Goal: Information Seeking & Learning: Check status

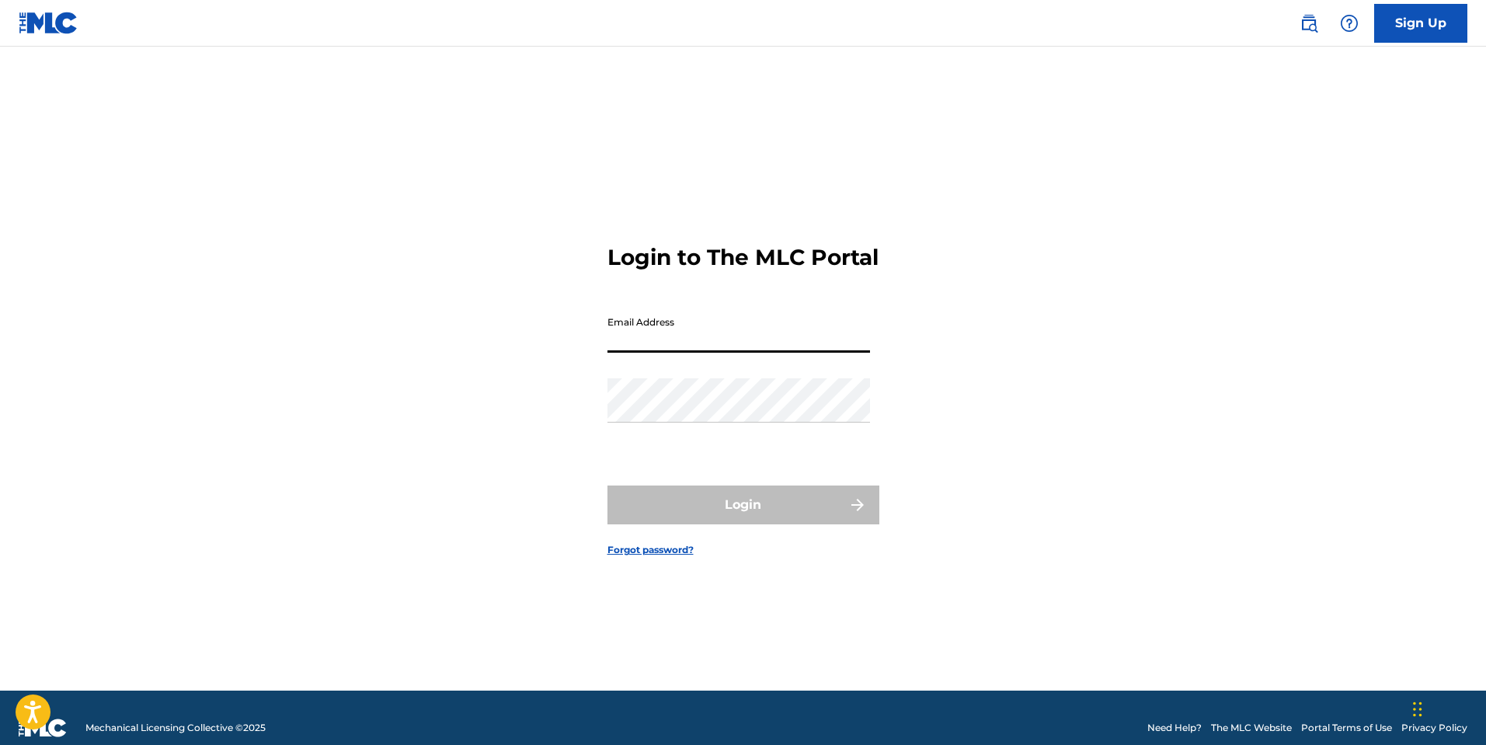
type input "[EMAIL_ADDRESS][DOMAIN_NAME]"
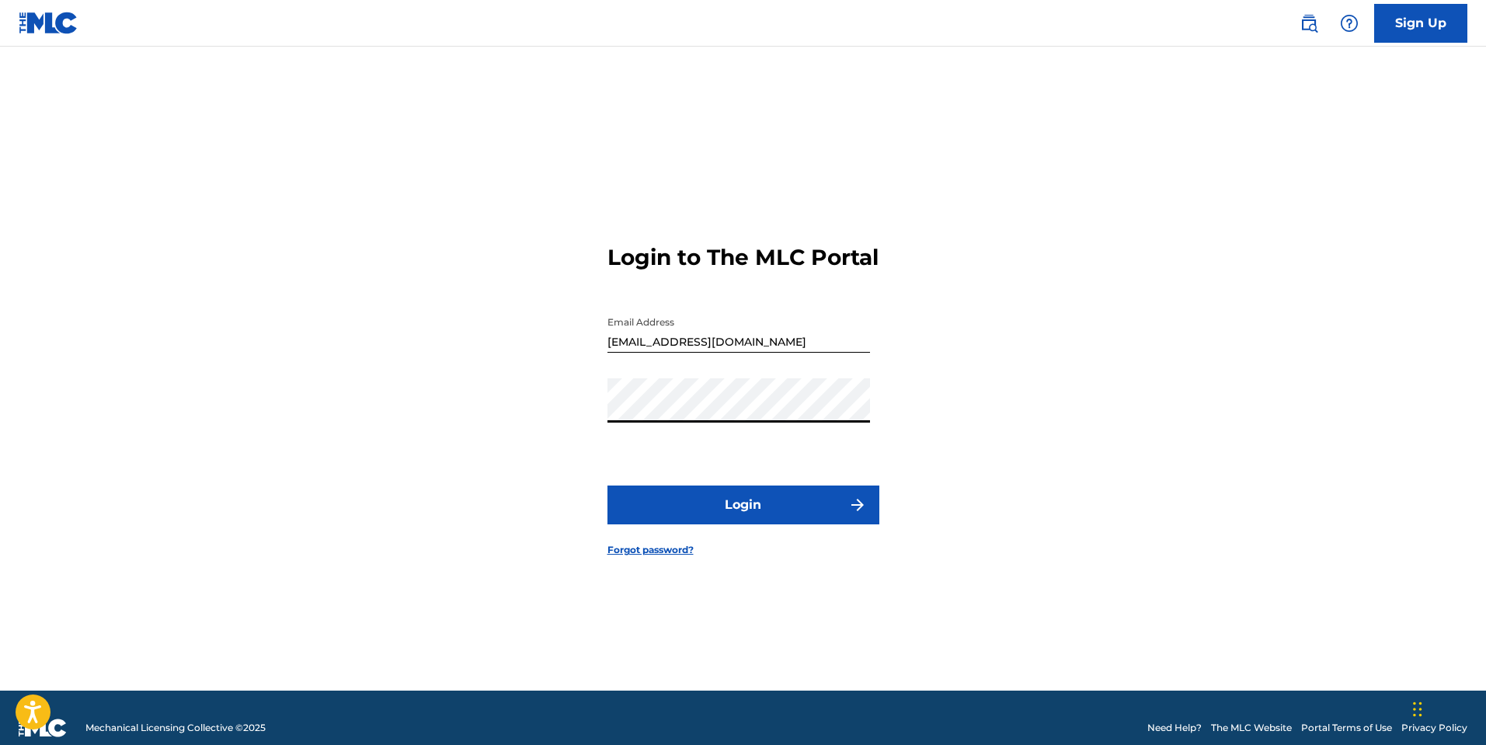
click at [773, 512] on button "Login" at bounding box center [743, 505] width 272 height 39
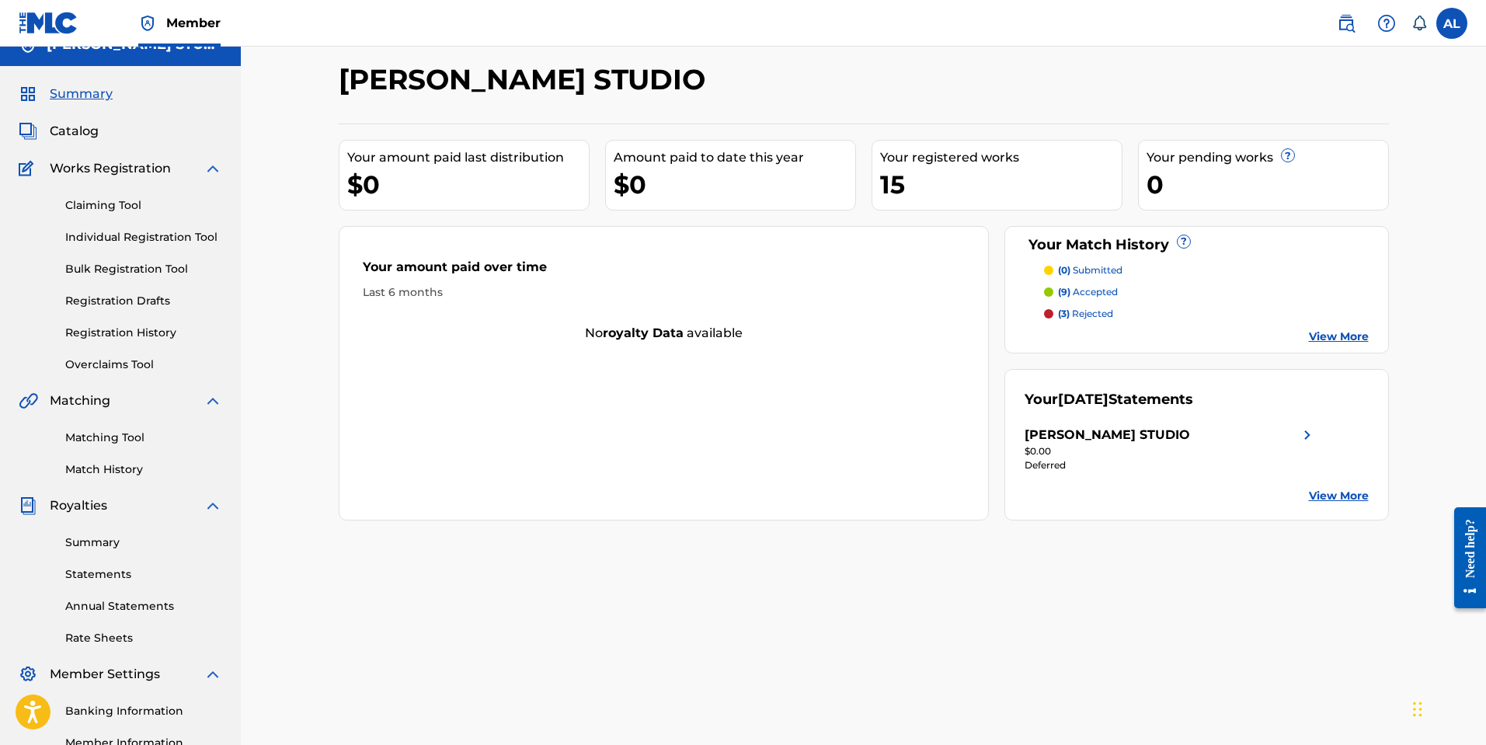
scroll to position [25, 0]
click at [1101, 314] on p "(3) rejected" at bounding box center [1085, 312] width 55 height 14
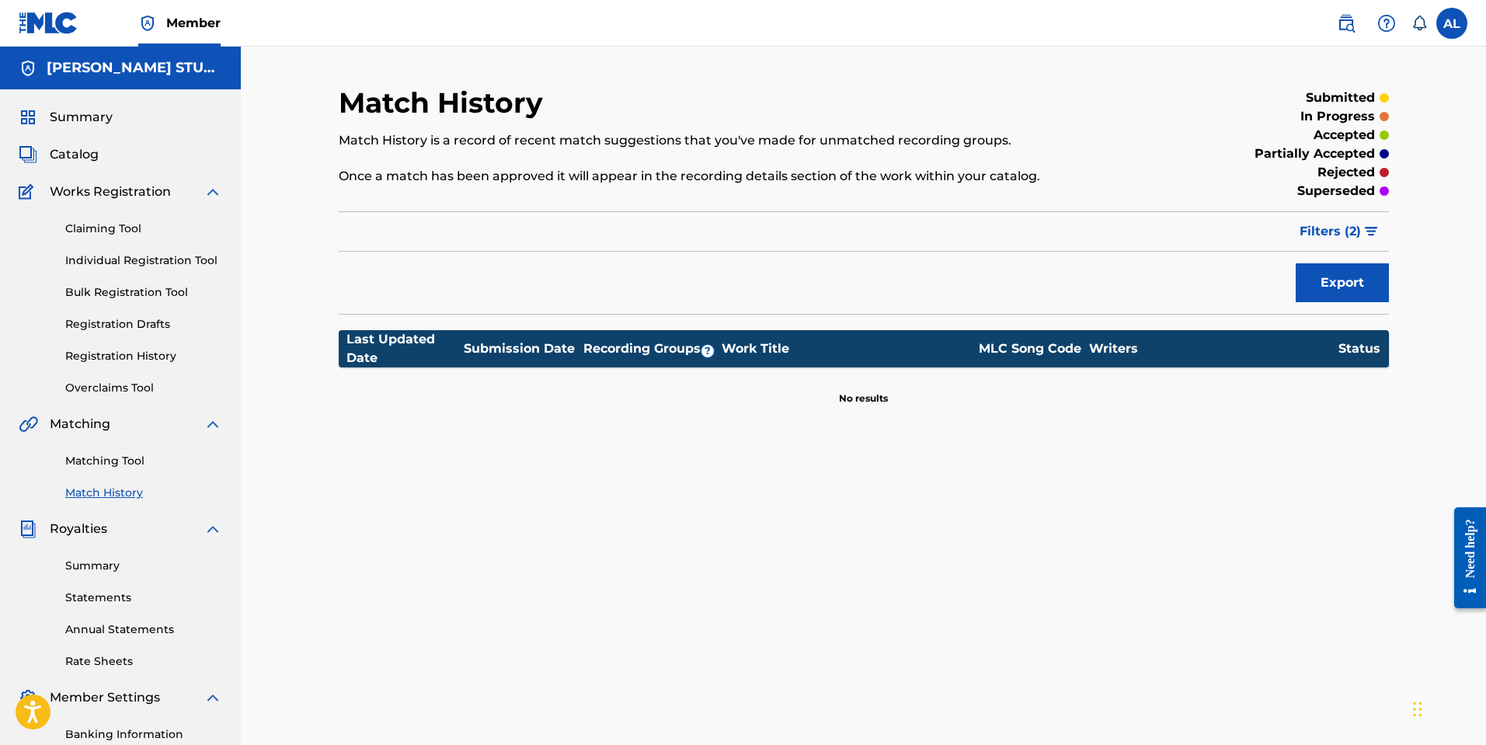
click at [1327, 223] on span "Filters ( 2 )" at bounding box center [1330, 231] width 61 height 19
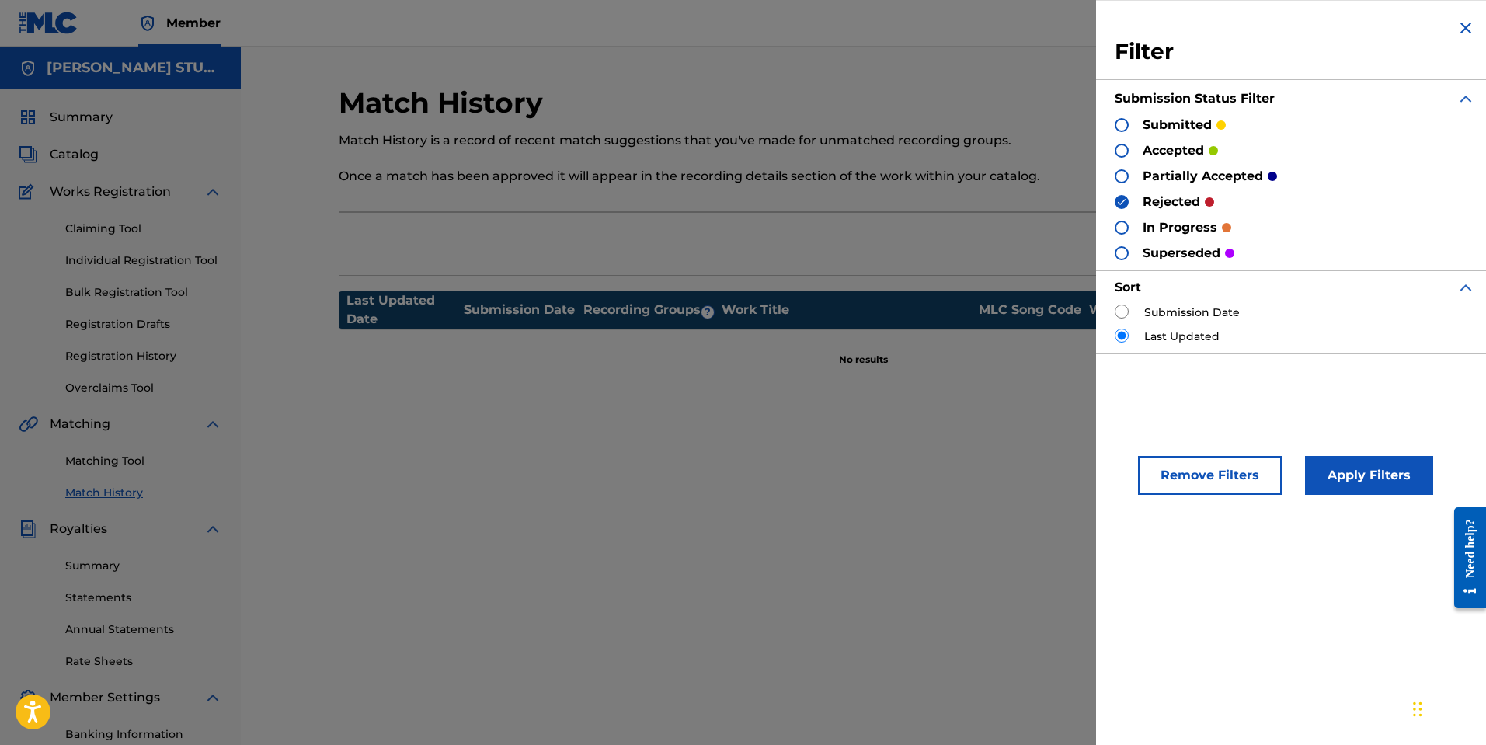
click at [1216, 479] on button "Remove Filters" at bounding box center [1210, 475] width 144 height 39
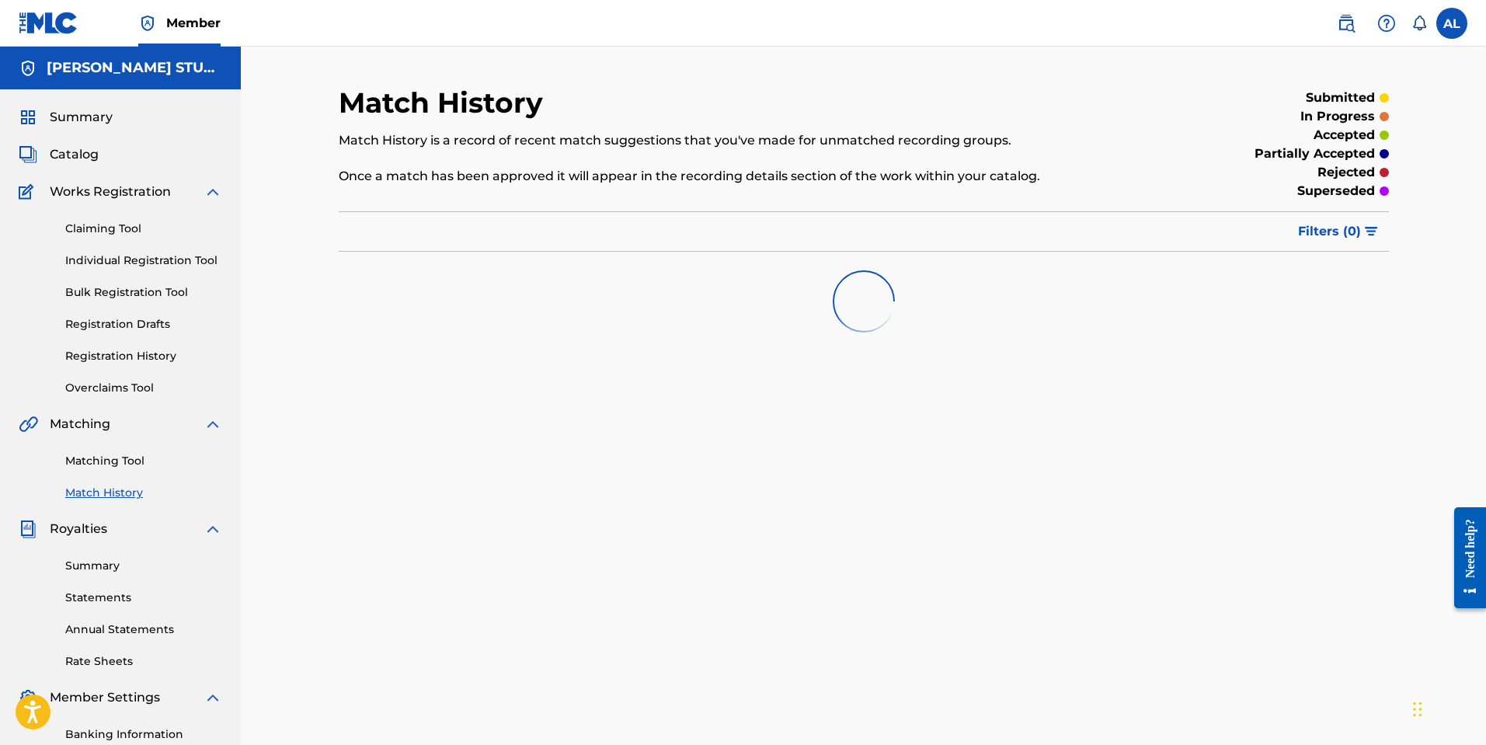
click at [1369, 235] on img "submit" at bounding box center [1371, 231] width 13 height 9
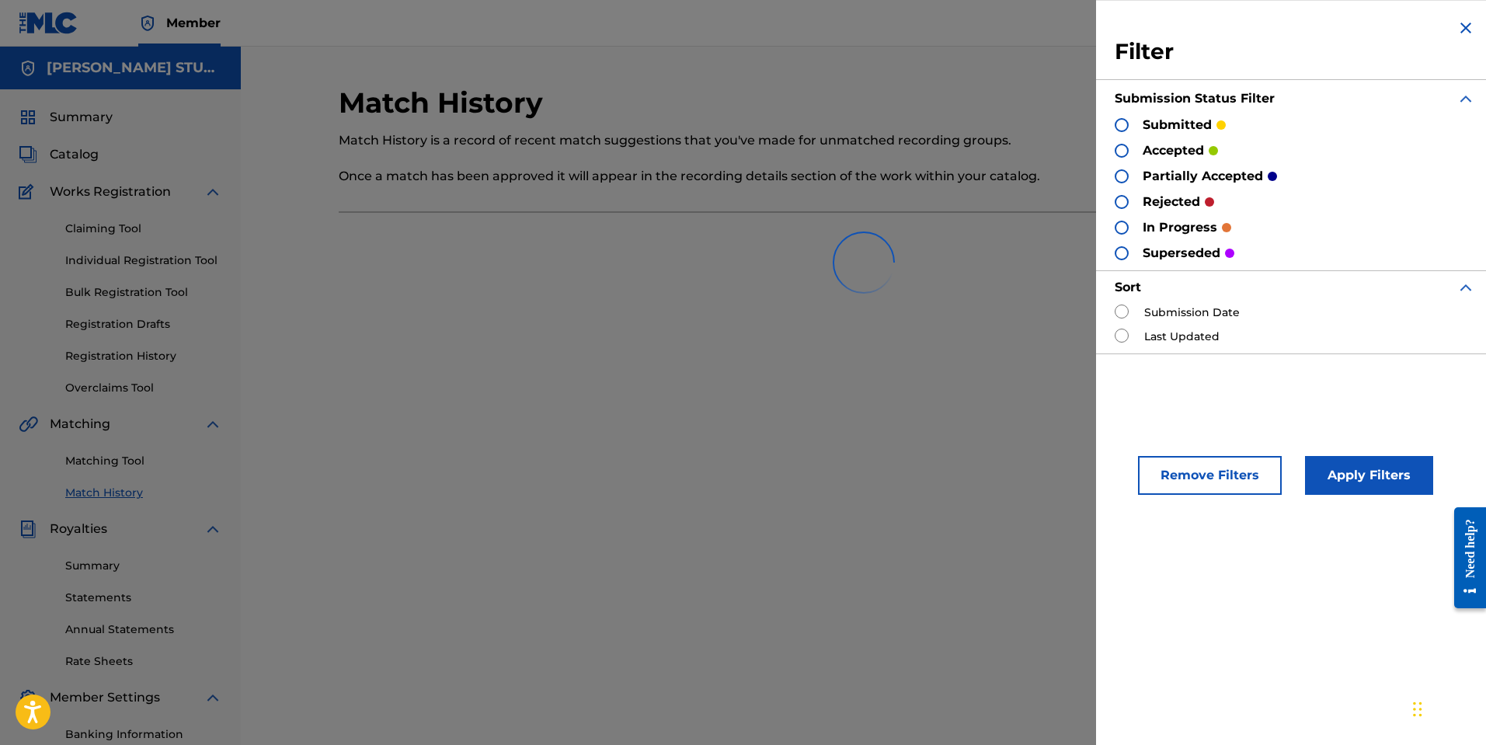
click at [1123, 207] on div at bounding box center [1122, 202] width 14 height 14
click at [1335, 463] on button "Apply Filters" at bounding box center [1369, 475] width 128 height 39
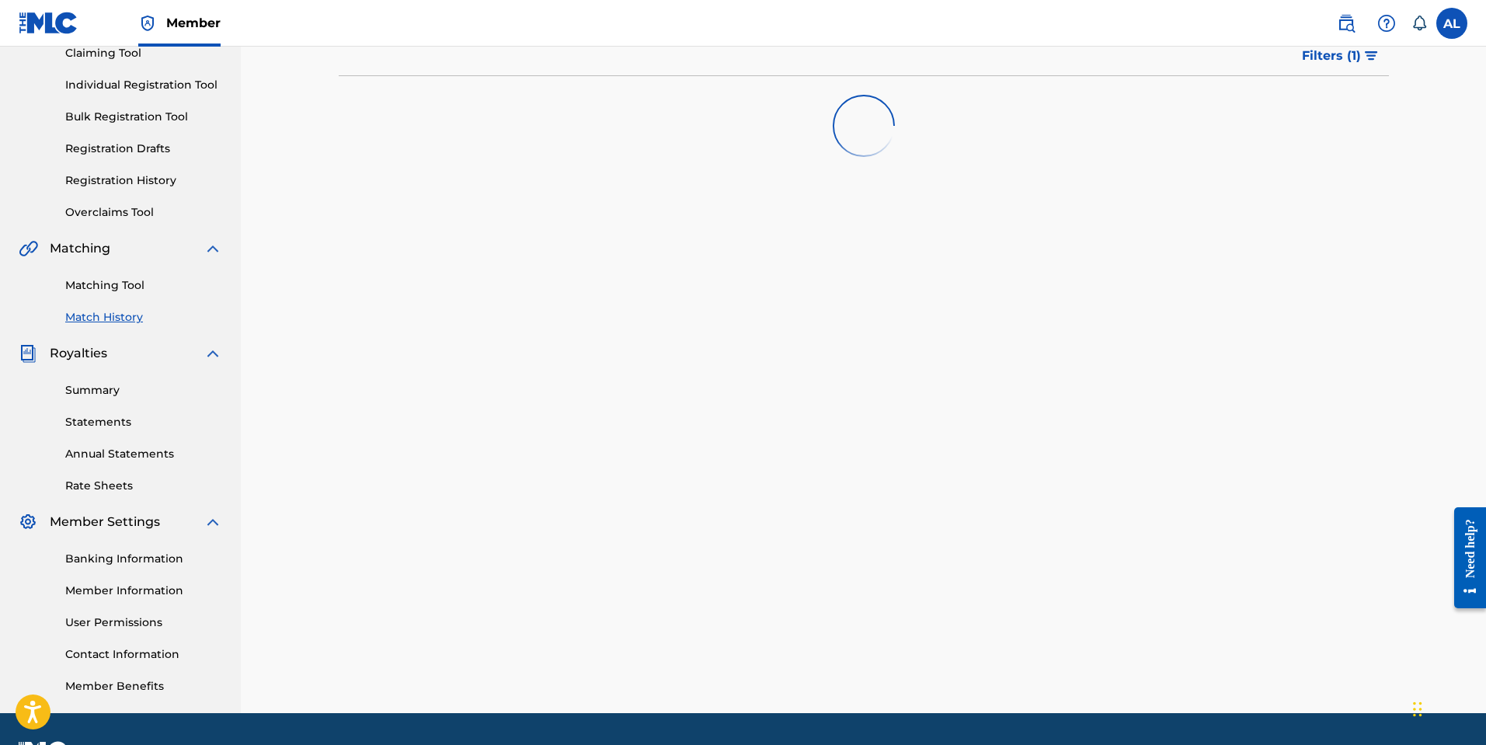
scroll to position [173, 0]
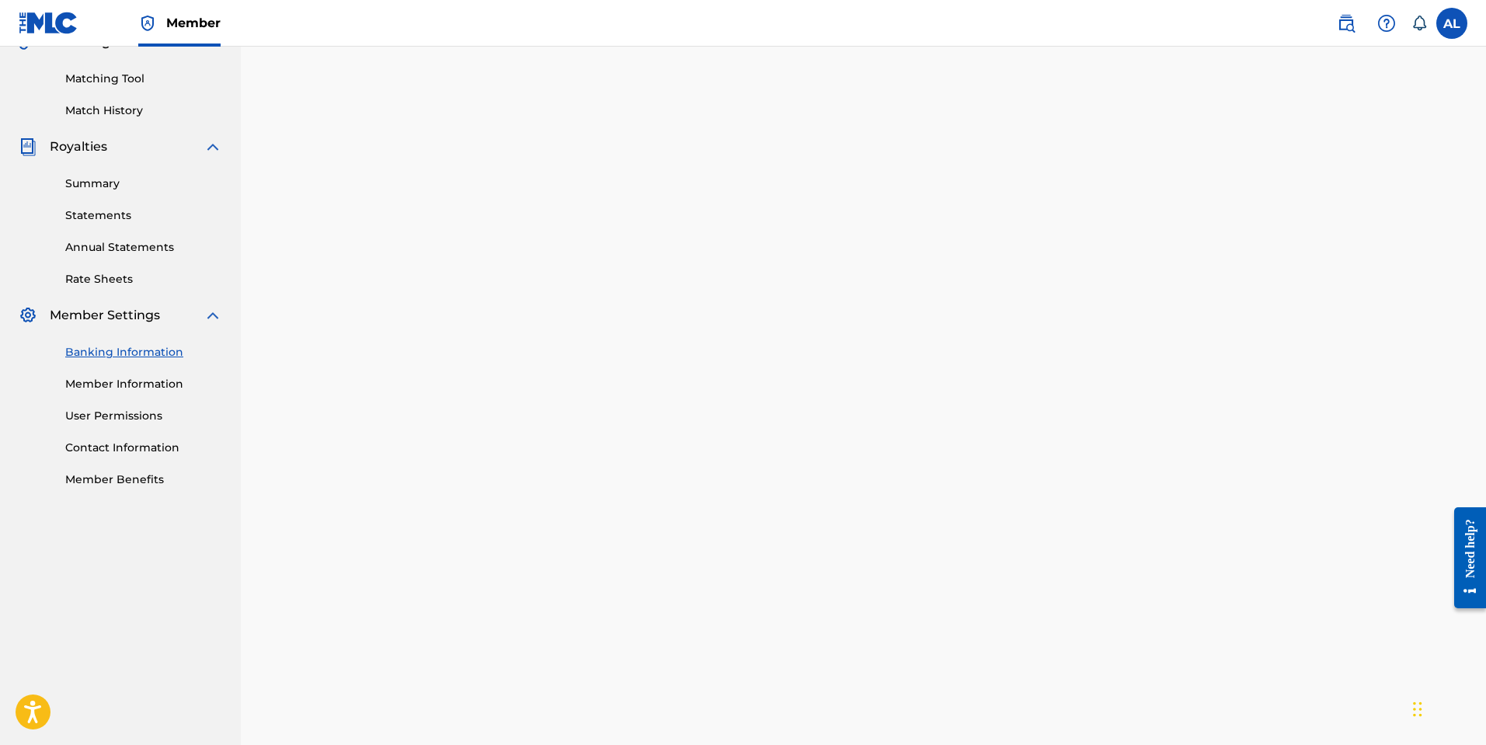
scroll to position [379, 0]
click at [101, 187] on link "Summary" at bounding box center [143, 187] width 157 height 16
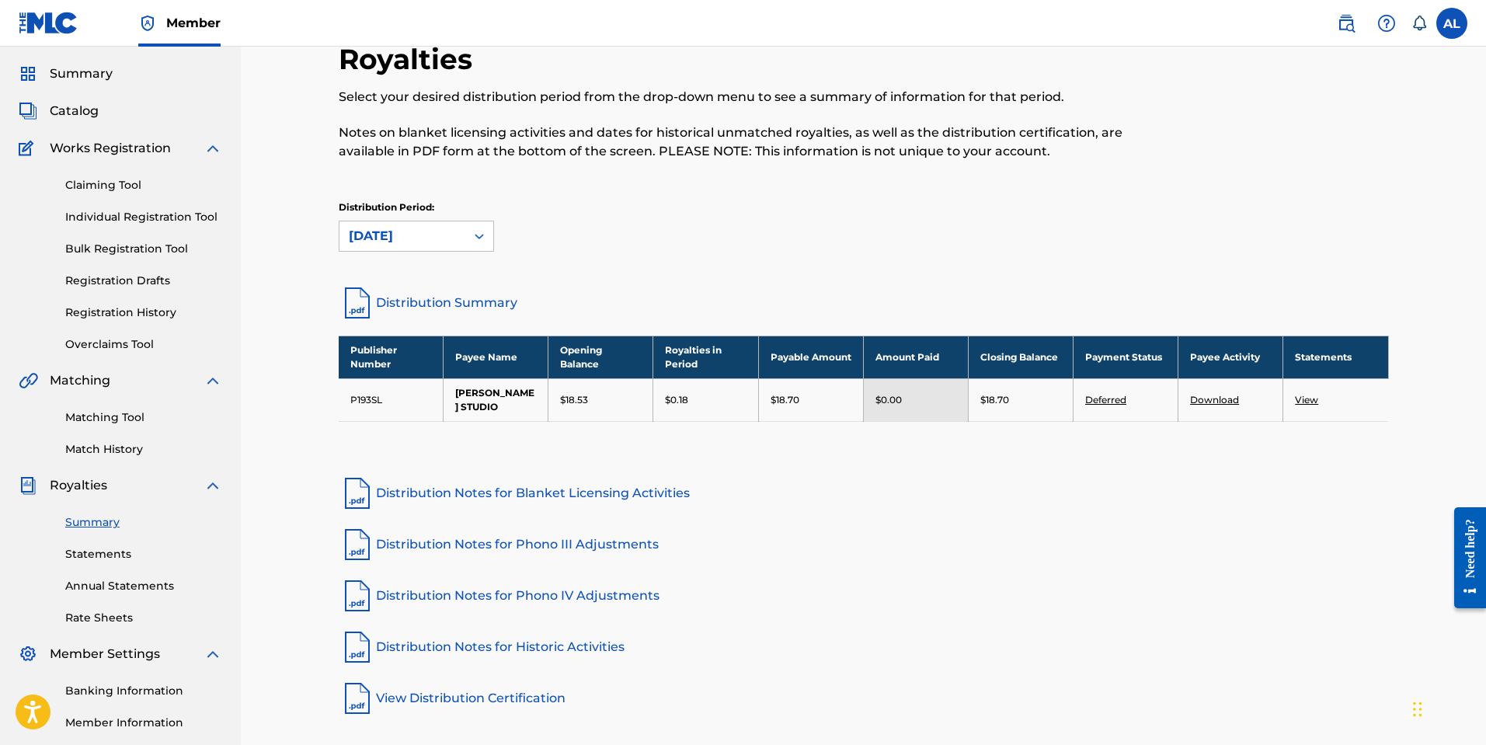
scroll to position [48, 0]
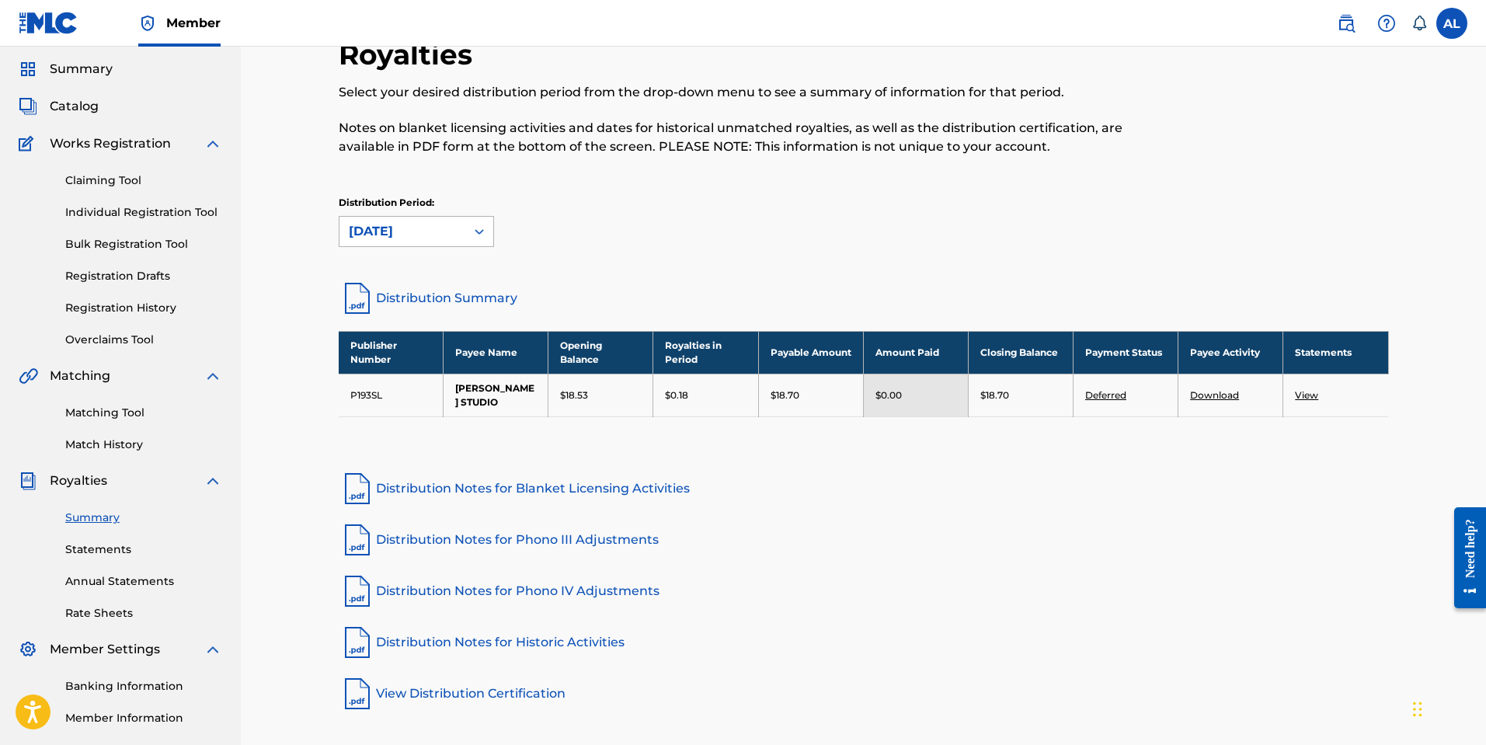
click at [479, 231] on icon at bounding box center [480, 232] width 16 height 16
click at [669, 229] on div "Distribution Period: [DATE]" at bounding box center [864, 221] width 1050 height 51
click at [472, 230] on icon at bounding box center [480, 232] width 16 height 16
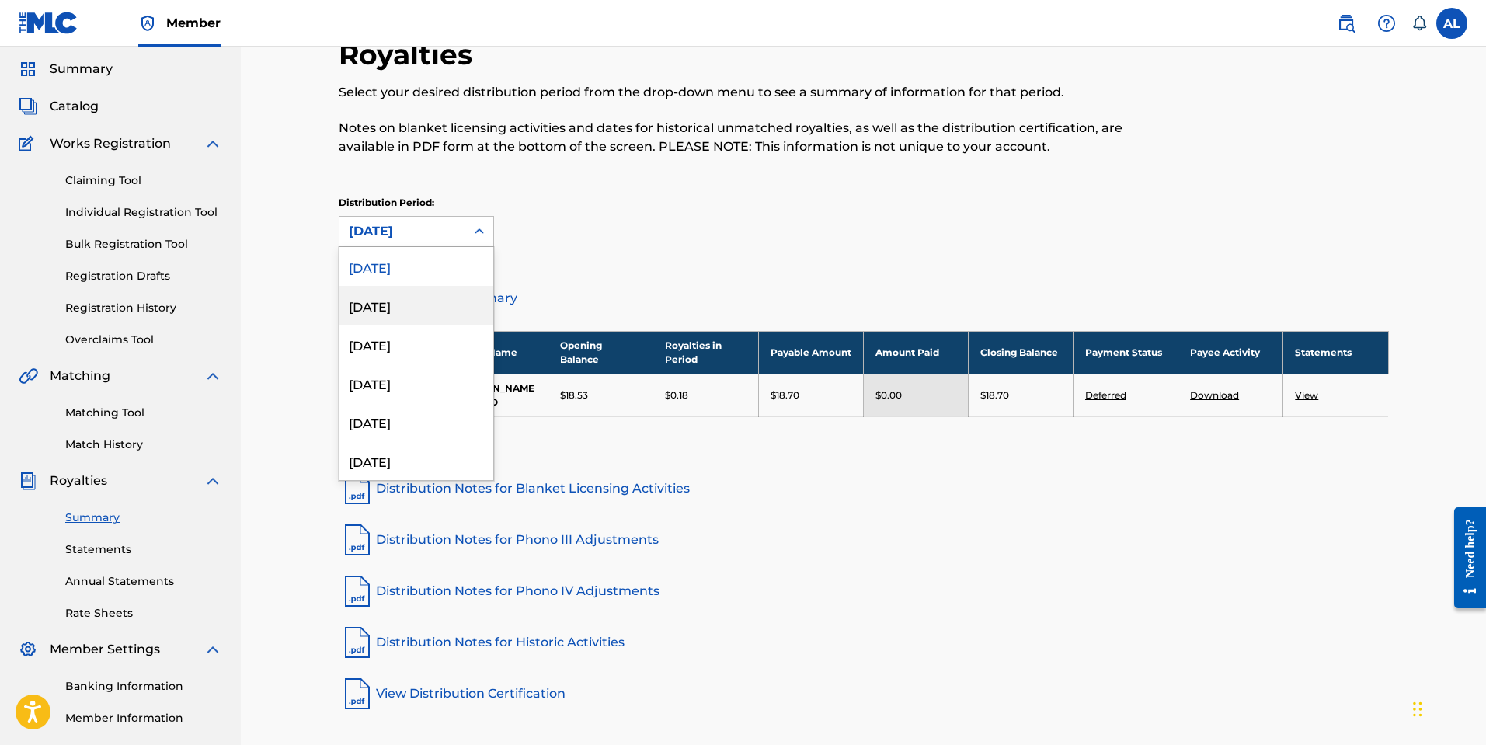
click at [439, 307] on div "[DATE]" at bounding box center [416, 305] width 154 height 39
click at [479, 230] on icon at bounding box center [480, 232] width 16 height 16
click at [419, 351] on div "[DATE]" at bounding box center [416, 344] width 154 height 39
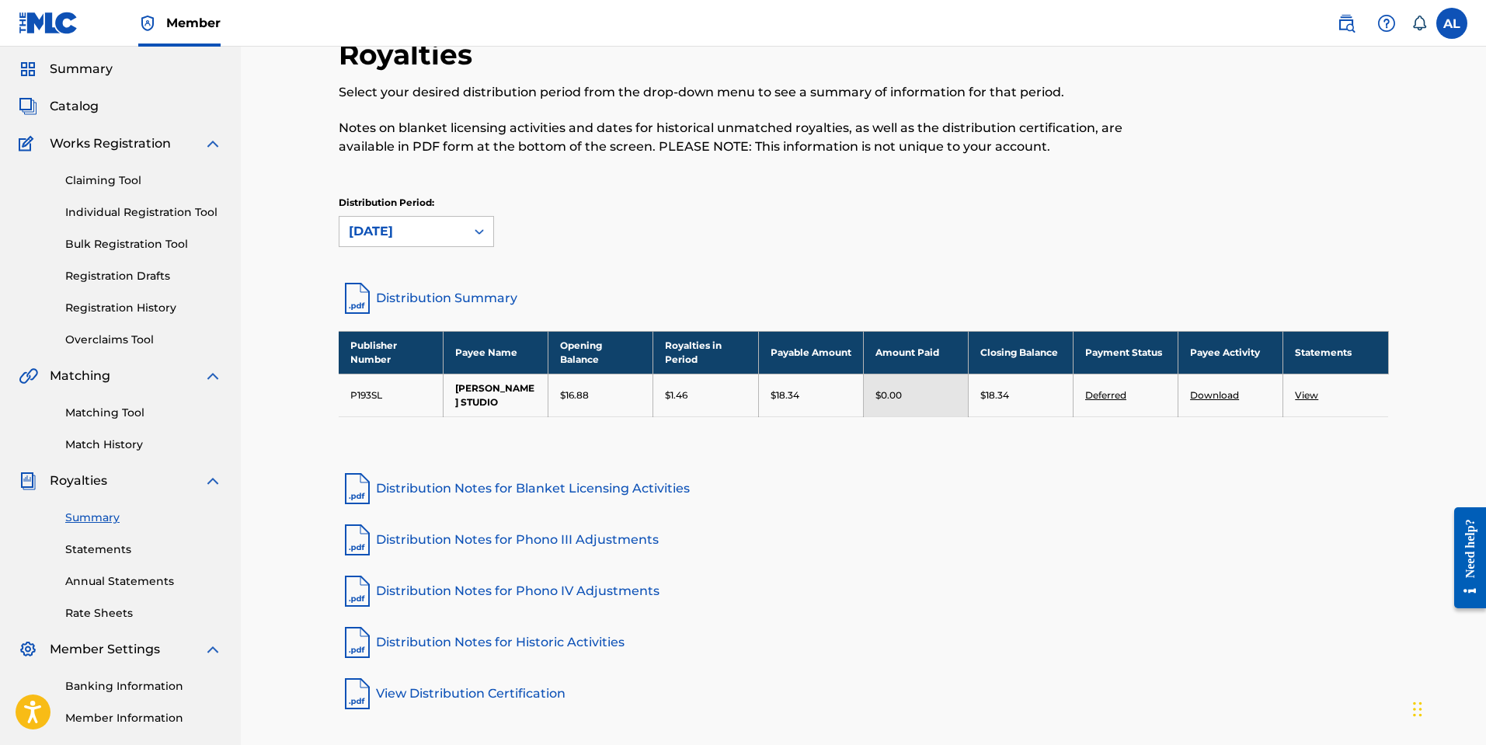
click at [477, 231] on icon at bounding box center [479, 231] width 9 height 5
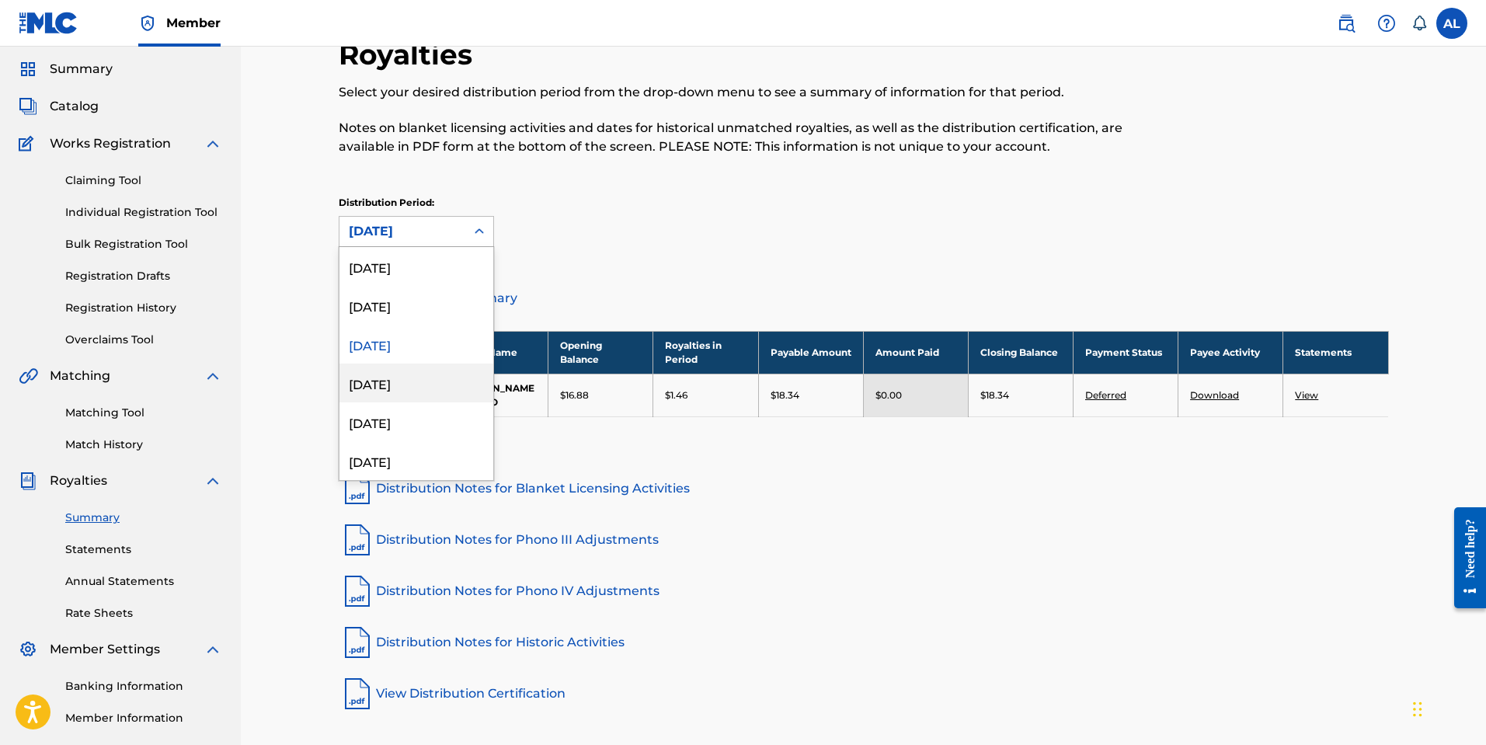
click at [401, 385] on div "[DATE]" at bounding box center [416, 383] width 154 height 39
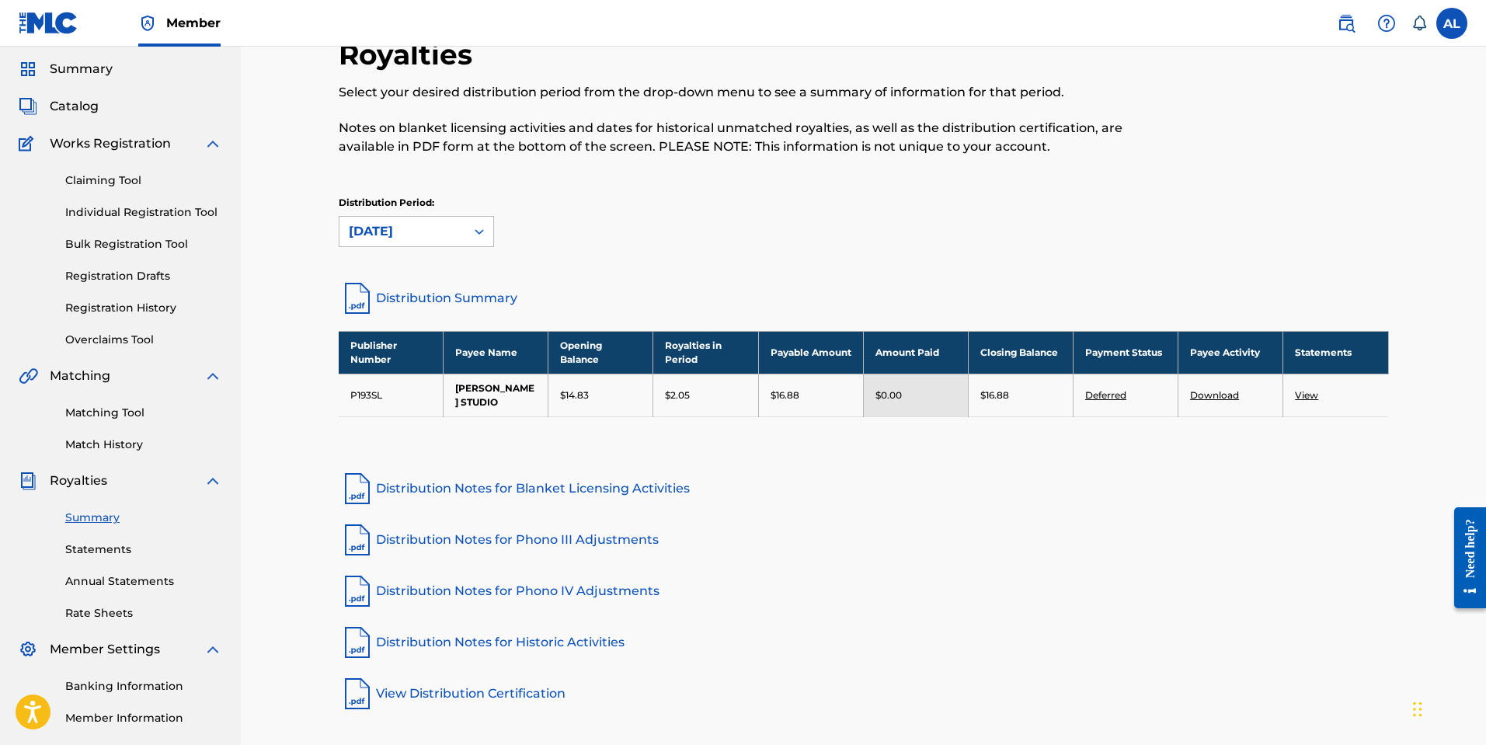
click at [482, 231] on icon at bounding box center [480, 232] width 16 height 16
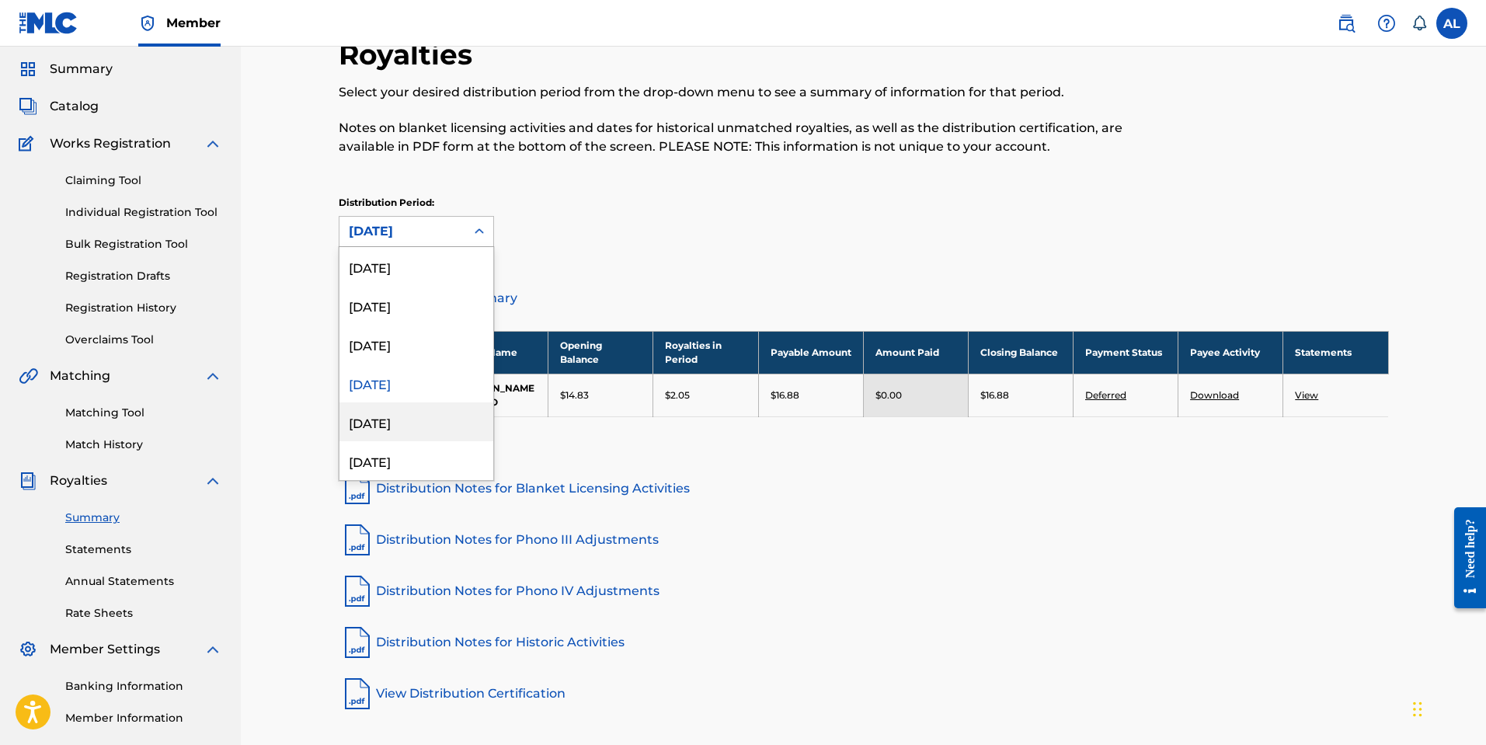
click at [434, 416] on div "[DATE]" at bounding box center [416, 421] width 154 height 39
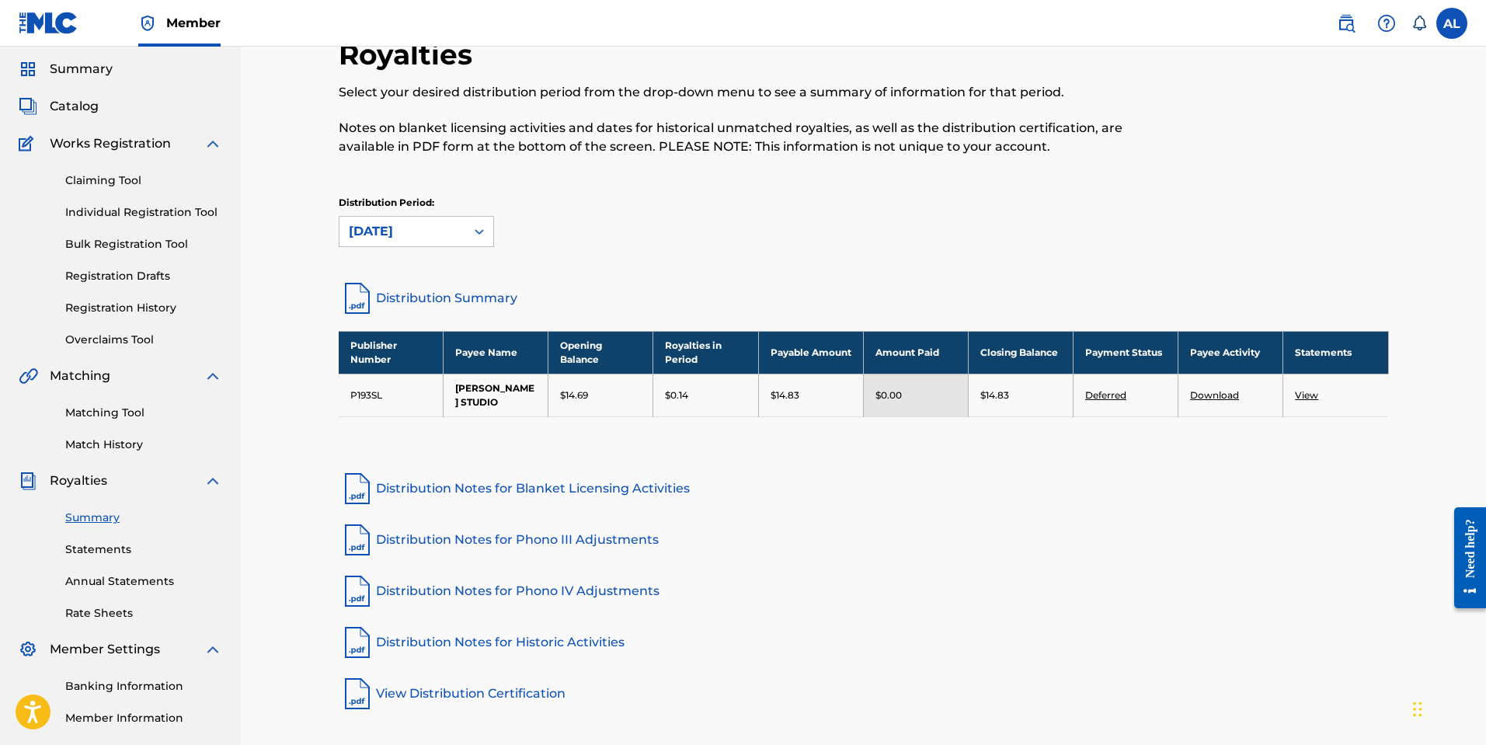
click at [482, 238] on icon at bounding box center [480, 232] width 16 height 16
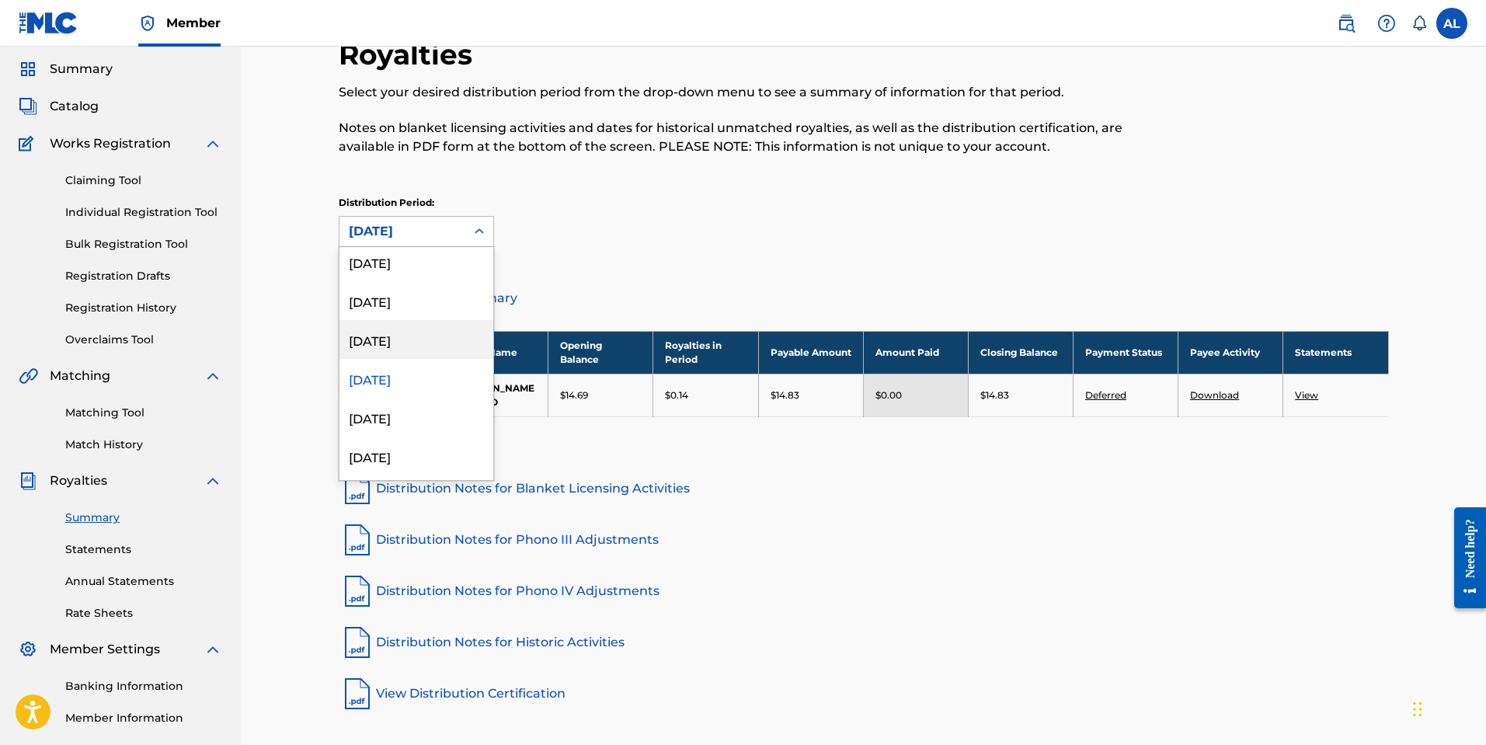
scroll to position [46, 0]
click at [420, 418] on div "[DATE]" at bounding box center [416, 414] width 154 height 39
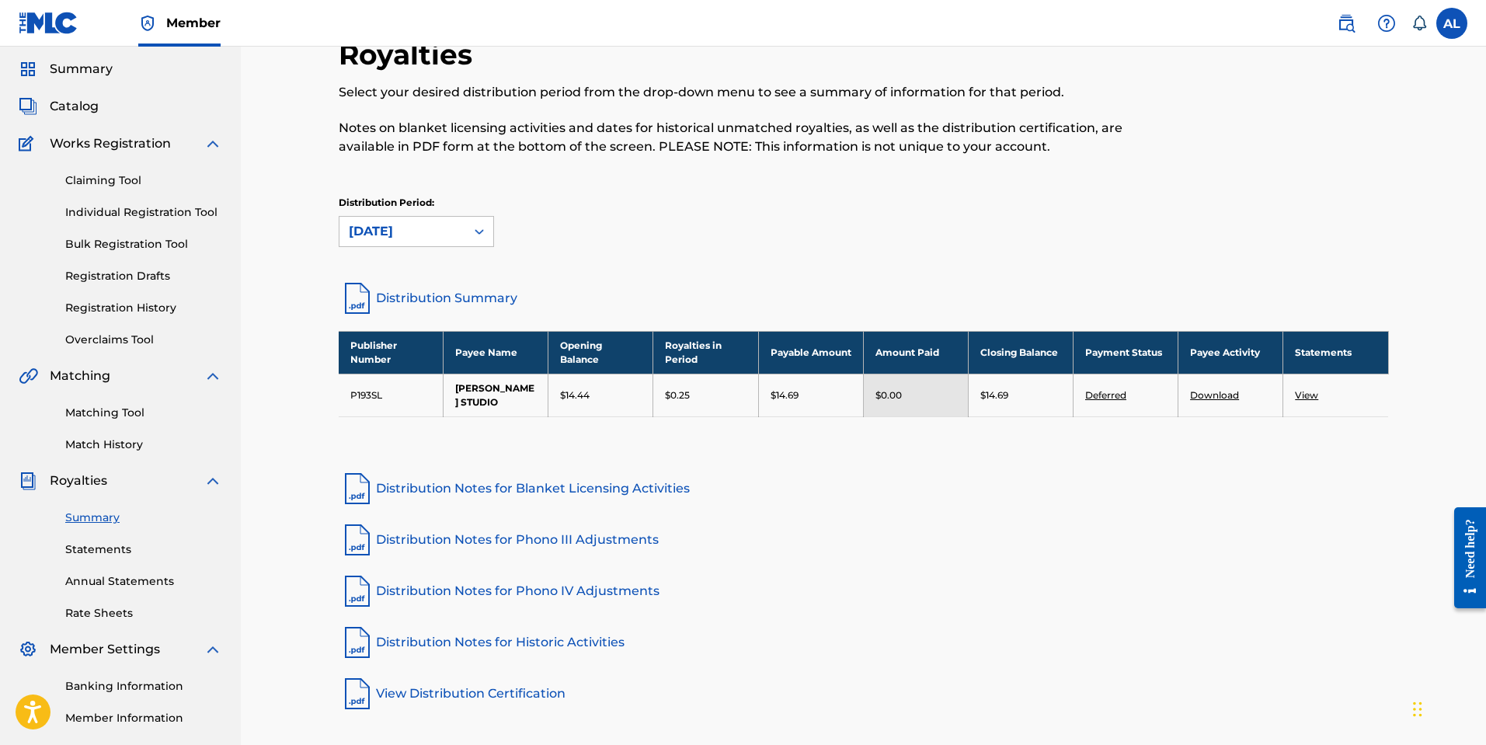
click at [480, 232] on icon at bounding box center [480, 232] width 16 height 16
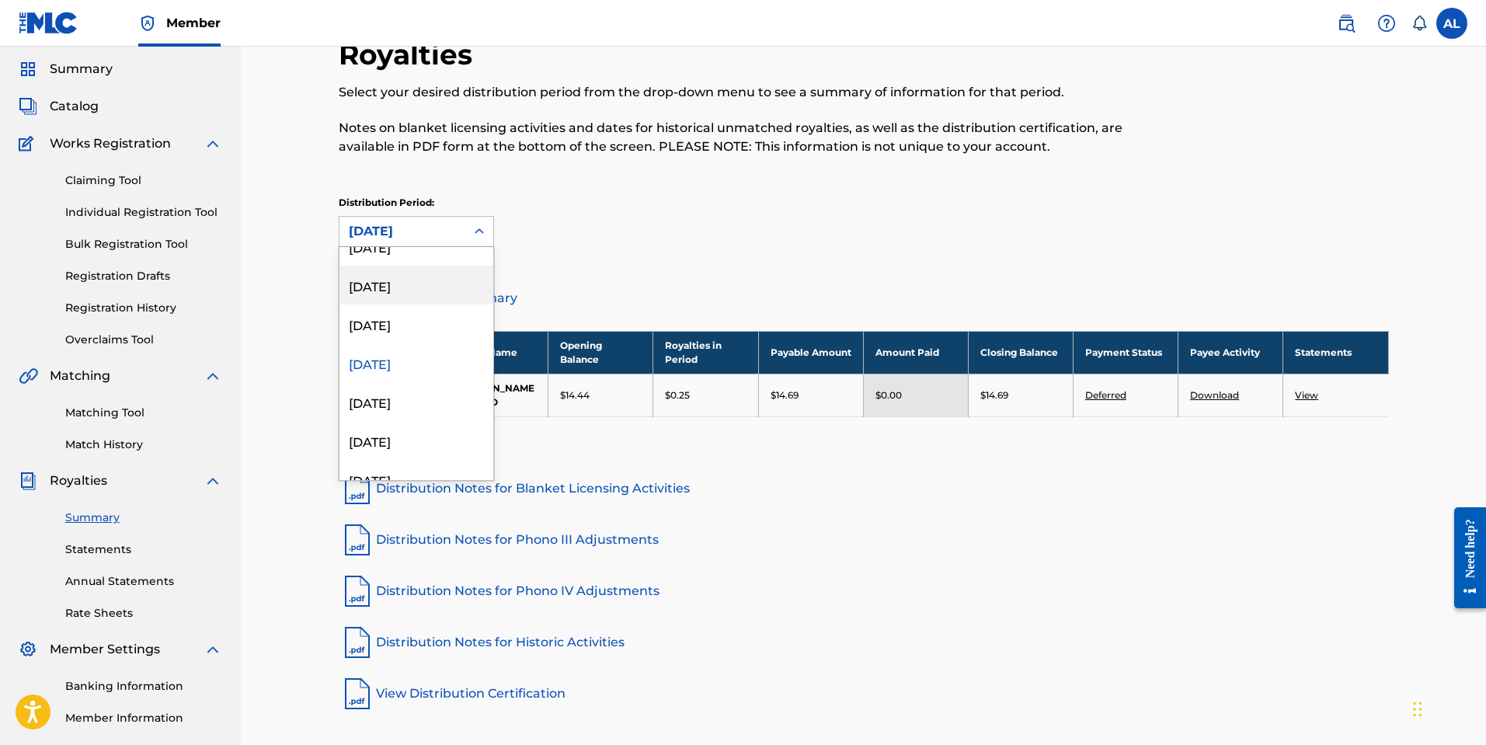
scroll to position [99, 0]
click at [416, 400] on div "[DATE]" at bounding box center [416, 400] width 154 height 39
click at [483, 227] on icon at bounding box center [480, 232] width 16 height 16
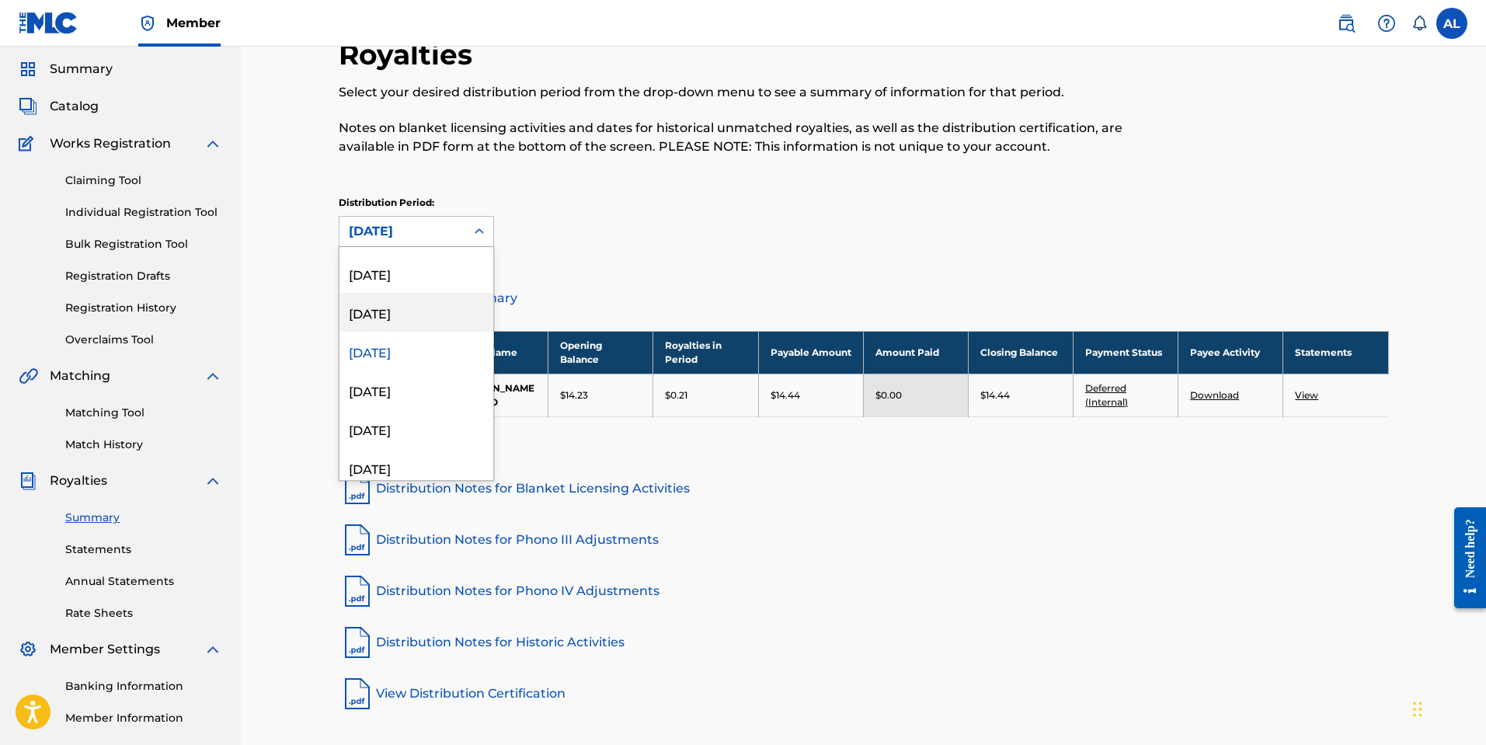
scroll to position [151, 0]
click at [430, 389] on div "[DATE]" at bounding box center [416, 387] width 154 height 39
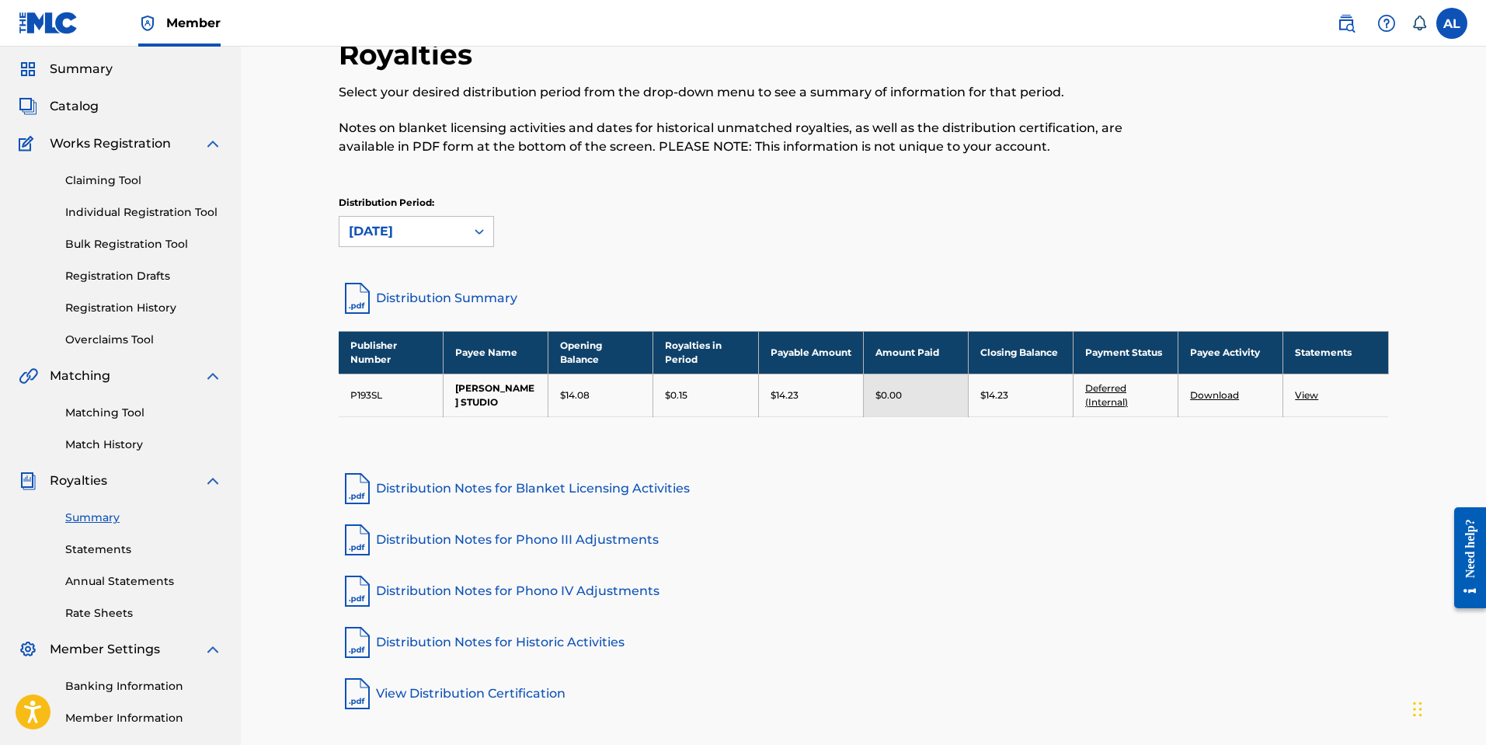
click at [478, 232] on icon at bounding box center [480, 232] width 16 height 16
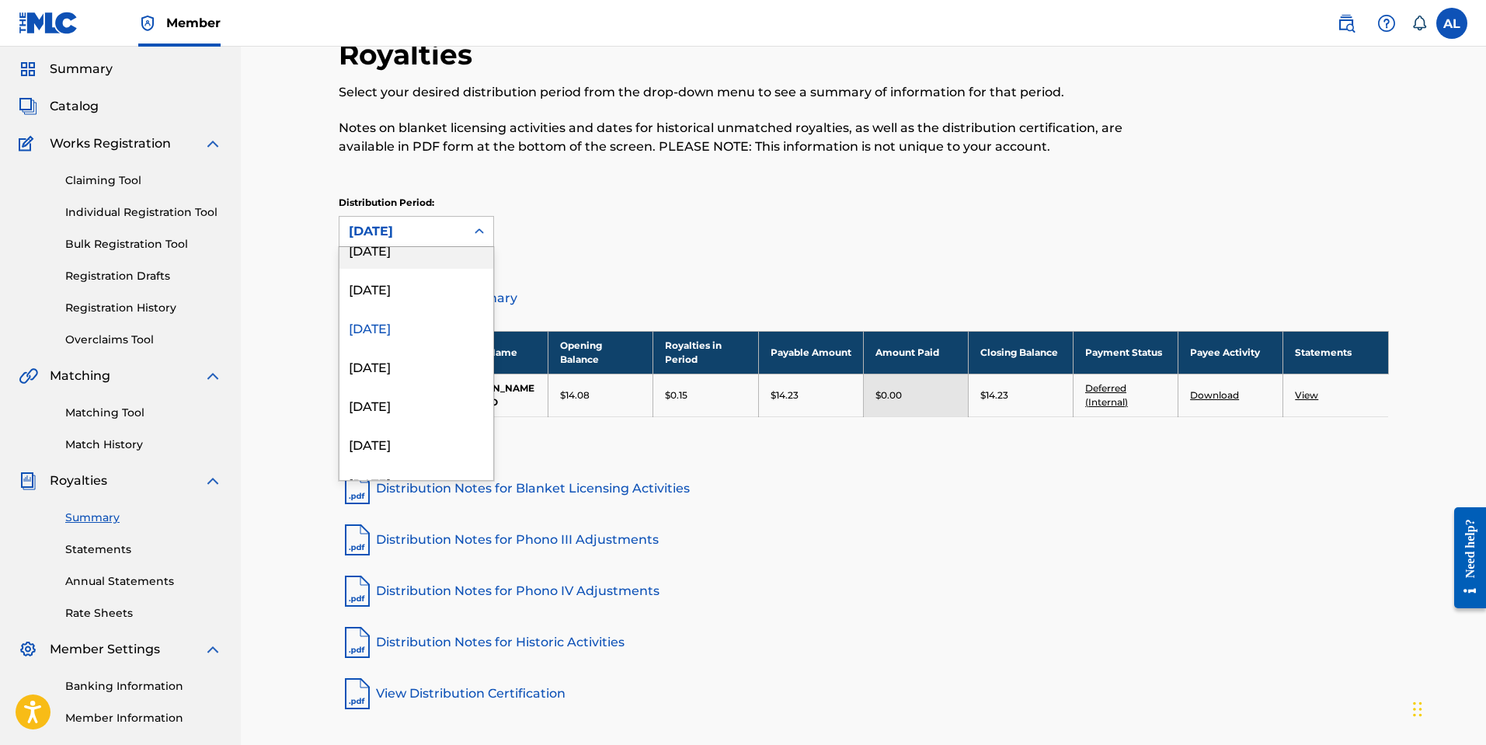
scroll to position [214, 0]
click at [427, 360] on div "[DATE]" at bounding box center [416, 362] width 154 height 39
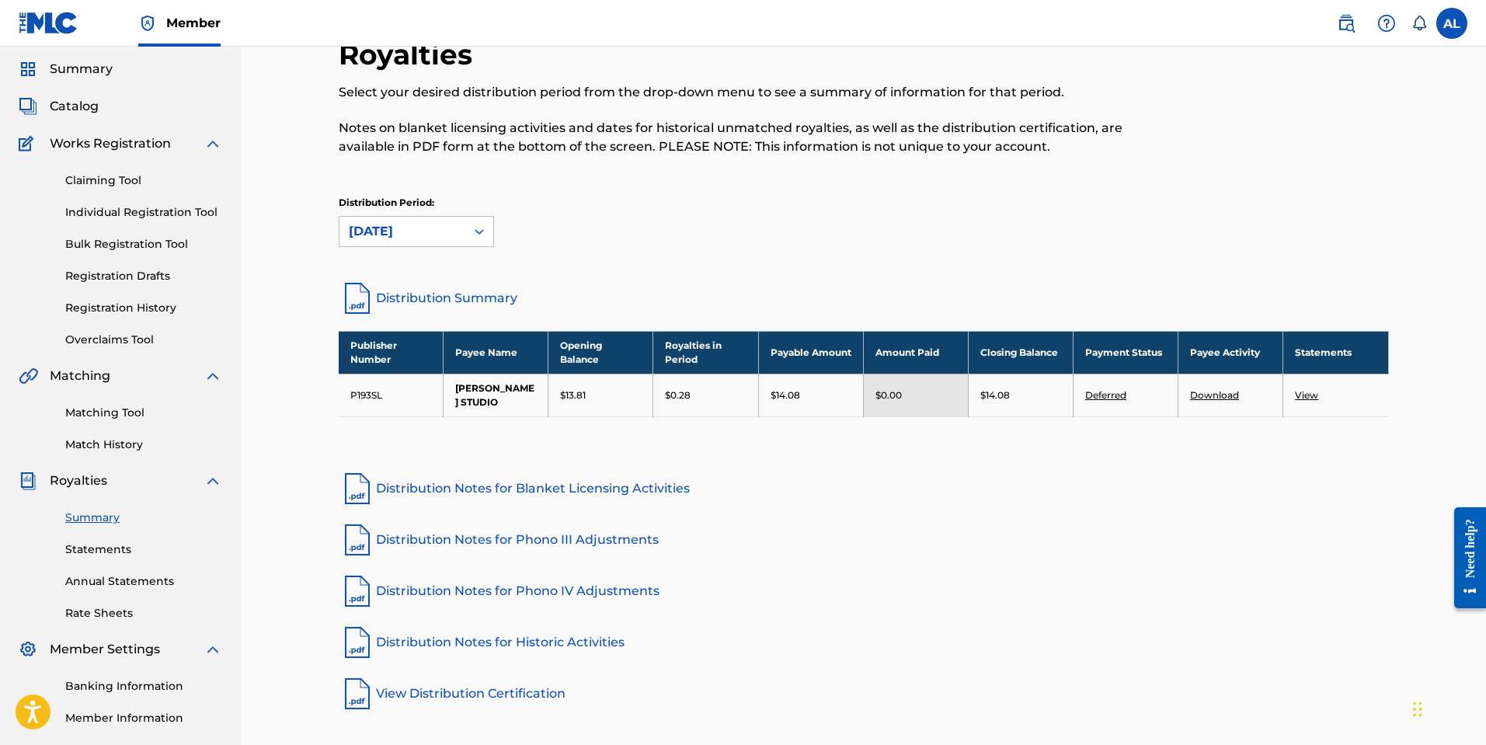
click at [483, 228] on icon at bounding box center [480, 232] width 16 height 16
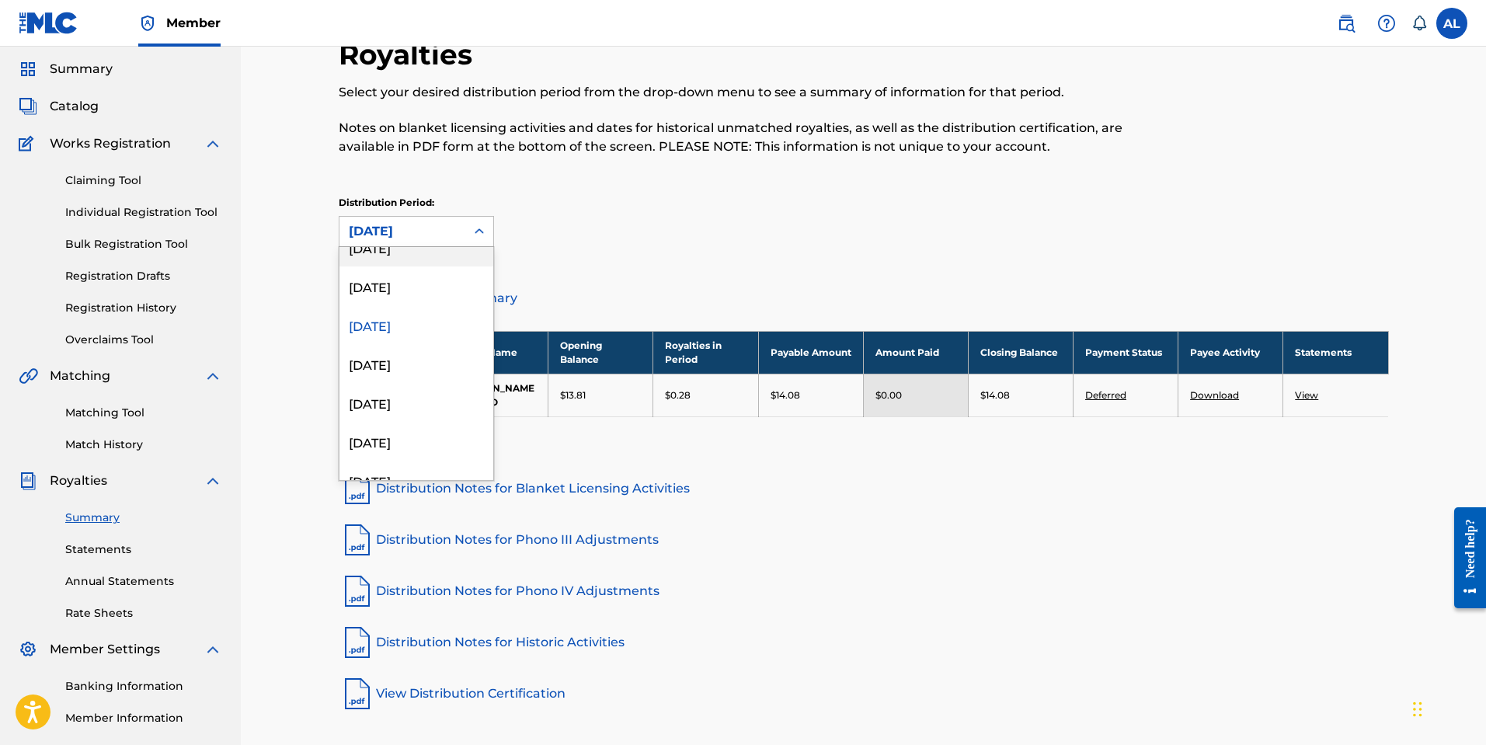
scroll to position [252, 0]
click at [425, 364] on div "[DATE]" at bounding box center [416, 364] width 154 height 39
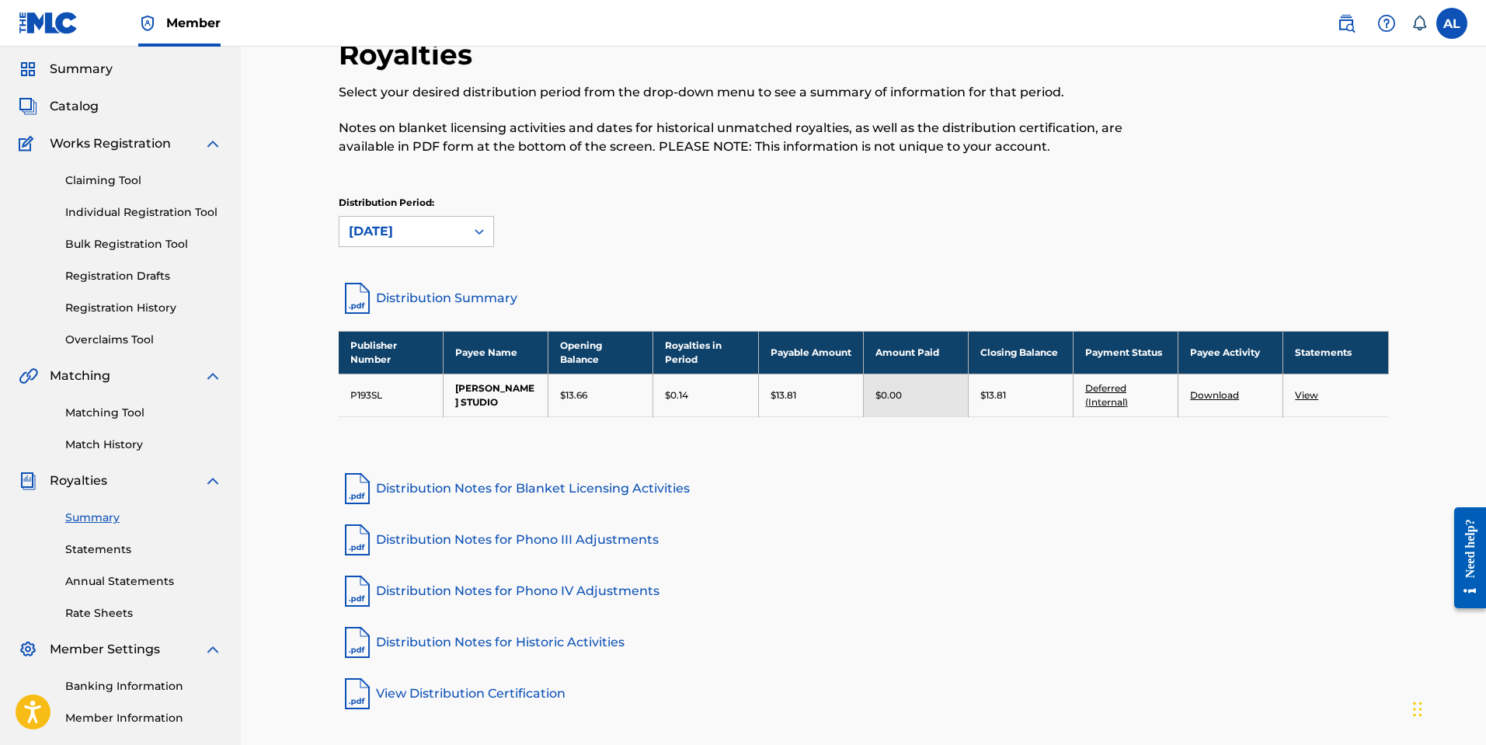
click at [480, 230] on icon at bounding box center [480, 232] width 16 height 16
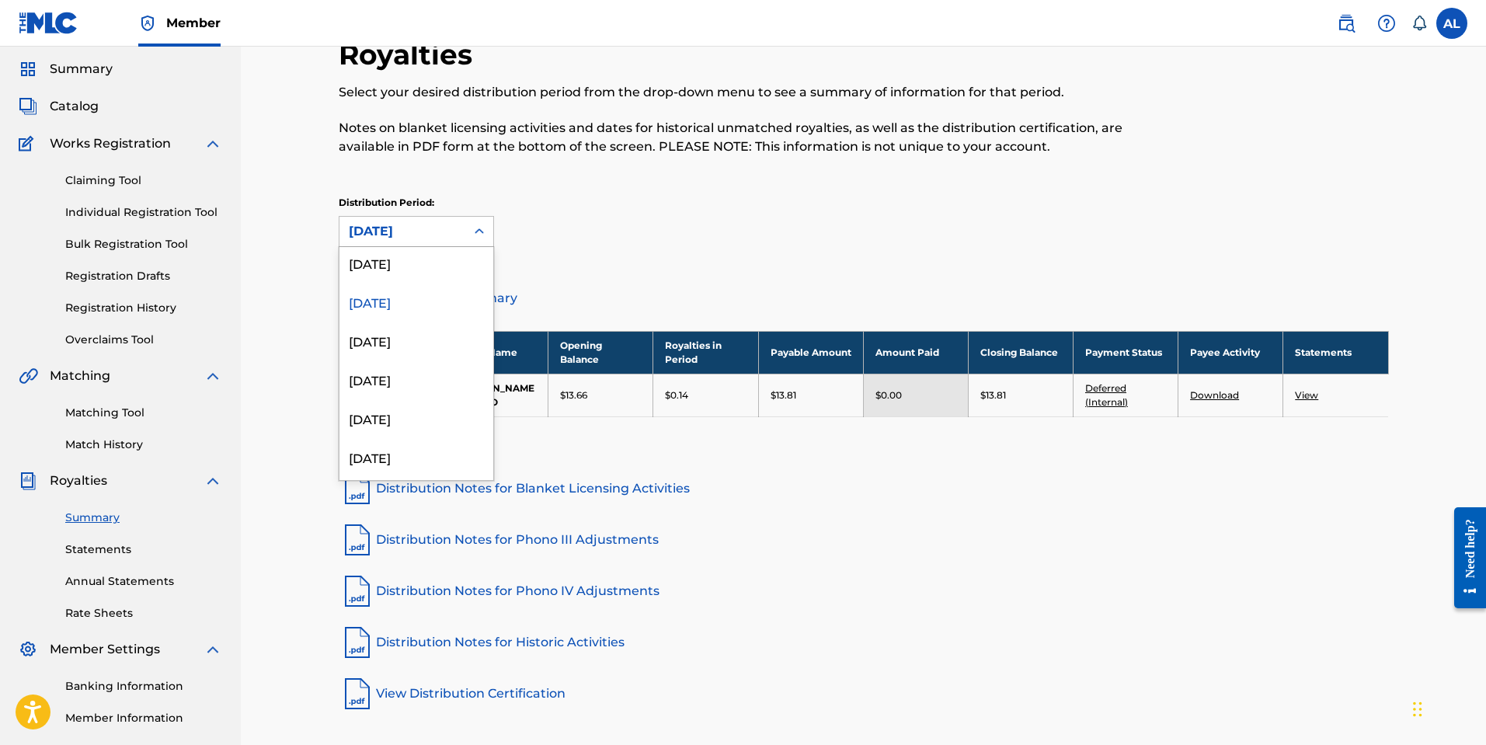
scroll to position [324, 0]
click at [431, 328] on div "[DATE]" at bounding box center [416, 331] width 154 height 39
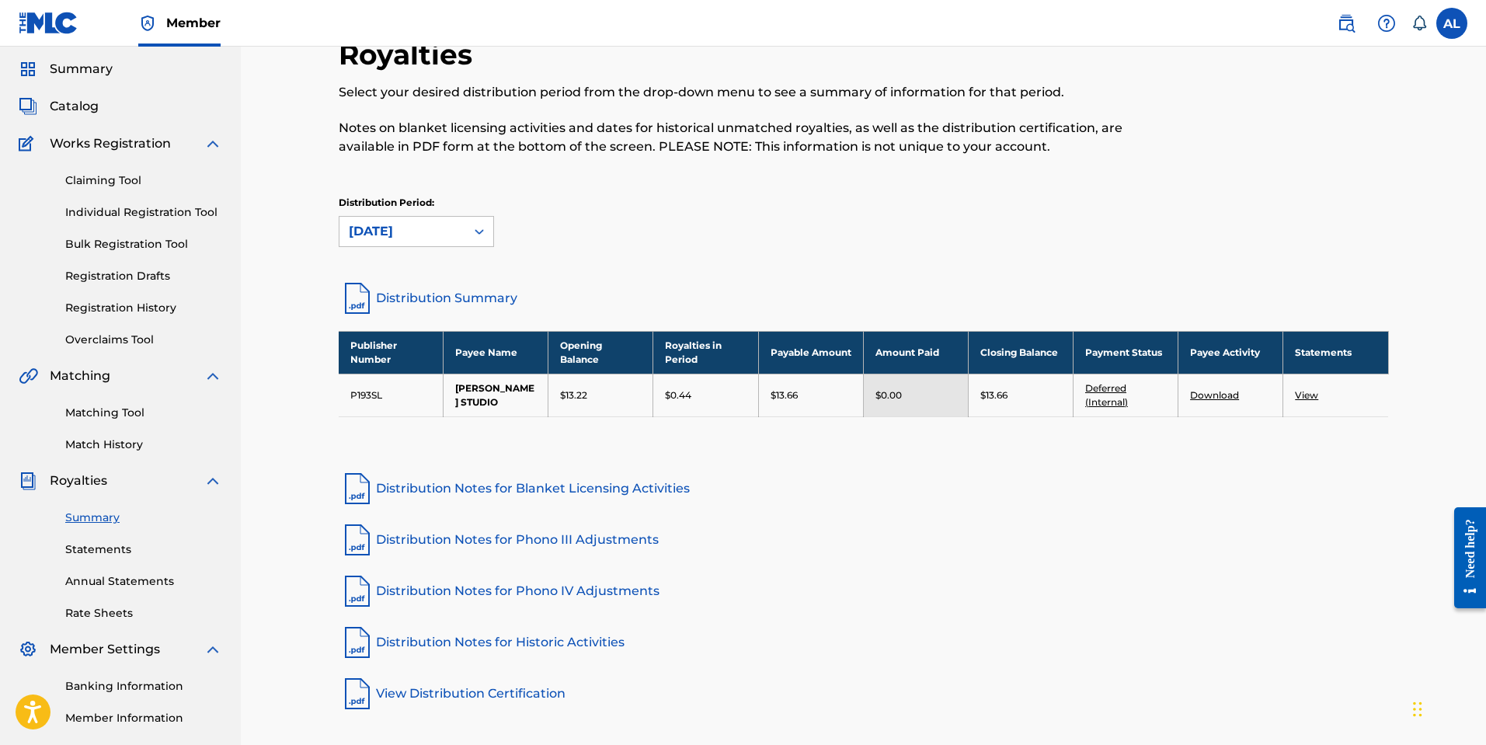
click at [478, 236] on icon at bounding box center [480, 232] width 16 height 16
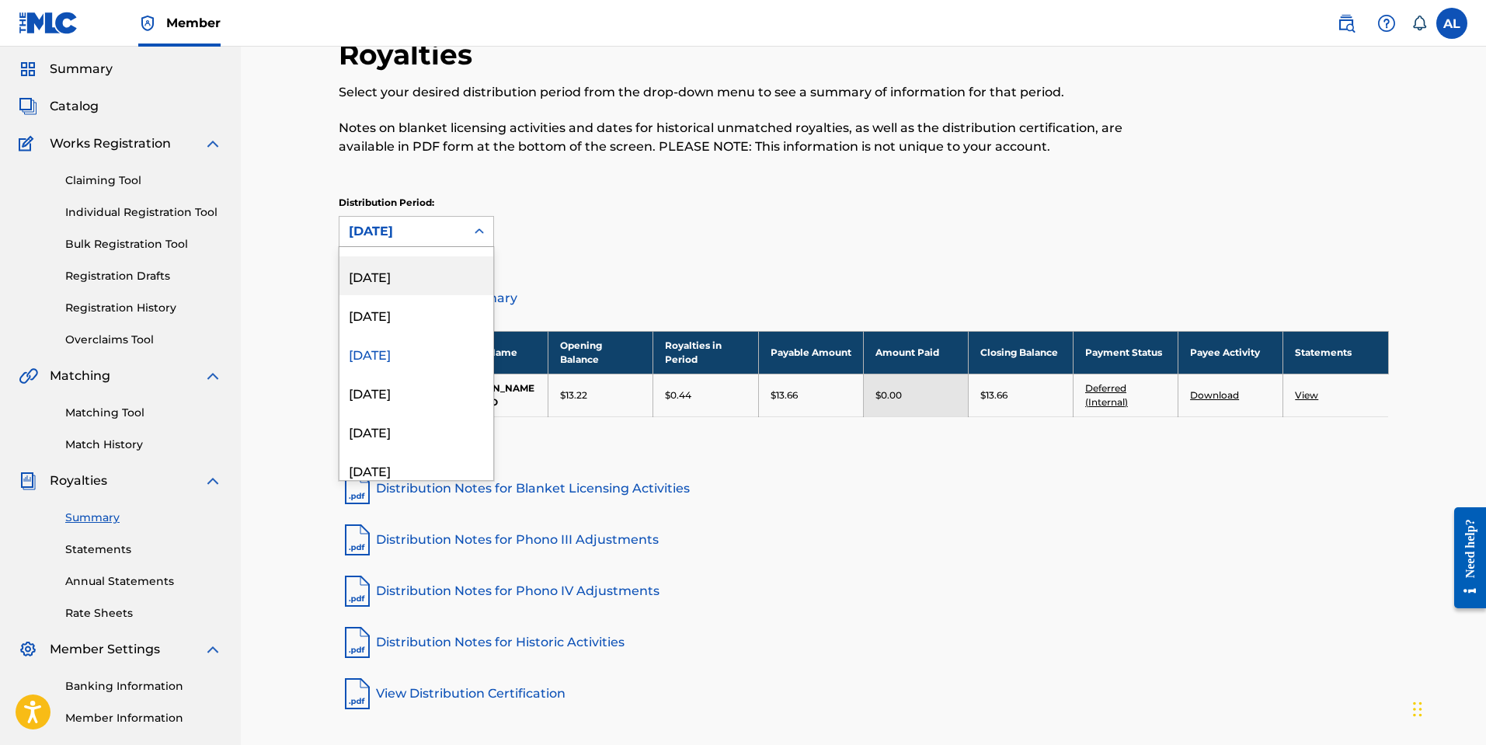
scroll to position [305, 0]
click at [406, 395] on div "[DATE]" at bounding box center [416, 389] width 154 height 39
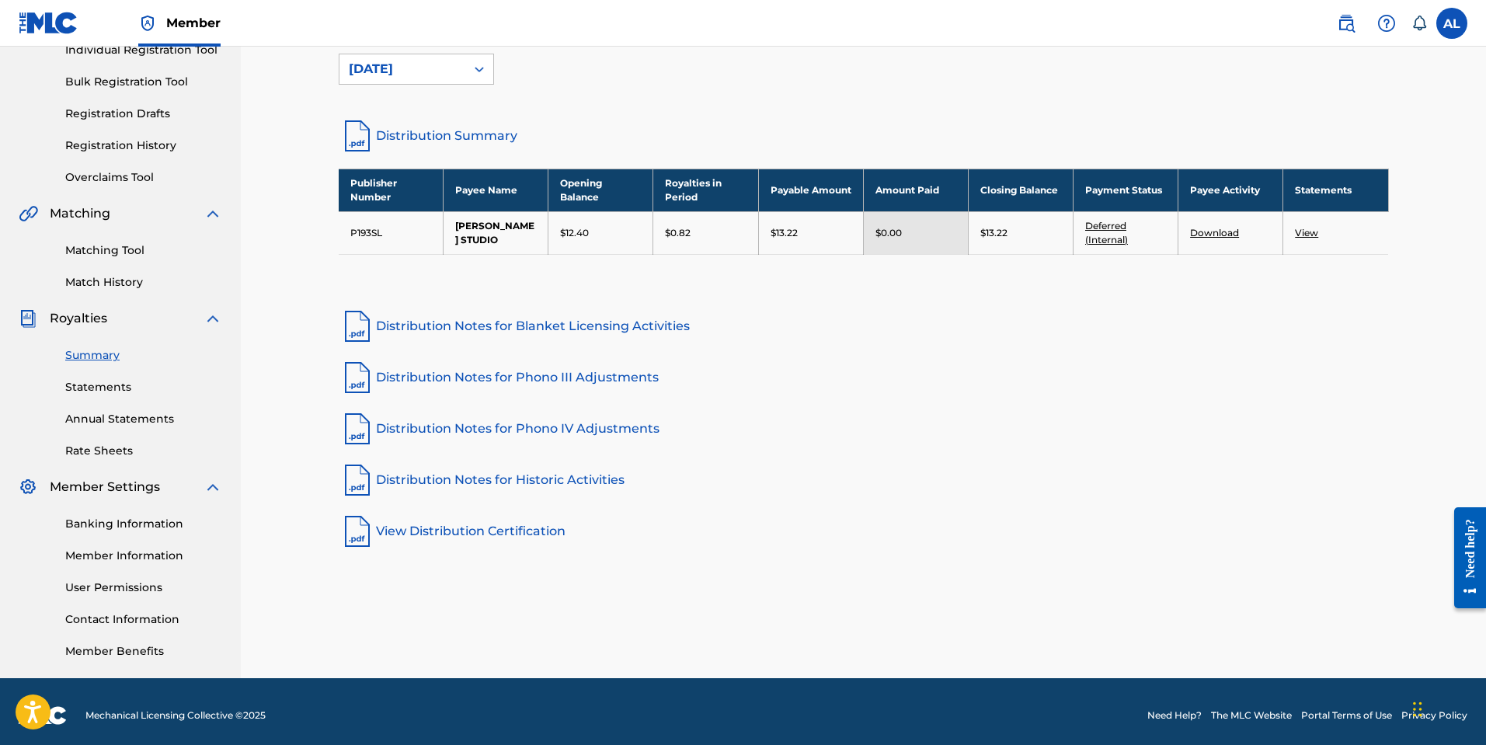
scroll to position [218, 0]
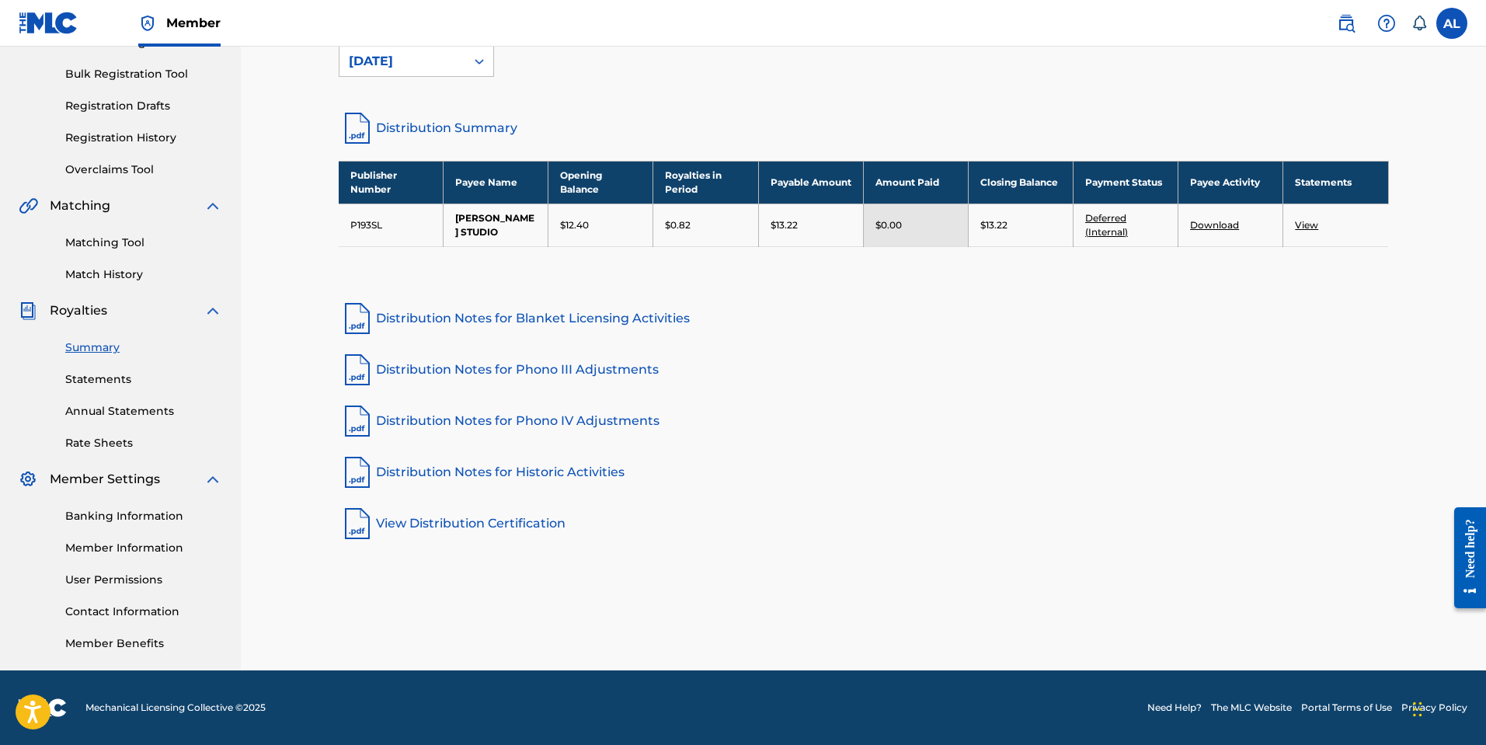
click at [124, 516] on link "Banking Information" at bounding box center [143, 516] width 157 height 16
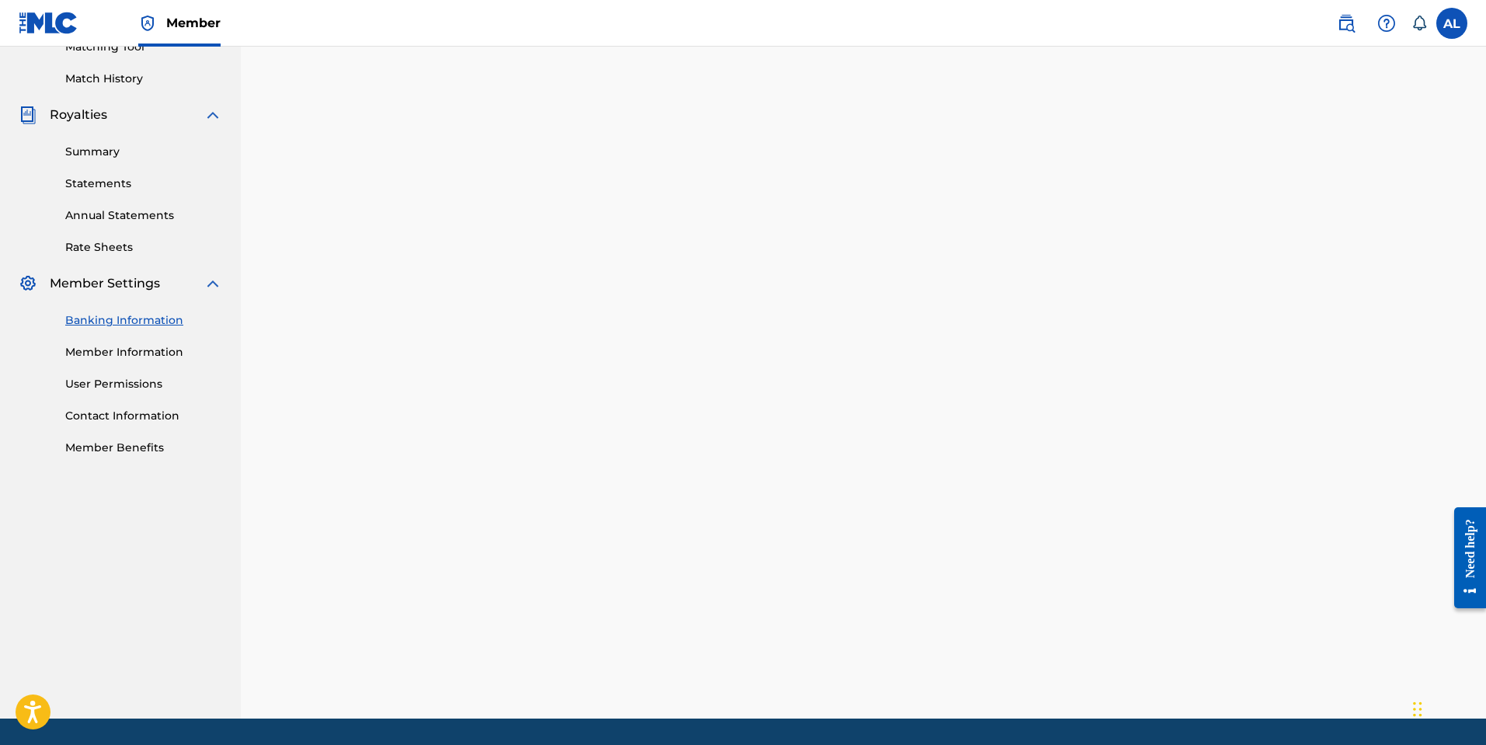
scroll to position [218, 0]
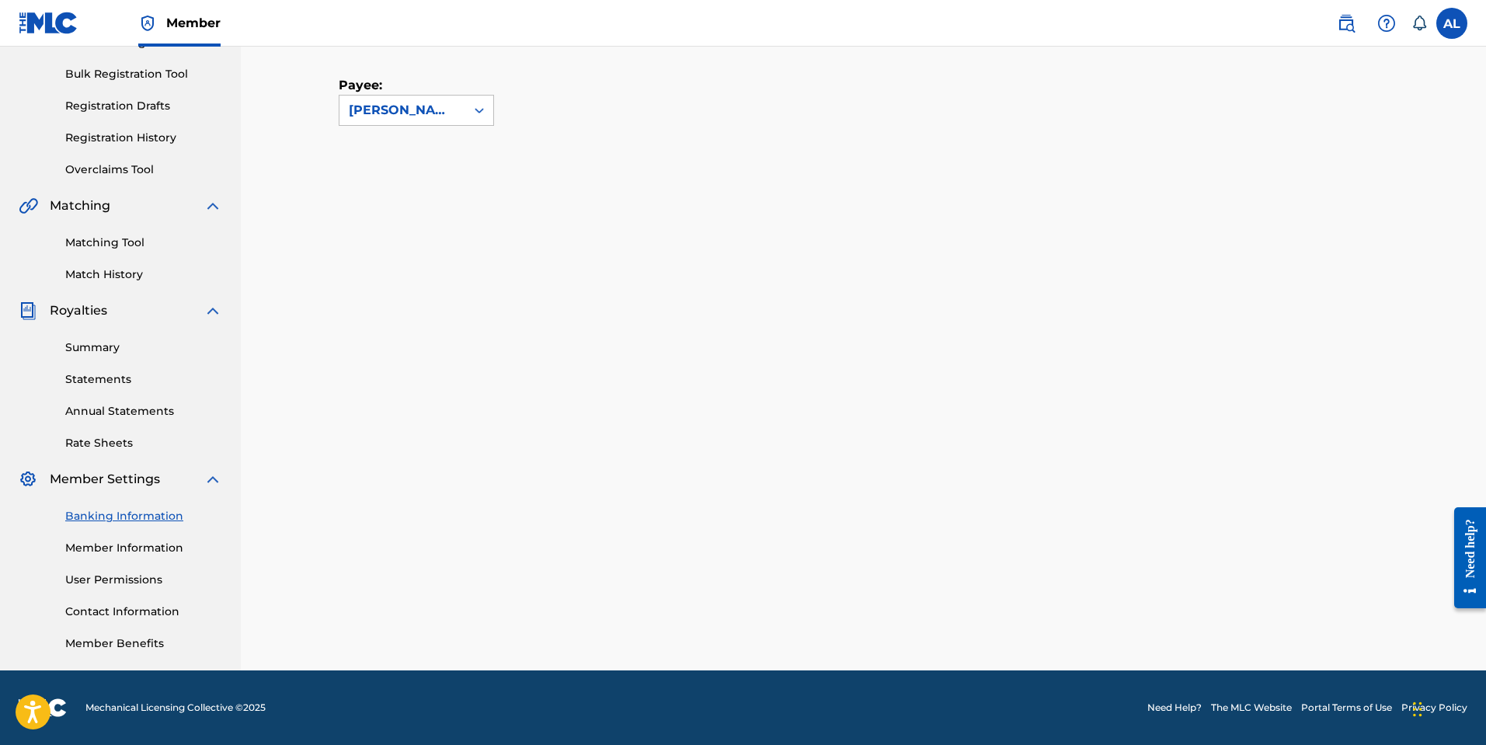
click at [151, 513] on link "Banking Information" at bounding box center [143, 516] width 157 height 16
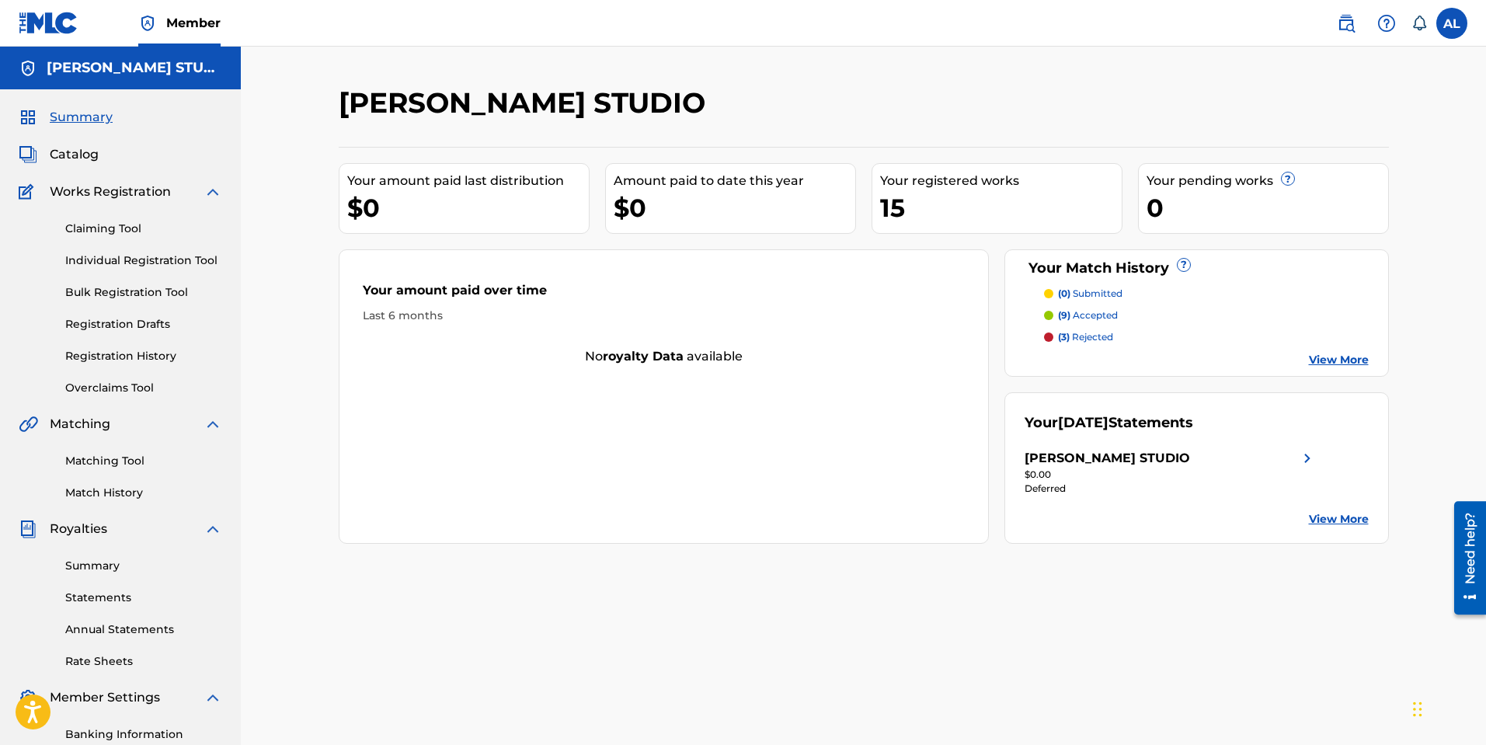
click at [1328, 362] on link "View More" at bounding box center [1339, 360] width 60 height 16
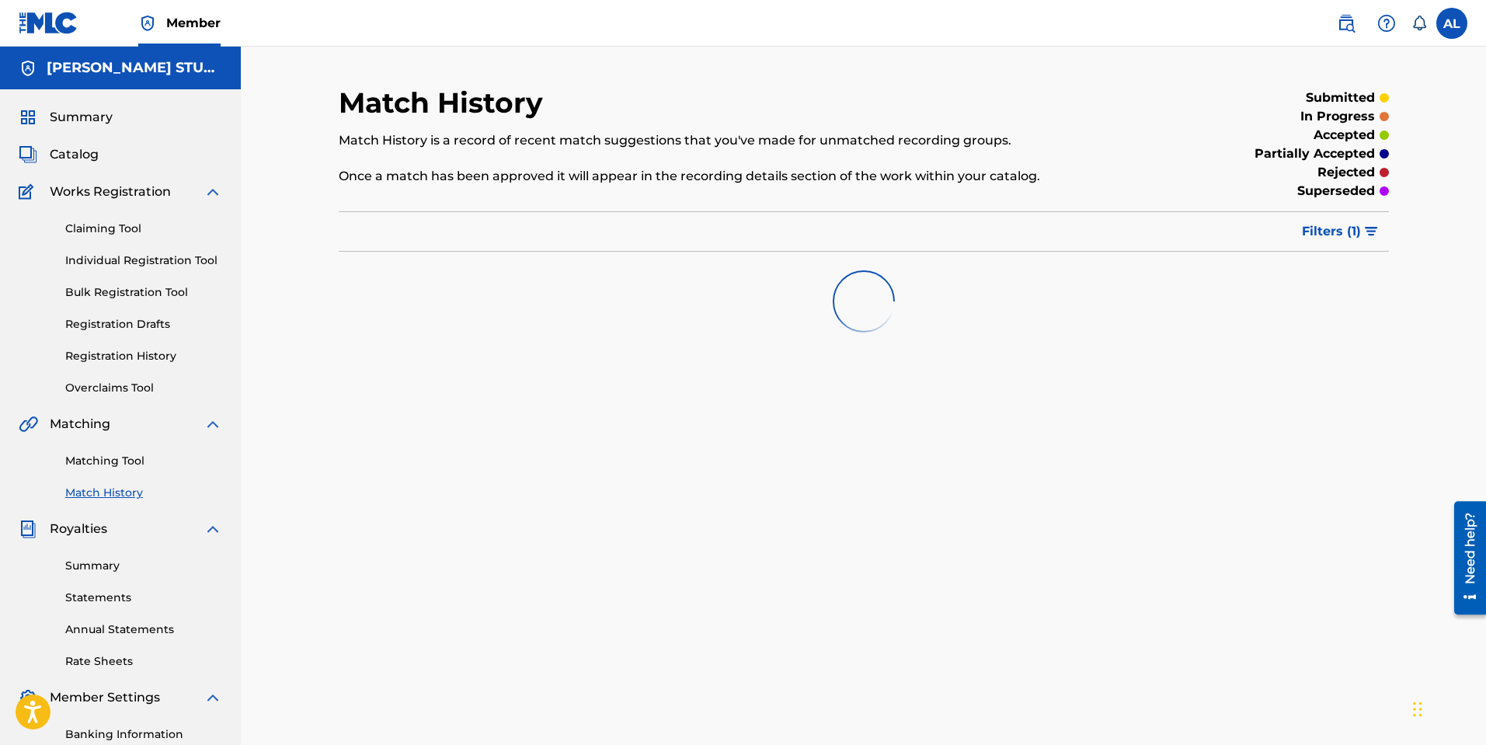
click at [75, 115] on span "Summary" at bounding box center [81, 117] width 63 height 19
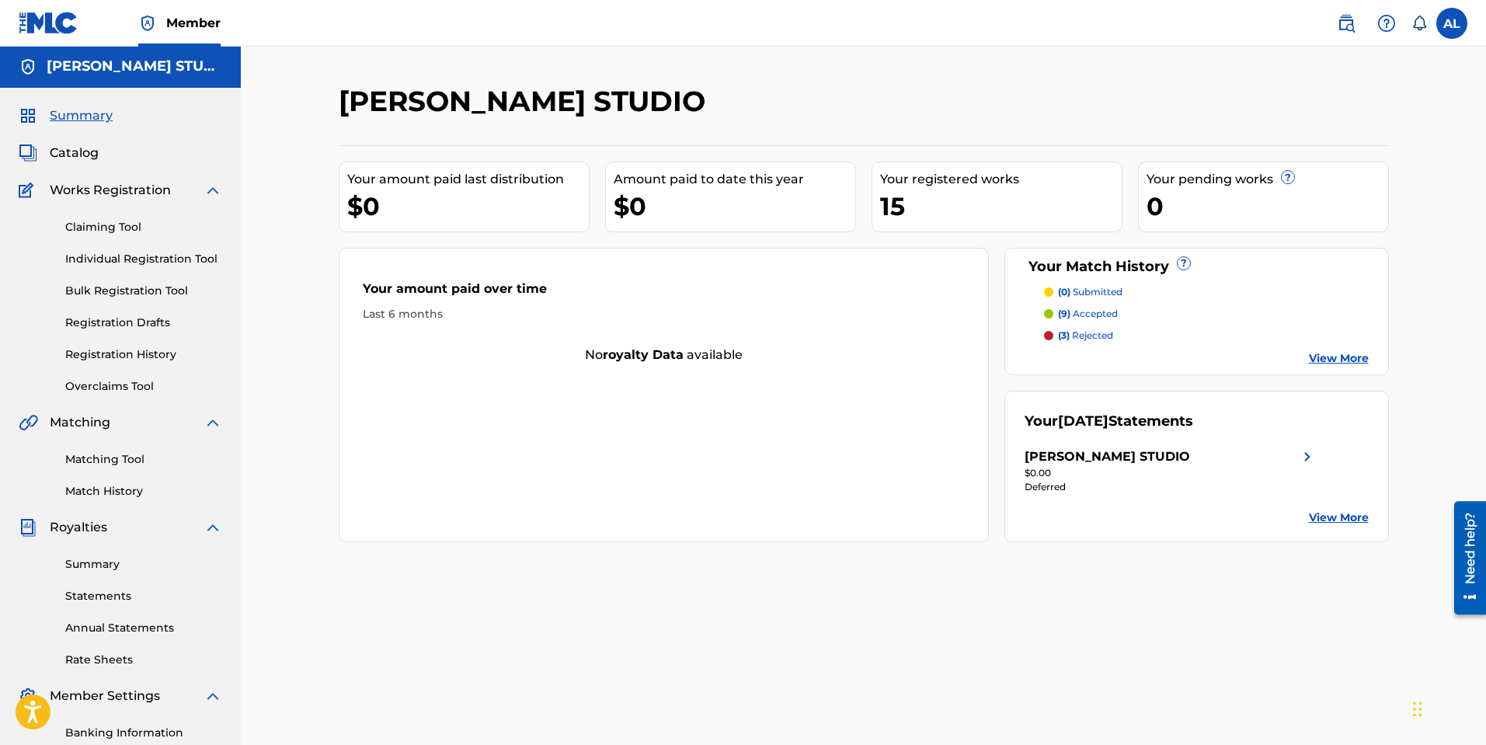
click at [1329, 515] on link "View More" at bounding box center [1339, 518] width 60 height 16
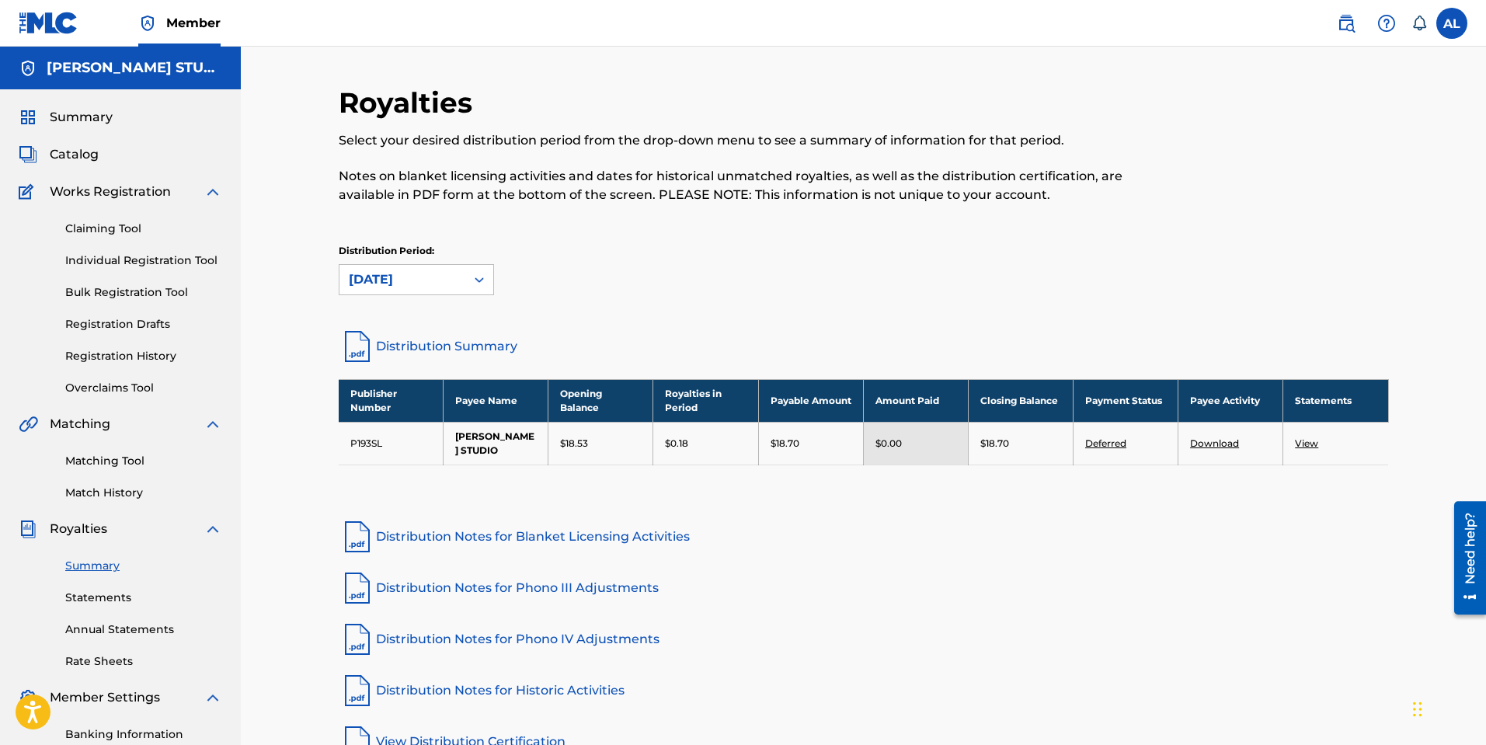
click at [75, 117] on span "Summary" at bounding box center [81, 117] width 63 height 19
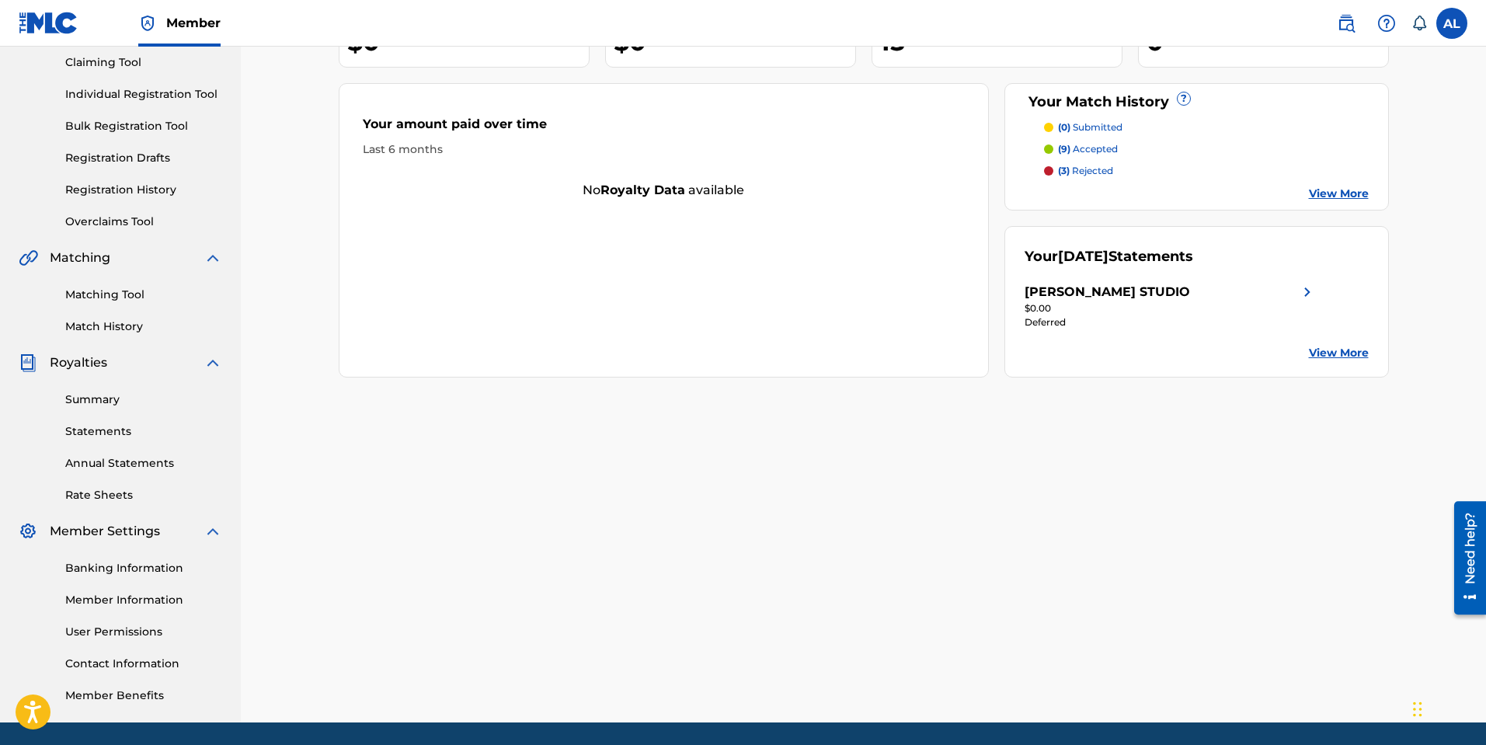
scroll to position [170, 0]
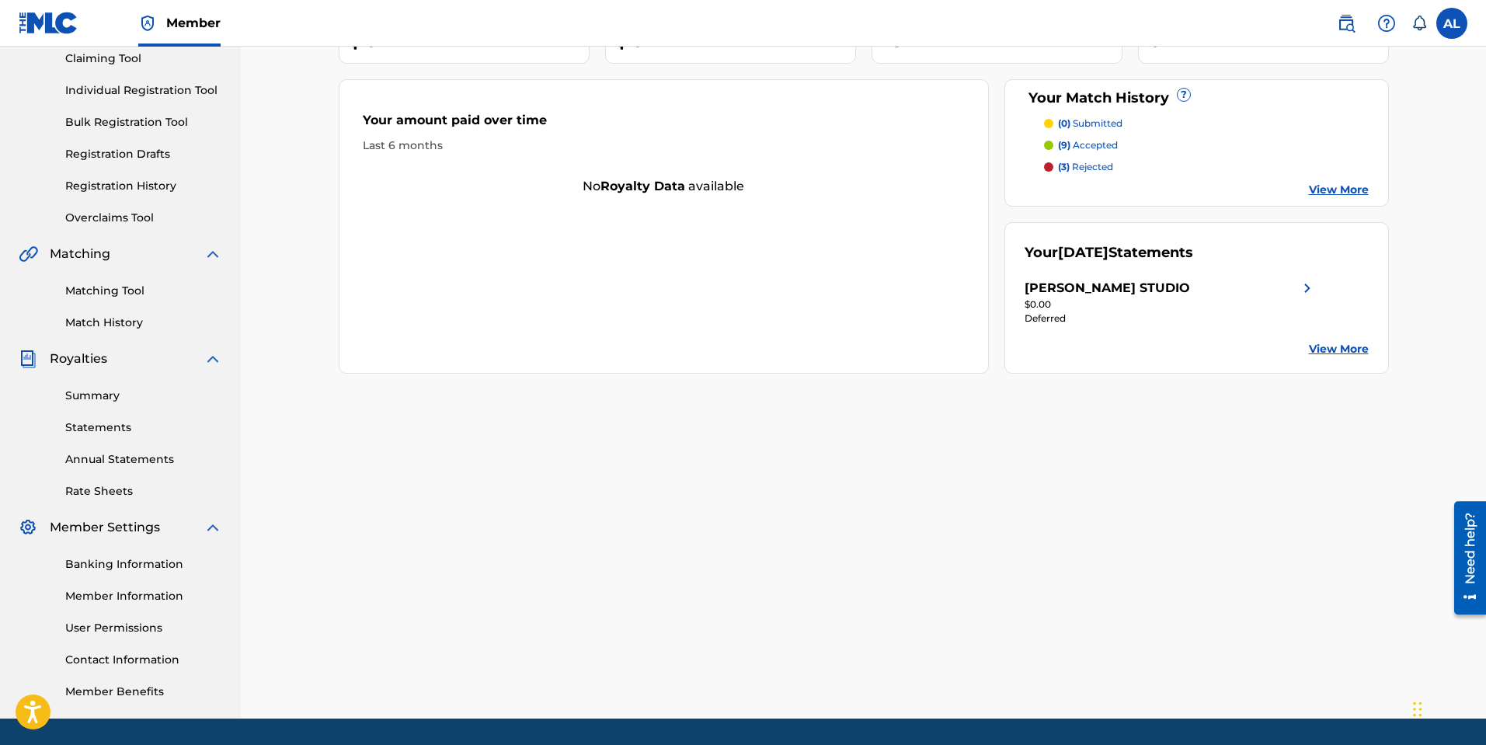
click at [127, 565] on link "Banking Information" at bounding box center [143, 564] width 157 height 16
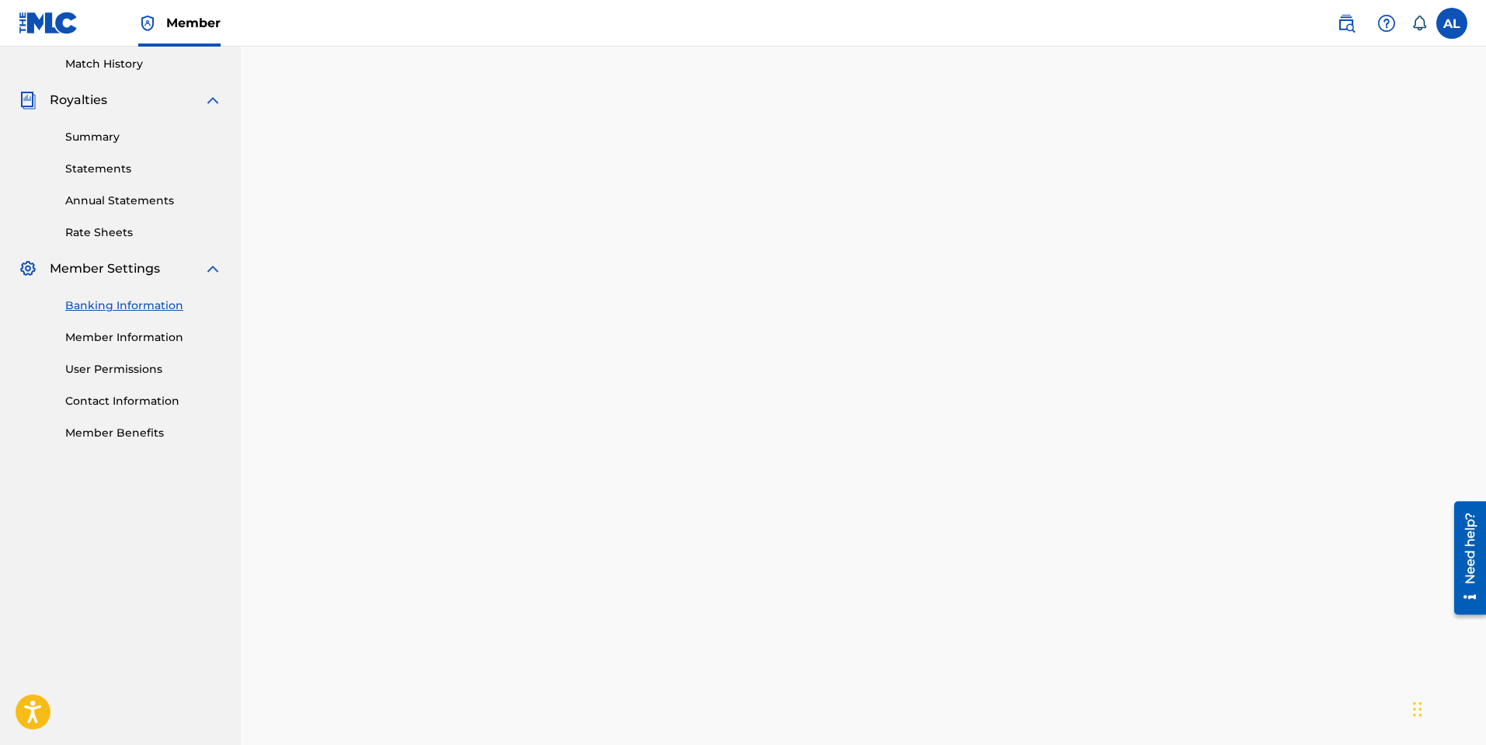
scroll to position [425, 0]
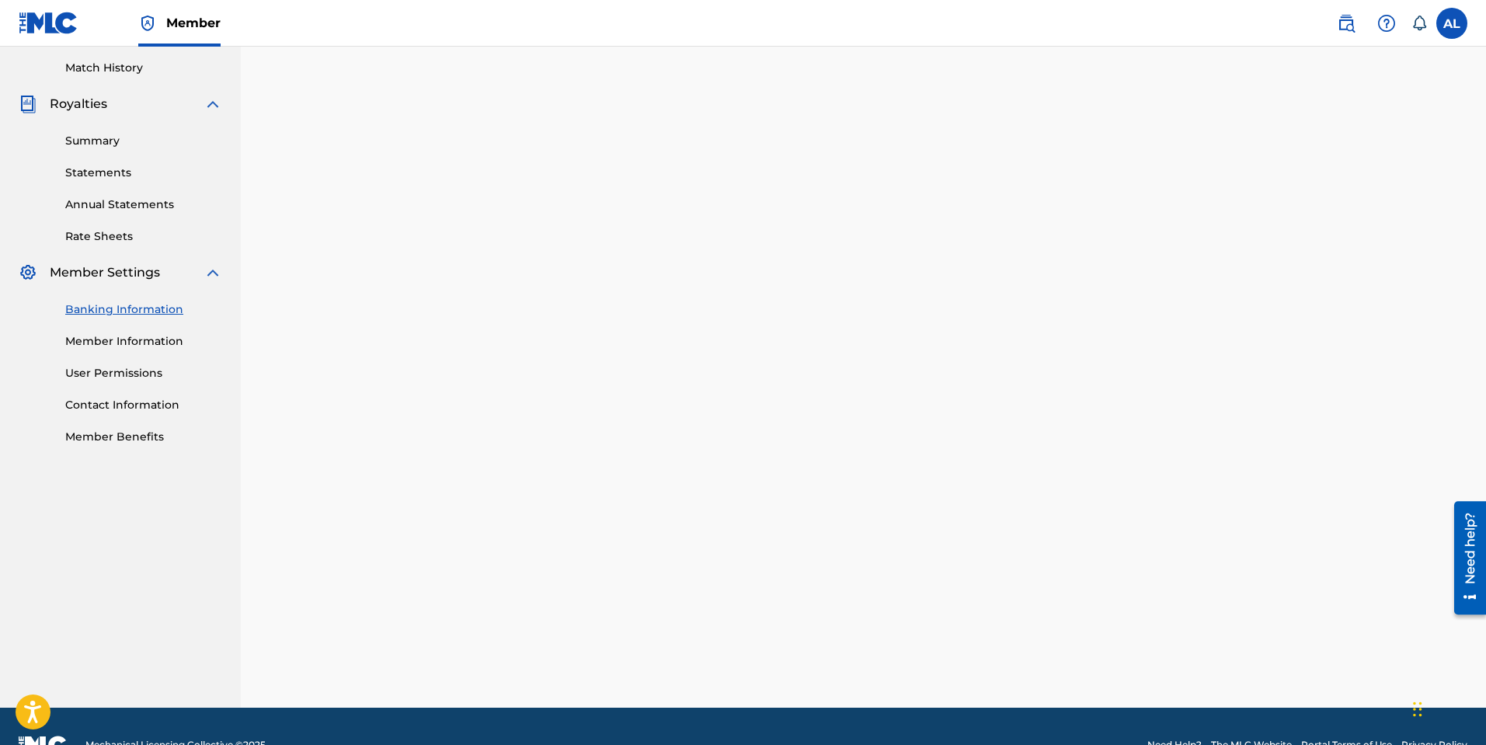
click at [143, 308] on link "Banking Information" at bounding box center [143, 309] width 157 height 16
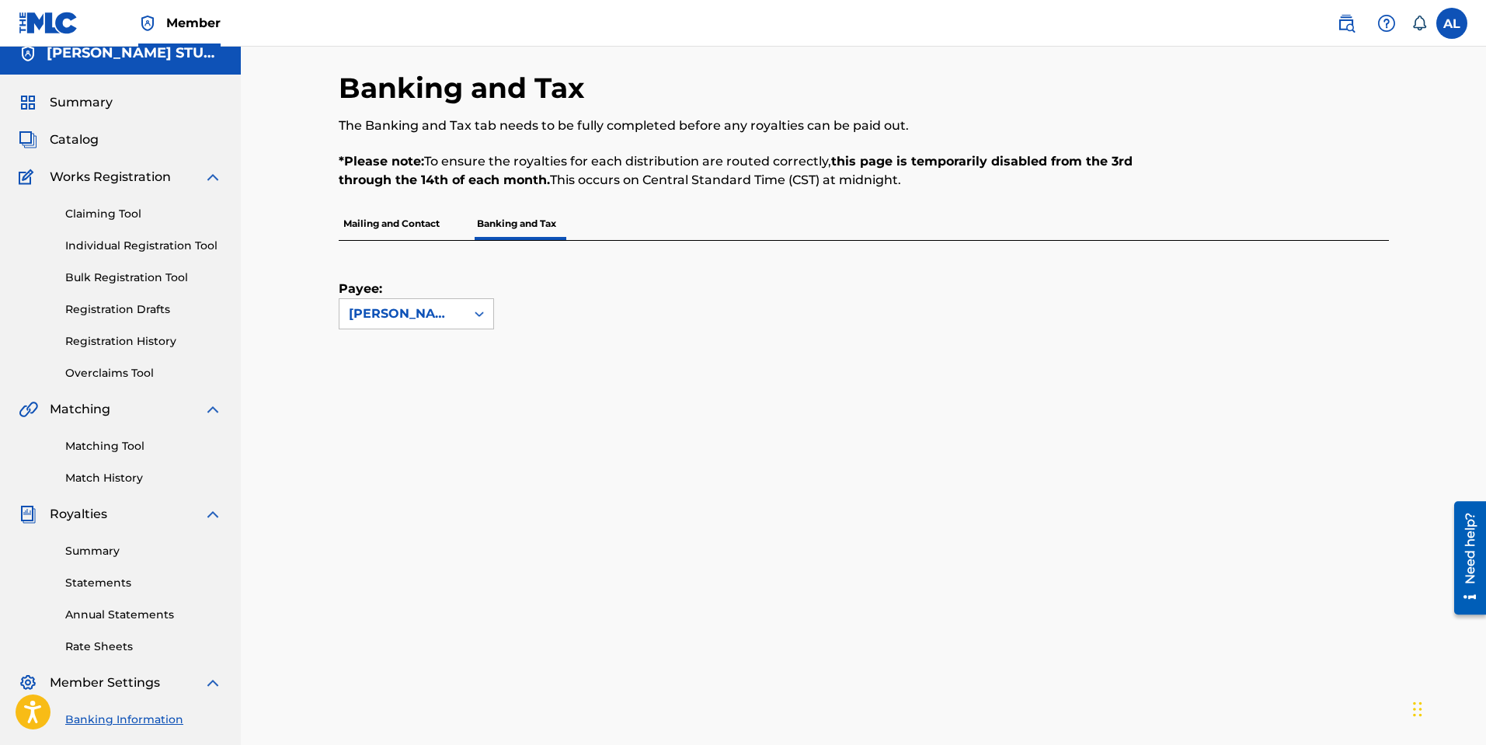
scroll to position [14, 0]
click at [535, 224] on p "Banking and Tax" at bounding box center [516, 224] width 89 height 33
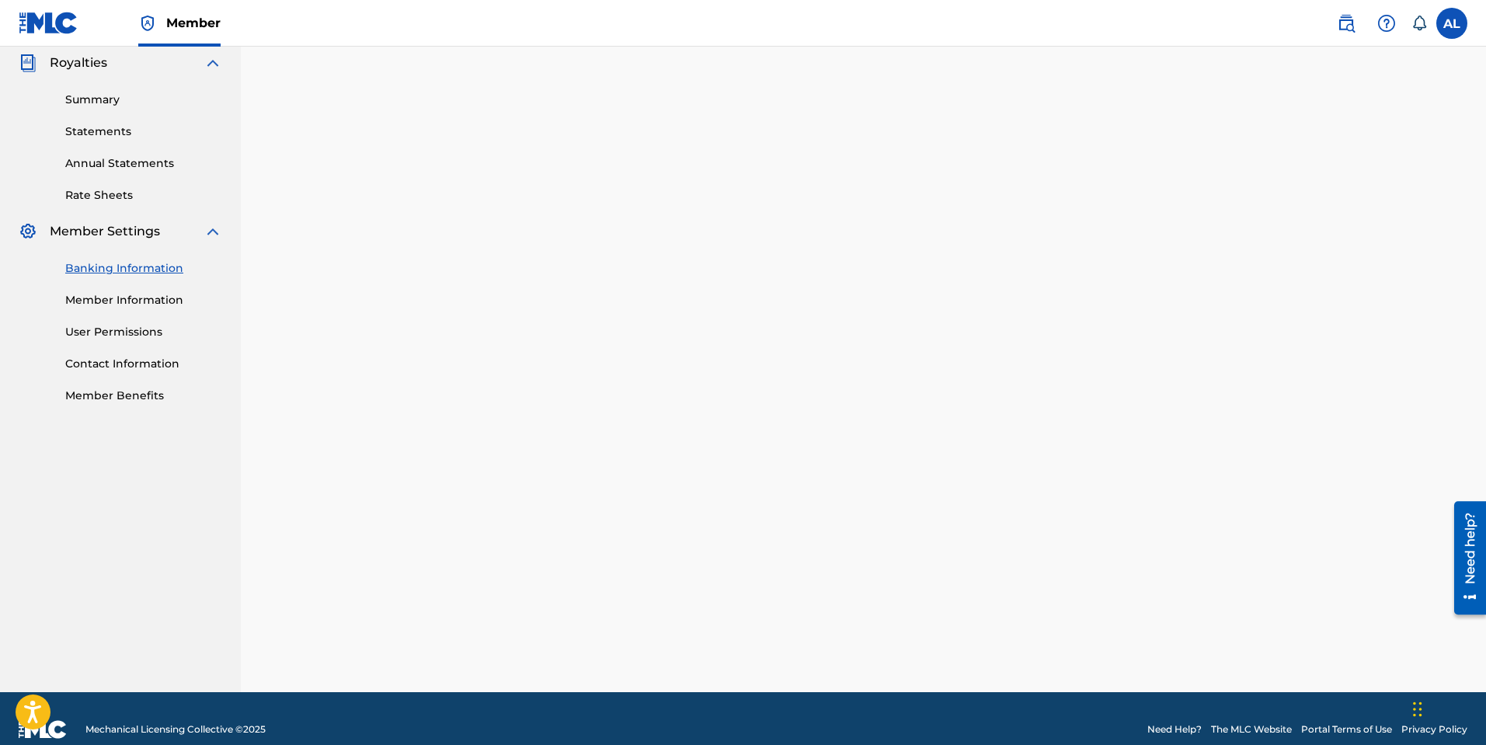
scroll to position [218, 0]
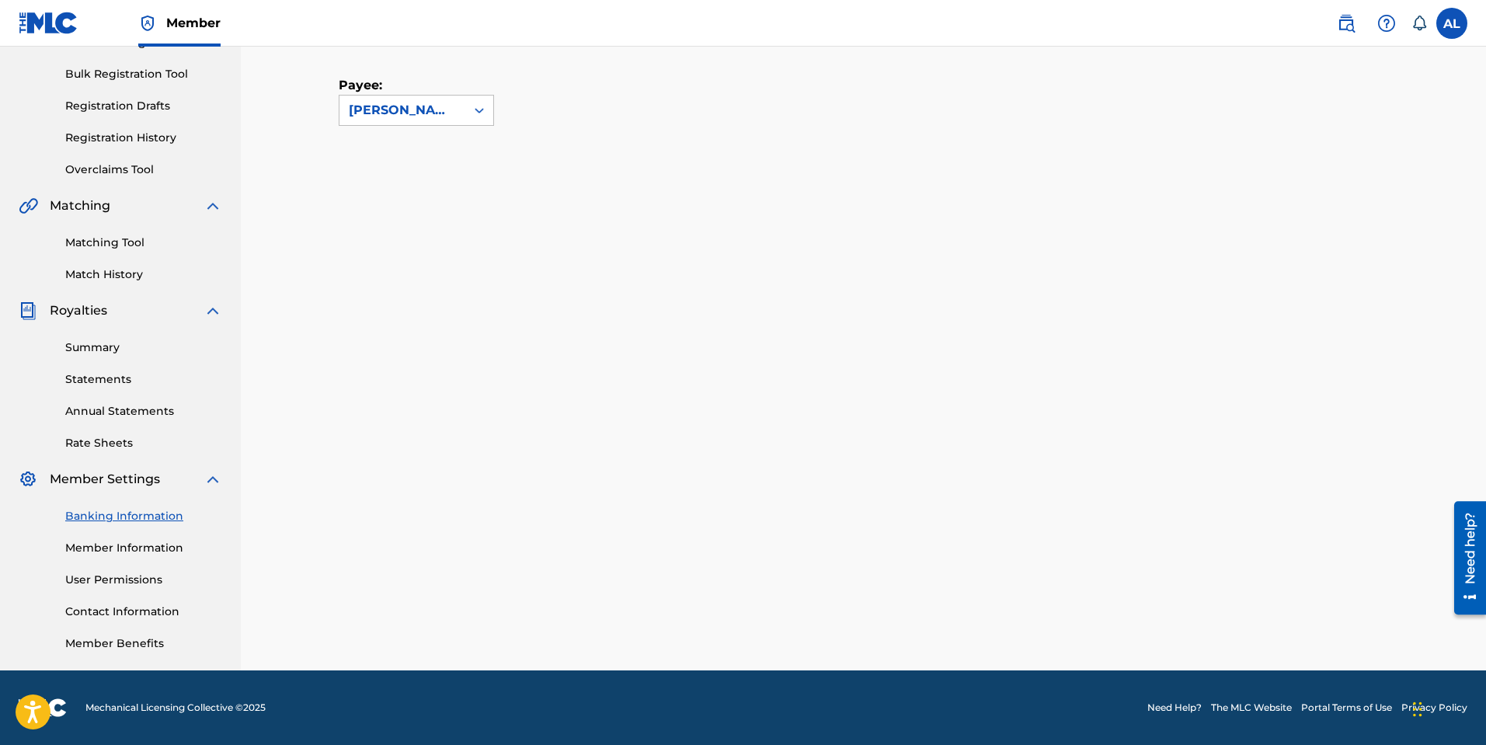
click at [110, 551] on link "Member Information" at bounding box center [143, 548] width 157 height 16
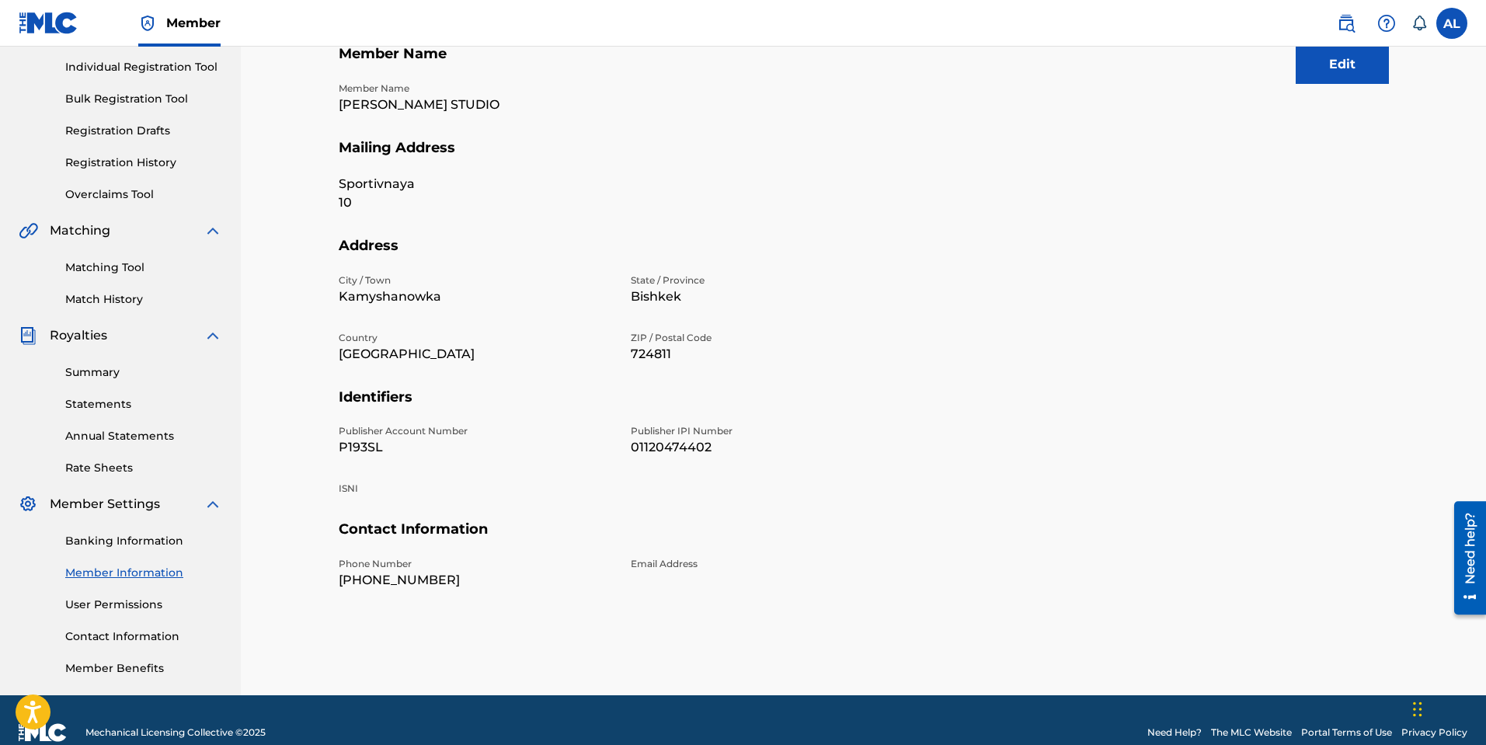
scroll to position [218, 0]
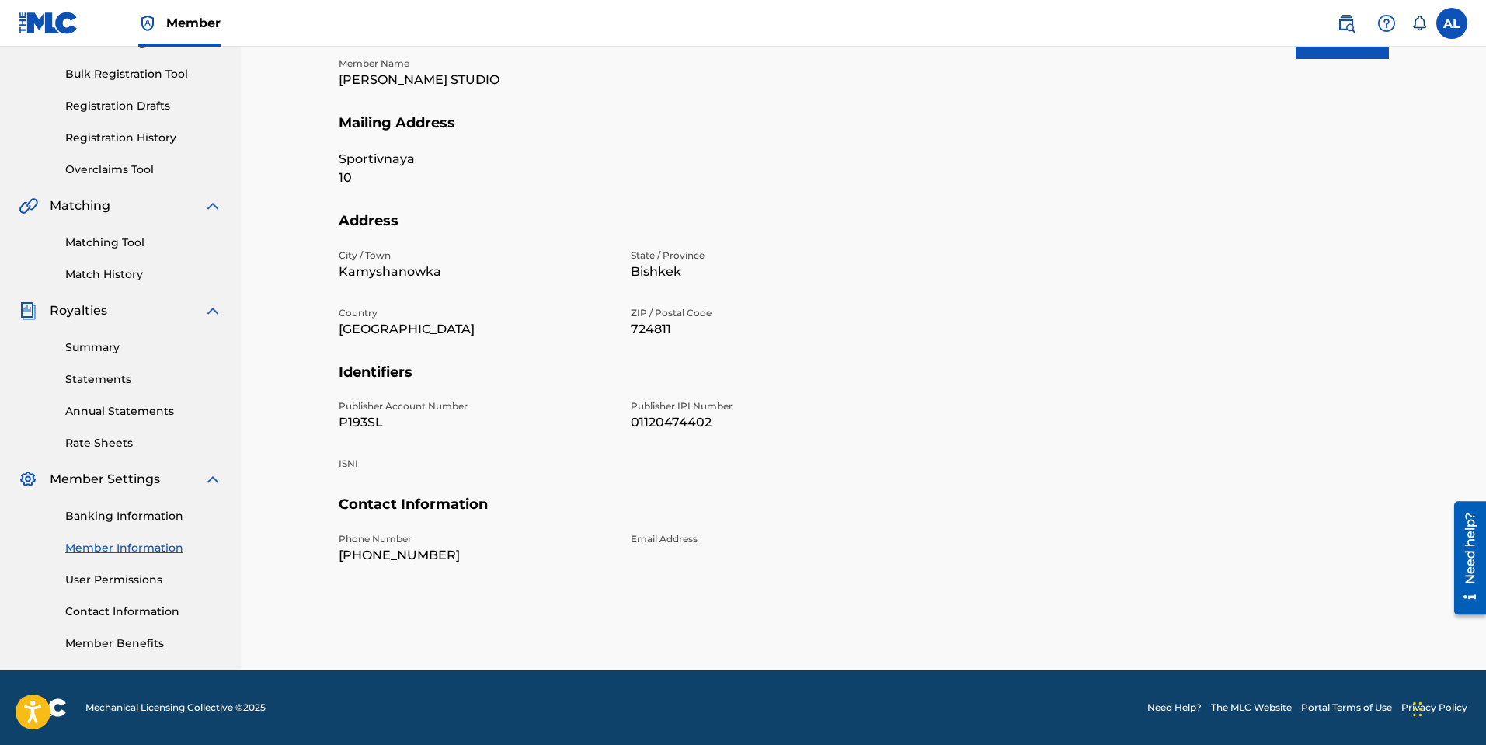
click at [139, 608] on link "Contact Information" at bounding box center [143, 612] width 157 height 16
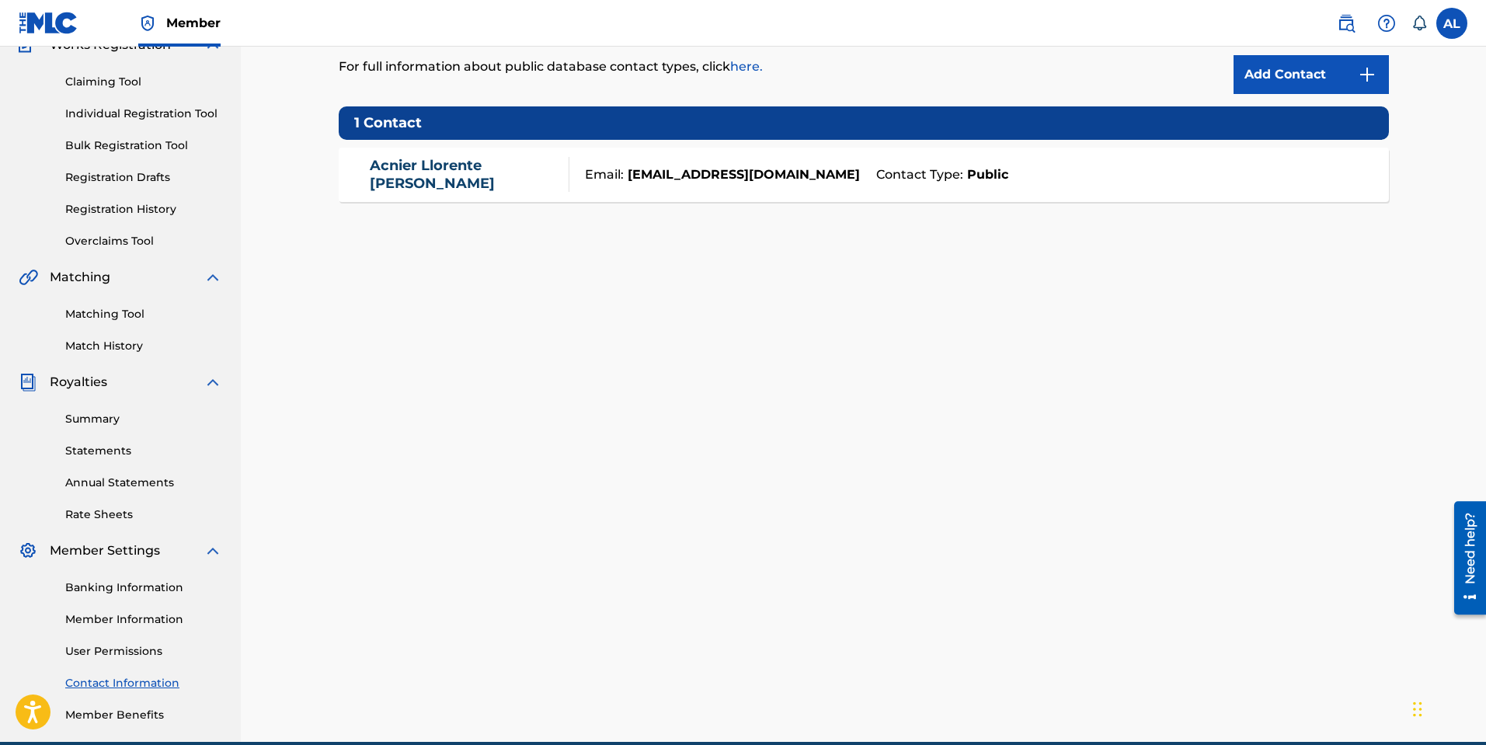
scroll to position [149, 0]
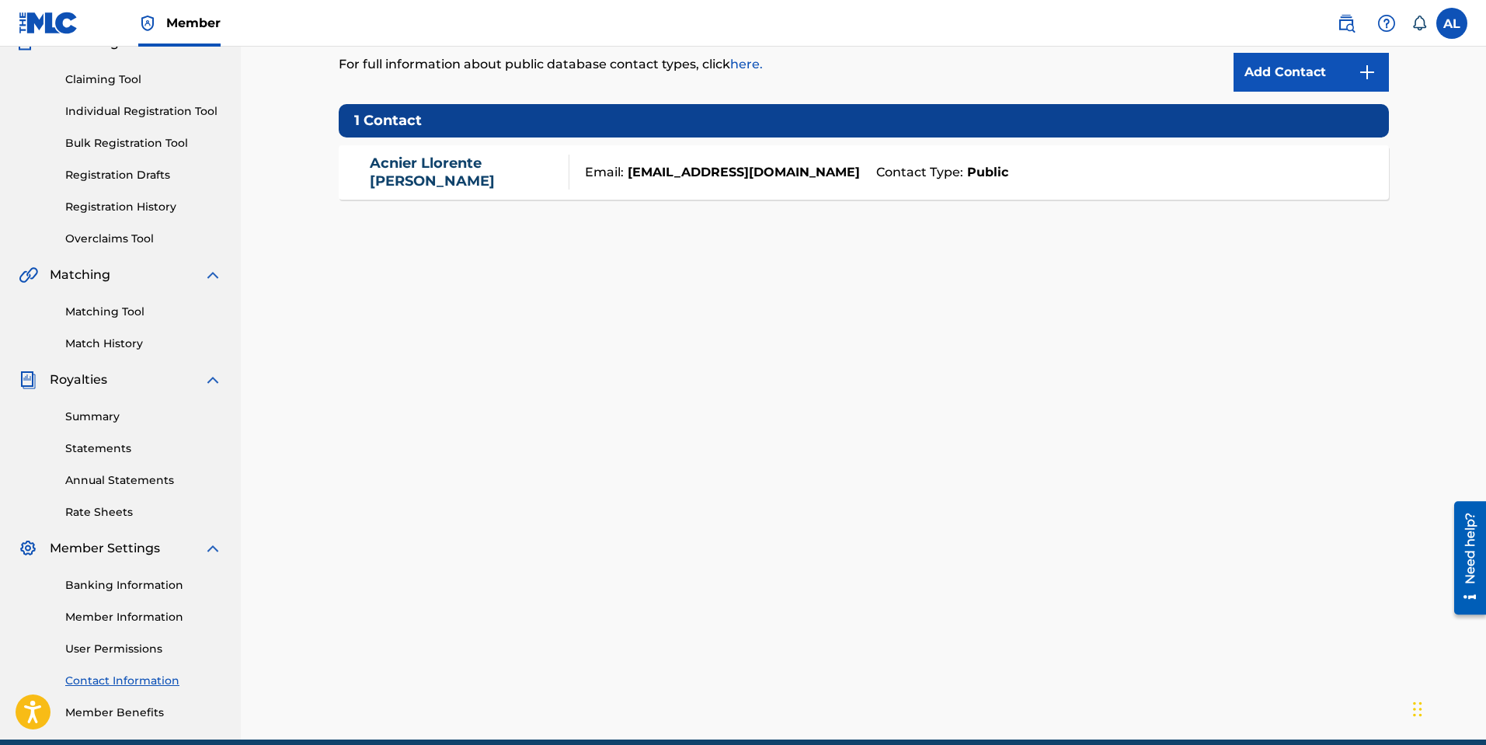
click at [137, 584] on link "Banking Information" at bounding box center [143, 585] width 157 height 16
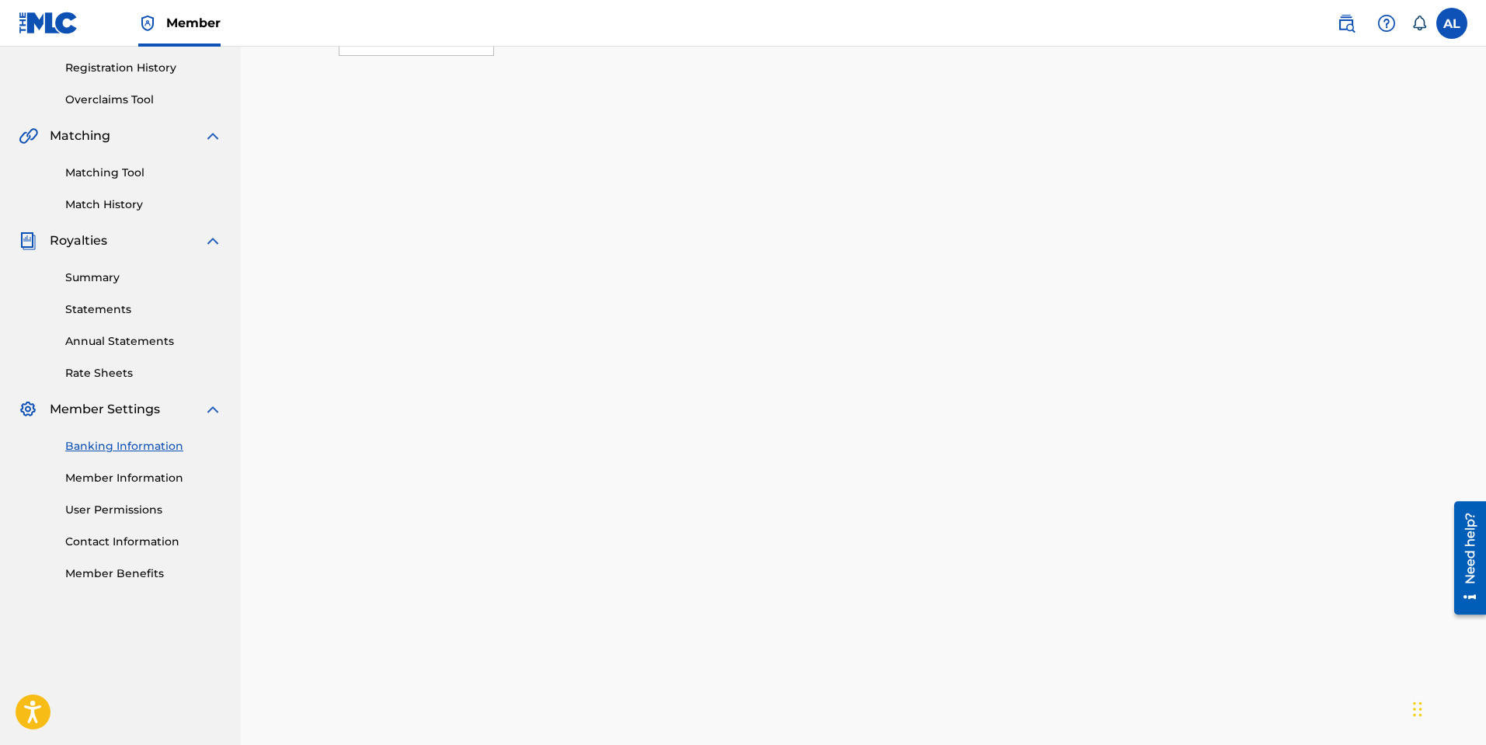
scroll to position [291, 0]
click at [108, 280] on link "Summary" at bounding box center [143, 274] width 157 height 16
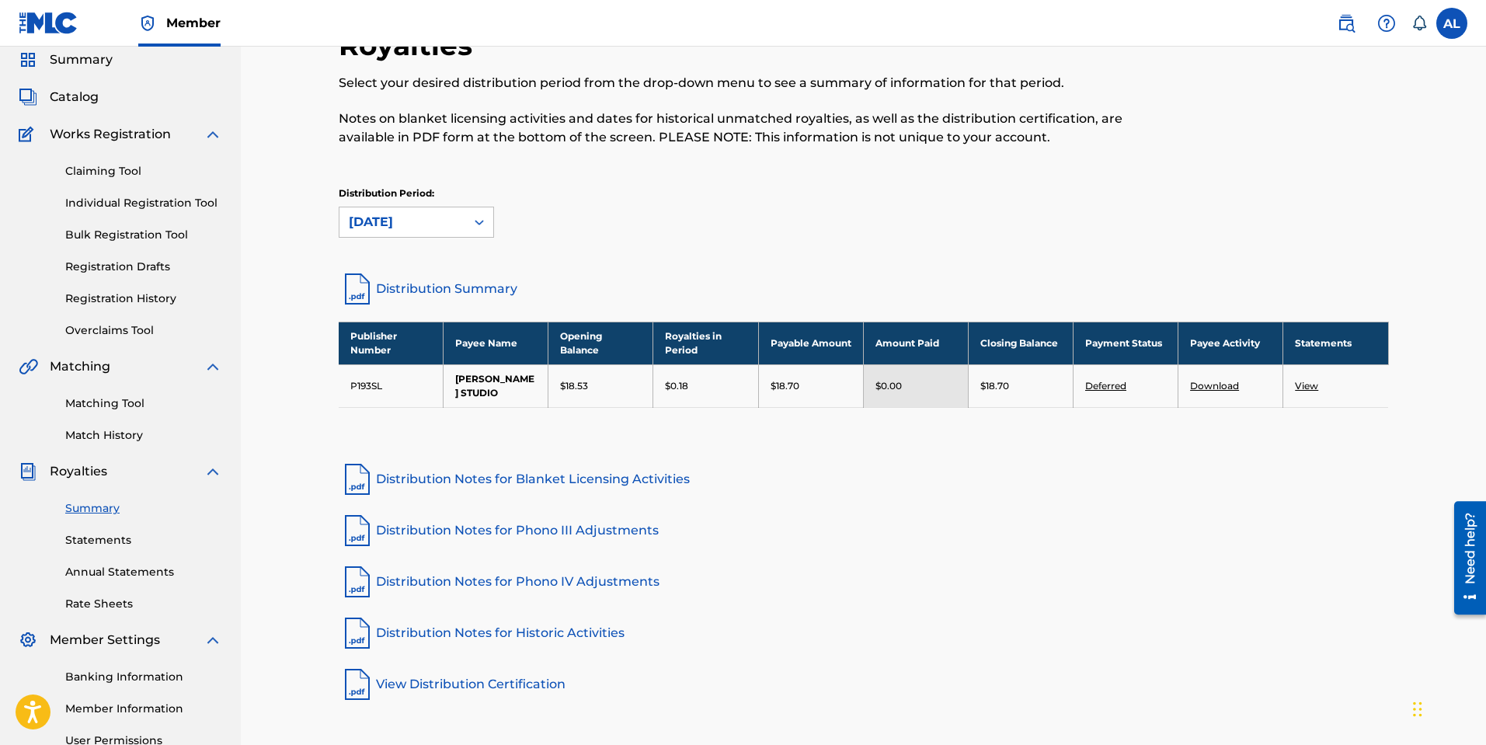
scroll to position [59, 0]
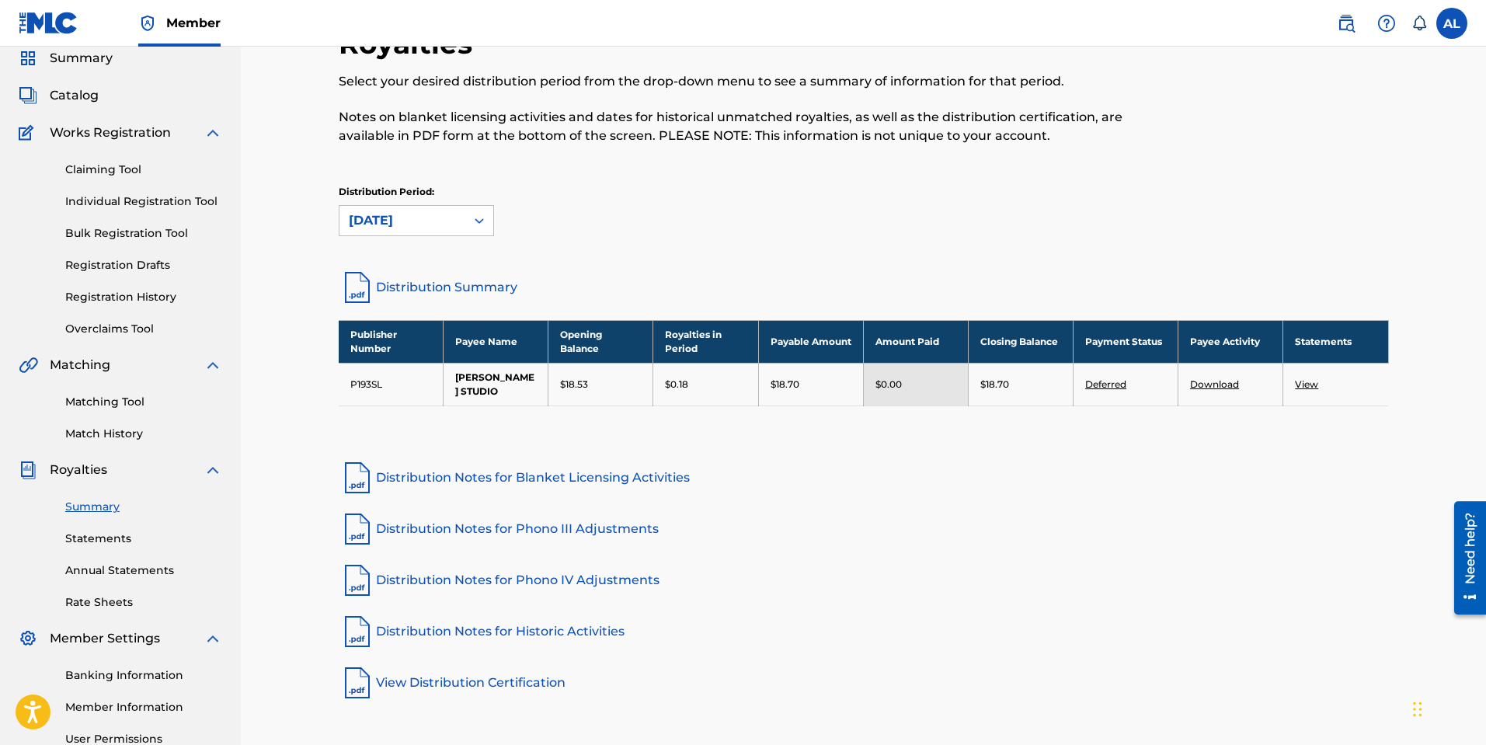
click at [1101, 379] on link "Deferred" at bounding box center [1105, 384] width 41 height 12
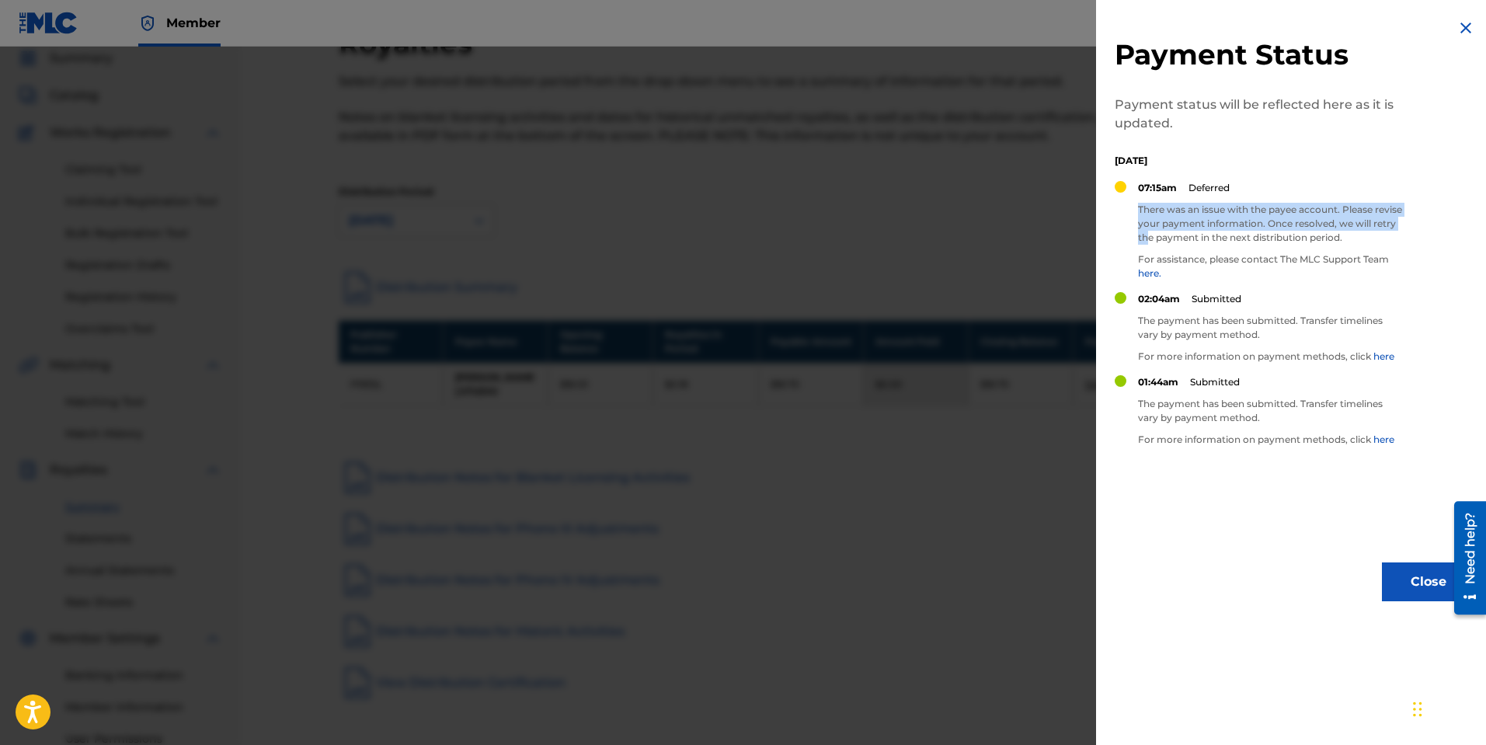
drag, startPoint x: 1139, startPoint y: 208, endPoint x: 1172, endPoint y: 235, distance: 43.1
click at [1172, 235] on p "There was an issue with the payee account. Please revise your payment informati…" at bounding box center [1270, 224] width 264 height 42
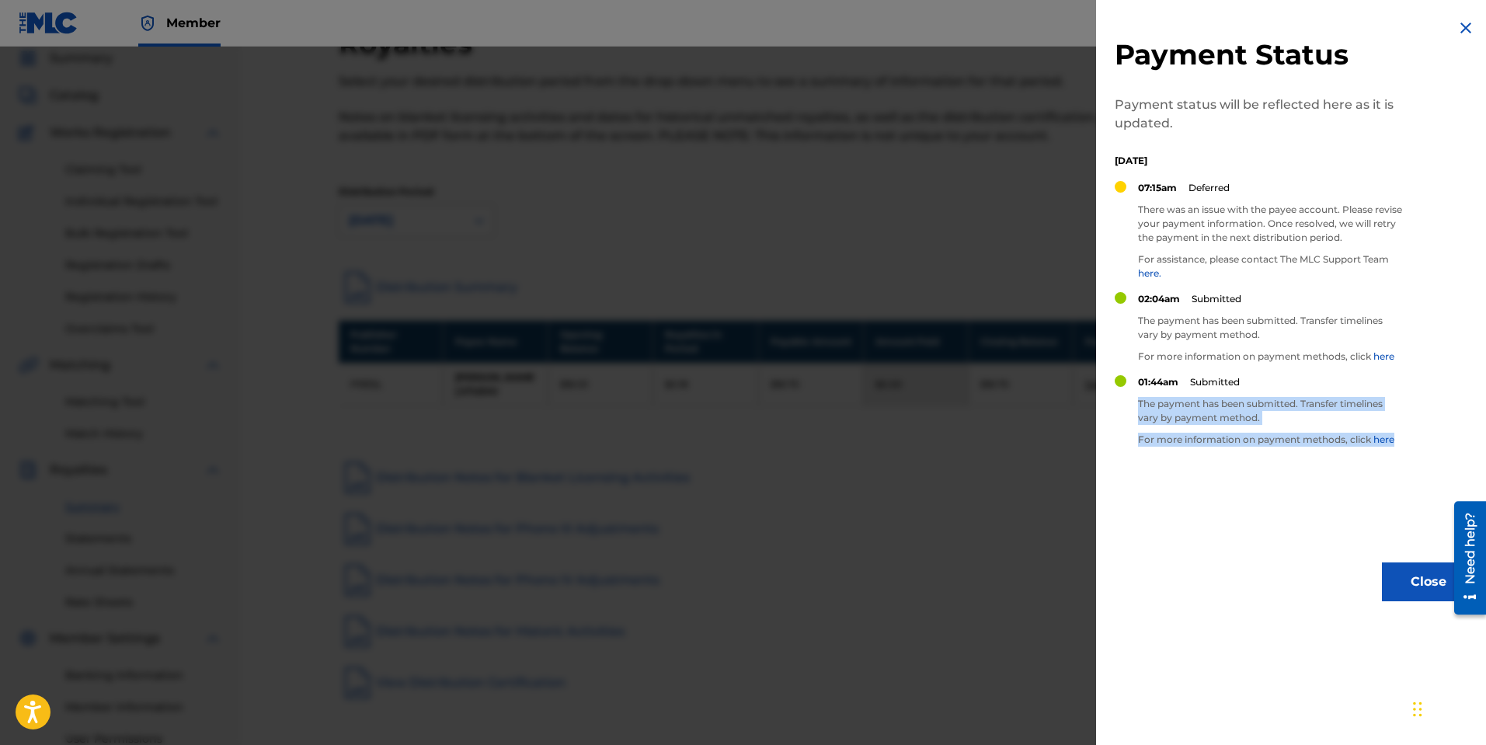
drag, startPoint x: 1139, startPoint y: 402, endPoint x: 1399, endPoint y: 437, distance: 262.6
click at [1399, 437] on div "01:44am Submitted The payment has been submitted. Transfer timelines vary by pa…" at bounding box center [1270, 416] width 264 height 83
copy div "The payment has been submitted. Transfer timelines vary by payment method. For …"
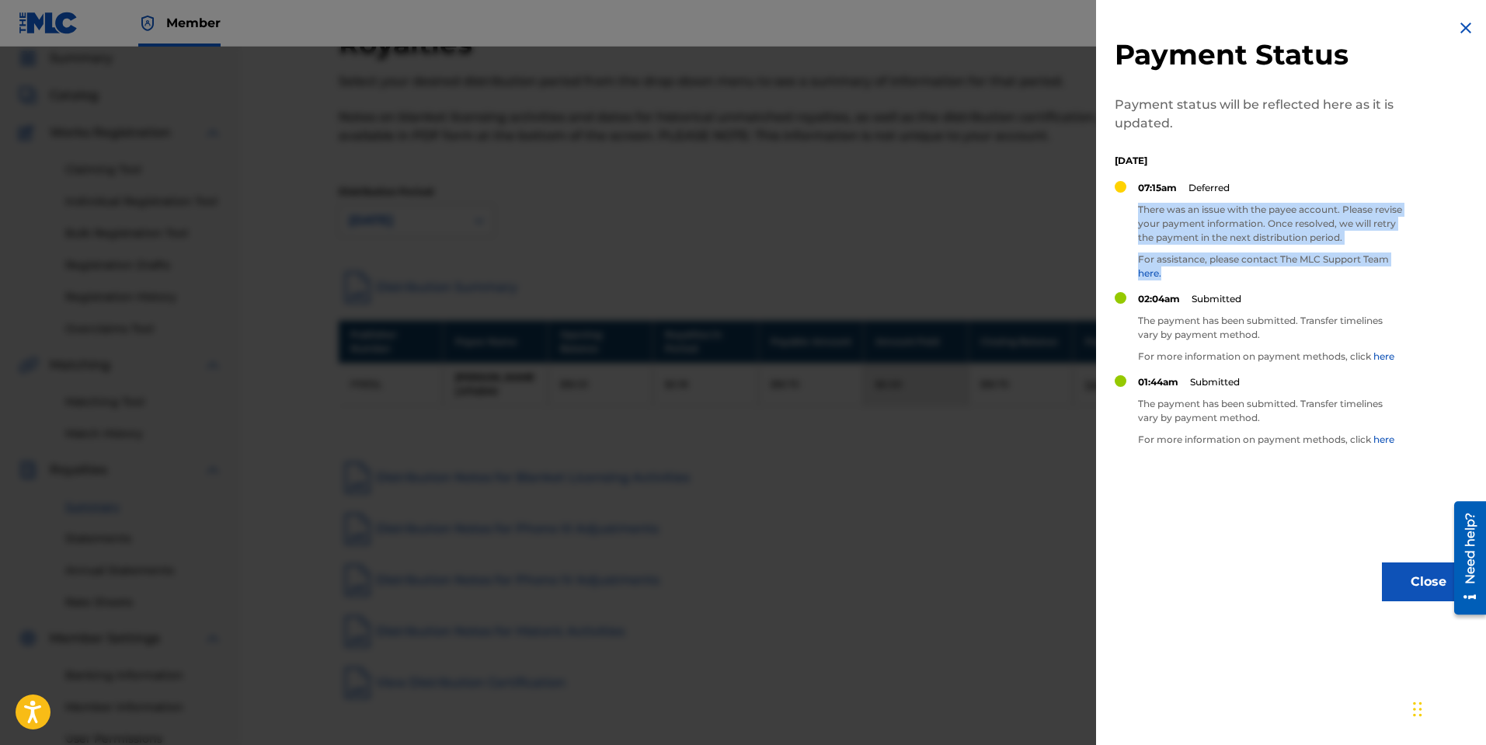
drag, startPoint x: 1139, startPoint y: 207, endPoint x: 1173, endPoint y: 269, distance: 70.2
click at [1173, 269] on div "07:15am Deferred There was an issue with the payee account. Please revise your …" at bounding box center [1270, 236] width 264 height 111
copy div "There was an issue with the payee account. Please revise your payment informati…"
click at [1459, 25] on img at bounding box center [1466, 28] width 19 height 19
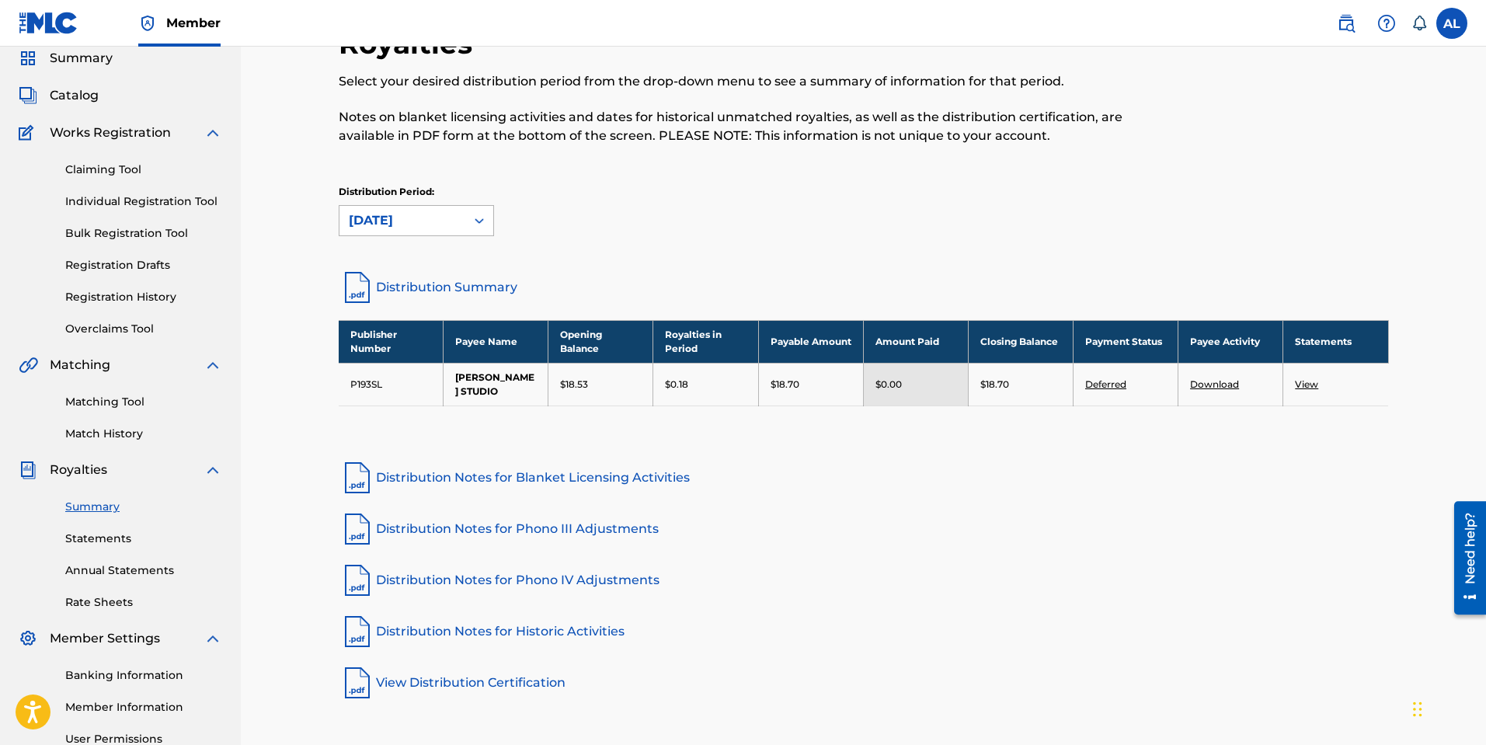
click at [474, 218] on icon at bounding box center [480, 221] width 16 height 16
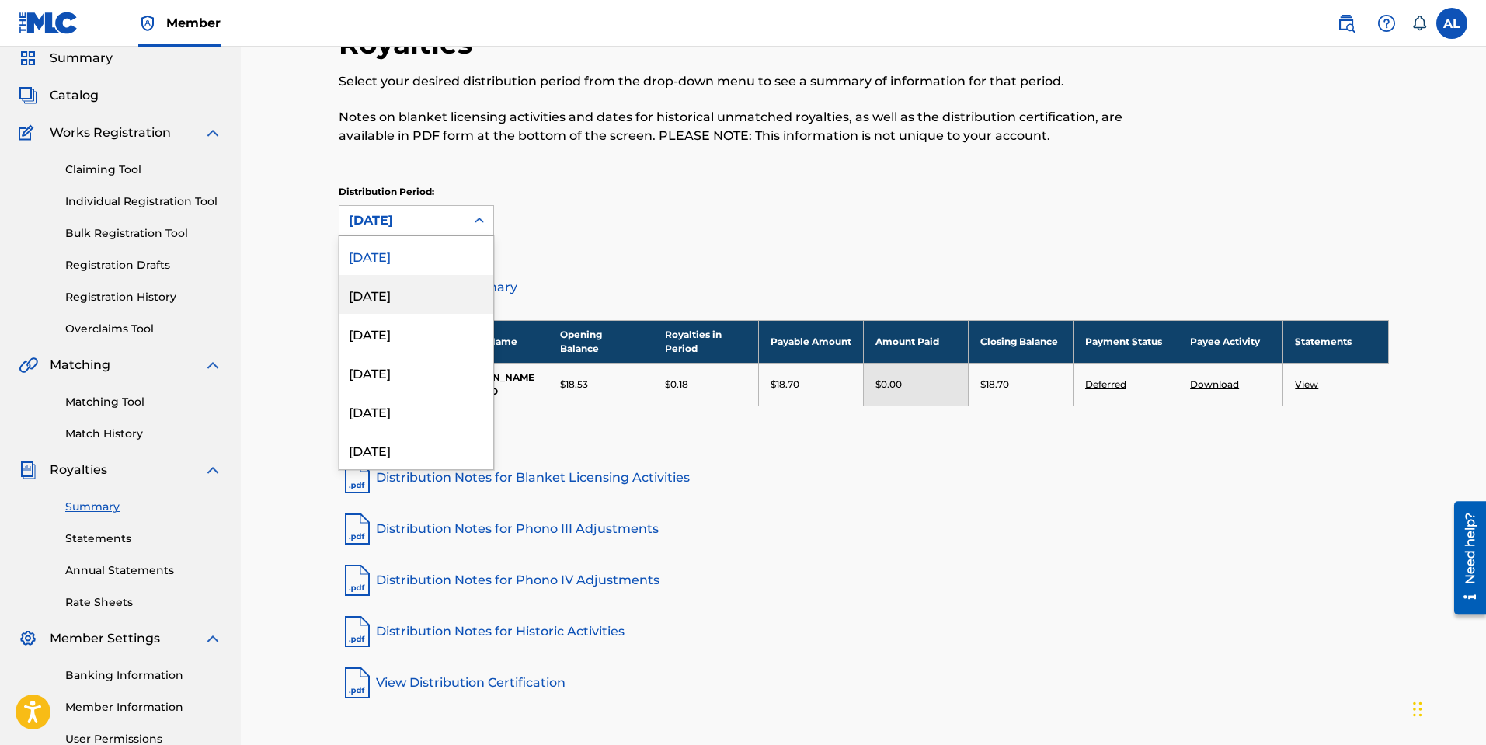
click at [416, 298] on div "[DATE]" at bounding box center [416, 294] width 154 height 39
click at [468, 225] on div at bounding box center [479, 221] width 28 height 28
click at [430, 332] on div "[DATE]" at bounding box center [416, 333] width 154 height 39
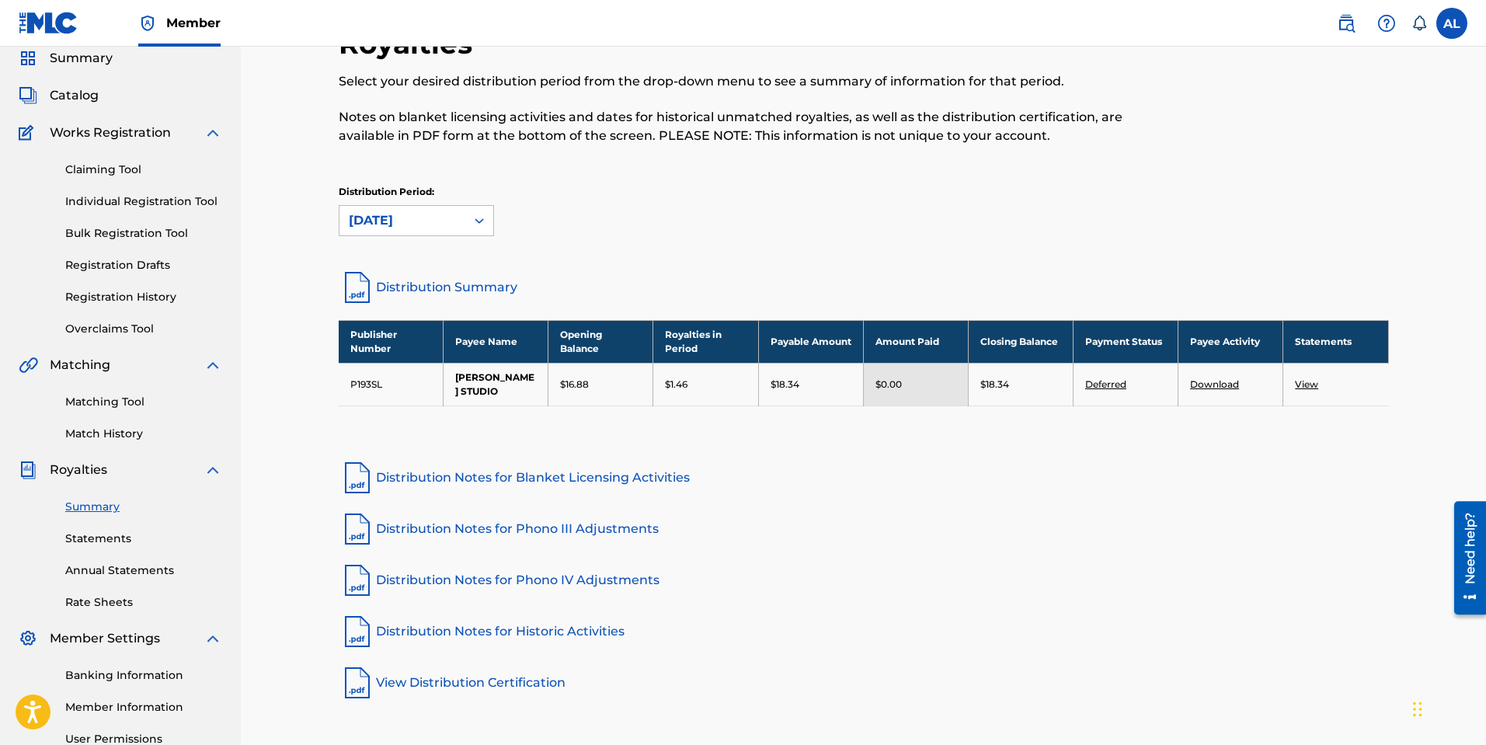
click at [465, 211] on div at bounding box center [479, 221] width 28 height 28
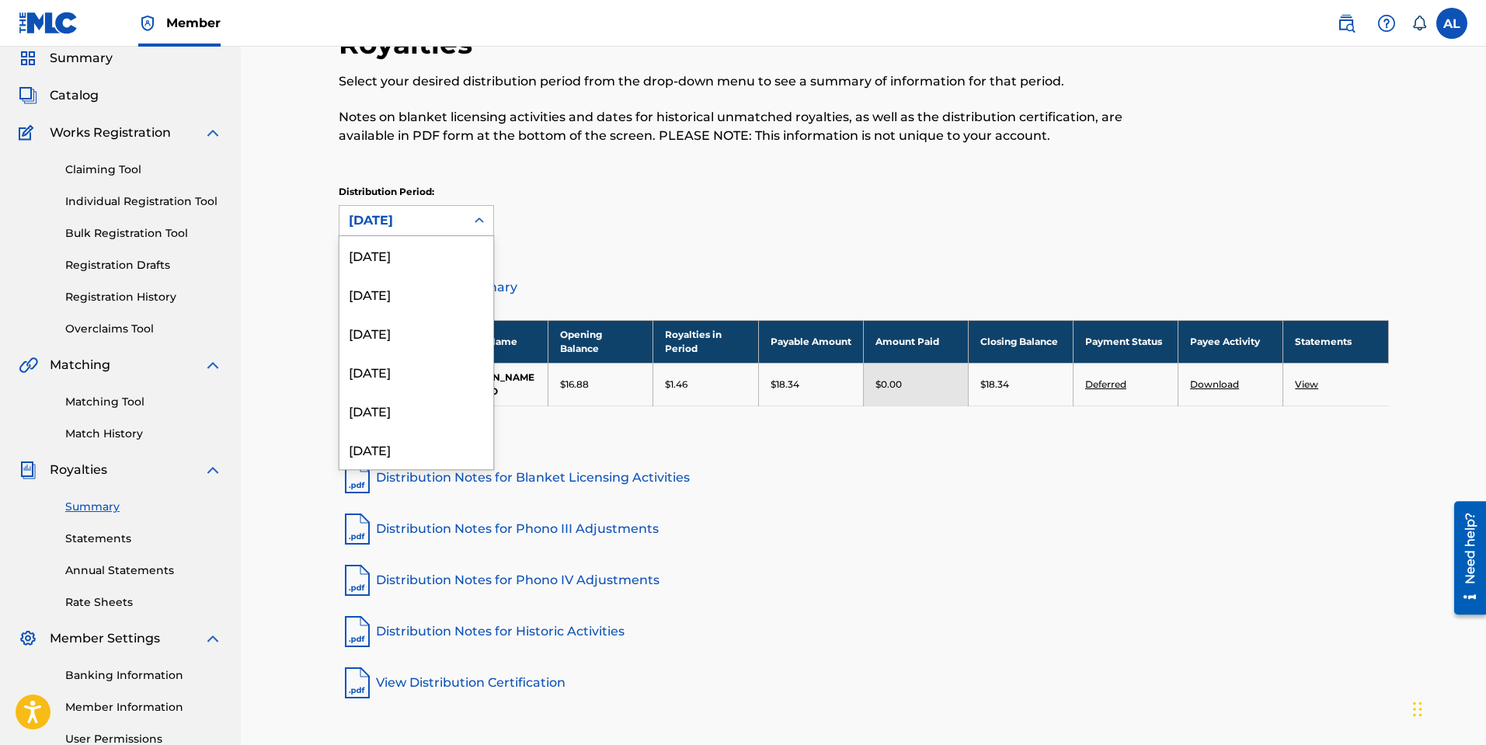
scroll to position [1864, 0]
click at [424, 445] on div "[DATE]" at bounding box center [416, 449] width 154 height 39
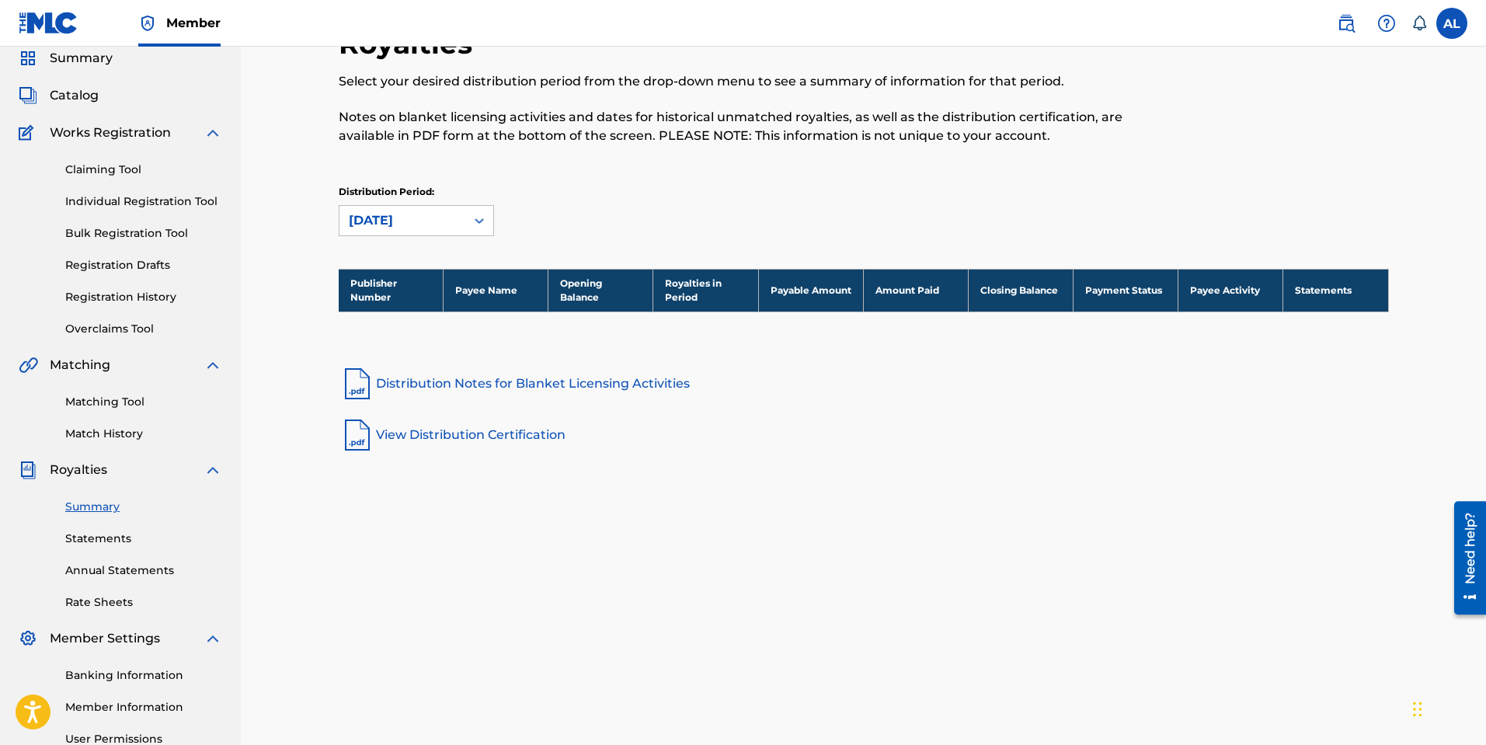
click at [484, 221] on icon at bounding box center [480, 221] width 16 height 16
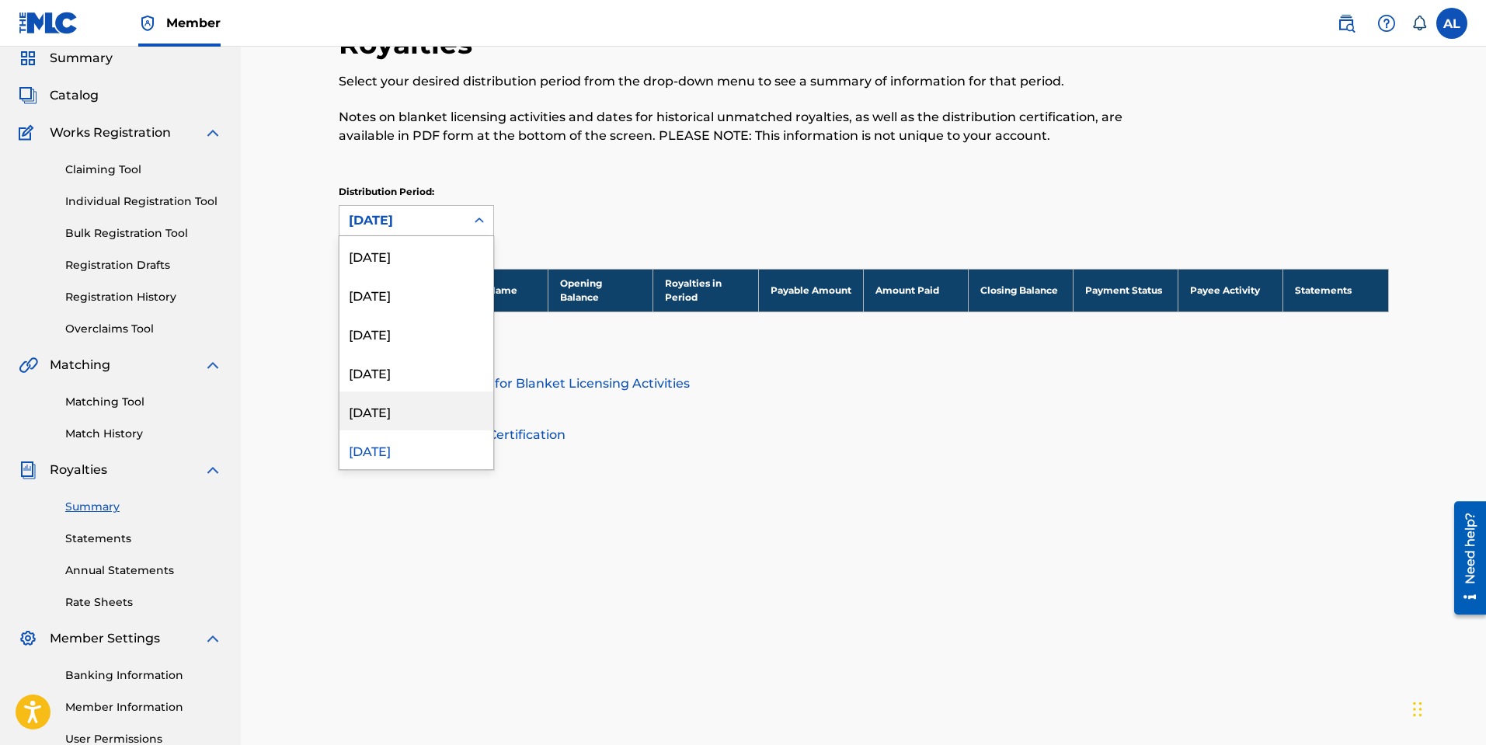
click at [435, 419] on div "[DATE]" at bounding box center [416, 411] width 154 height 39
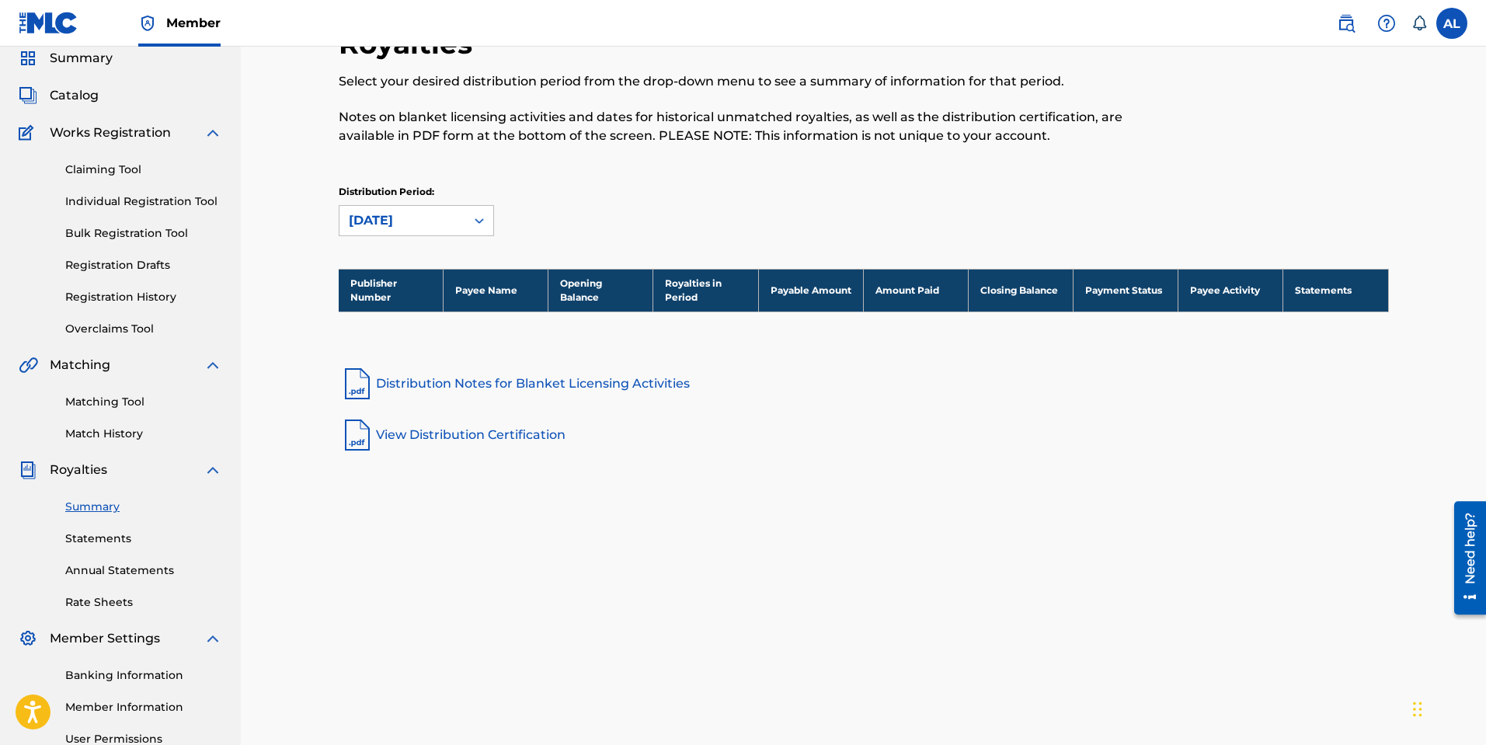
click at [451, 230] on div "[DATE]" at bounding box center [402, 221] width 126 height 30
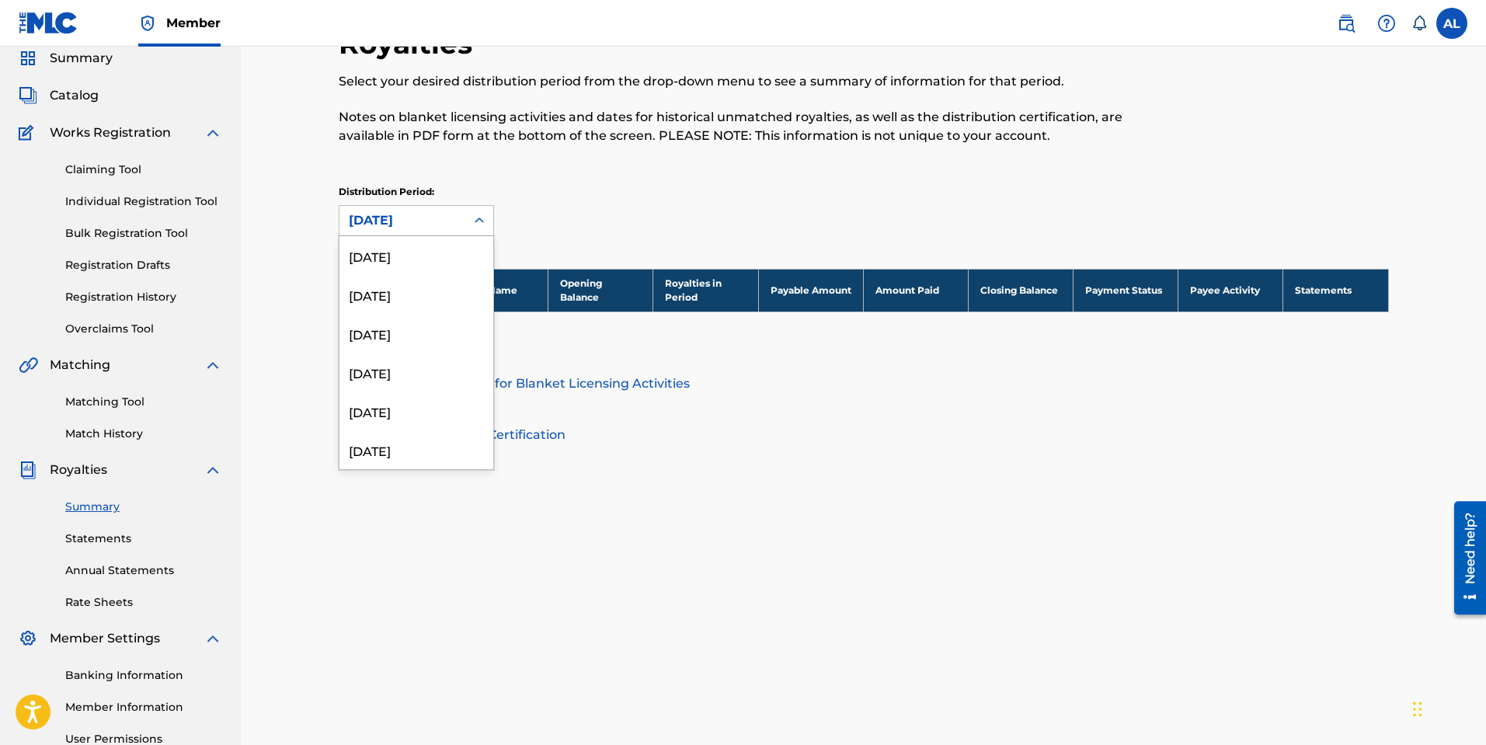
scroll to position [1839, 0]
click at [420, 390] on div "[DATE]" at bounding box center [416, 397] width 154 height 39
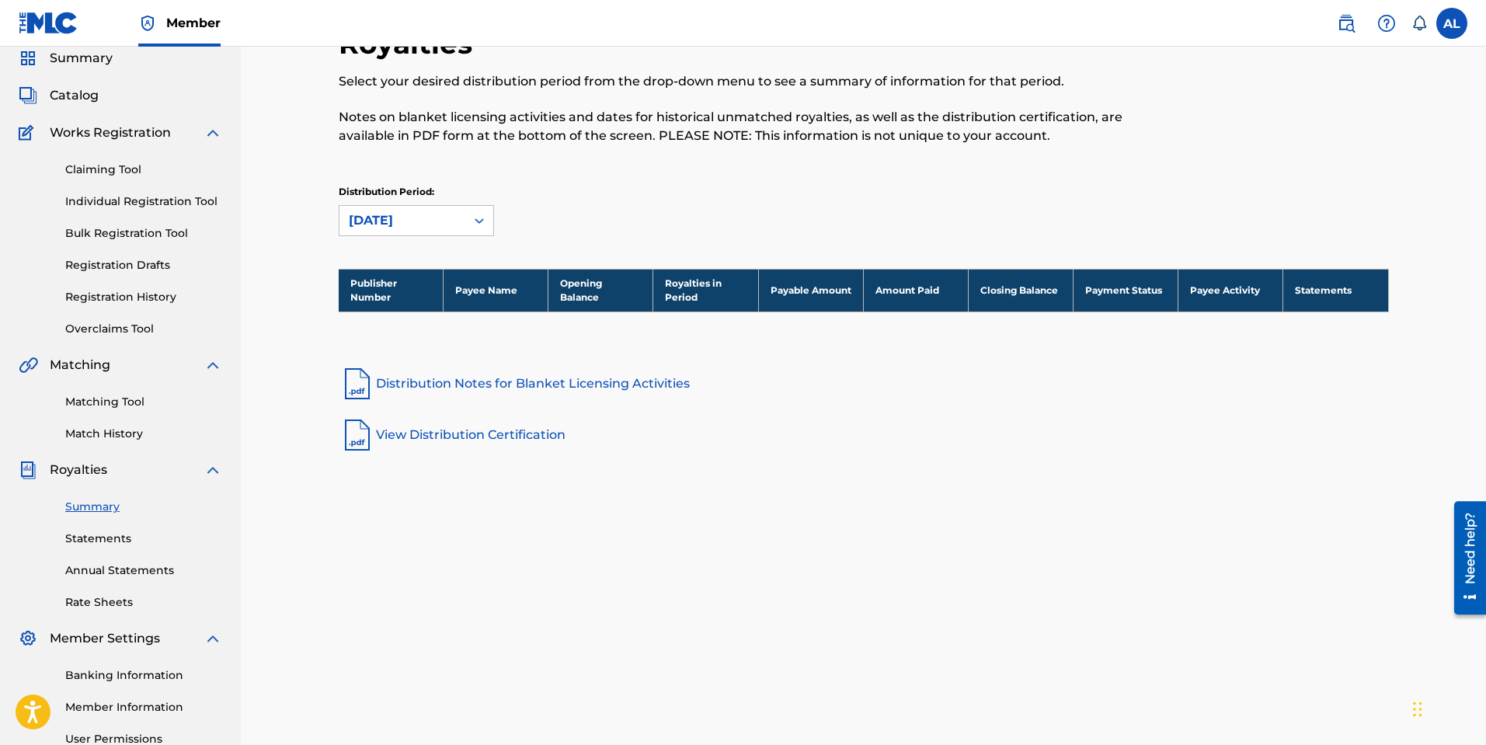
click at [454, 221] on div "[DATE]" at bounding box center [402, 220] width 107 height 19
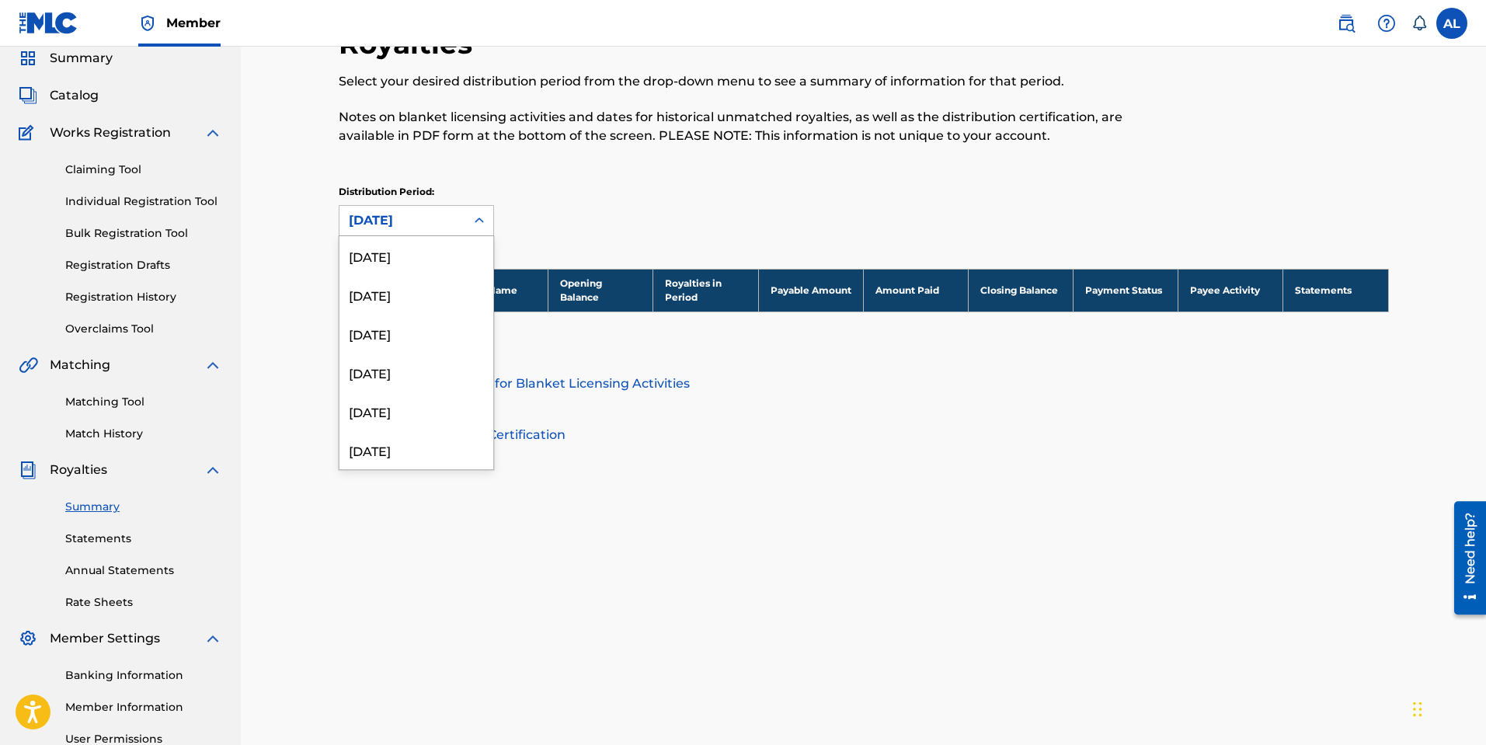
scroll to position [1800, 0]
click at [414, 393] on div "[DATE]" at bounding box center [416, 397] width 154 height 39
click at [450, 220] on div "[DATE]" at bounding box center [402, 220] width 107 height 19
click at [417, 397] on div "[DATE]" at bounding box center [416, 397] width 154 height 39
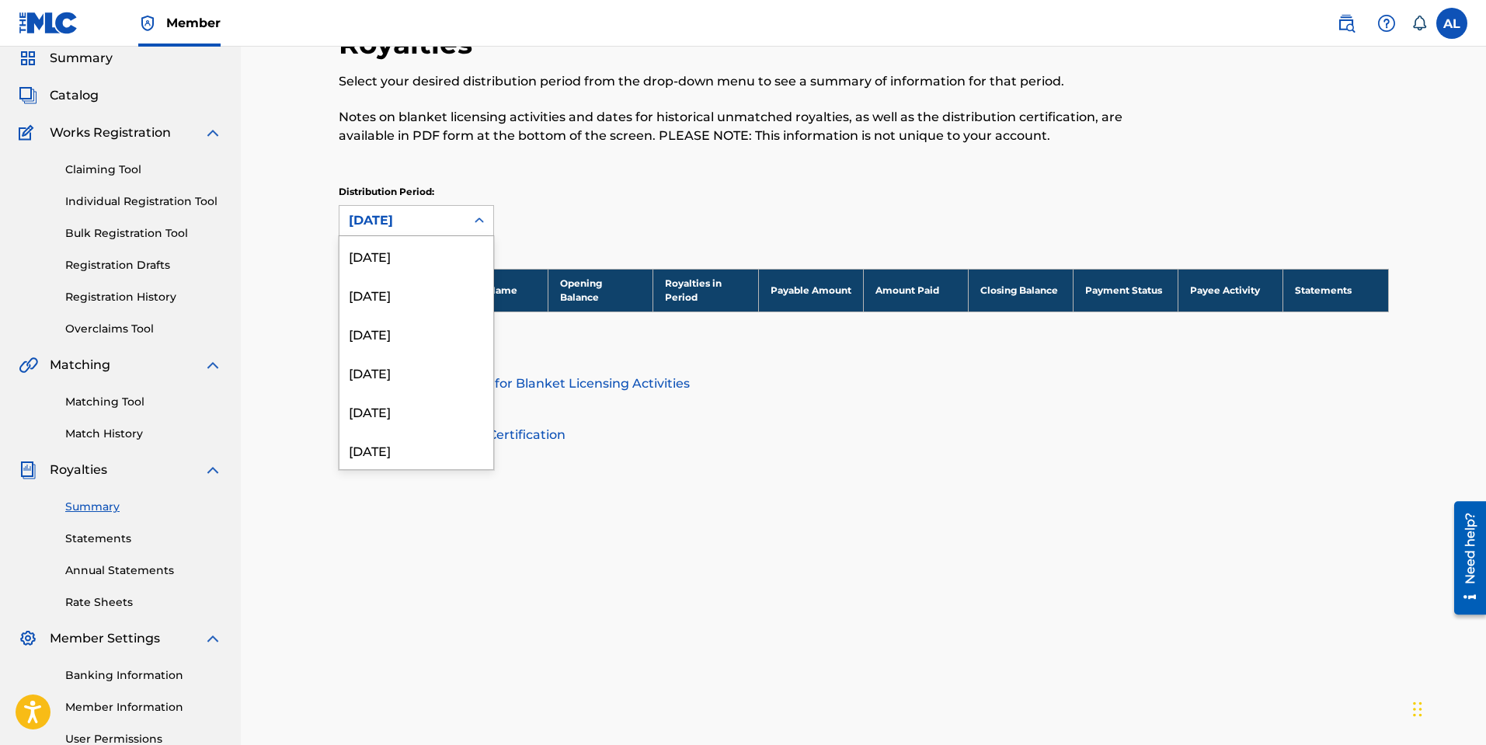
click at [441, 224] on div "[DATE]" at bounding box center [402, 220] width 107 height 19
click at [408, 389] on div "[DATE]" at bounding box center [416, 397] width 154 height 39
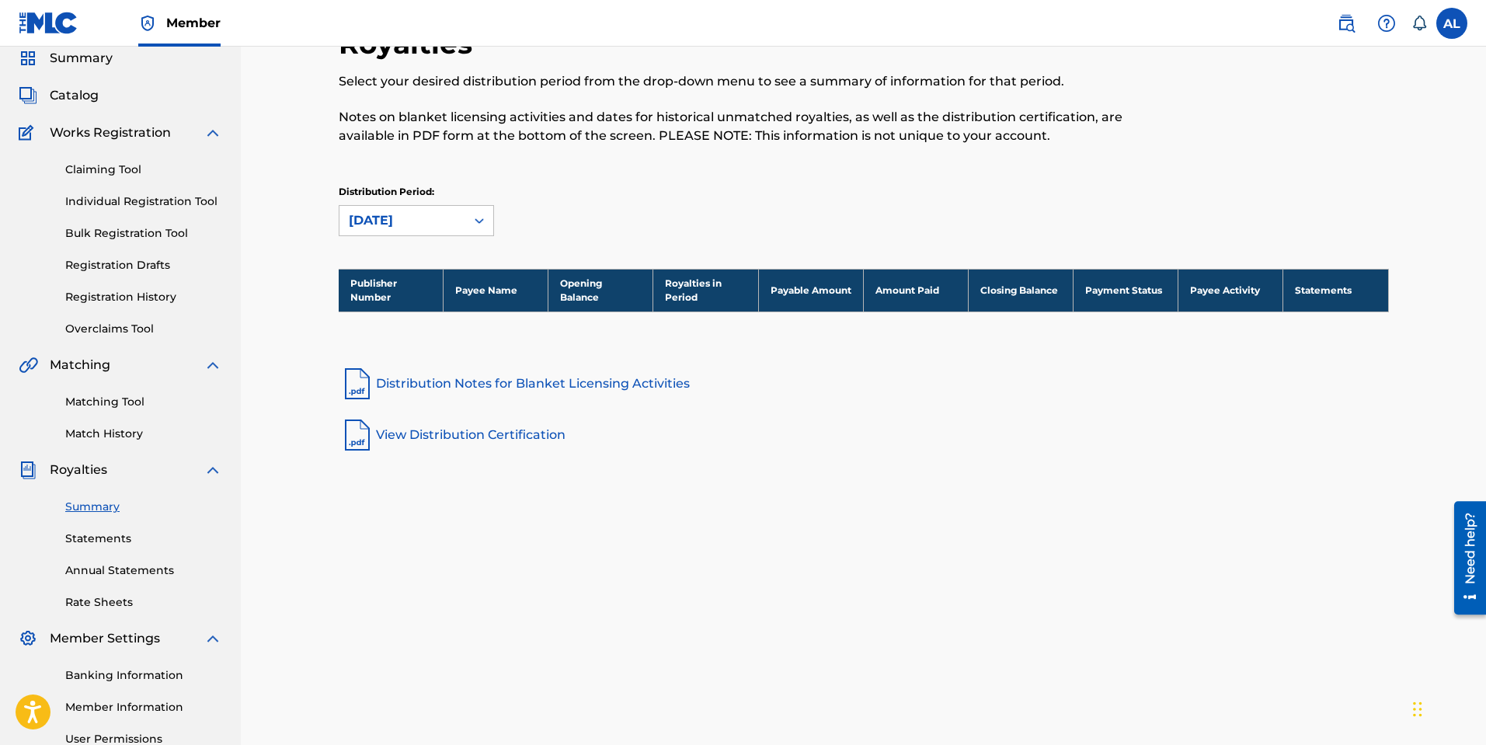
click at [445, 221] on div "[DATE]" at bounding box center [402, 220] width 107 height 19
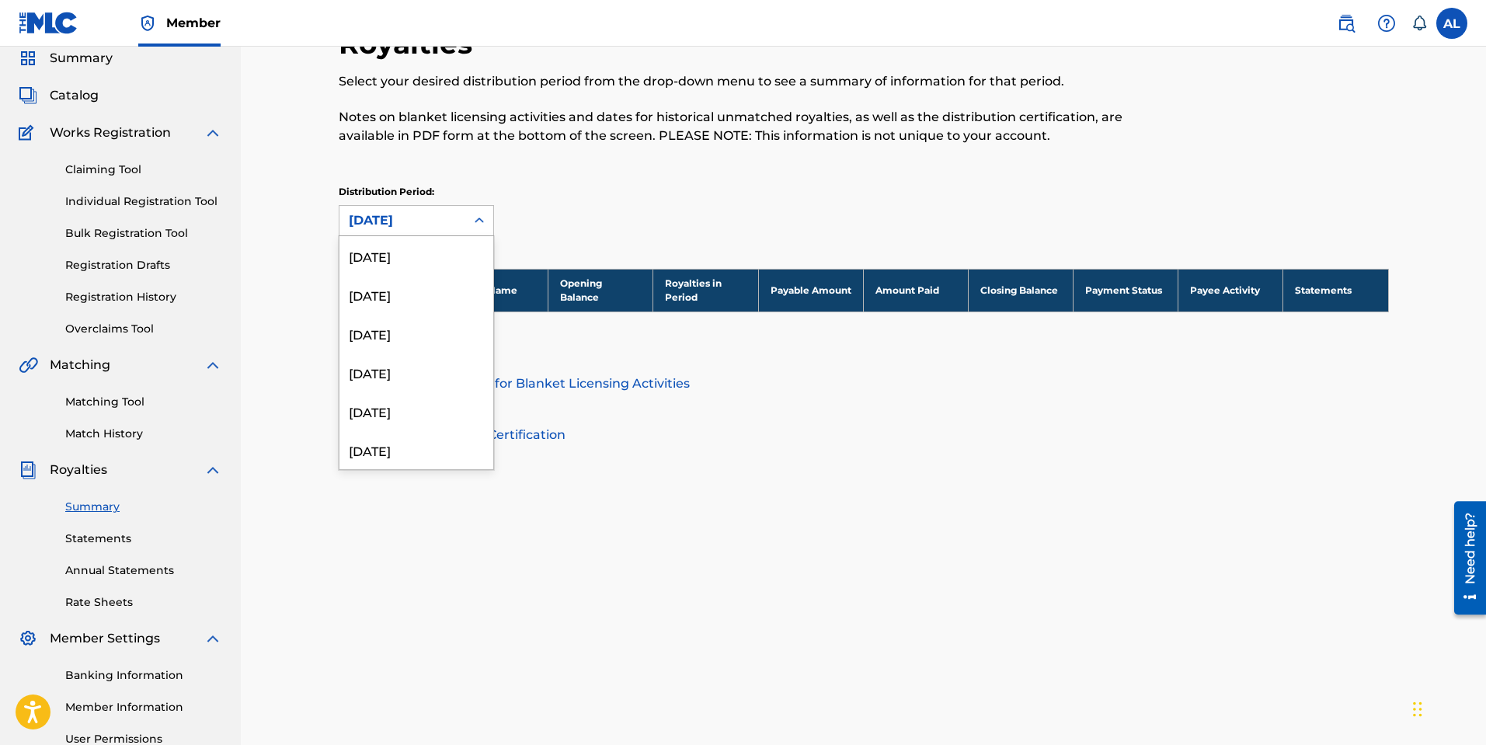
scroll to position [1683, 0]
click at [409, 405] on div "[DATE]" at bounding box center [416, 397] width 154 height 39
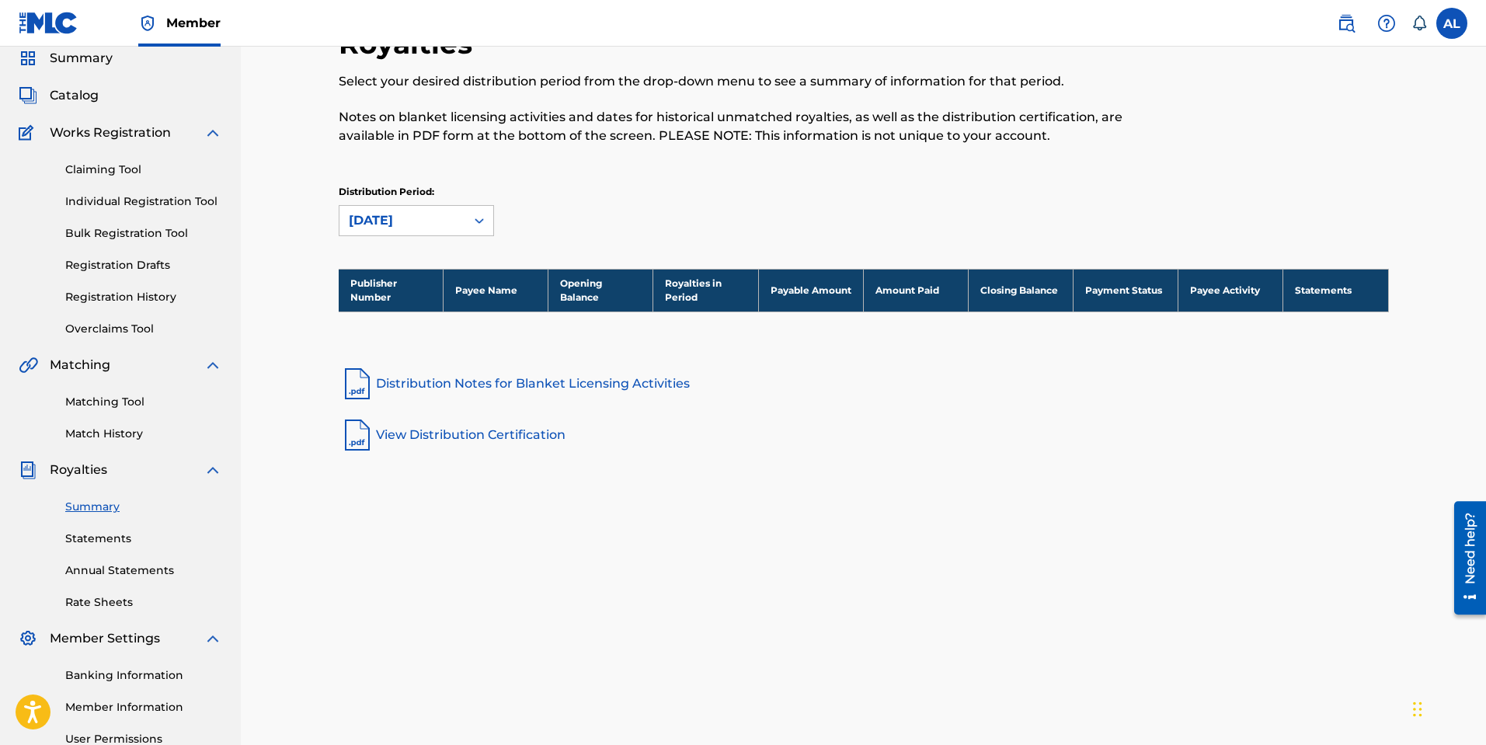
click at [465, 223] on div at bounding box center [479, 221] width 28 height 28
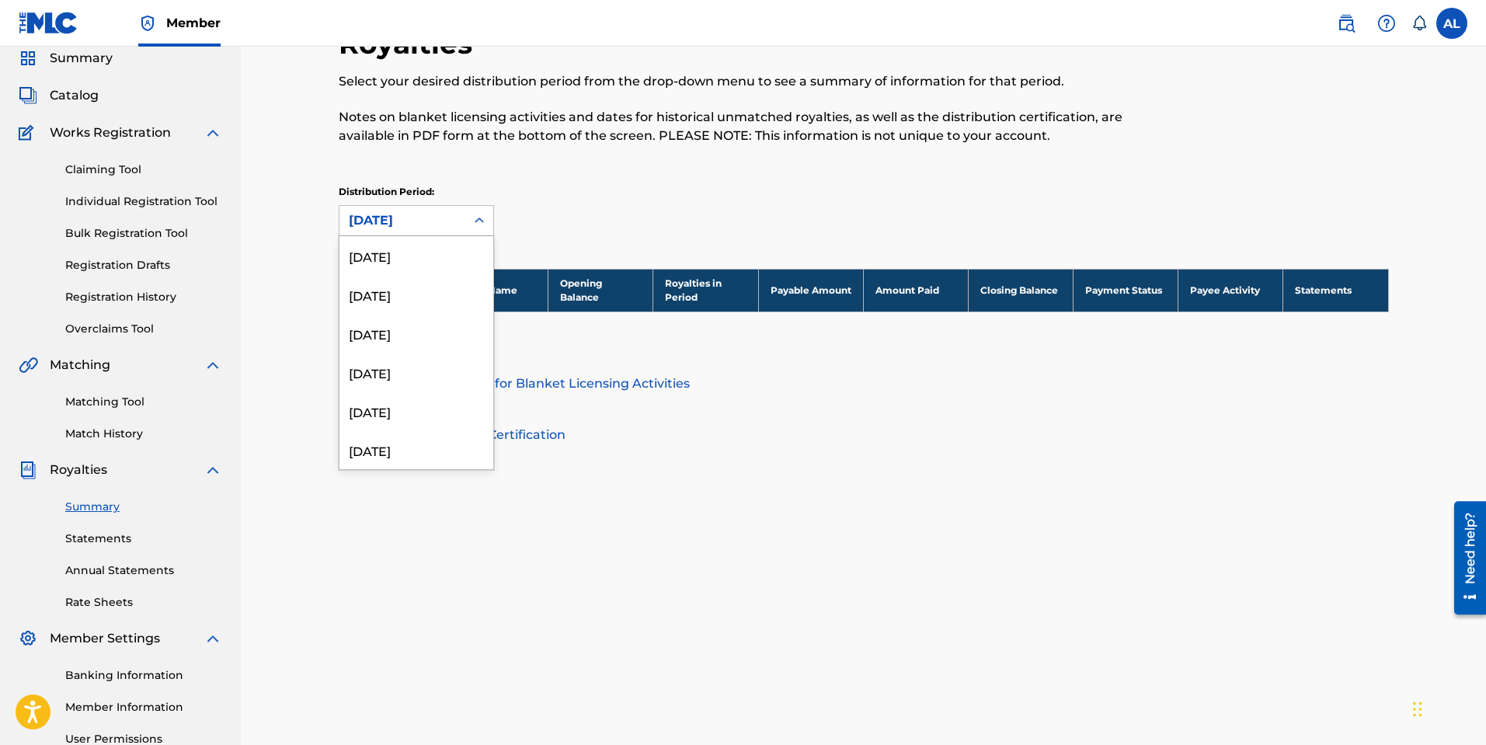
scroll to position [1645, 0]
click at [415, 392] on div "[DATE]" at bounding box center [416, 397] width 154 height 39
click at [460, 225] on div "[DATE]" at bounding box center [402, 221] width 126 height 30
click at [410, 394] on div "[DATE]" at bounding box center [416, 397] width 154 height 39
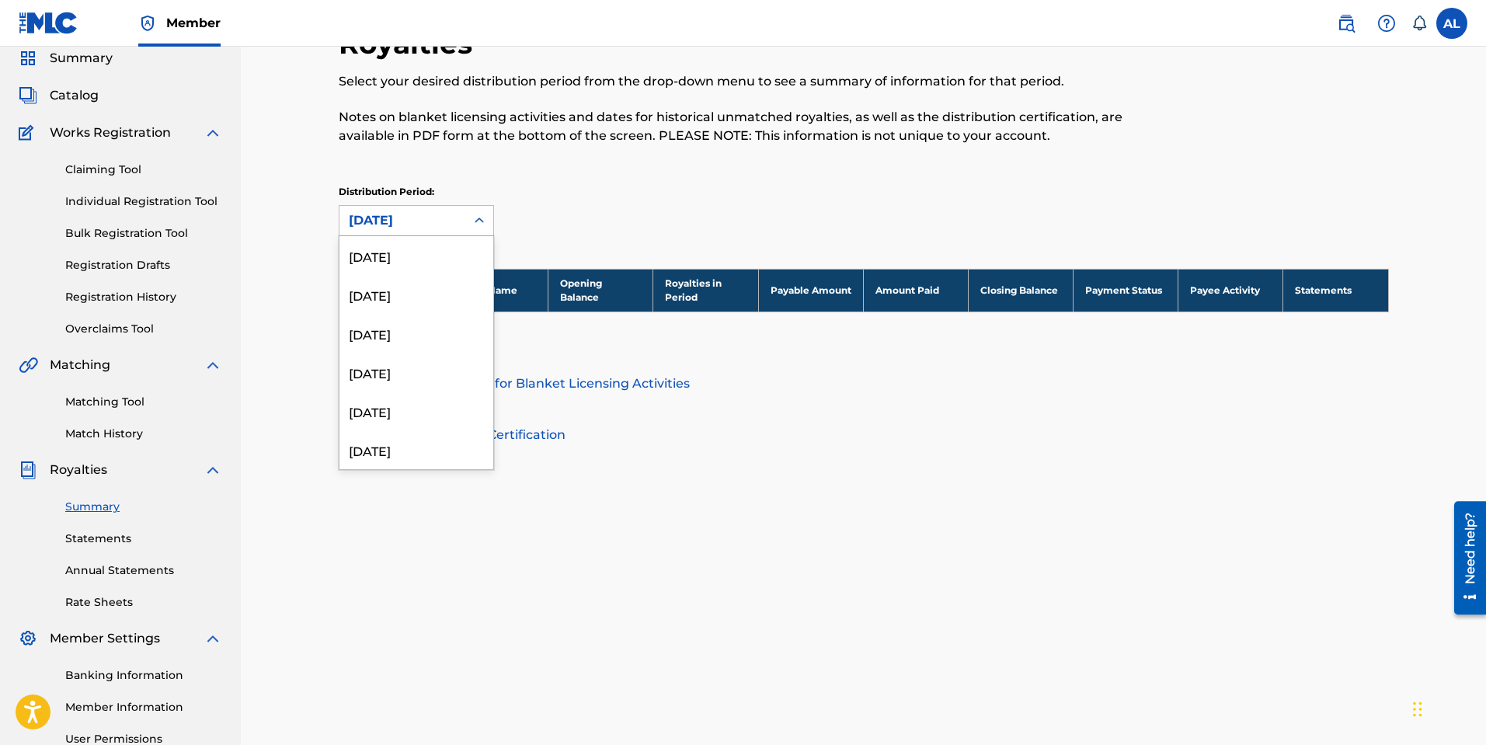
click at [456, 223] on div "[DATE]" at bounding box center [402, 221] width 126 height 30
click at [412, 402] on div "[DATE]" at bounding box center [416, 397] width 154 height 39
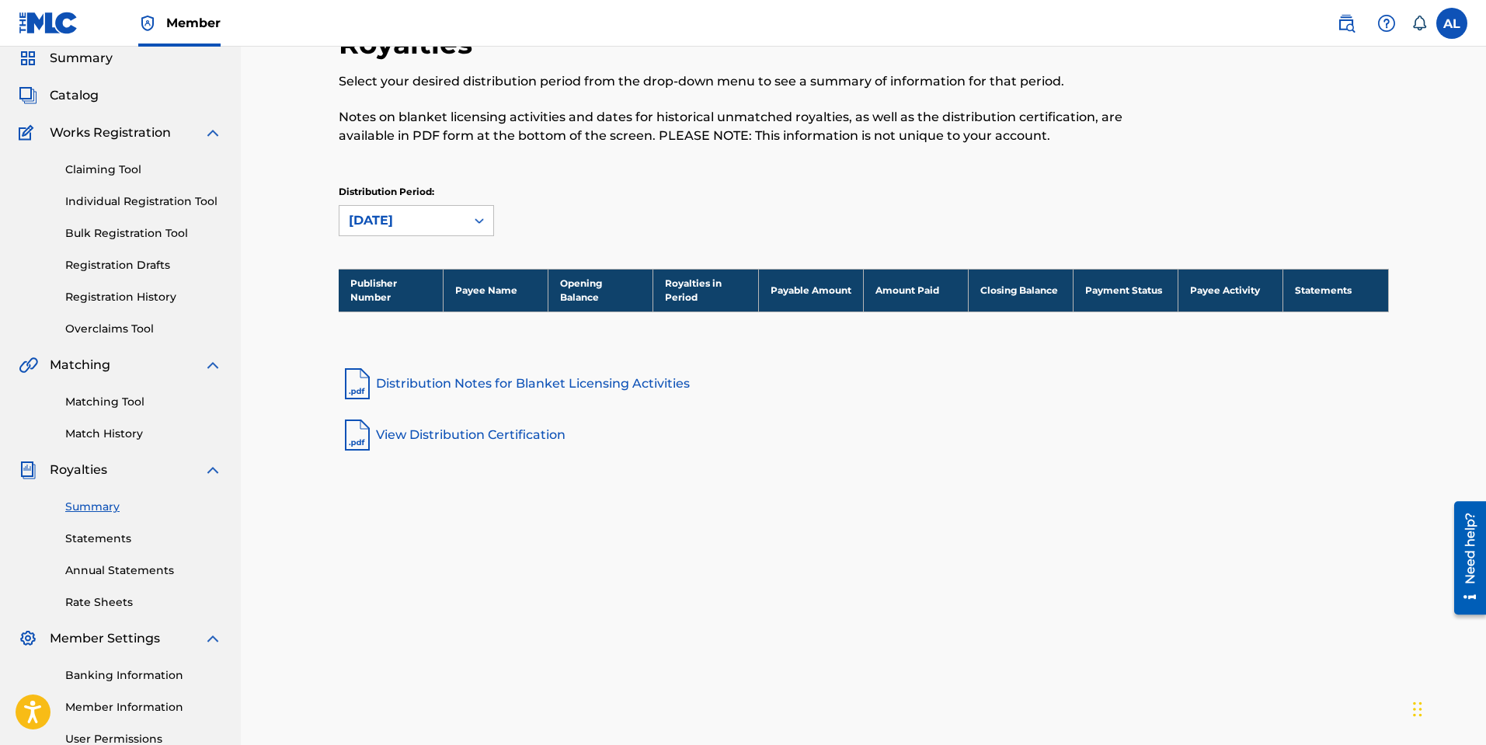
click at [451, 223] on div "[DATE]" at bounding box center [402, 220] width 107 height 19
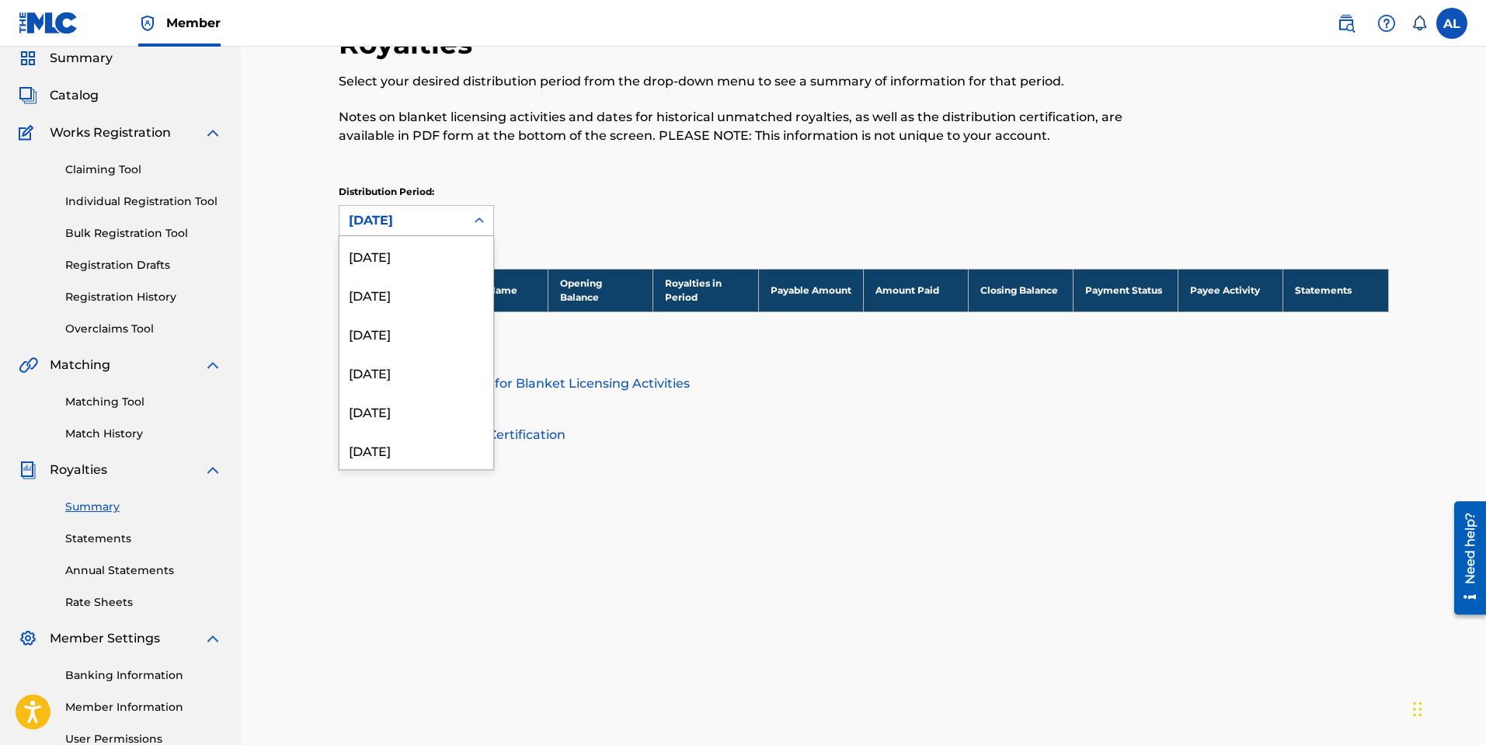
scroll to position [1528, 0]
drag, startPoint x: 409, startPoint y: 402, endPoint x: 417, endPoint y: 386, distance: 17.4
click at [409, 402] on div "[DATE]" at bounding box center [416, 397] width 154 height 39
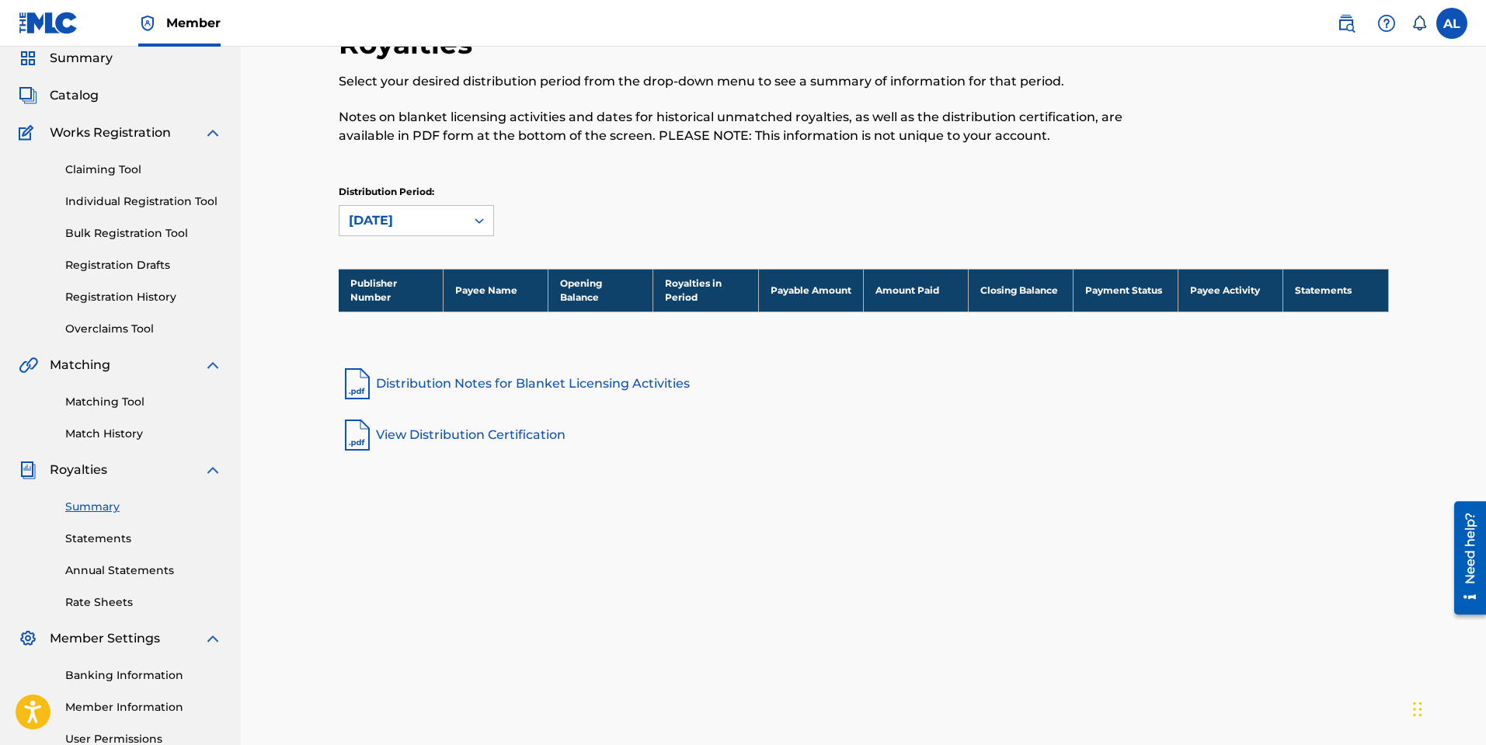
click at [438, 222] on div "[DATE]" at bounding box center [402, 220] width 107 height 19
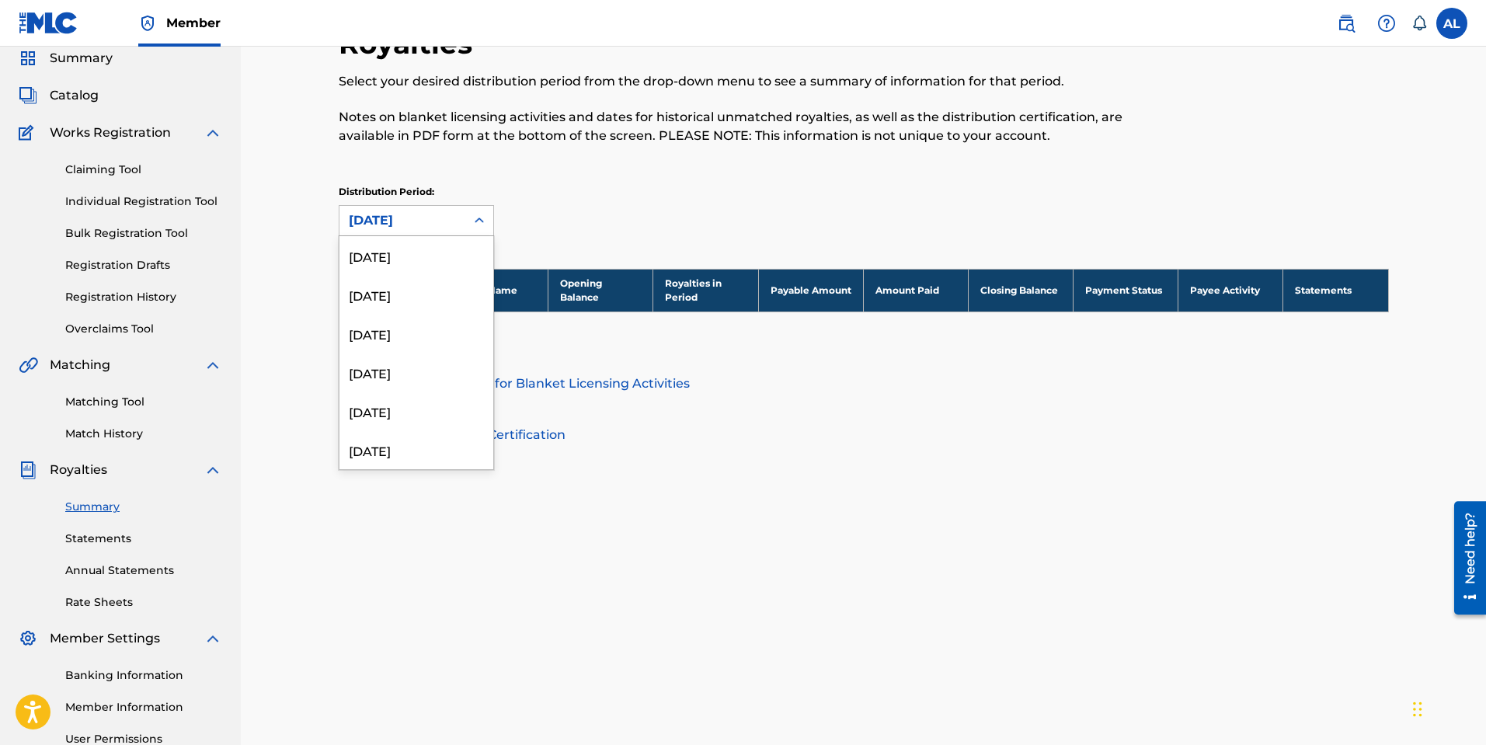
scroll to position [1489, 0]
click at [406, 390] on div "[DATE]" at bounding box center [416, 397] width 154 height 39
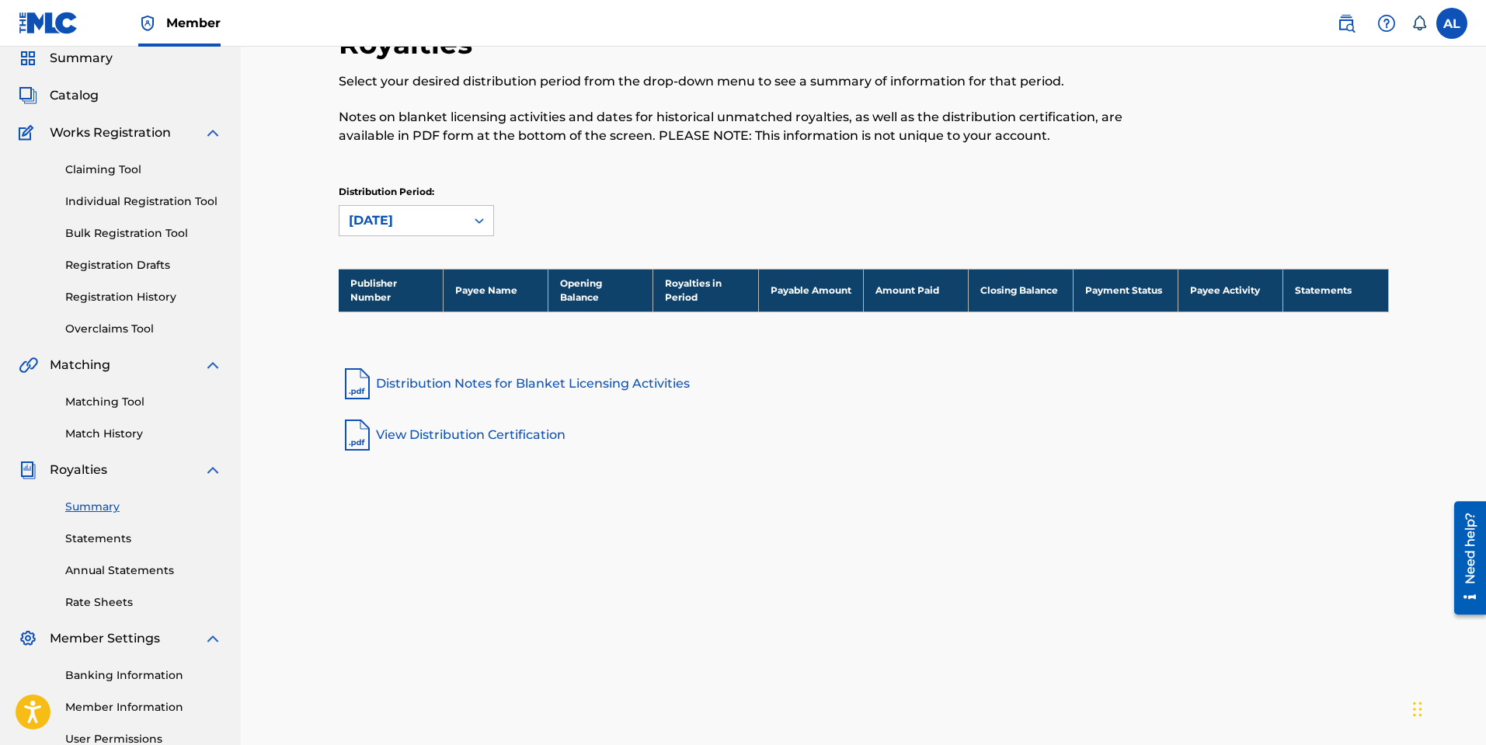
click at [447, 223] on div "[DATE]" at bounding box center [402, 220] width 107 height 19
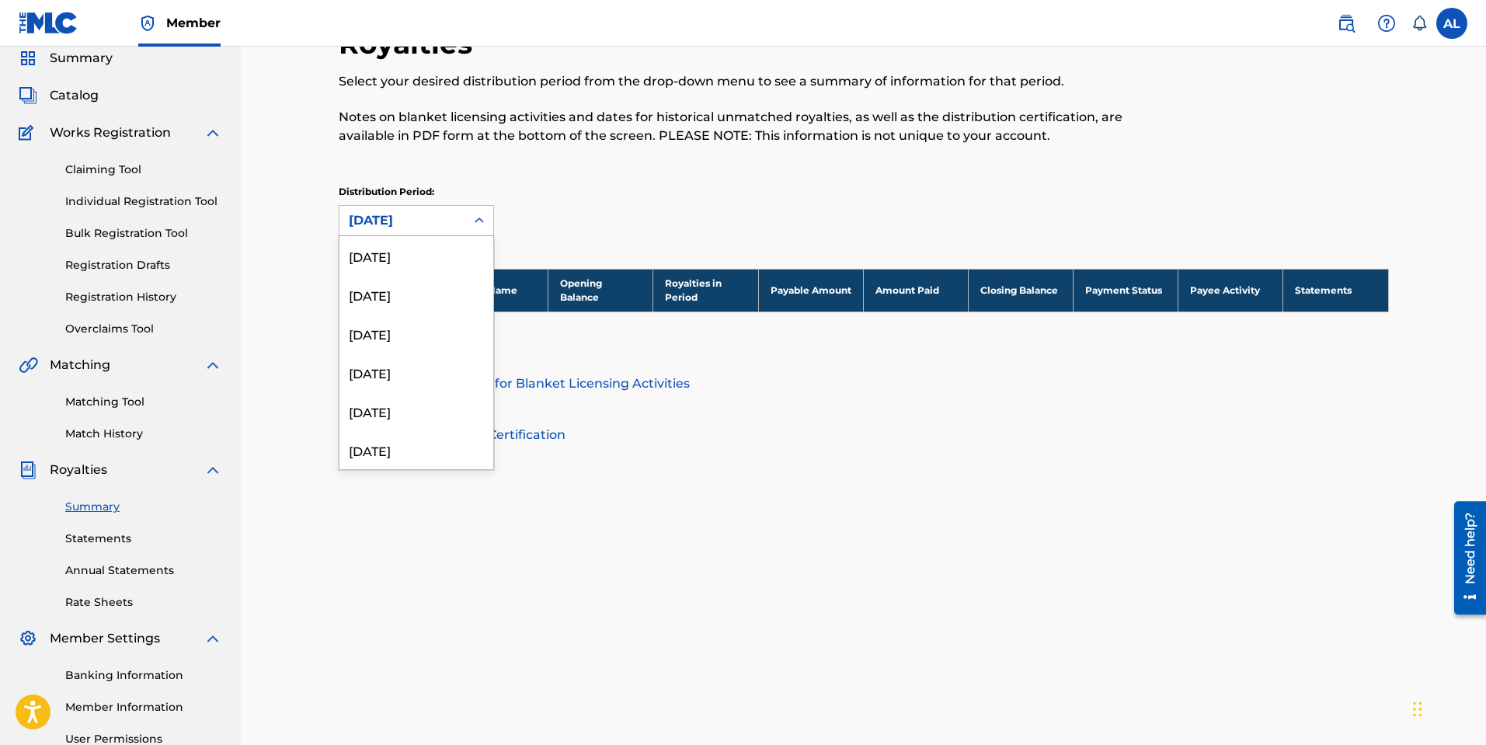
scroll to position [1450, 0]
drag, startPoint x: 423, startPoint y: 389, endPoint x: 426, endPoint y: 374, distance: 15.1
click at [423, 389] on div "[DATE]" at bounding box center [416, 397] width 154 height 39
click at [447, 220] on div "[DATE]" at bounding box center [402, 220] width 107 height 19
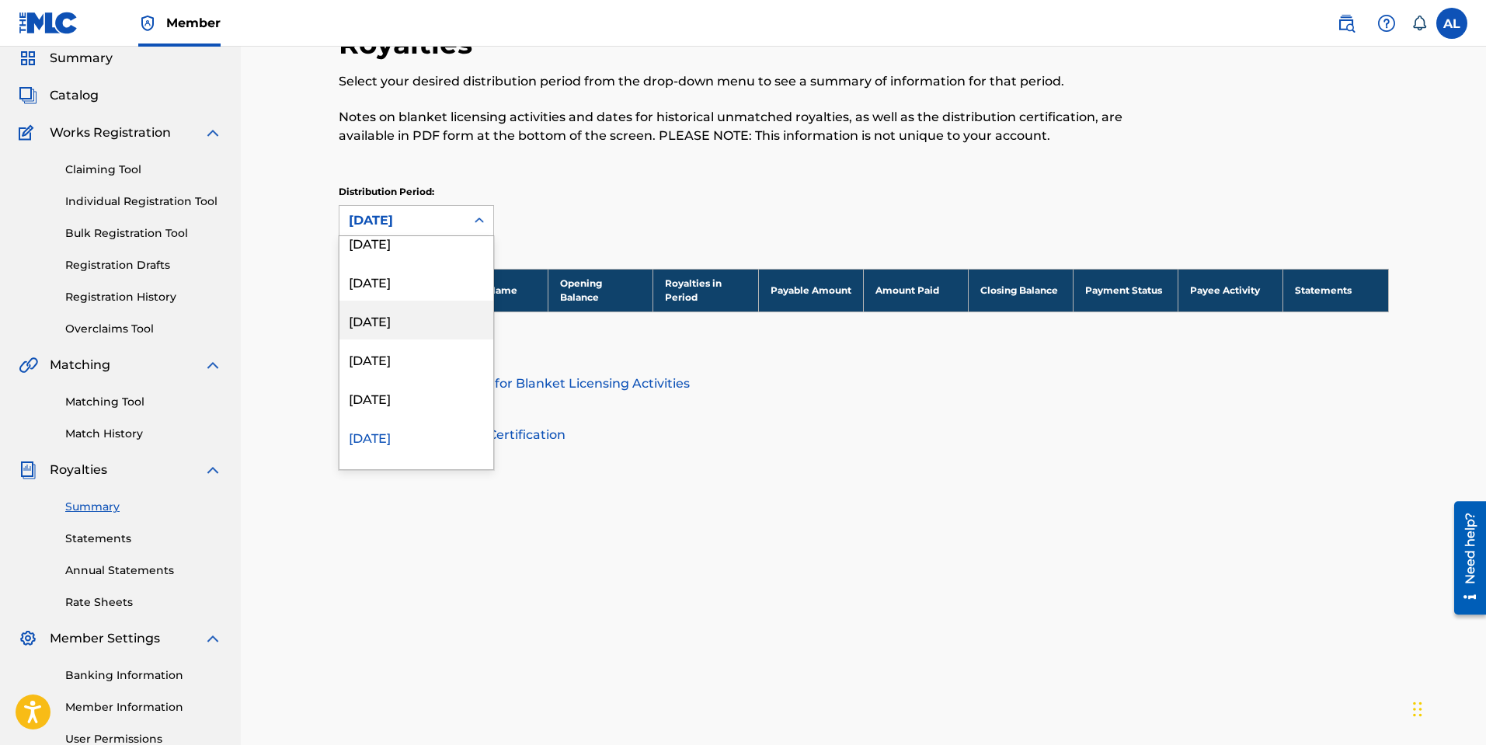
click at [416, 331] on div "[DATE]" at bounding box center [416, 320] width 154 height 39
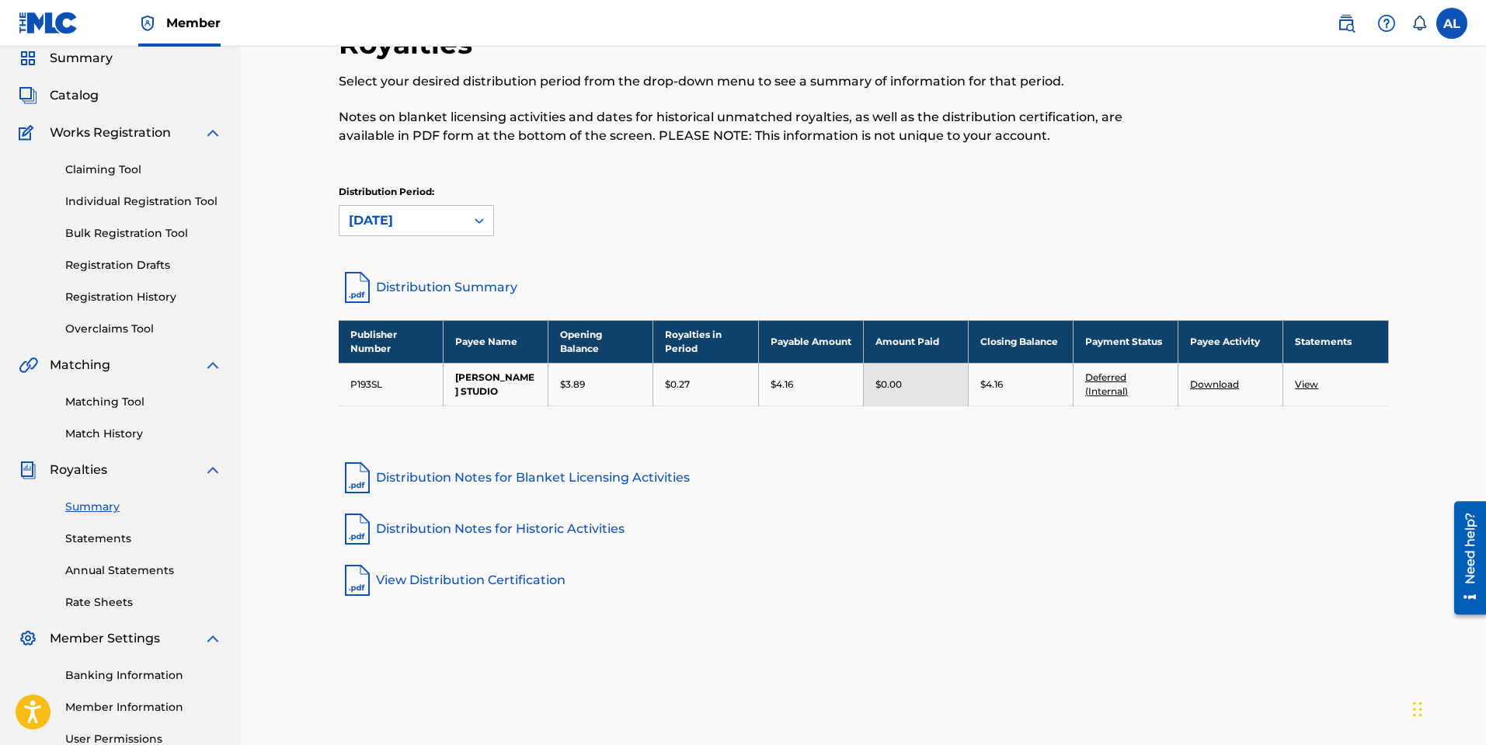
click at [440, 220] on div "[DATE]" at bounding box center [402, 220] width 107 height 19
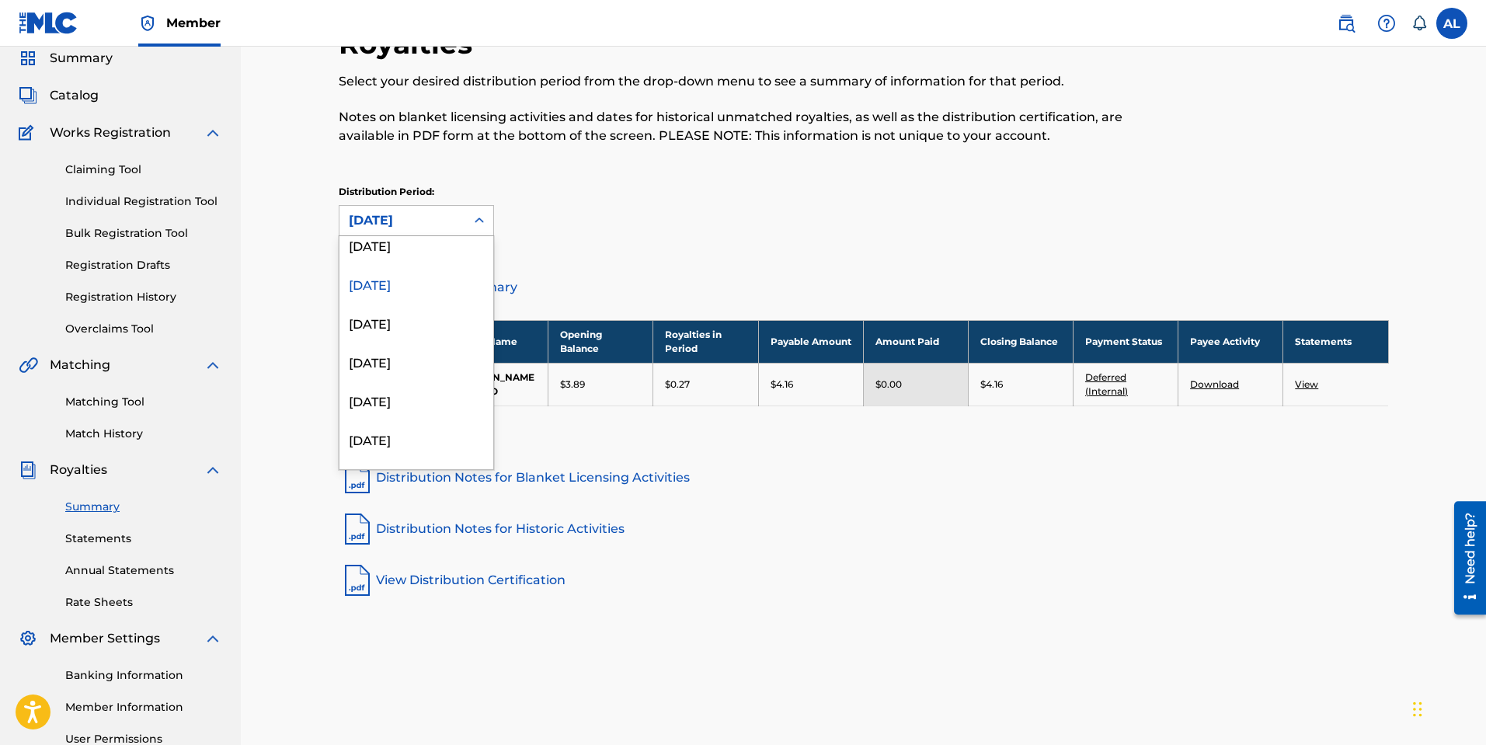
scroll to position [1449, 0]
click at [394, 403] on div "[DATE]" at bounding box center [416, 399] width 154 height 39
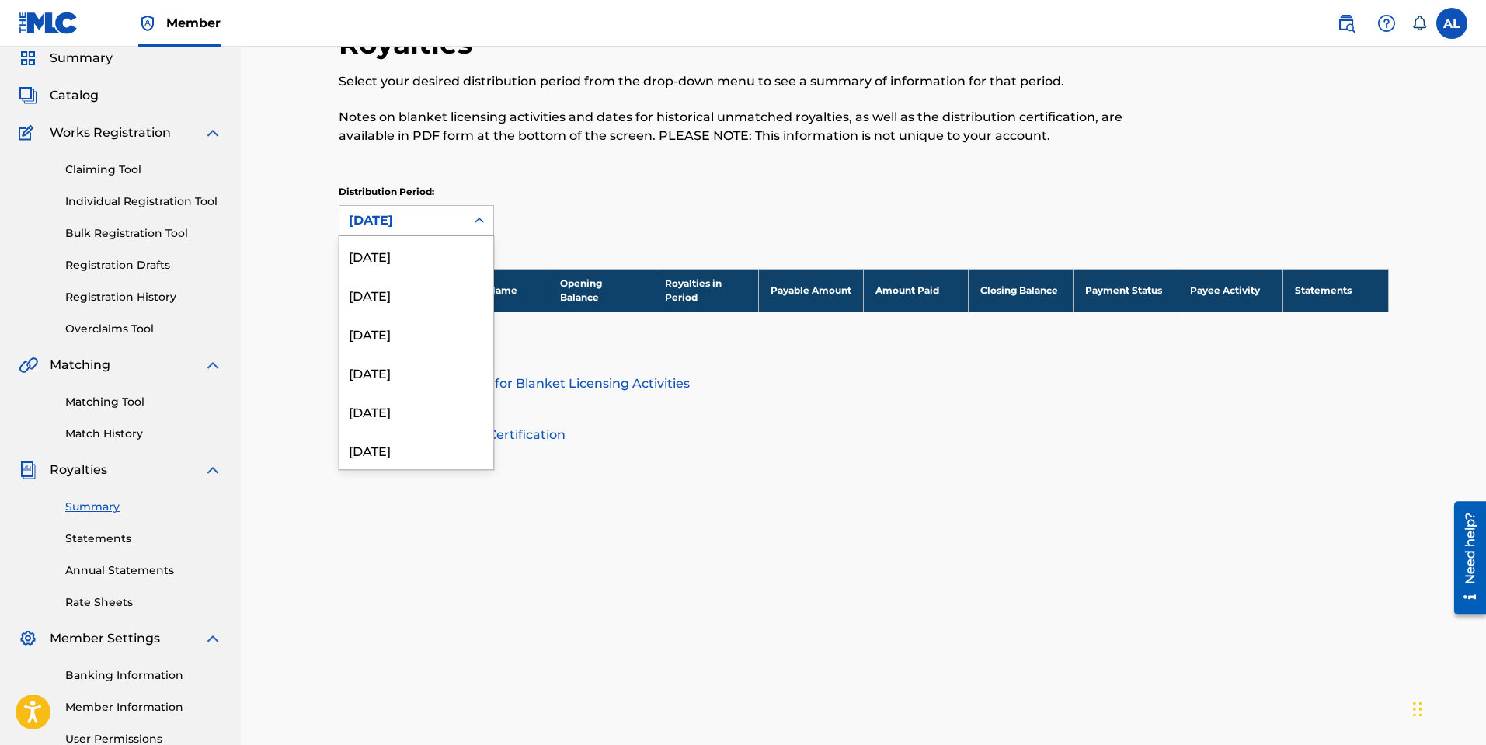
scroll to position [1412, 0]
click at [432, 223] on div "[DATE]" at bounding box center [402, 220] width 107 height 19
click at [400, 405] on div "[DATE]" at bounding box center [416, 397] width 154 height 39
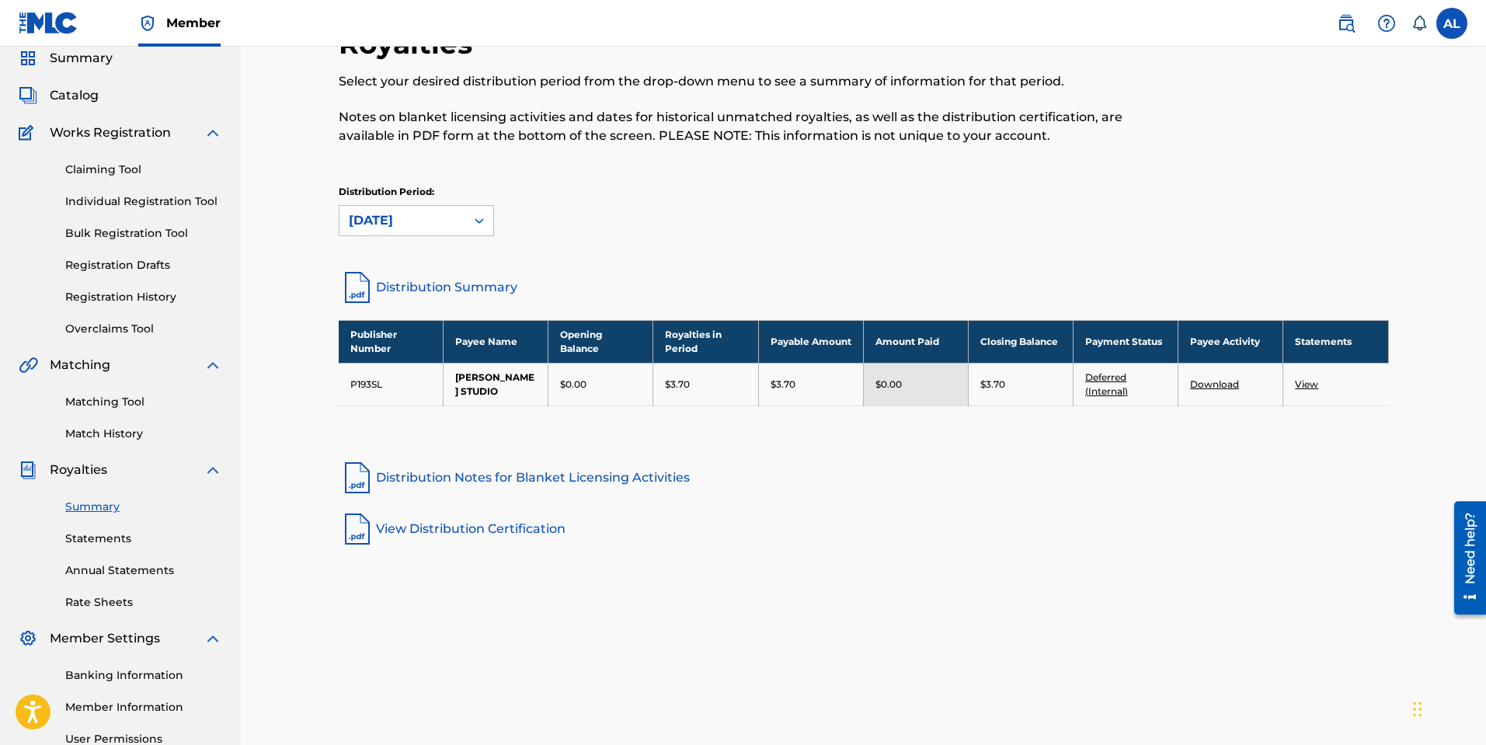
click at [450, 221] on div "[DATE]" at bounding box center [402, 220] width 107 height 19
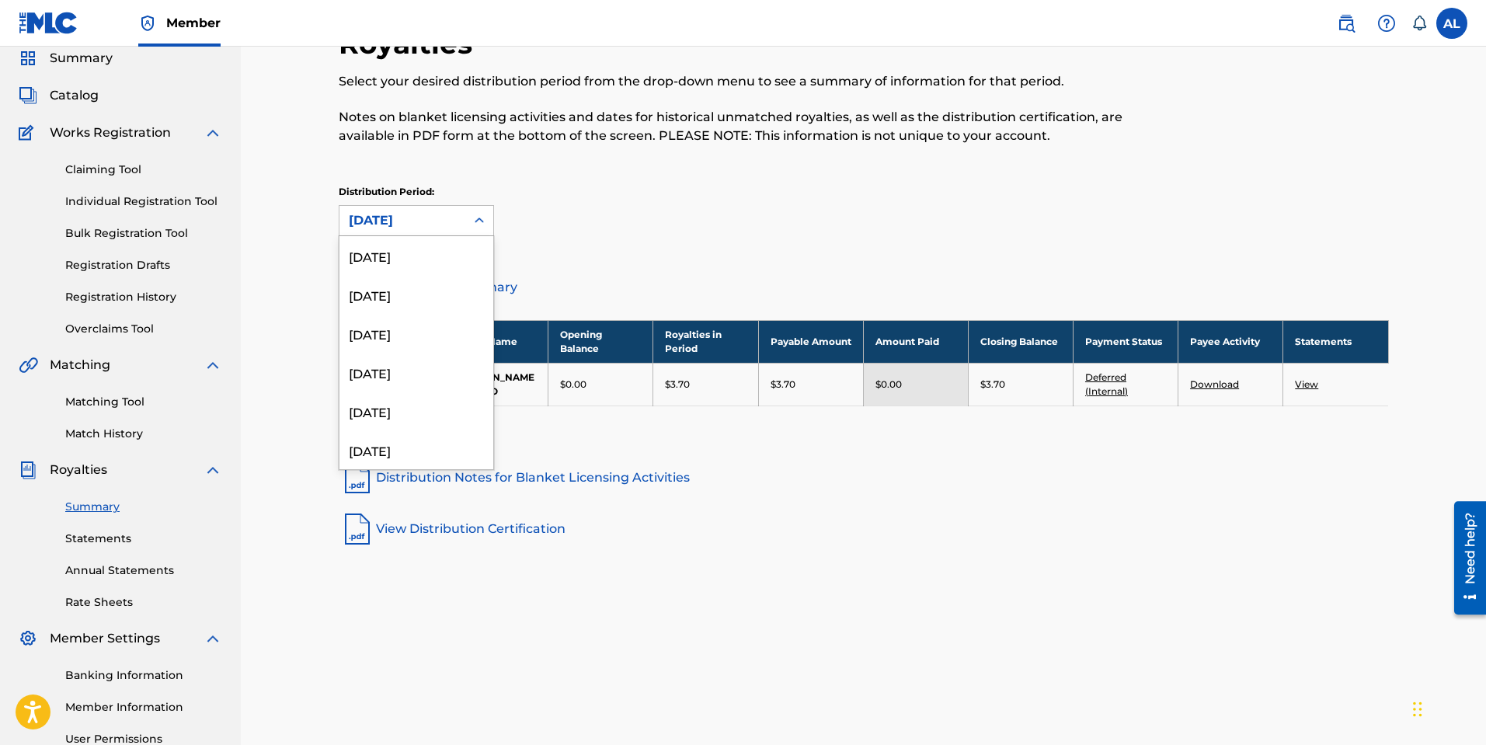
scroll to position [1373, 0]
click at [1080, 493] on link "Distribution Notes for Blanket Licensing Activities" at bounding box center [864, 477] width 1050 height 37
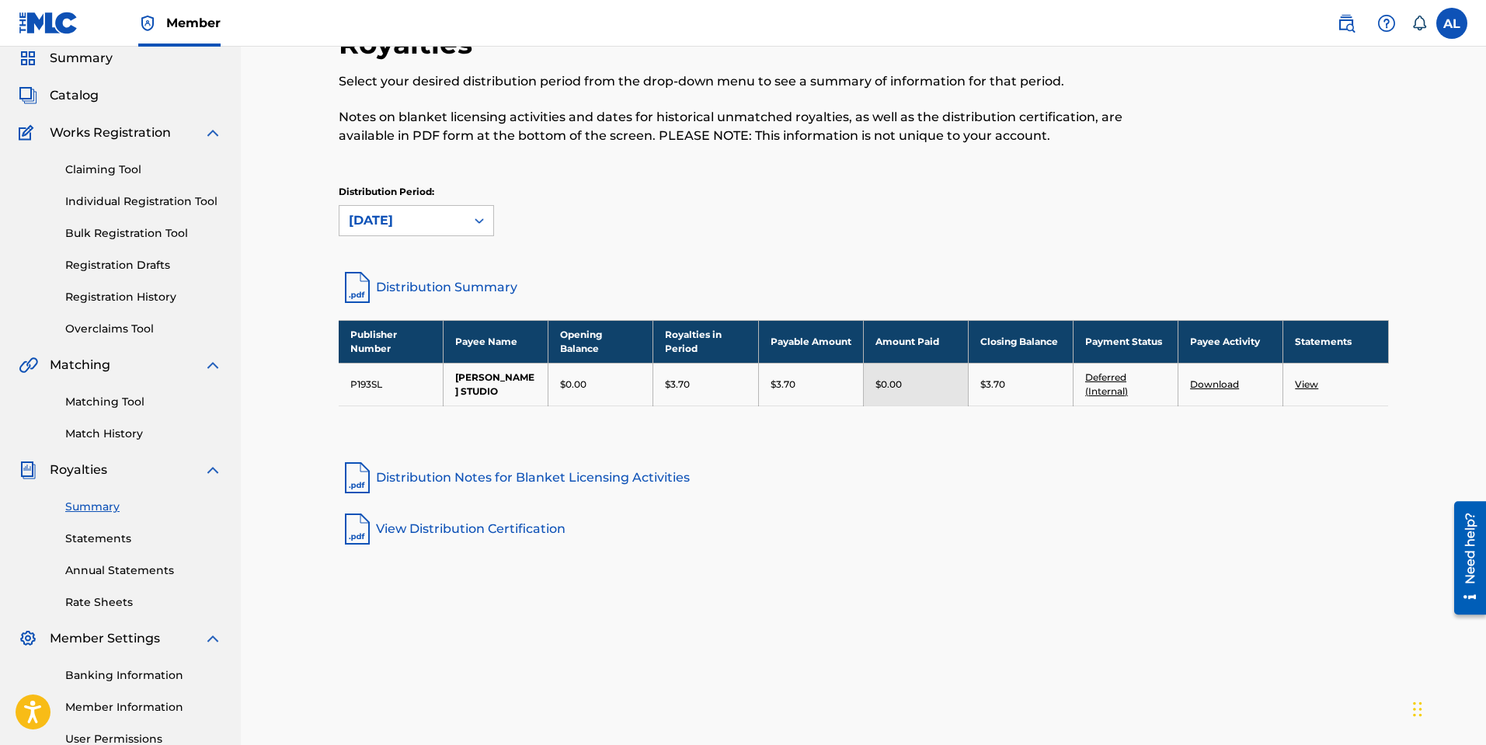
click at [1108, 381] on link "Deferred (Internal)" at bounding box center [1106, 384] width 43 height 26
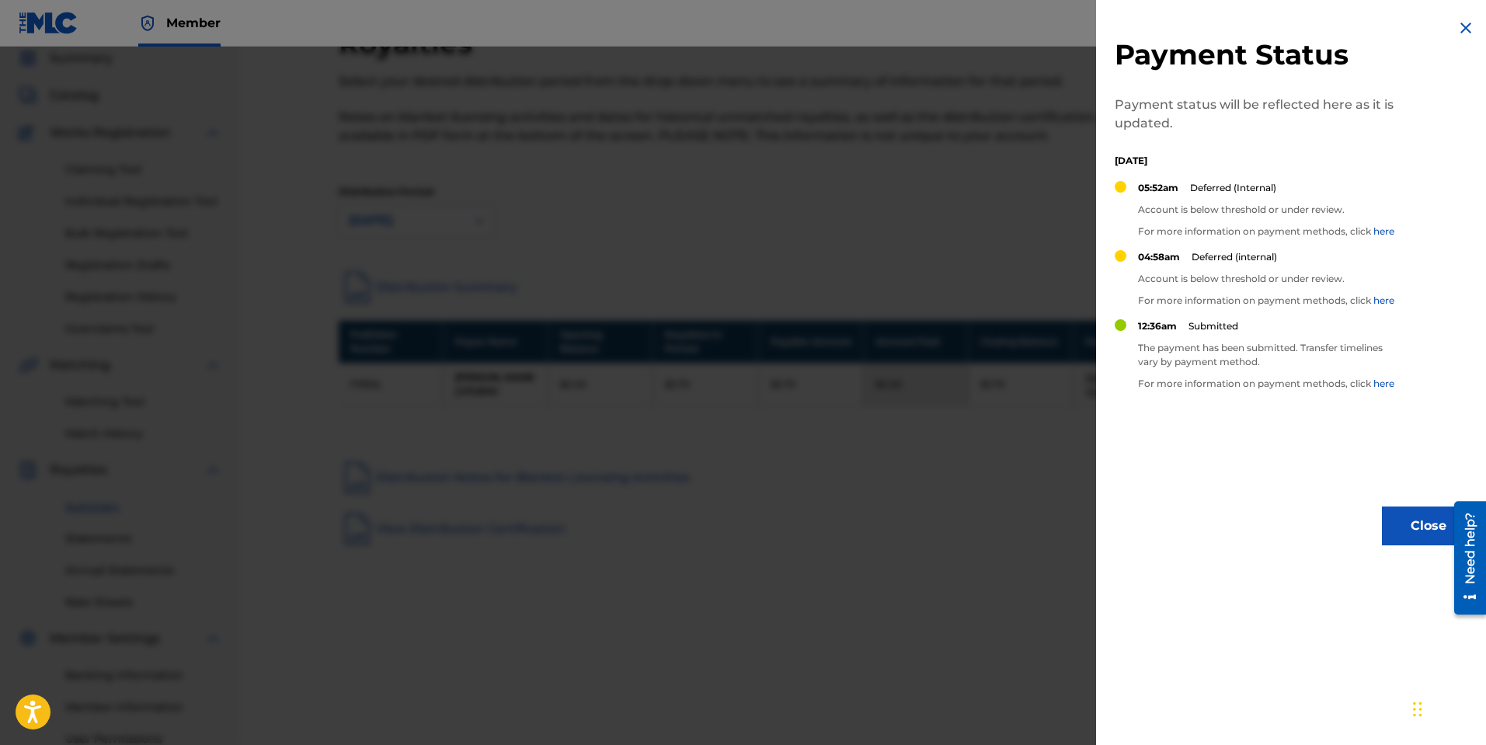
click at [1380, 301] on link "here" at bounding box center [1383, 300] width 21 height 12
click at [1384, 234] on link "here" at bounding box center [1383, 231] width 21 height 12
click at [1463, 23] on img at bounding box center [1466, 28] width 19 height 19
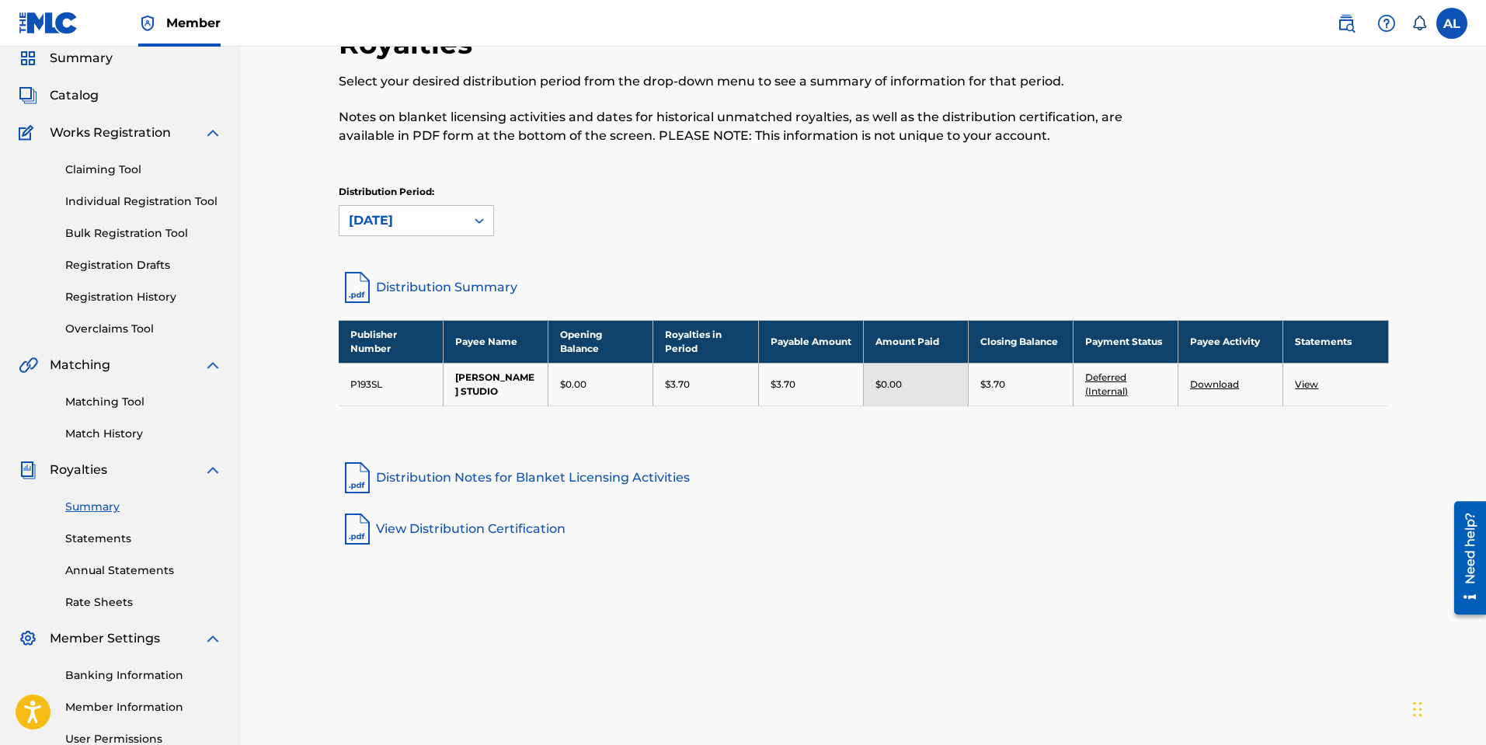
click at [1109, 381] on link "Deferred (Internal)" at bounding box center [1106, 384] width 43 height 26
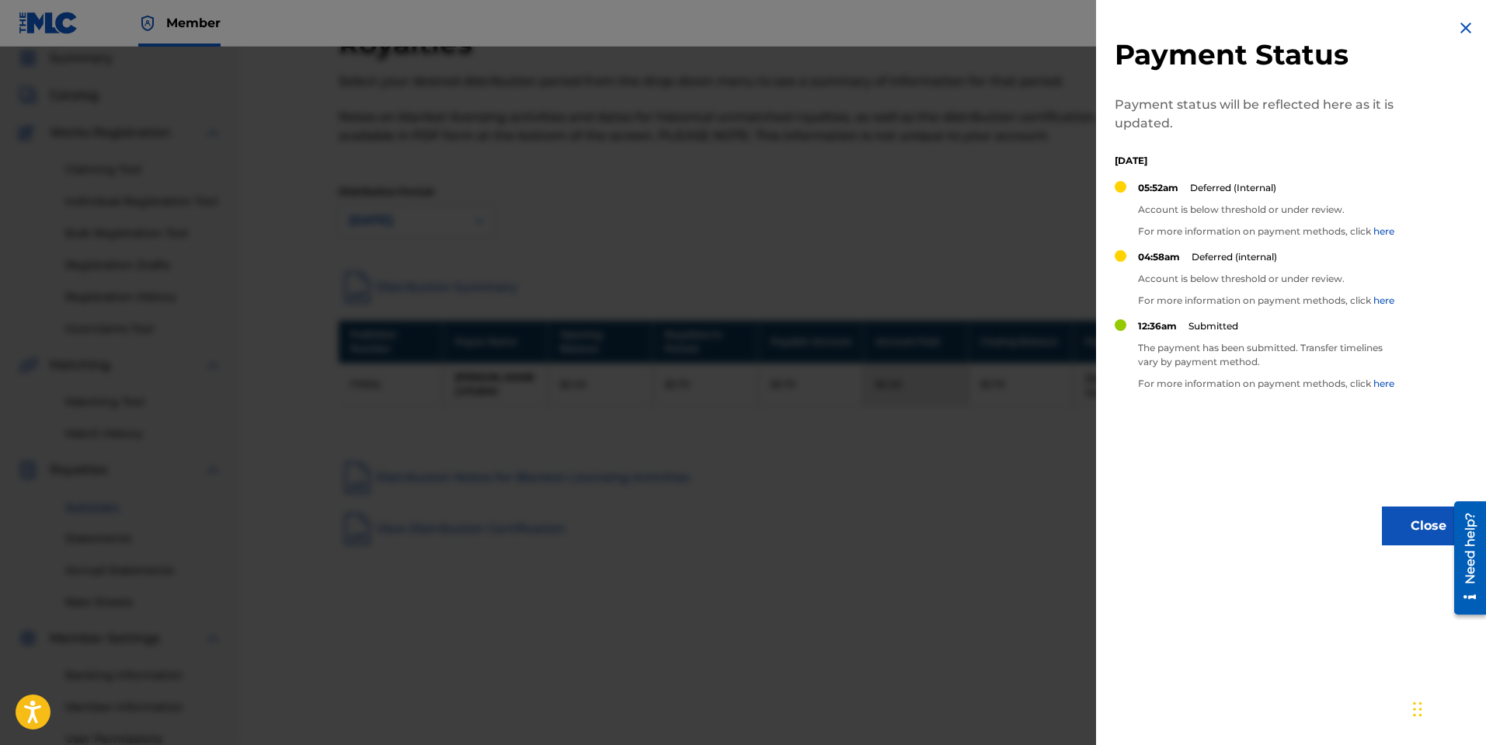
click at [1450, 30] on div "Payment Status Payment status will be reflected here as it is updated. Tuesday,…" at bounding box center [1295, 282] width 398 height 564
click at [1457, 29] on img at bounding box center [1466, 28] width 19 height 19
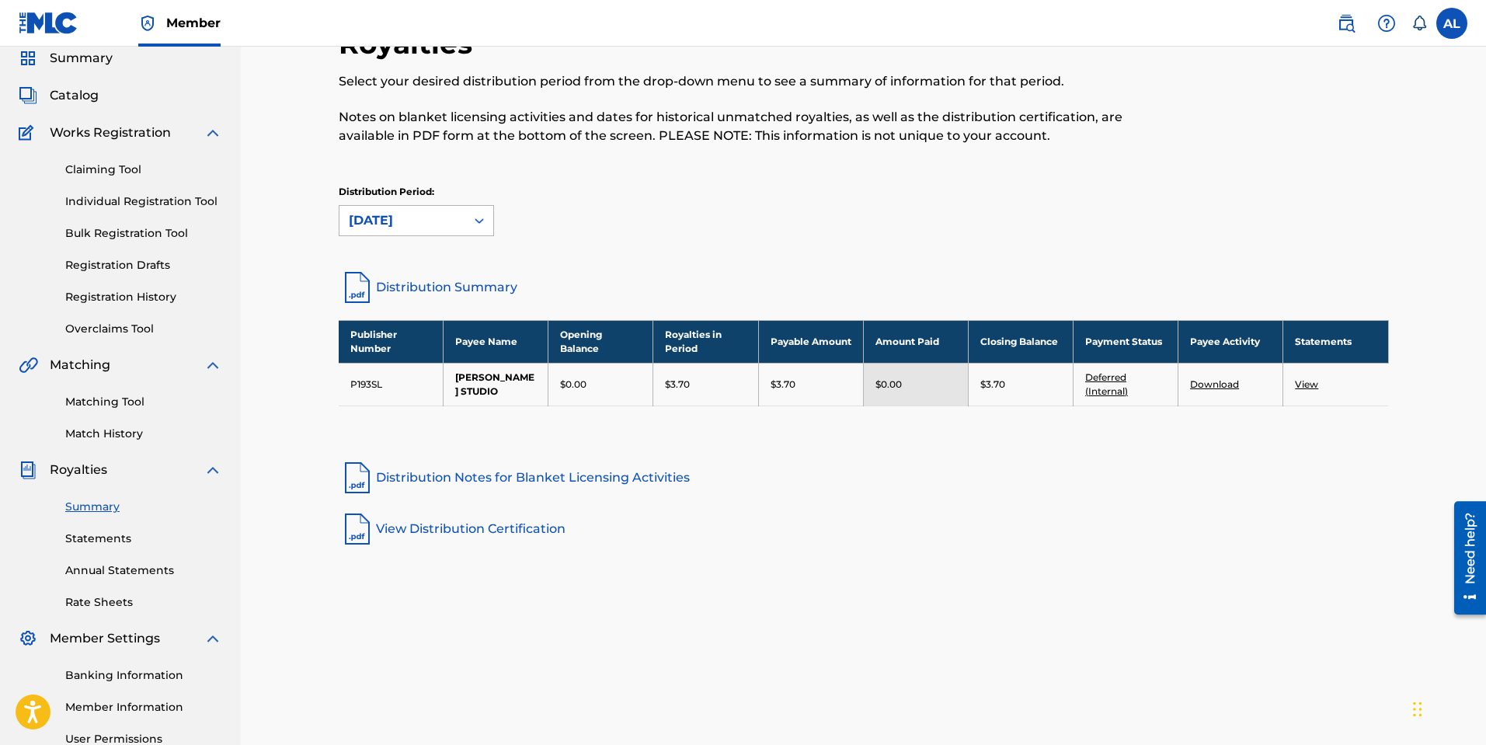
click at [466, 224] on div at bounding box center [479, 221] width 28 height 28
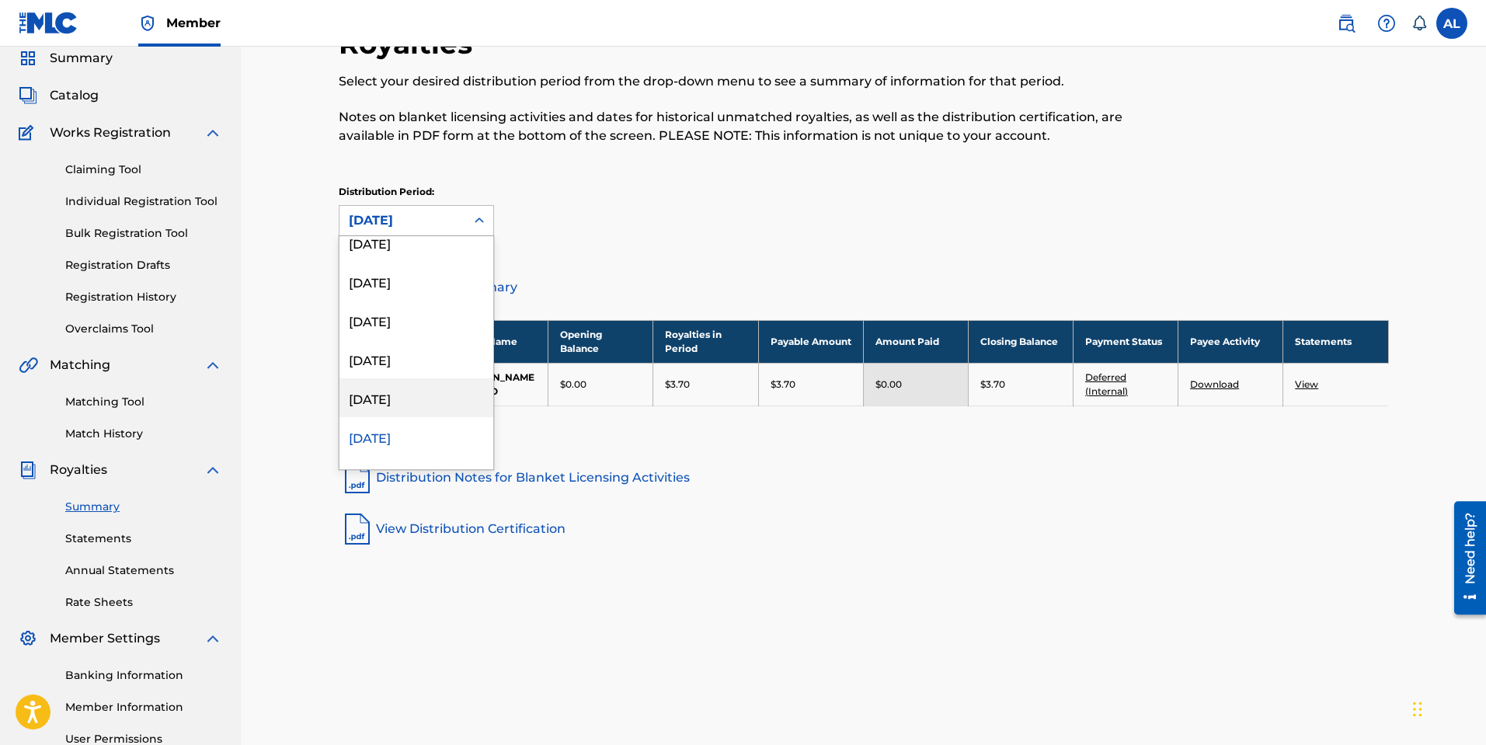
click at [413, 402] on div "[DATE]" at bounding box center [416, 397] width 154 height 39
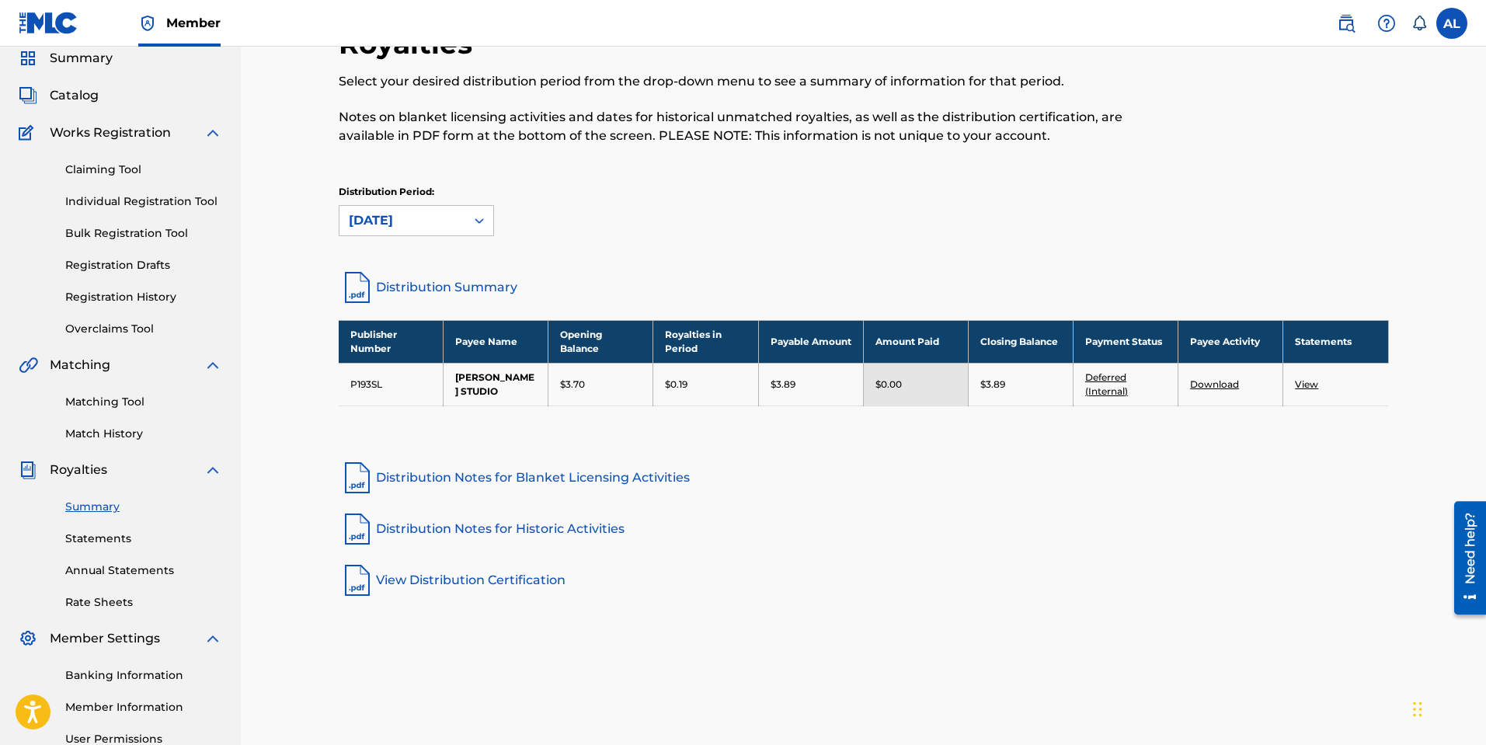
click at [1118, 392] on link "Deferred (Internal)" at bounding box center [1106, 384] width 43 height 26
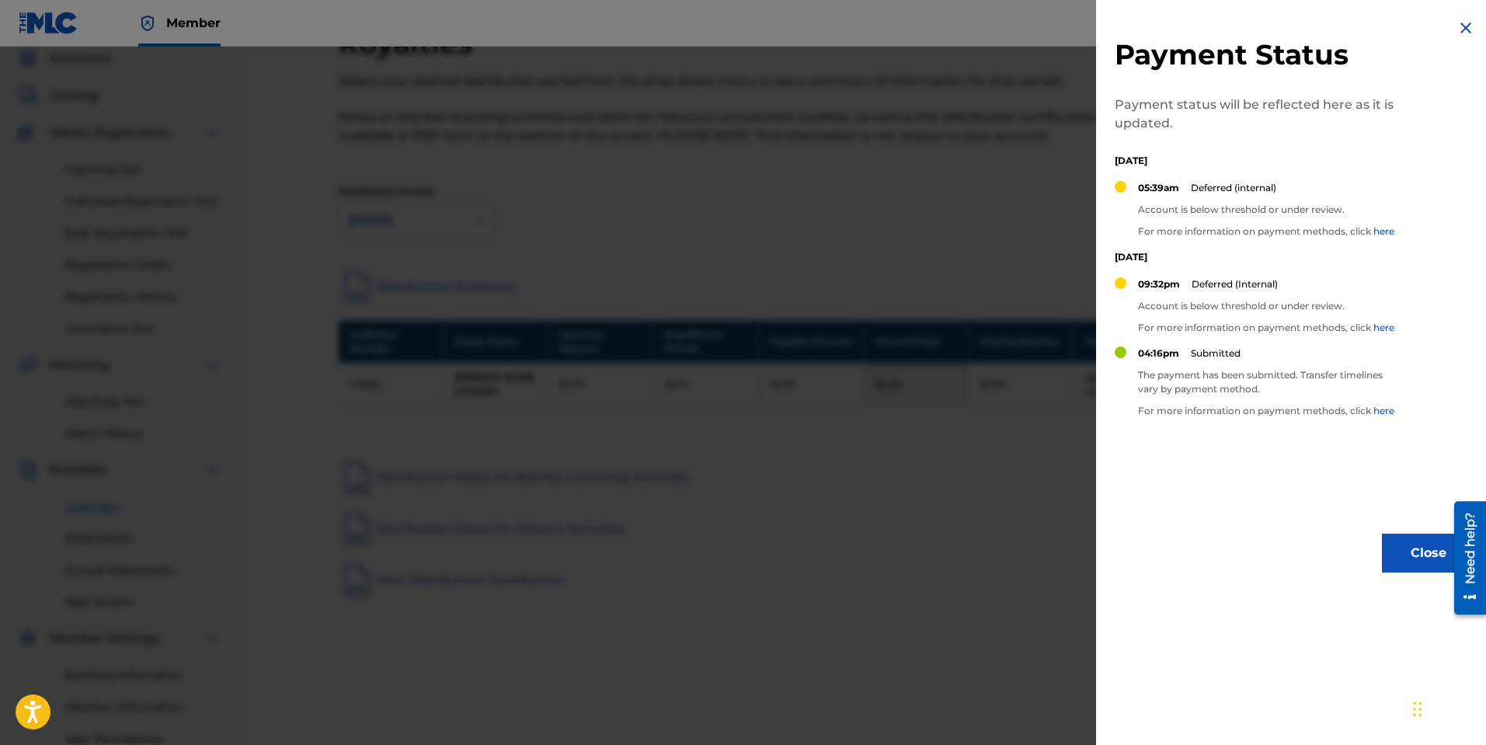
click at [1463, 28] on img at bounding box center [1466, 28] width 19 height 19
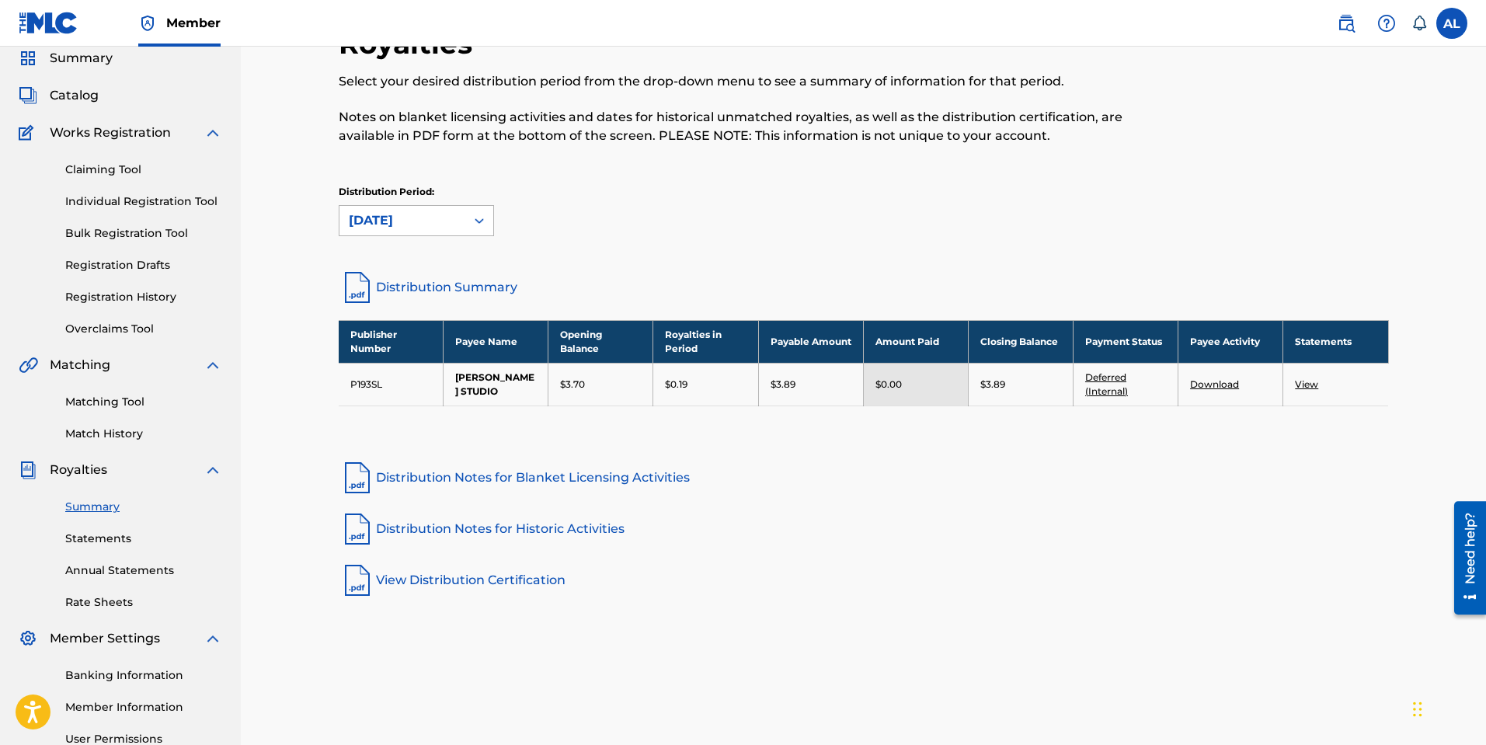
click at [427, 228] on div "[DATE]" at bounding box center [402, 220] width 107 height 19
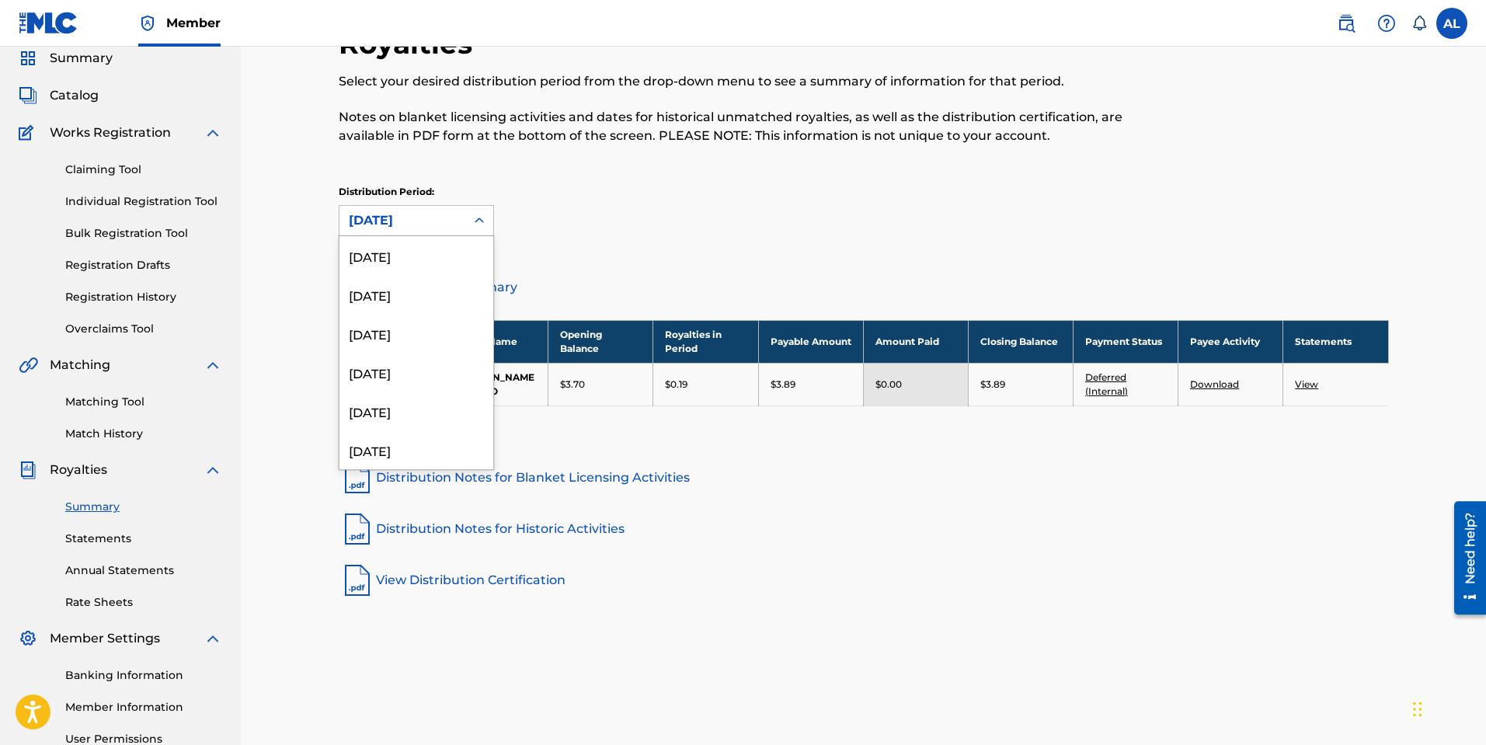
scroll to position [1334, 0]
click at [391, 392] on div "[DATE]" at bounding box center [416, 397] width 154 height 39
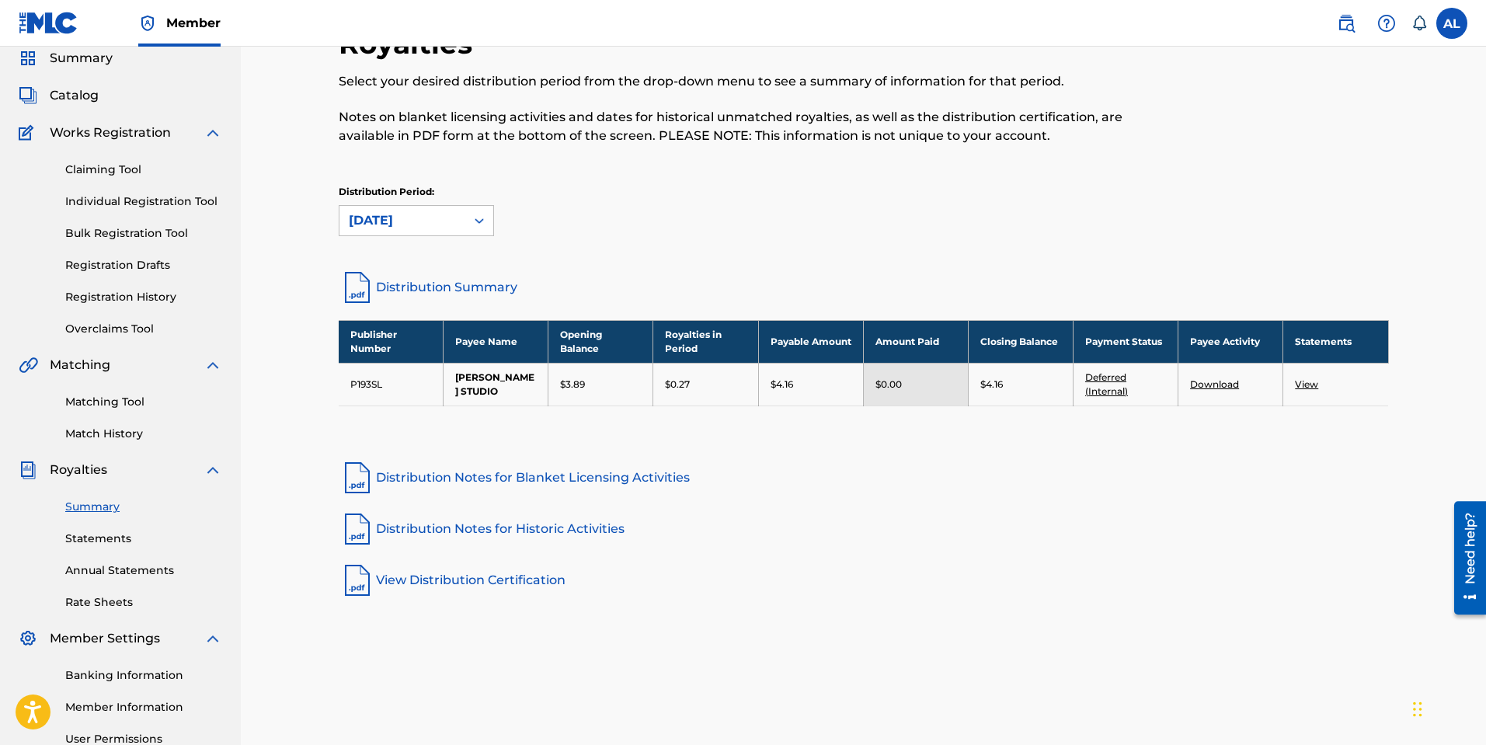
click at [1096, 389] on link "Deferred (Internal)" at bounding box center [1106, 384] width 43 height 26
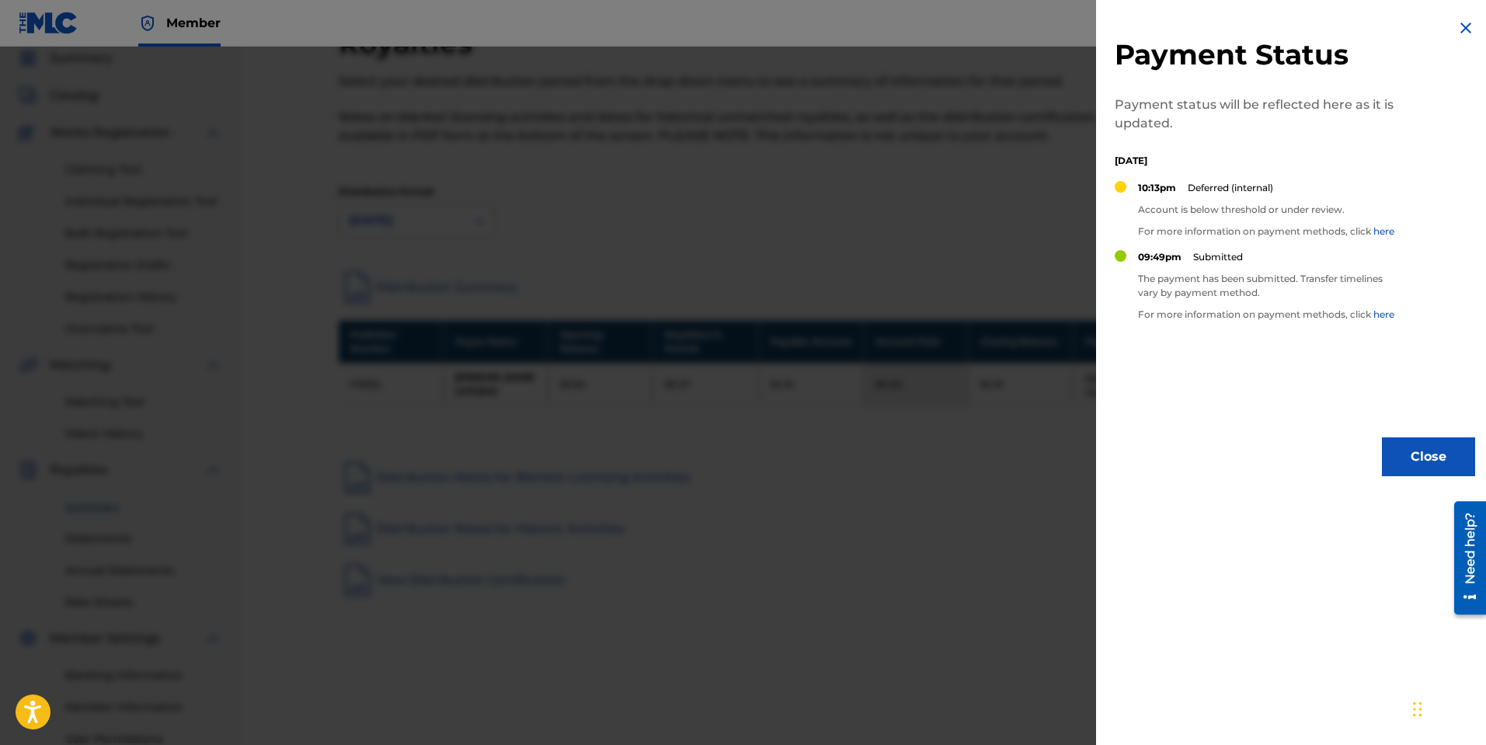
click at [1457, 30] on img at bounding box center [1466, 28] width 19 height 19
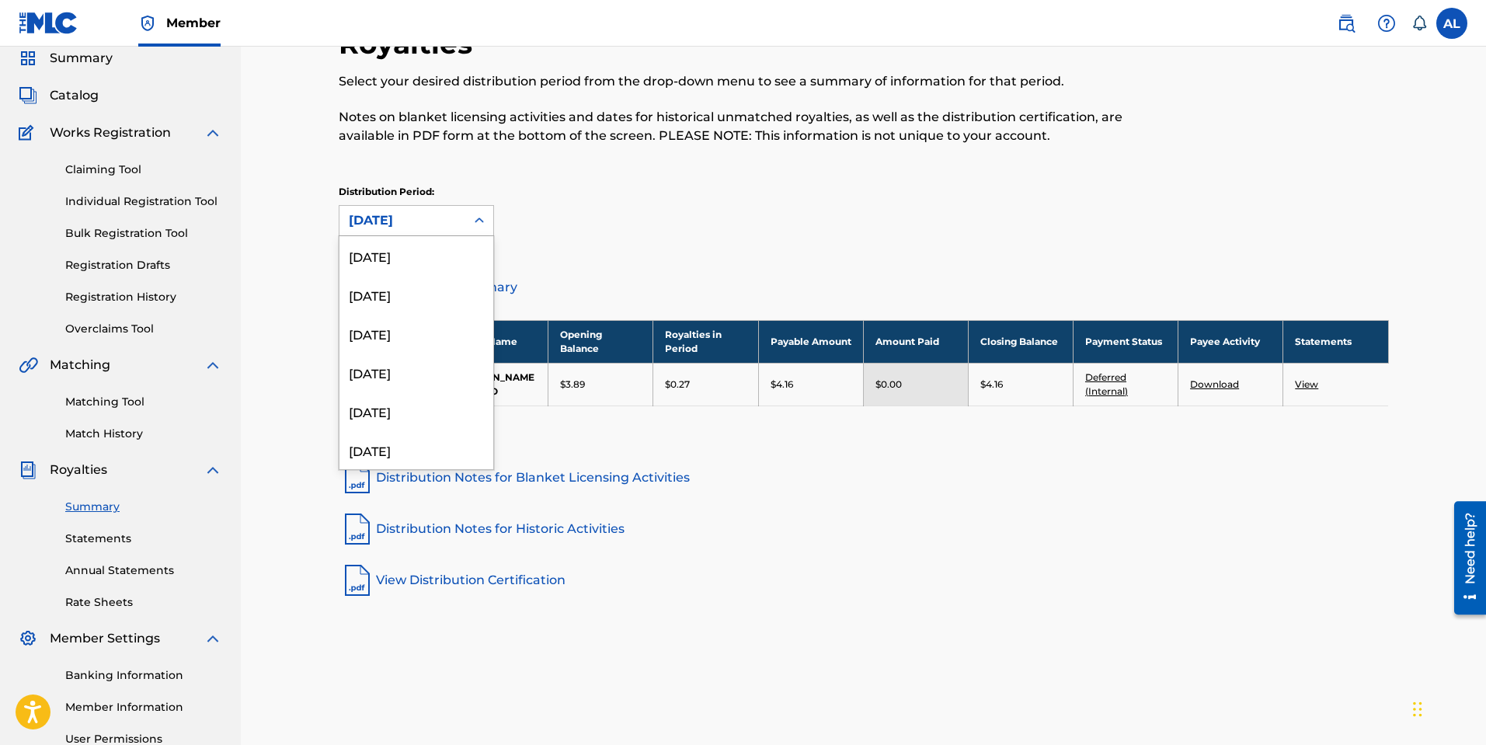
click at [482, 221] on icon at bounding box center [480, 221] width 16 height 16
click at [408, 397] on div "[DATE]" at bounding box center [416, 397] width 154 height 39
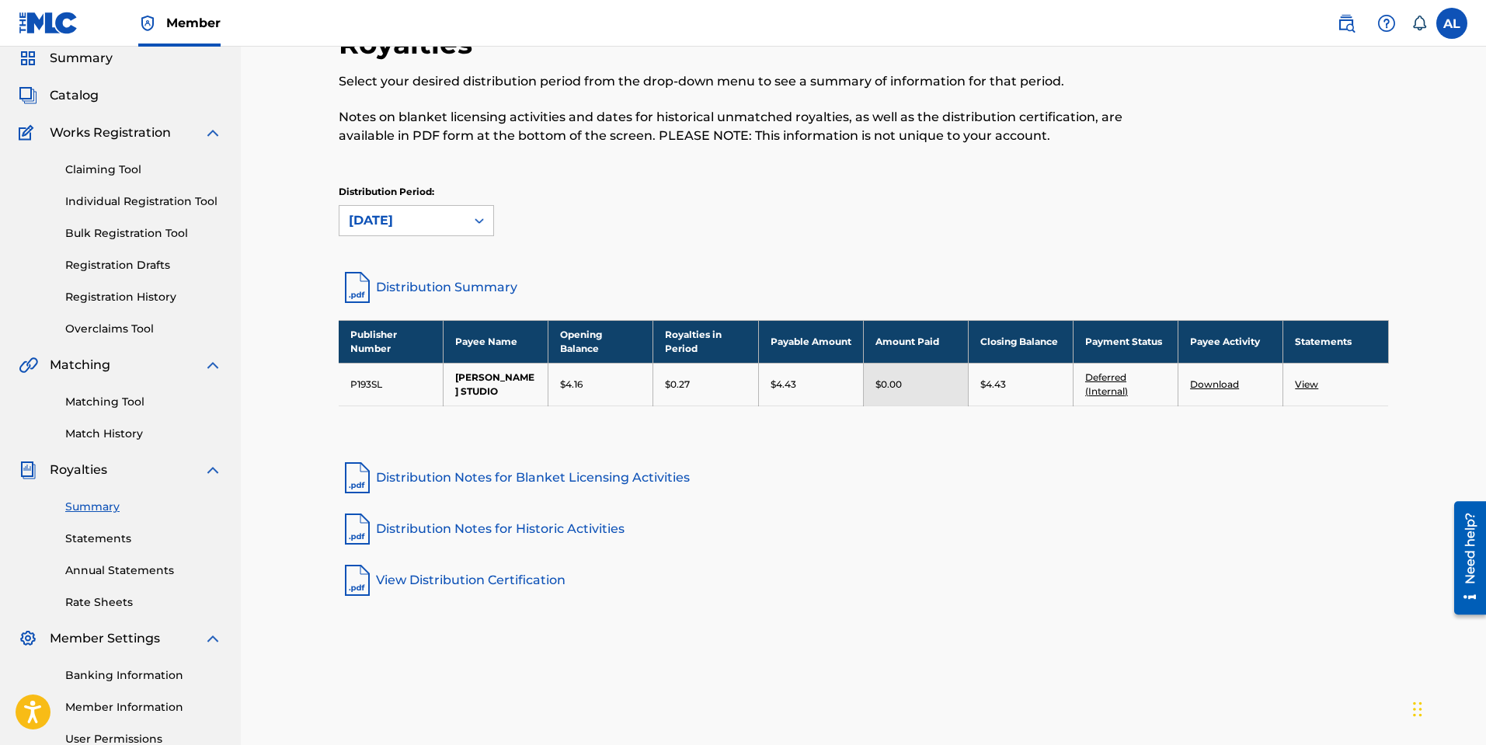
click at [1116, 380] on link "Deferred (Internal)" at bounding box center [1106, 384] width 43 height 26
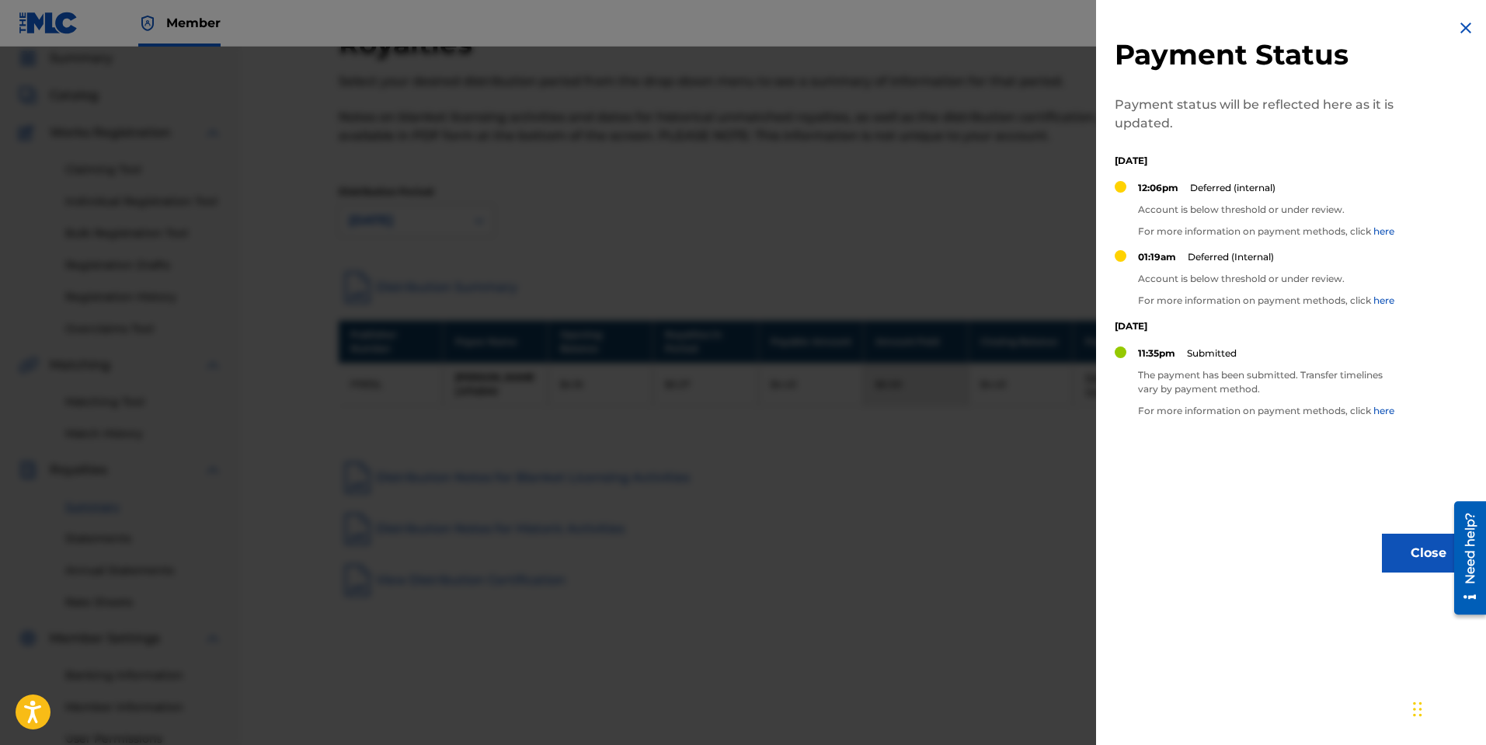
click at [1460, 28] on img at bounding box center [1466, 28] width 19 height 19
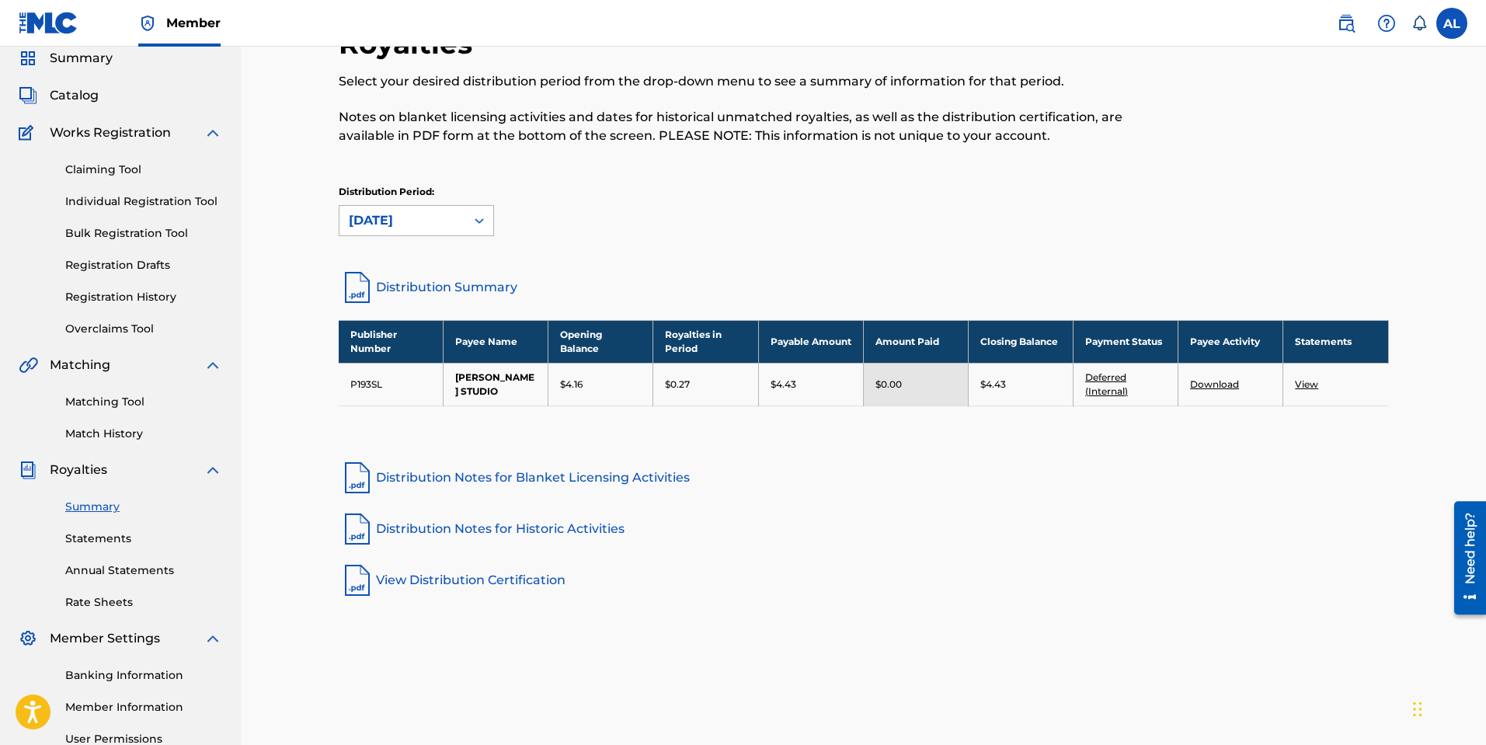
click at [384, 220] on div "[DATE]" at bounding box center [402, 220] width 107 height 19
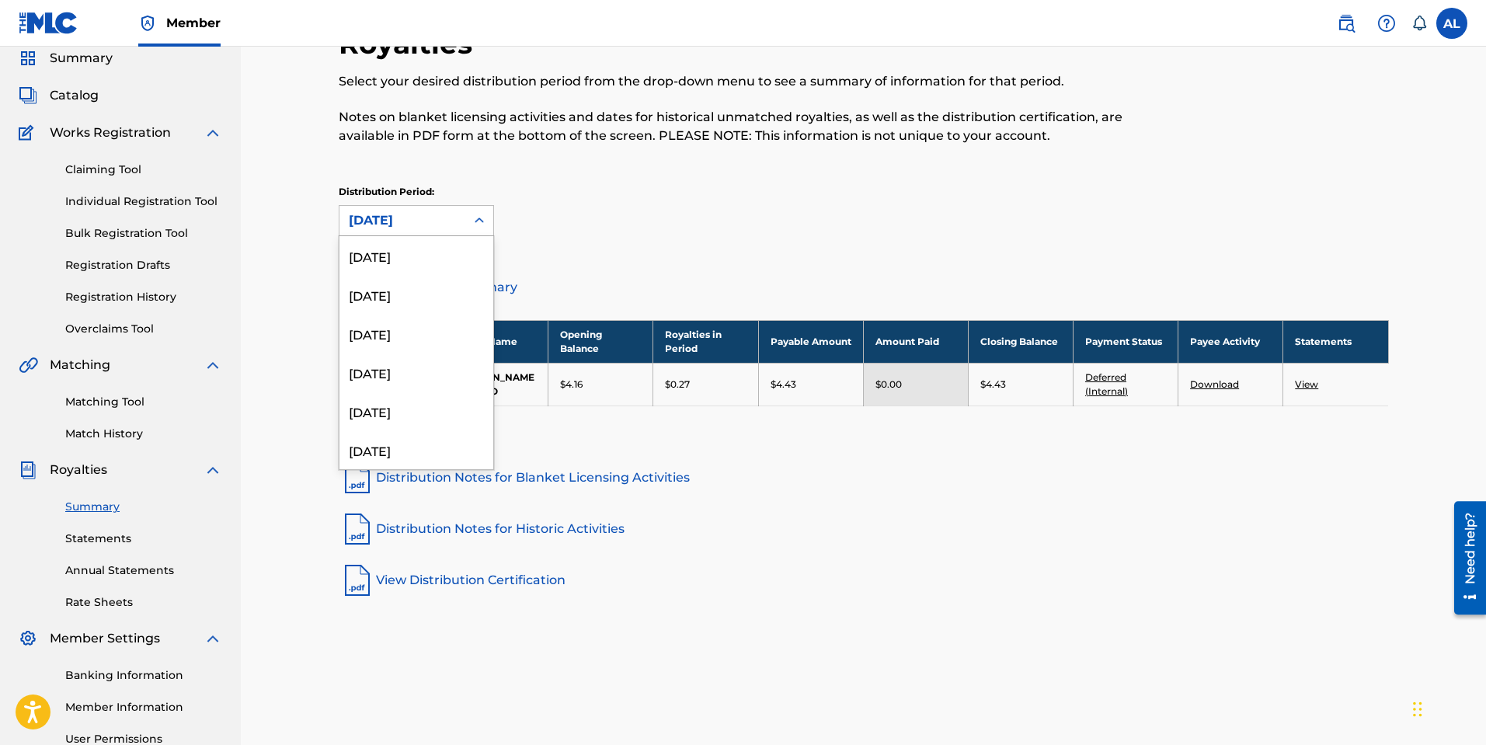
scroll to position [1256, 0]
click at [392, 387] on div "[DATE]" at bounding box center [416, 397] width 154 height 39
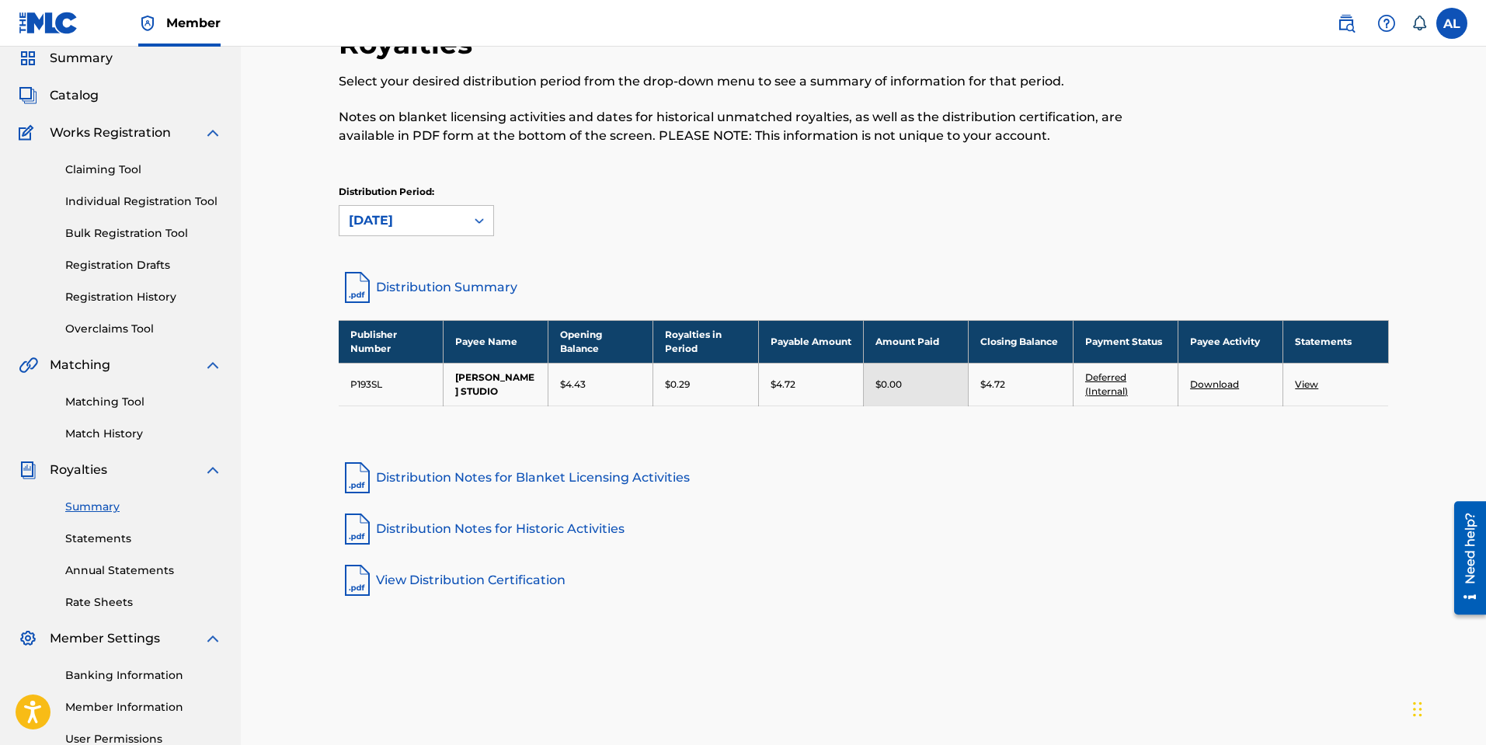
click at [1108, 388] on link "Deferred (Internal)" at bounding box center [1106, 384] width 43 height 26
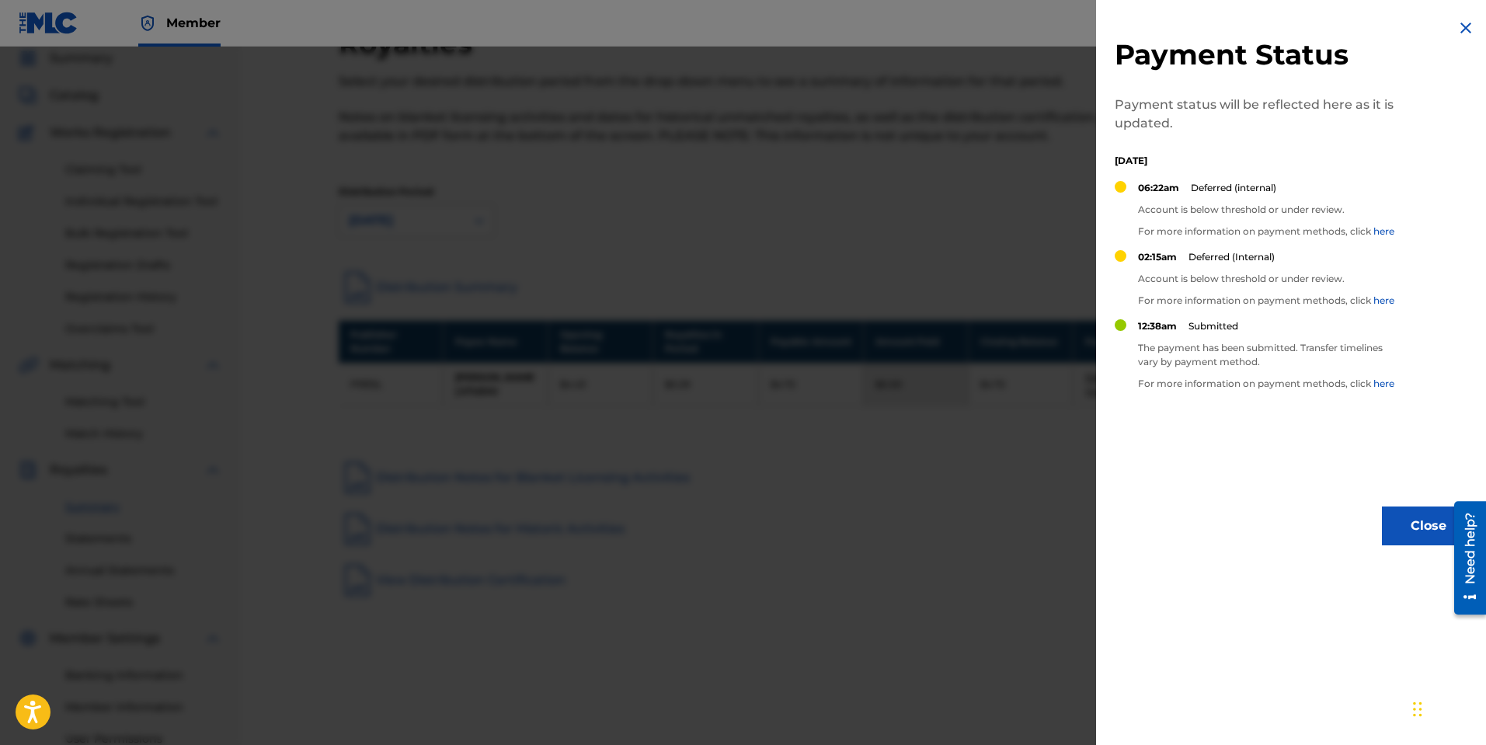
click at [1457, 26] on img at bounding box center [1466, 28] width 19 height 19
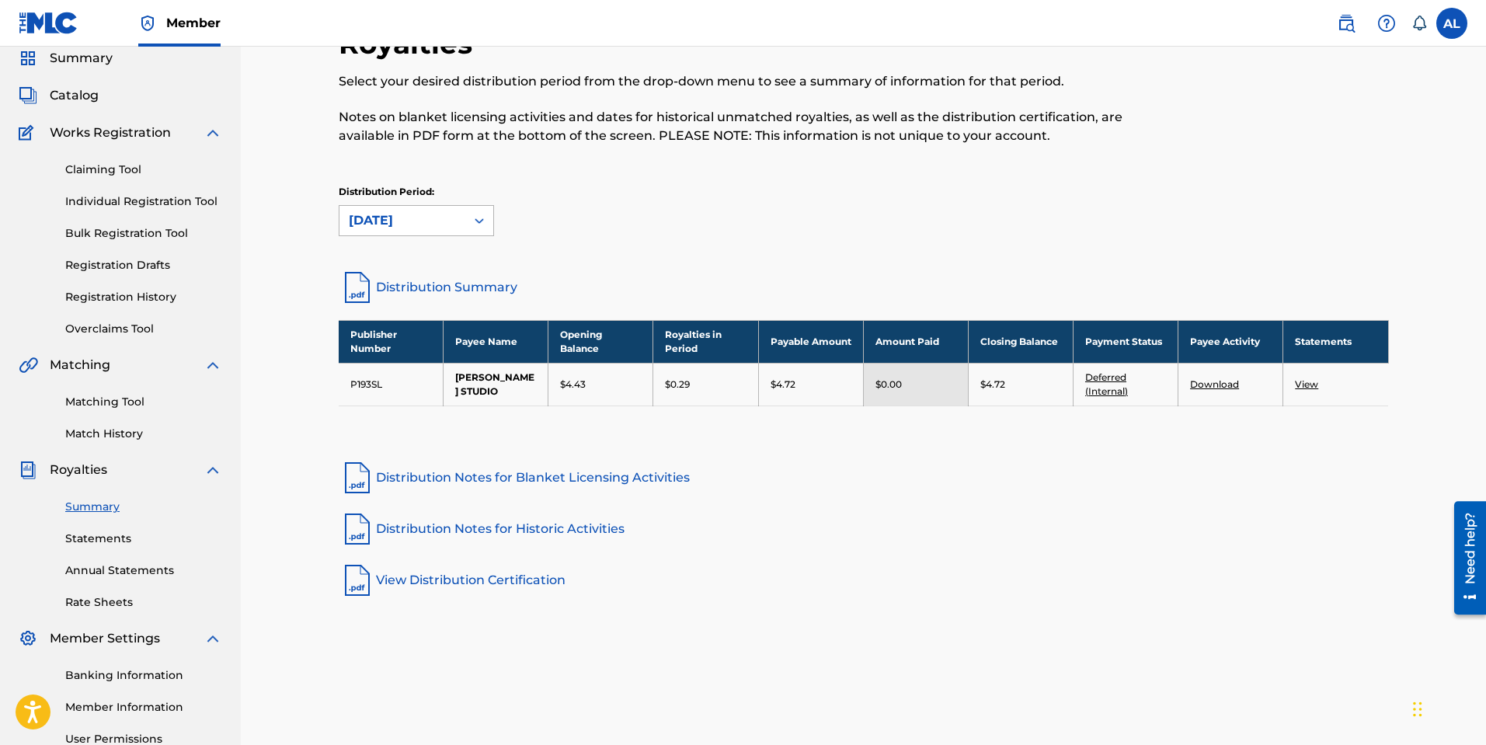
click at [475, 213] on icon at bounding box center [480, 221] width 16 height 16
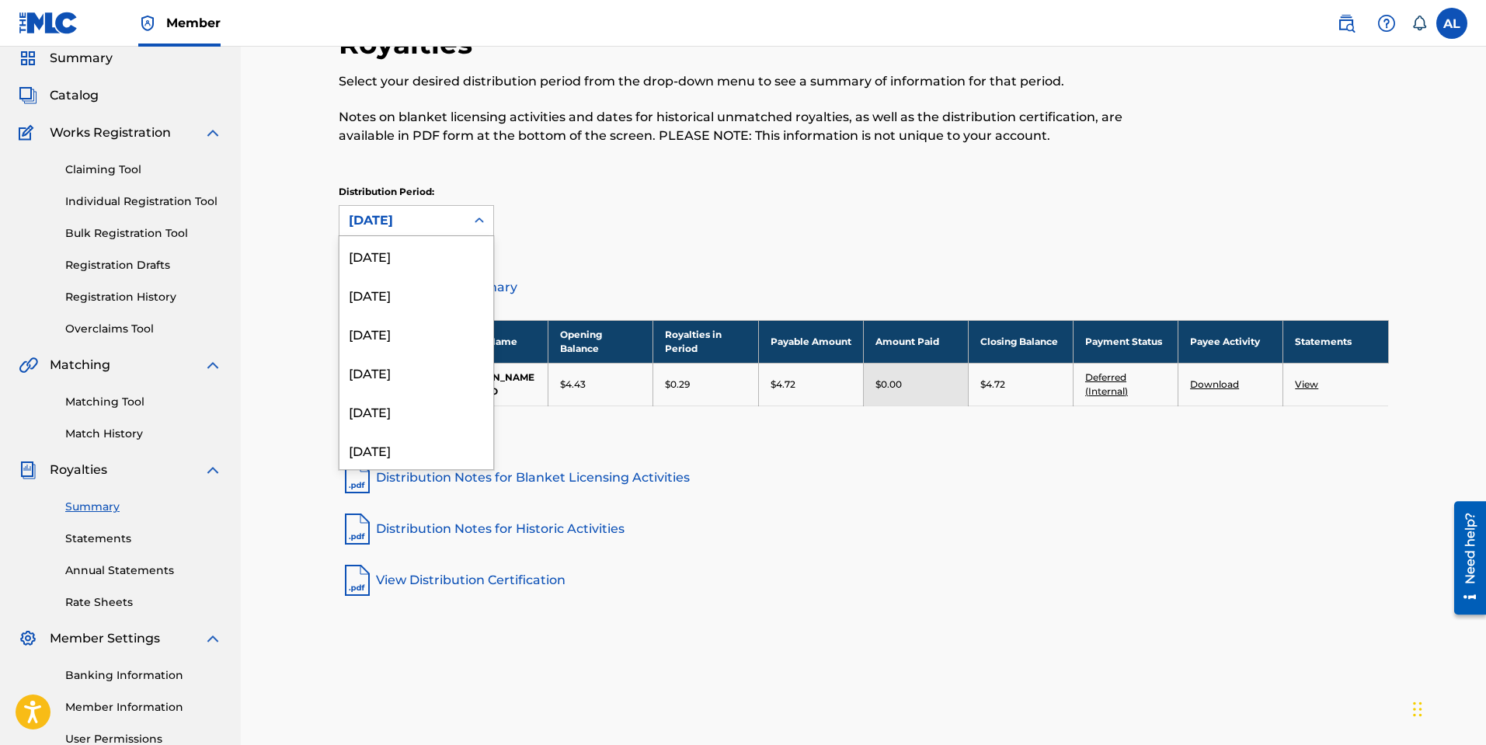
scroll to position [1217, 0]
click at [430, 385] on div "[DATE]" at bounding box center [416, 397] width 154 height 39
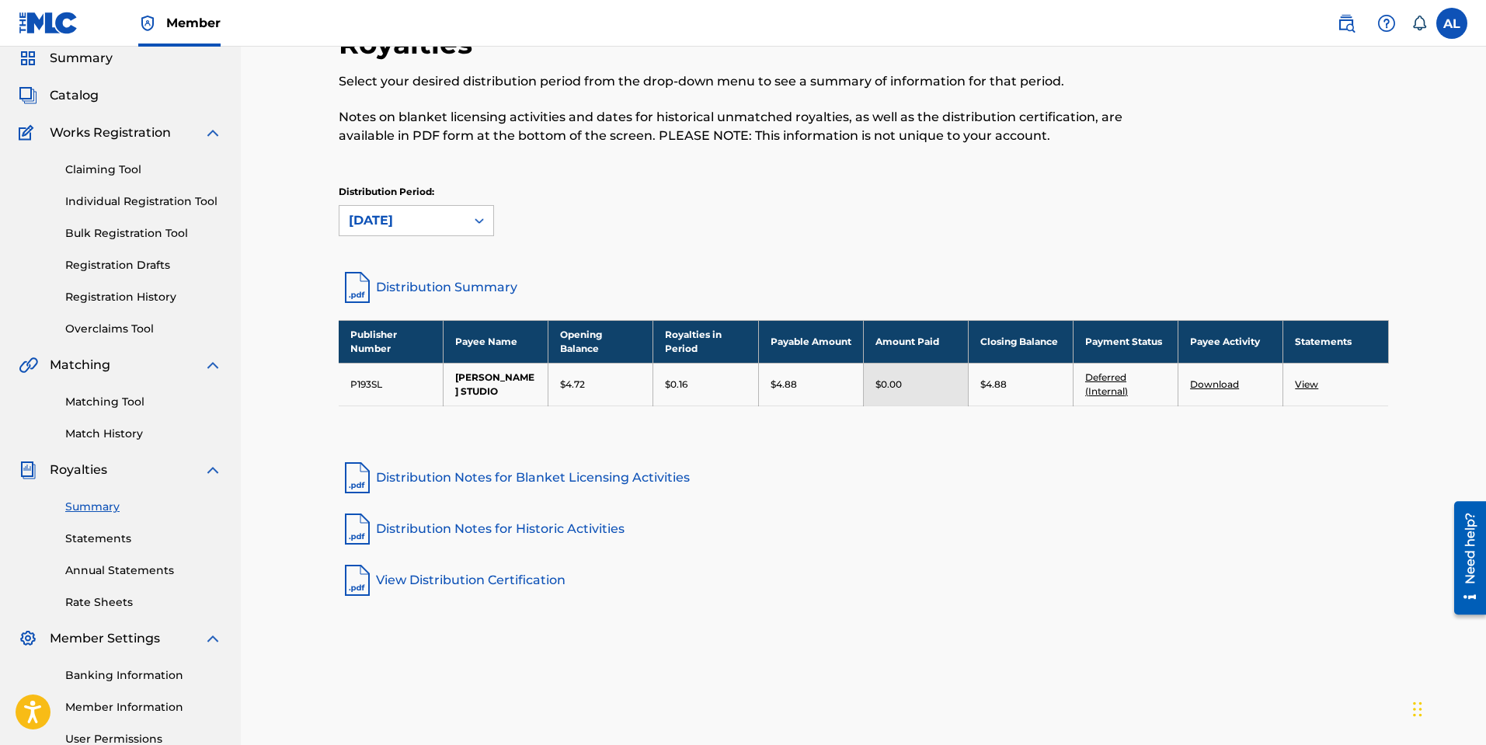
click at [1106, 391] on link "Deferred (Internal)" at bounding box center [1106, 384] width 43 height 26
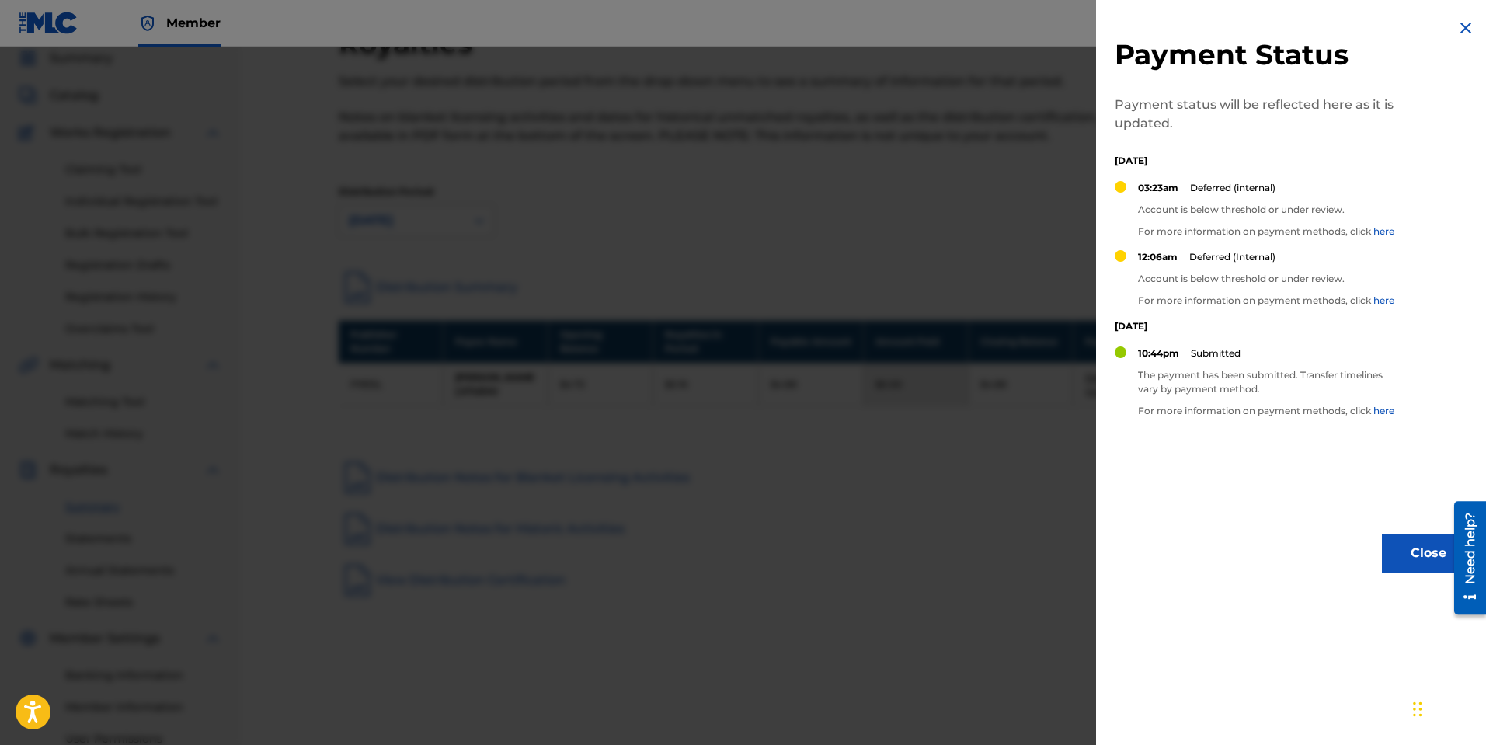
click at [1463, 29] on img at bounding box center [1466, 28] width 19 height 19
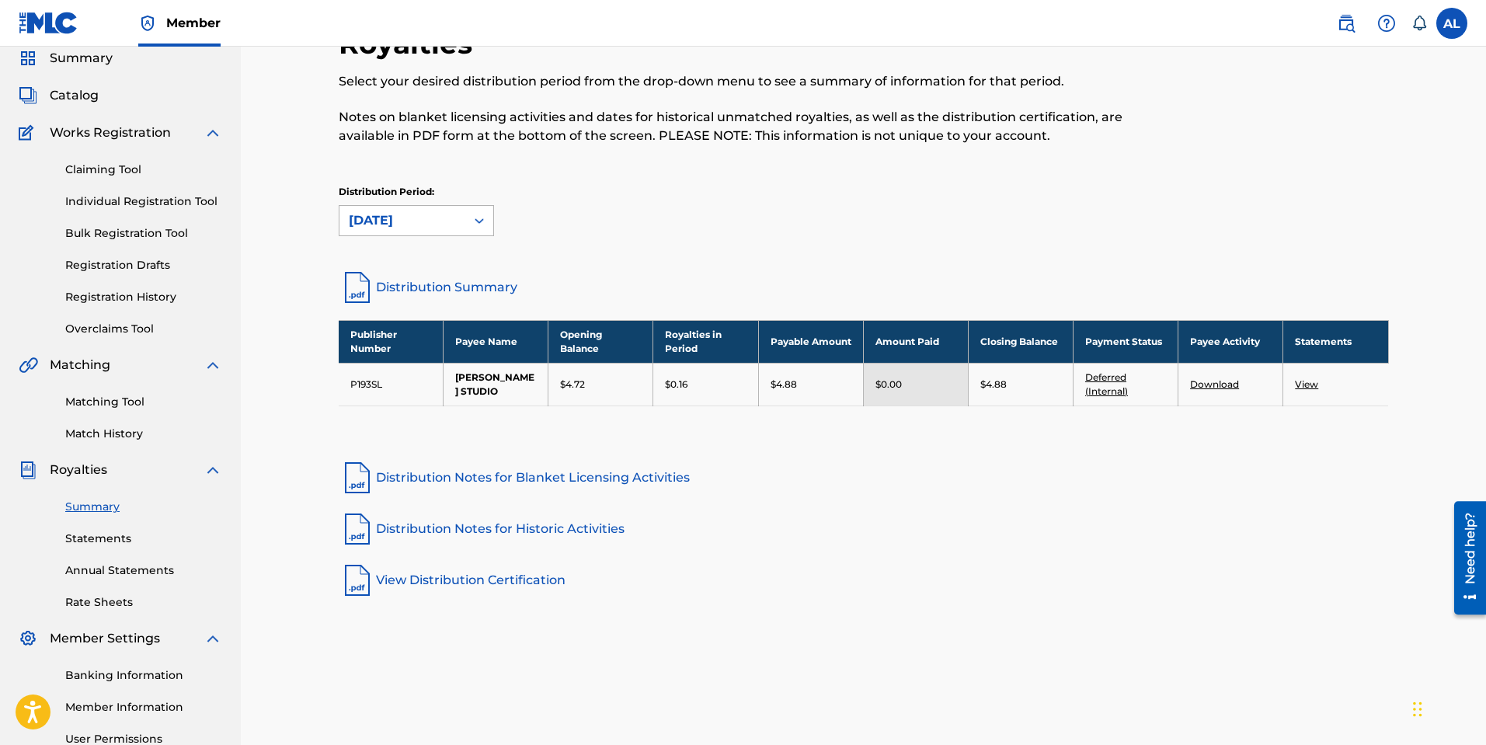
click at [420, 226] on div "[DATE]" at bounding box center [402, 220] width 107 height 19
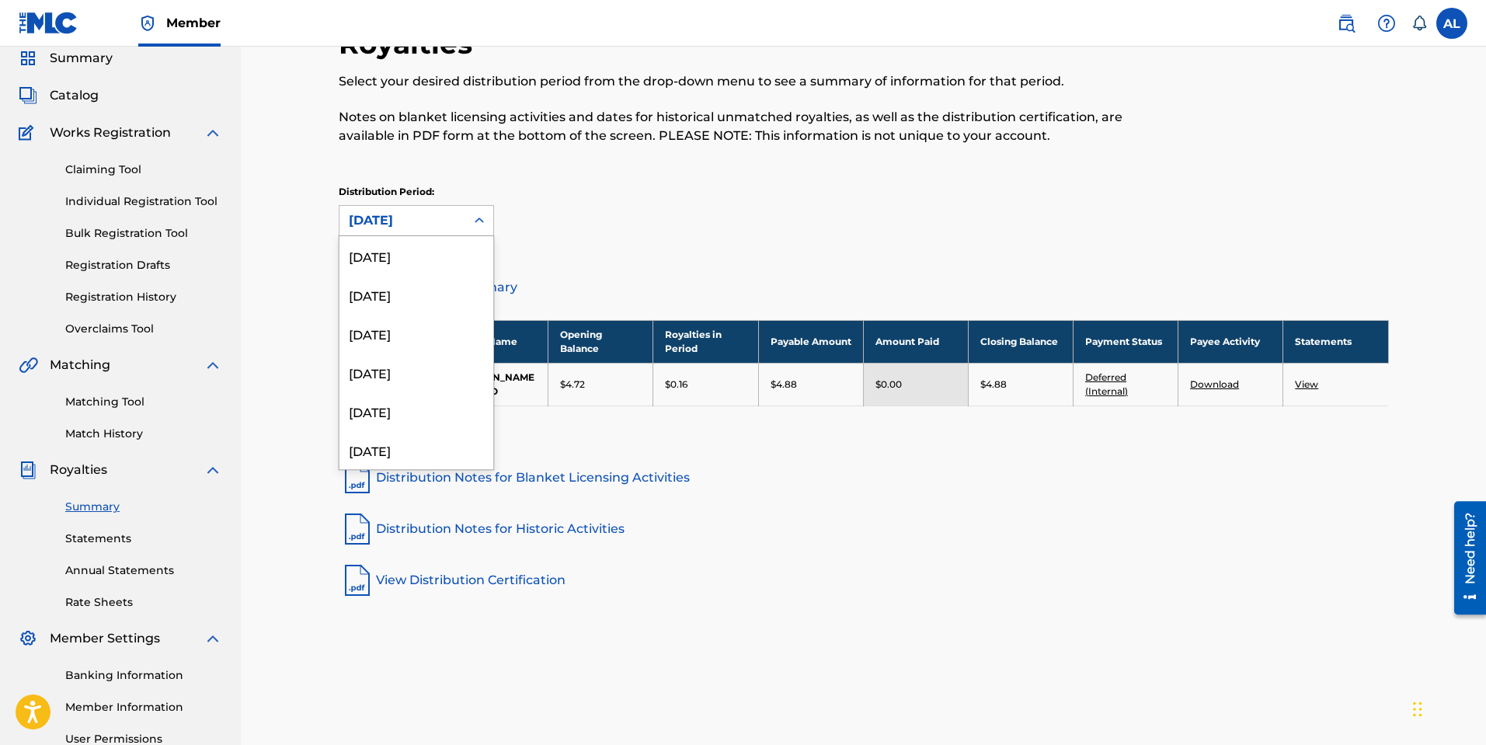
scroll to position [1178, 0]
click at [421, 388] on div "[DATE]" at bounding box center [416, 397] width 154 height 39
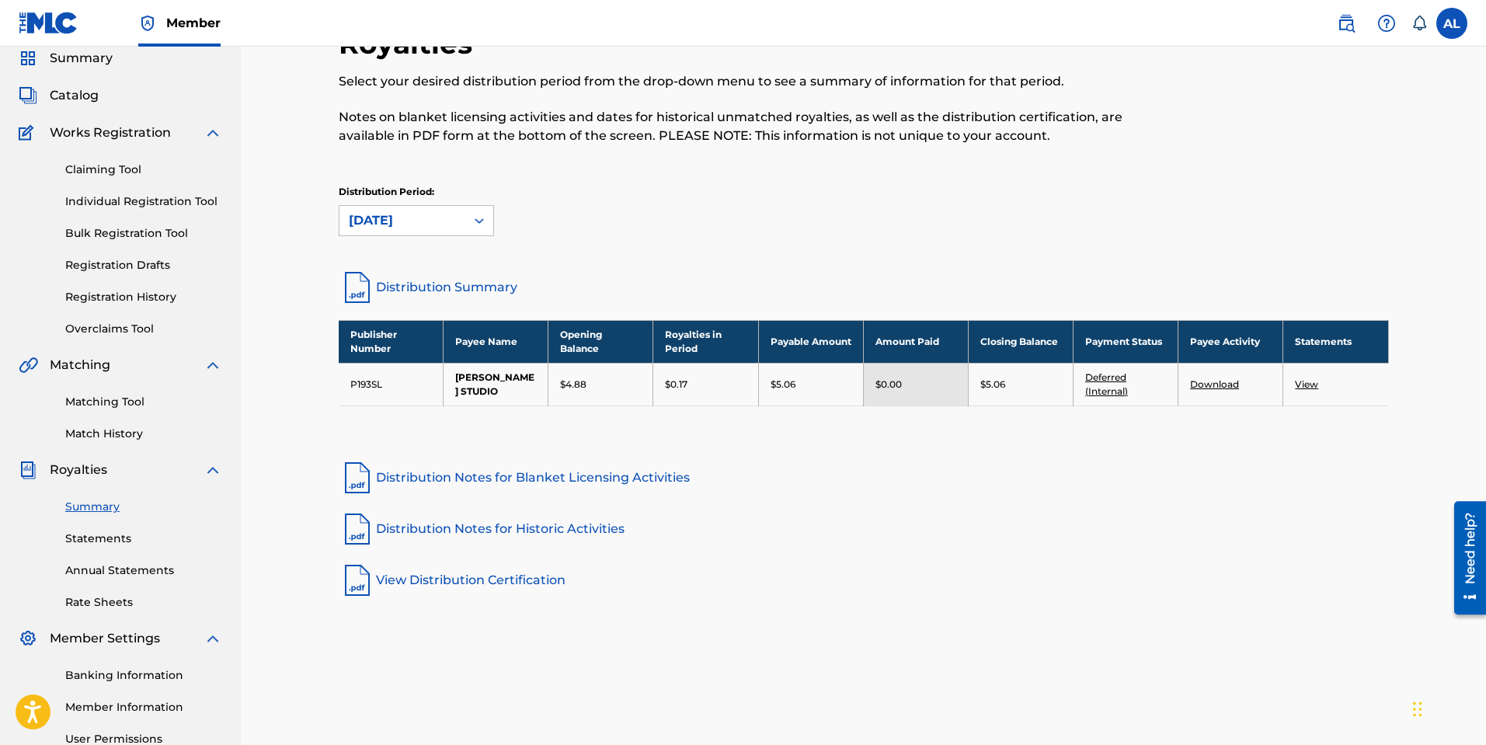
click at [1114, 378] on link "Deferred (Internal)" at bounding box center [1106, 384] width 43 height 26
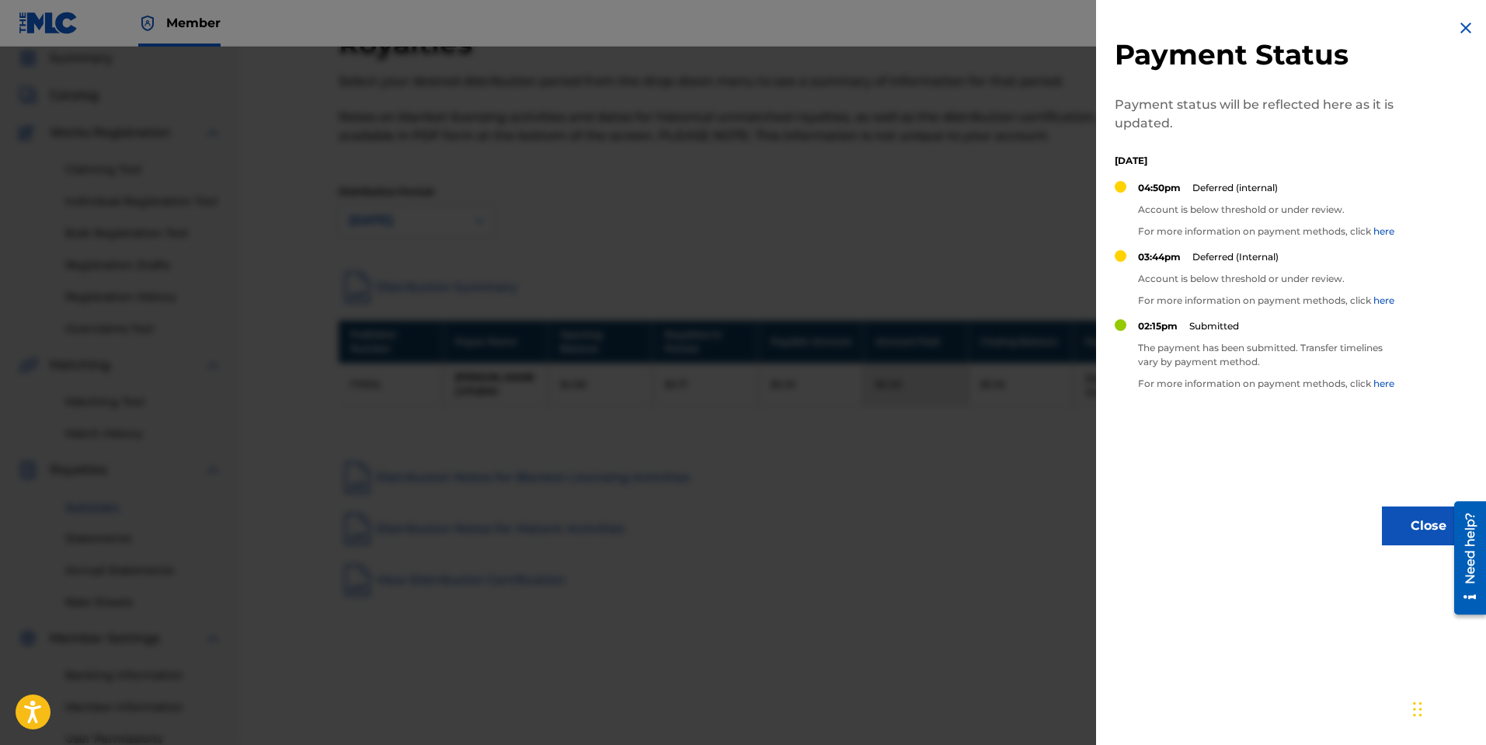
click at [1460, 31] on img at bounding box center [1466, 28] width 19 height 19
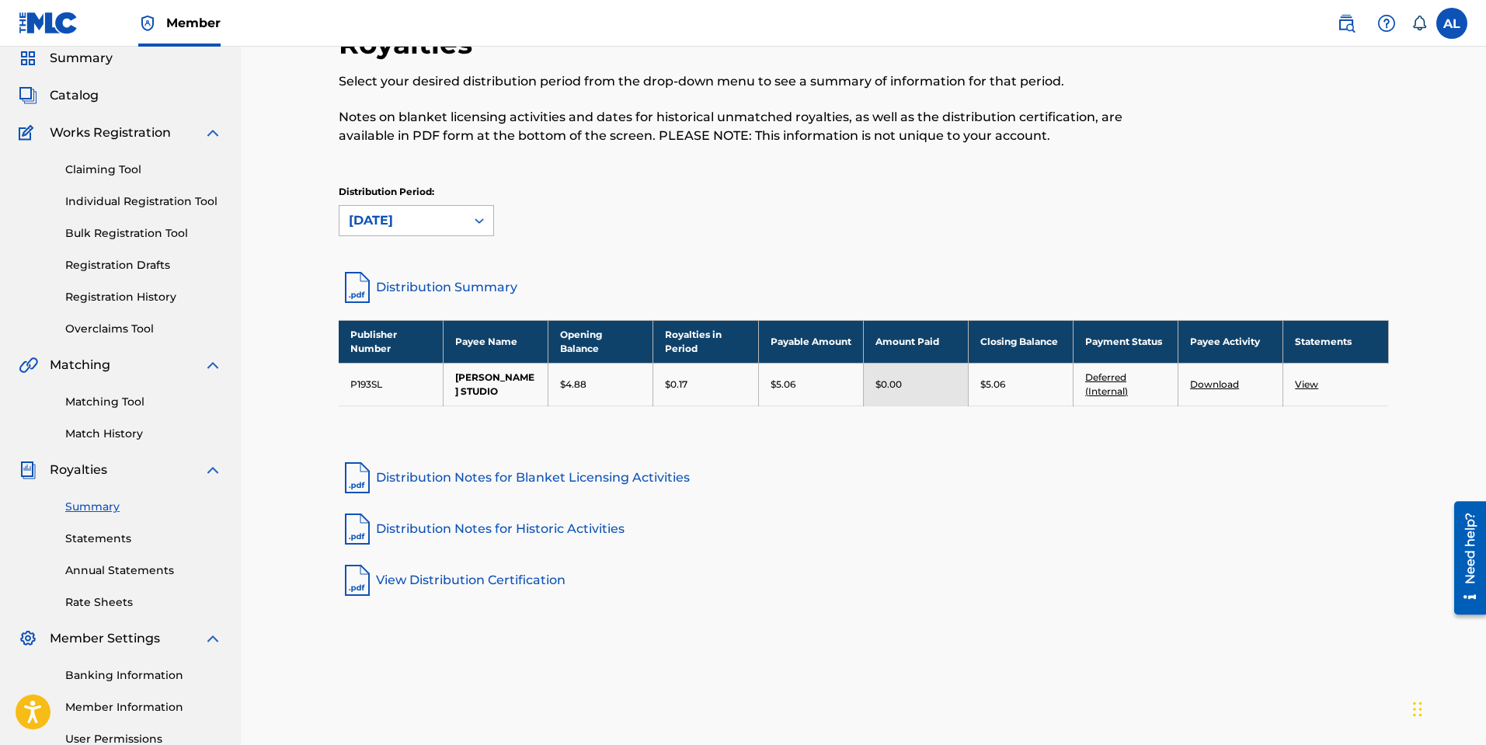
click at [460, 227] on div "[DATE]" at bounding box center [402, 221] width 126 height 30
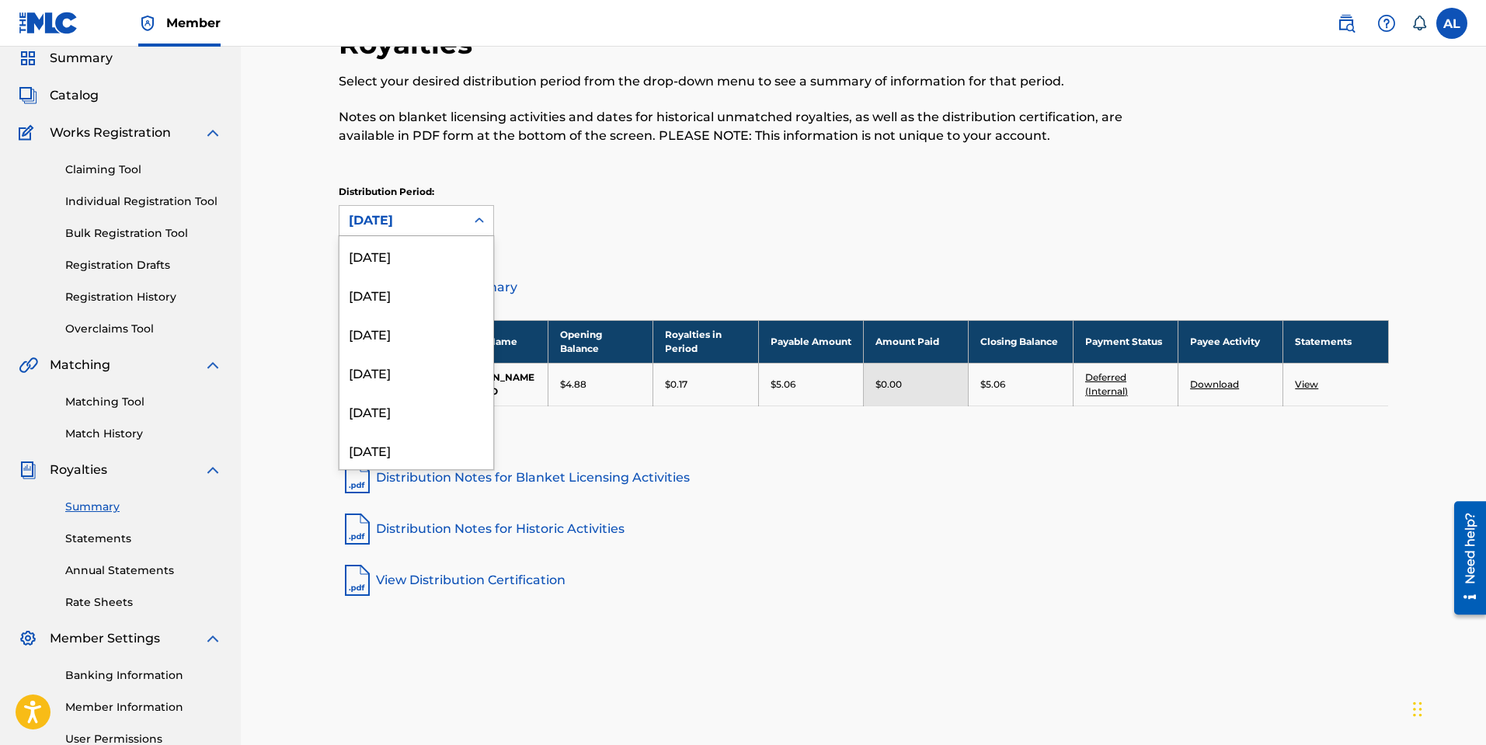
scroll to position [1140, 0]
click at [426, 367] on div "[DATE]" at bounding box center [416, 358] width 154 height 39
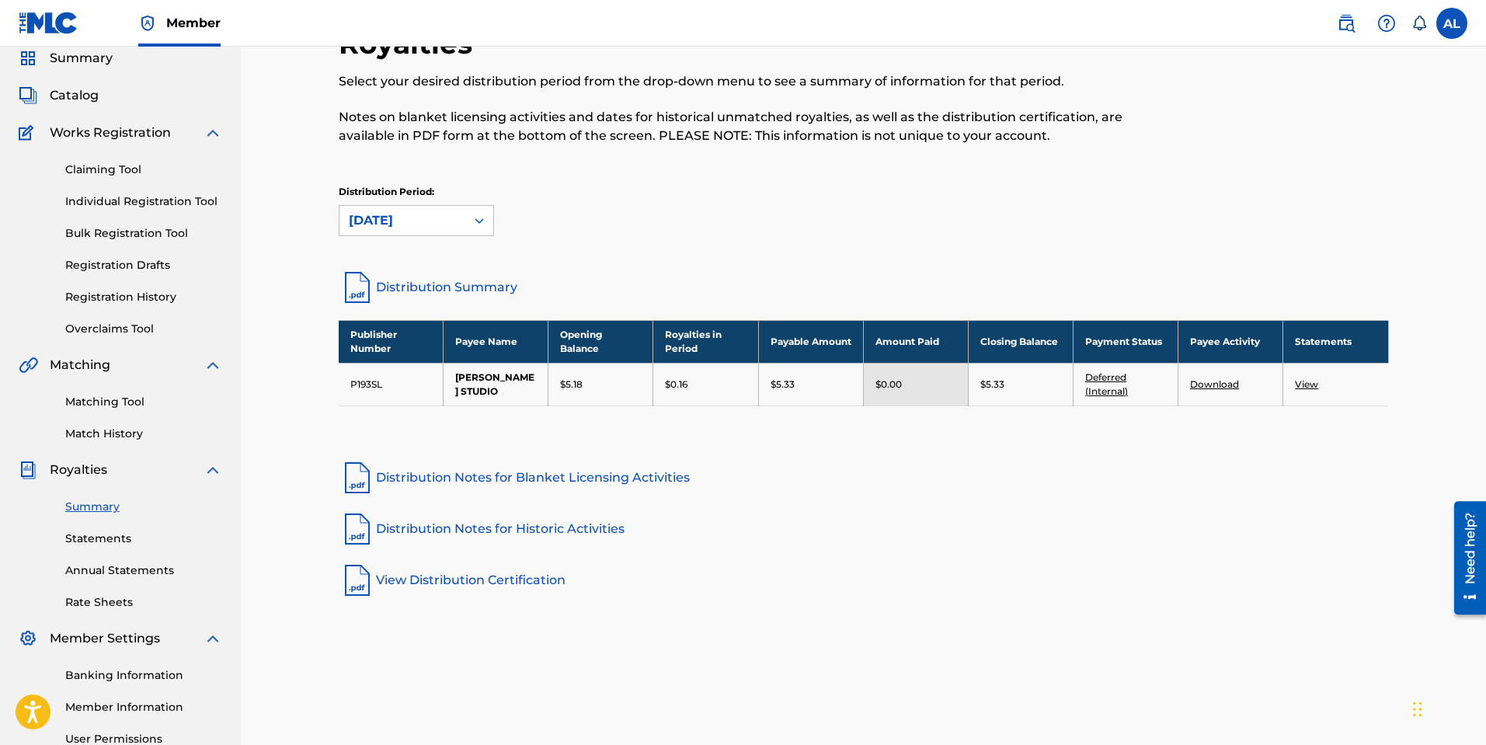
click at [1116, 388] on link "Deferred (Internal)" at bounding box center [1106, 384] width 43 height 26
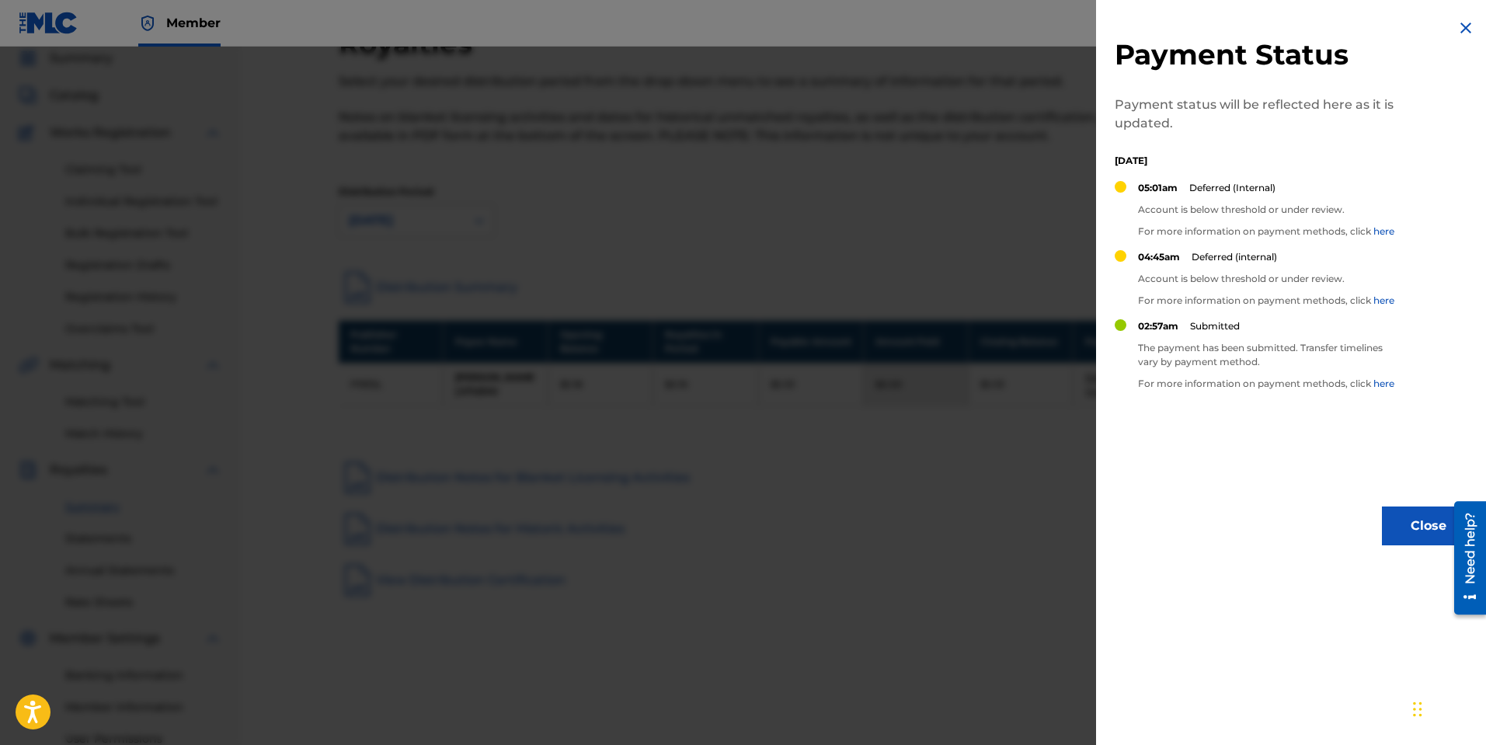
click at [1458, 28] on img at bounding box center [1466, 28] width 19 height 19
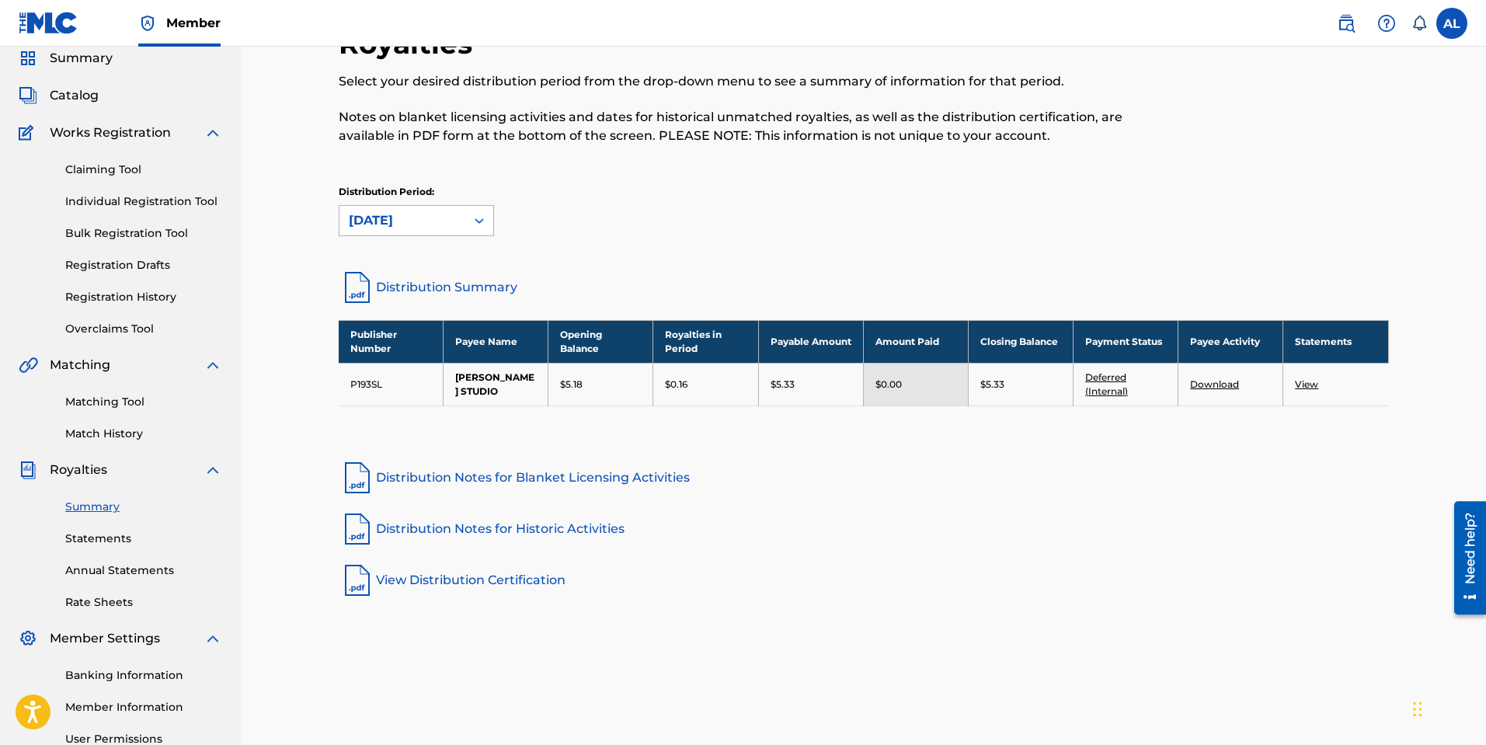
click at [459, 213] on div "[DATE]" at bounding box center [402, 221] width 126 height 30
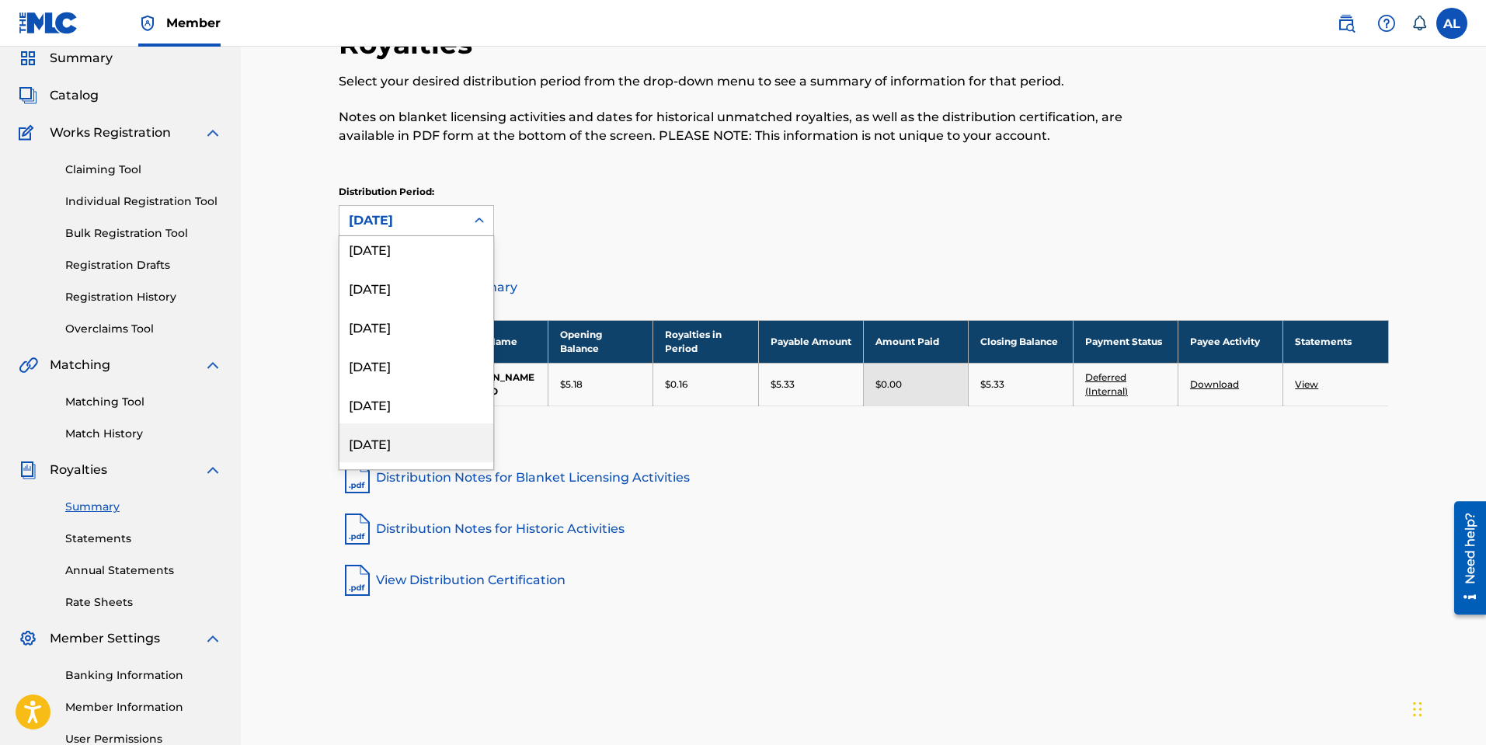
scroll to position [1012, 0]
click at [394, 301] on div "[DATE]" at bounding box center [416, 292] width 154 height 39
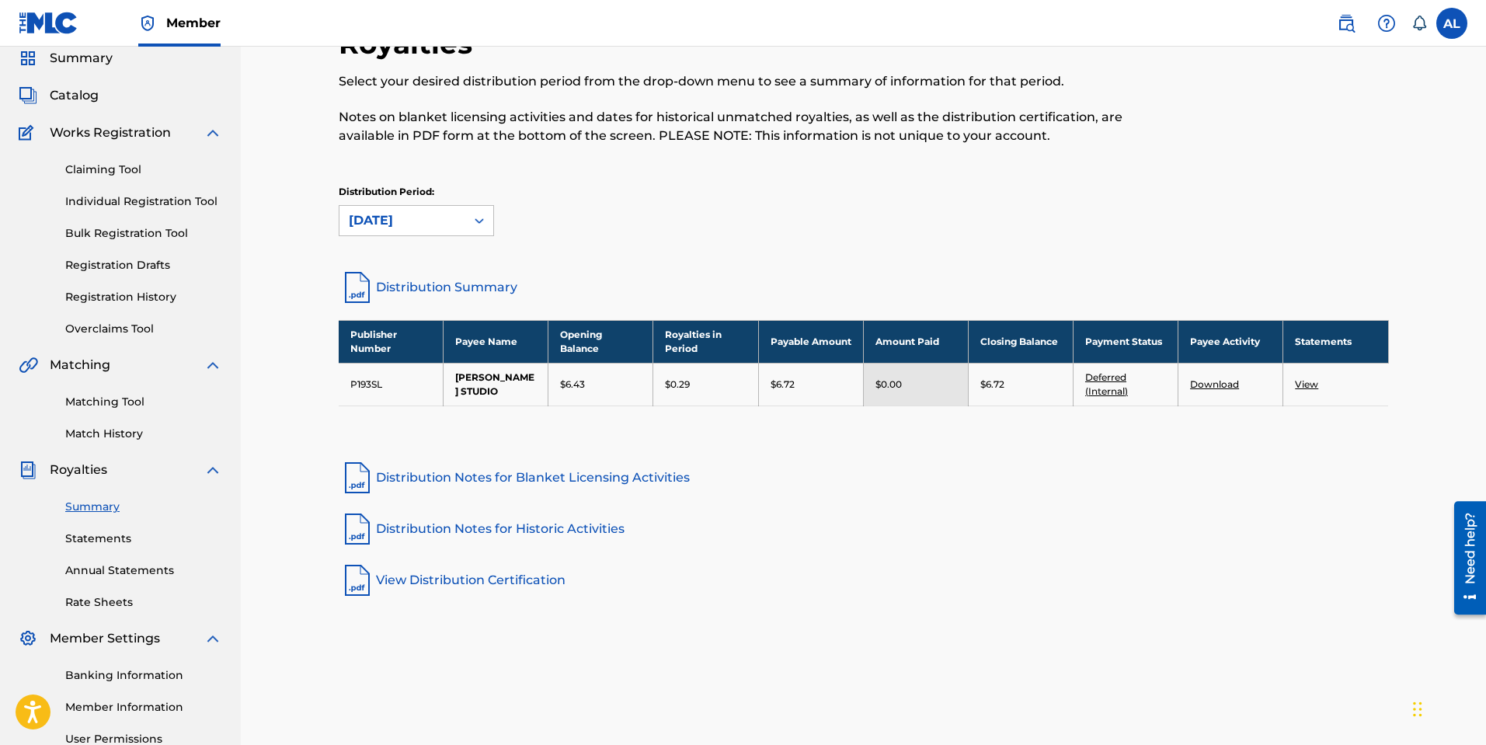
click at [1105, 378] on link "Deferred (Internal)" at bounding box center [1106, 384] width 43 height 26
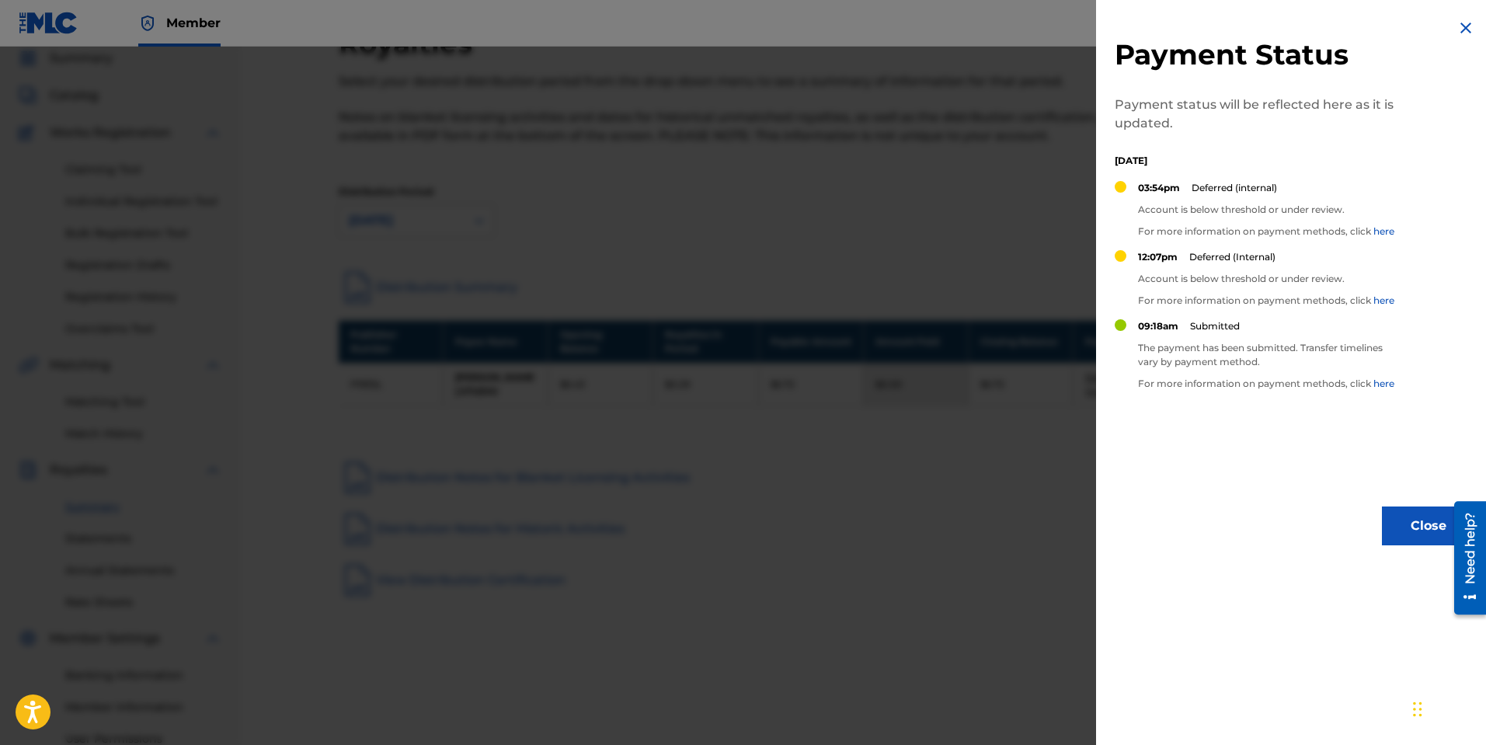
click at [1464, 27] on img at bounding box center [1466, 28] width 19 height 19
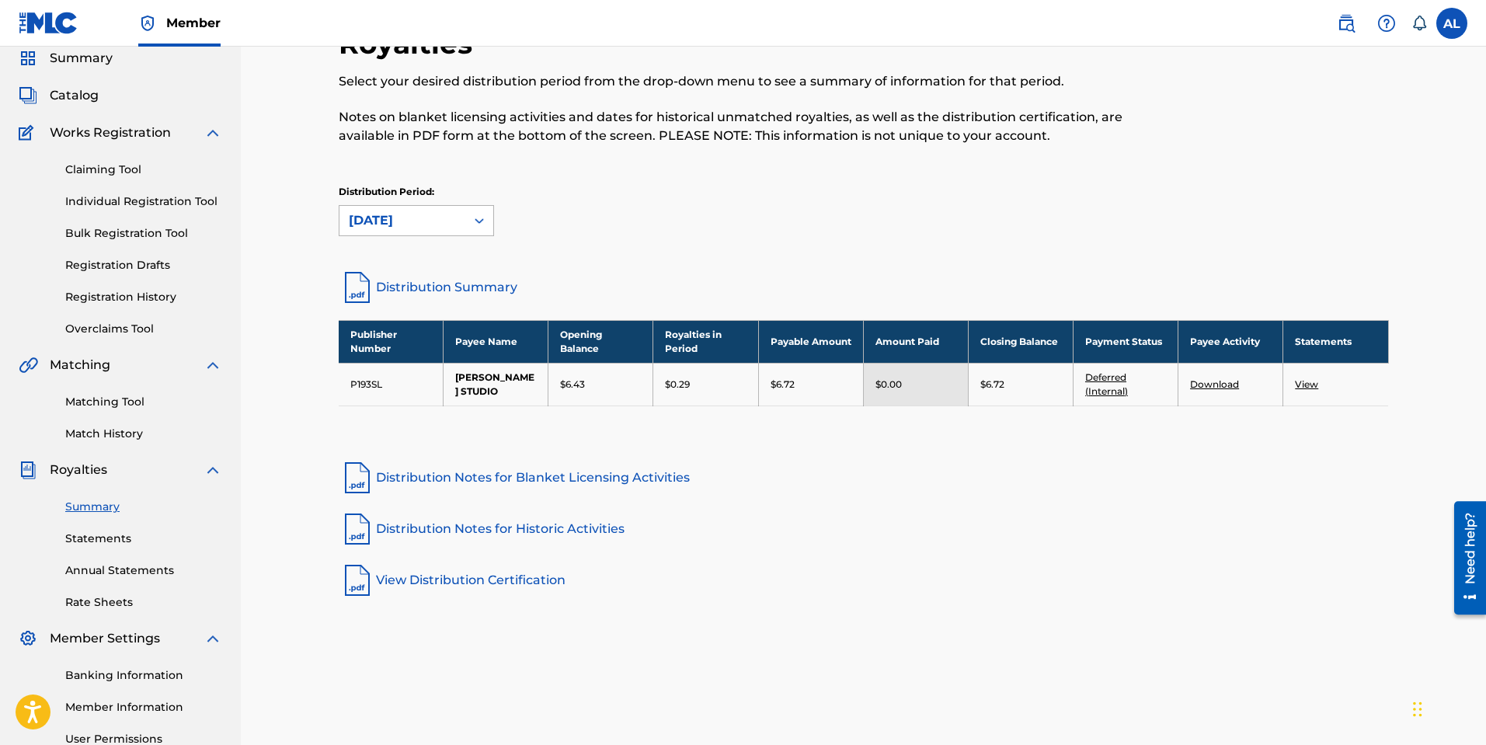
click at [473, 216] on icon at bounding box center [480, 221] width 16 height 16
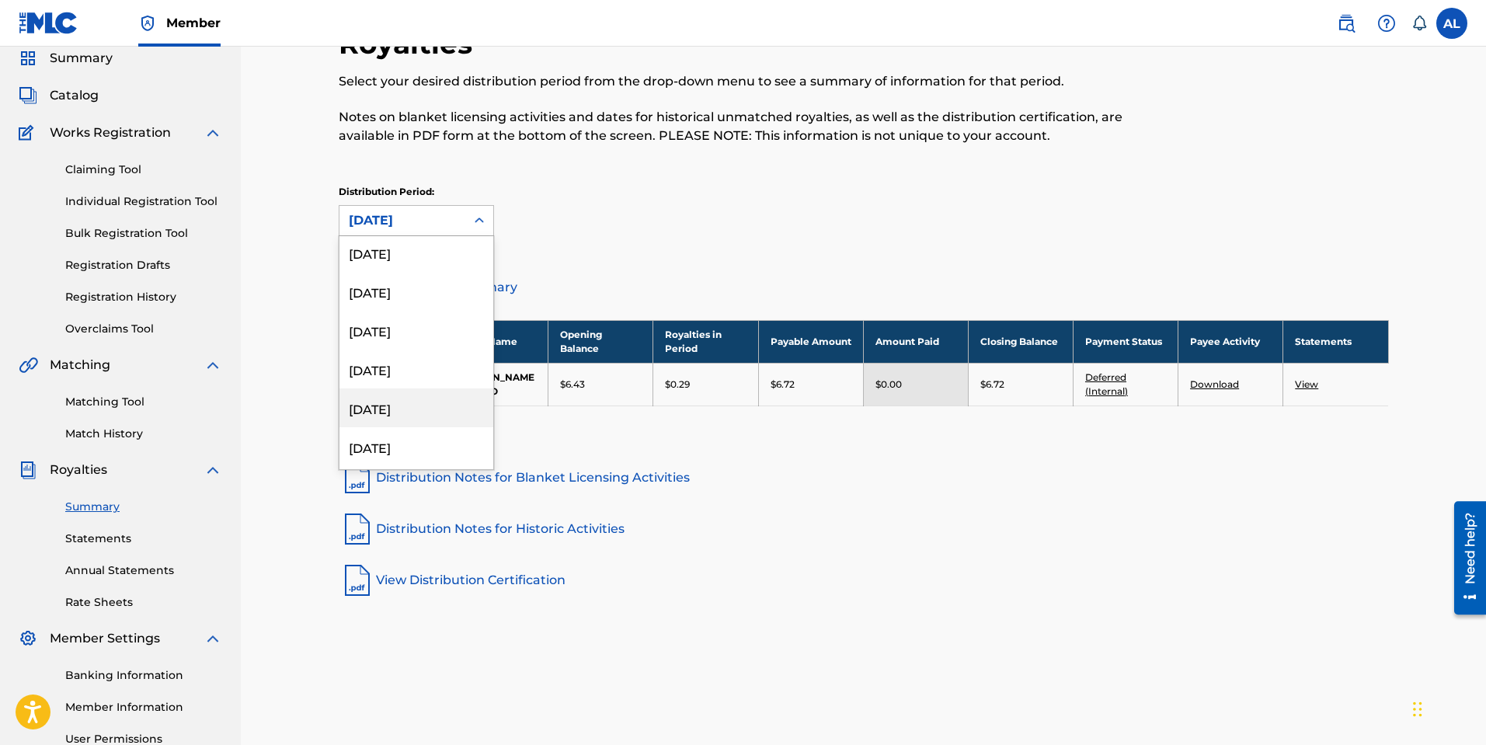
scroll to position [657, 0]
click at [413, 371] on div "[DATE]" at bounding box center [416, 375] width 154 height 39
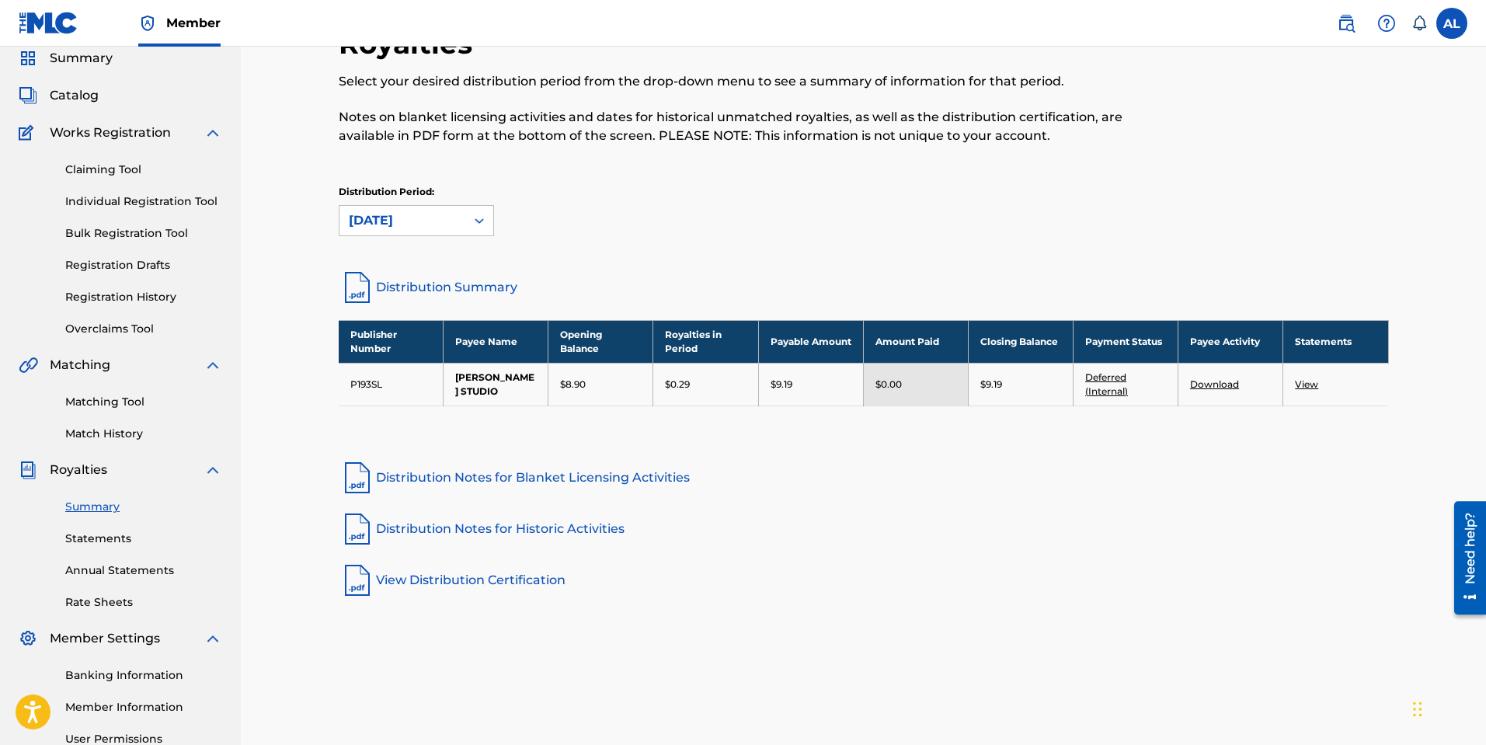
click at [1107, 388] on link "Deferred (Internal)" at bounding box center [1106, 384] width 43 height 26
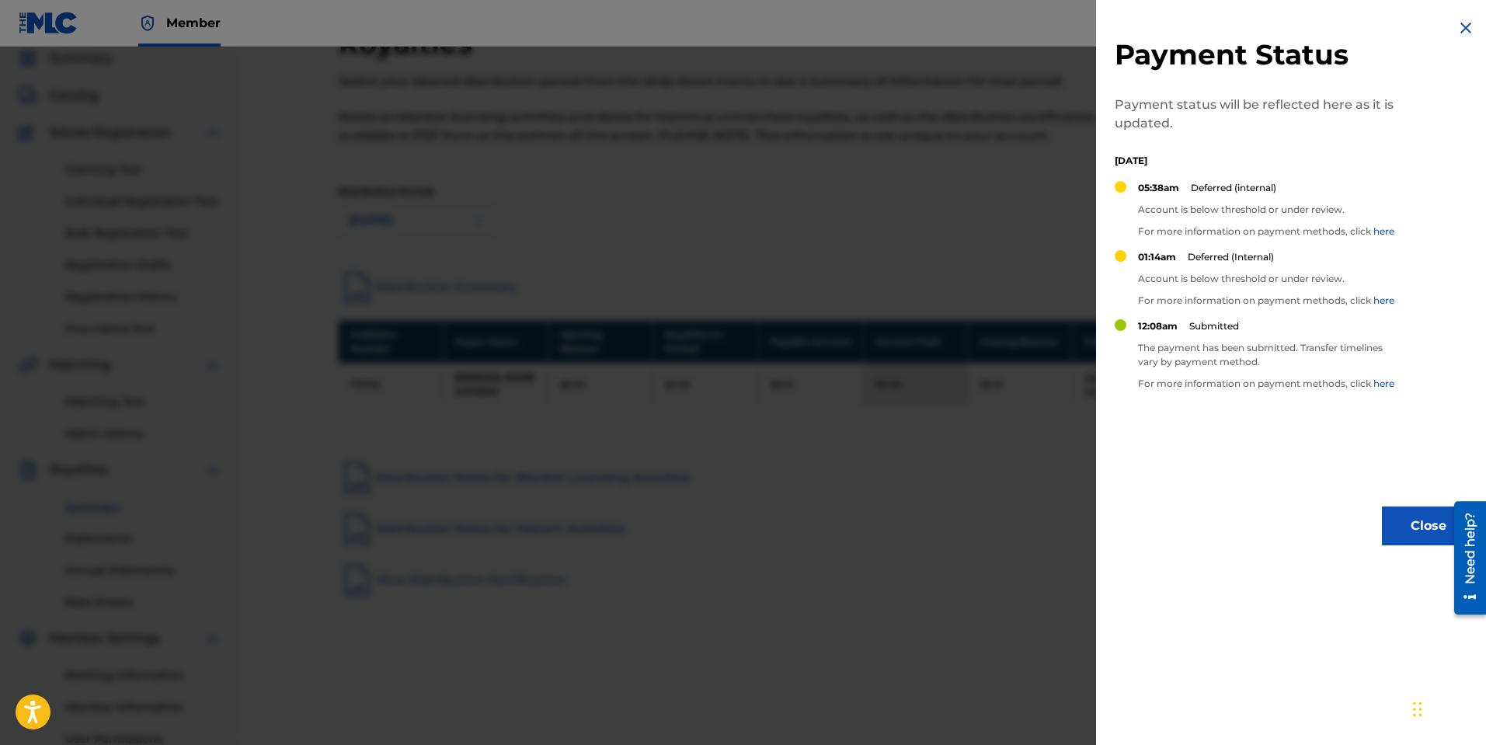
click at [1457, 28] on img at bounding box center [1466, 28] width 19 height 19
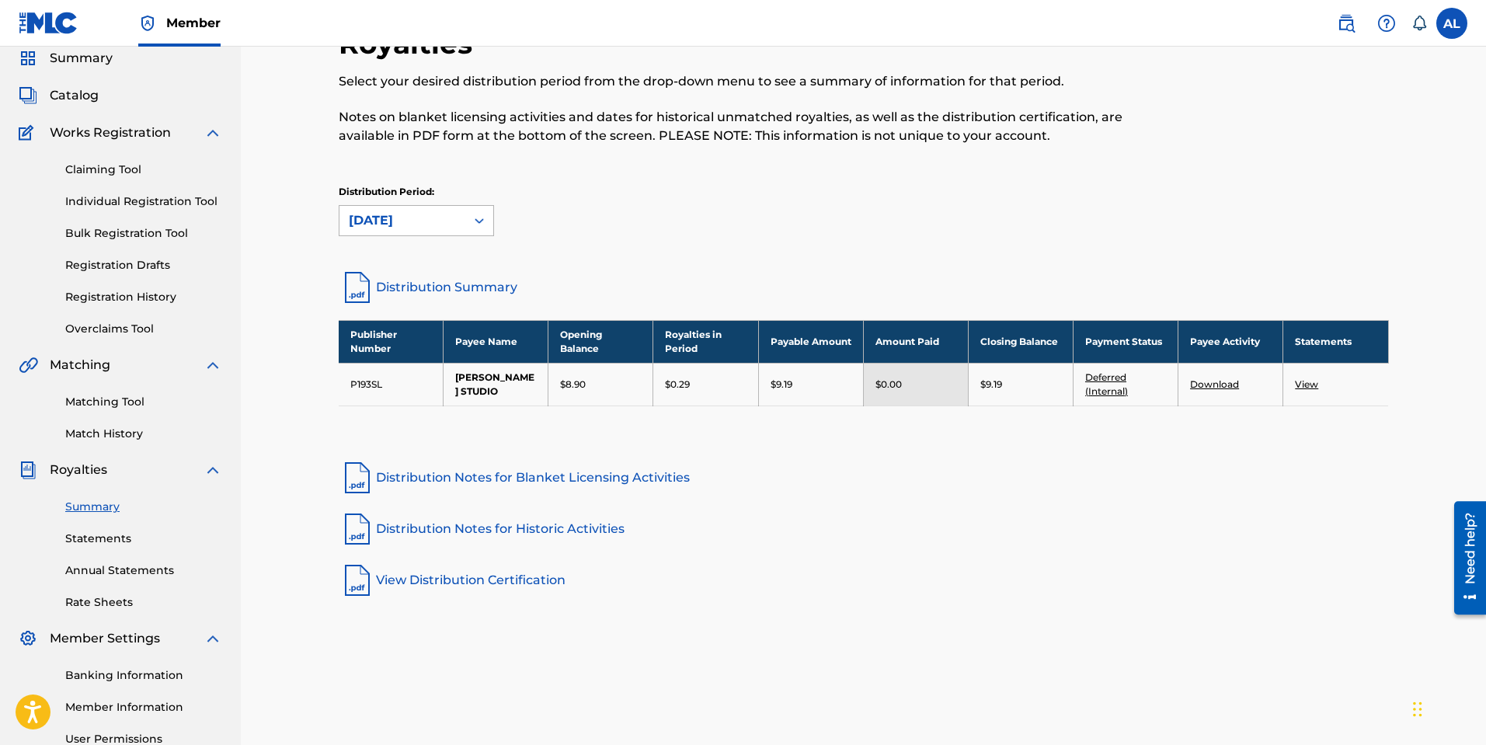
click at [436, 218] on div "[DATE]" at bounding box center [402, 220] width 107 height 19
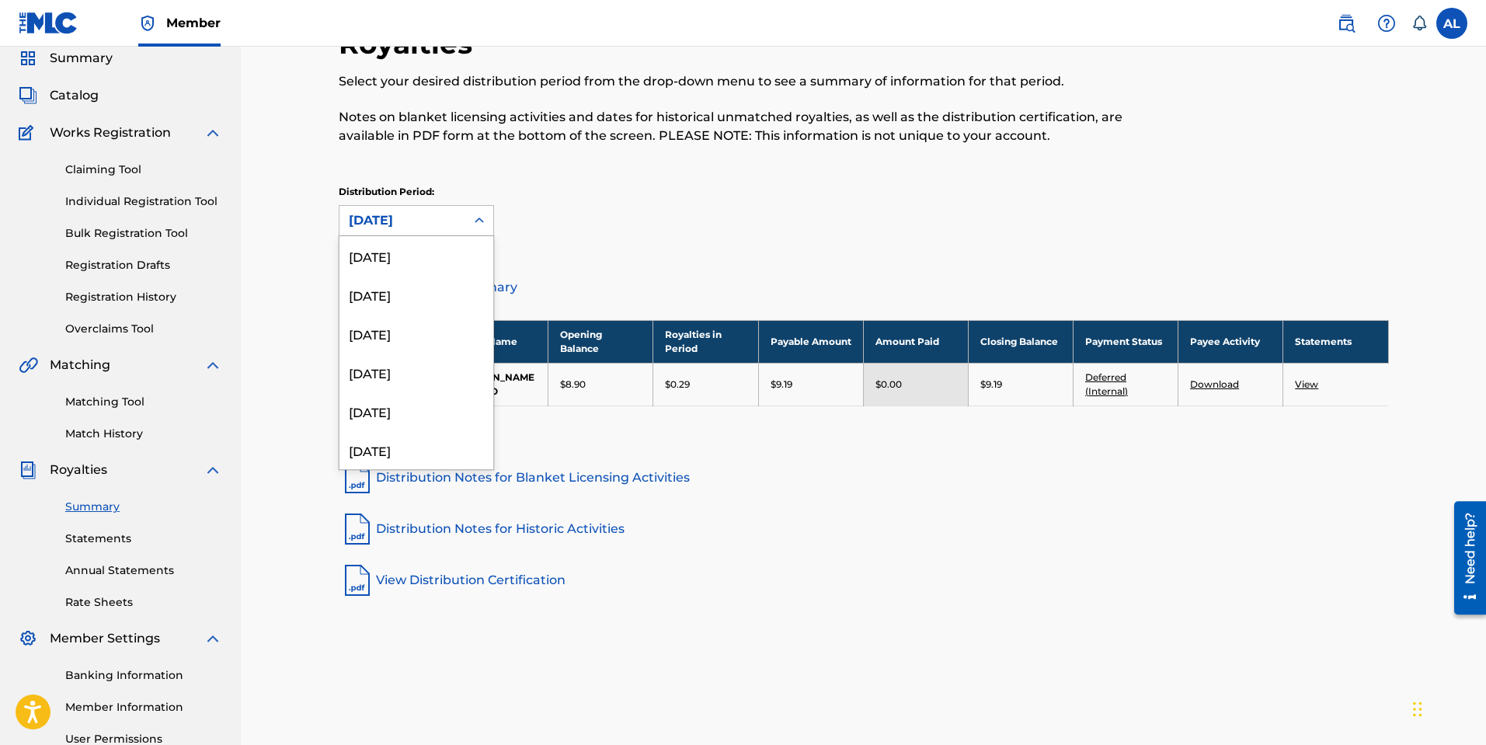
scroll to position [596, 0]
click at [406, 402] on div "[DATE]" at bounding box center [416, 397] width 154 height 39
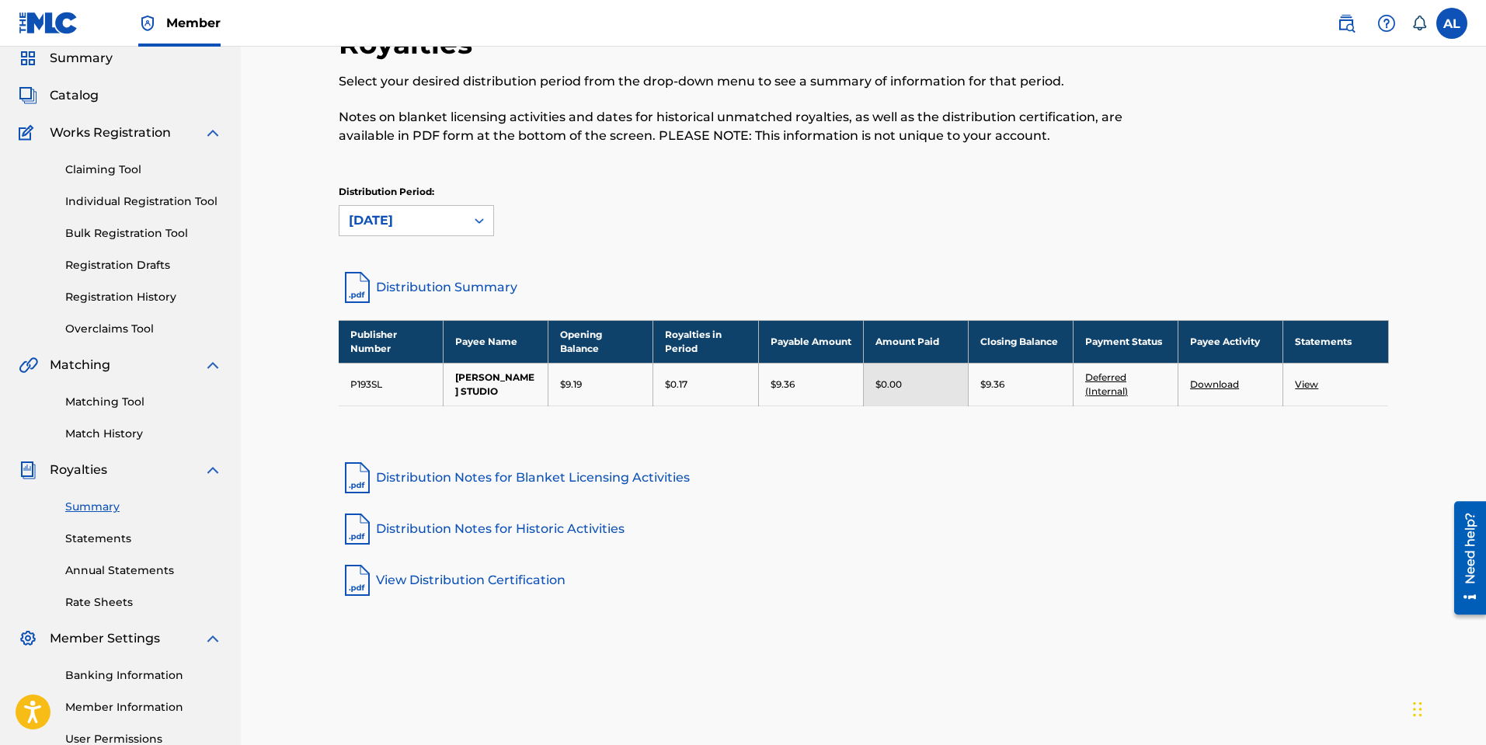
click at [1105, 388] on link "Deferred (Internal)" at bounding box center [1106, 384] width 43 height 26
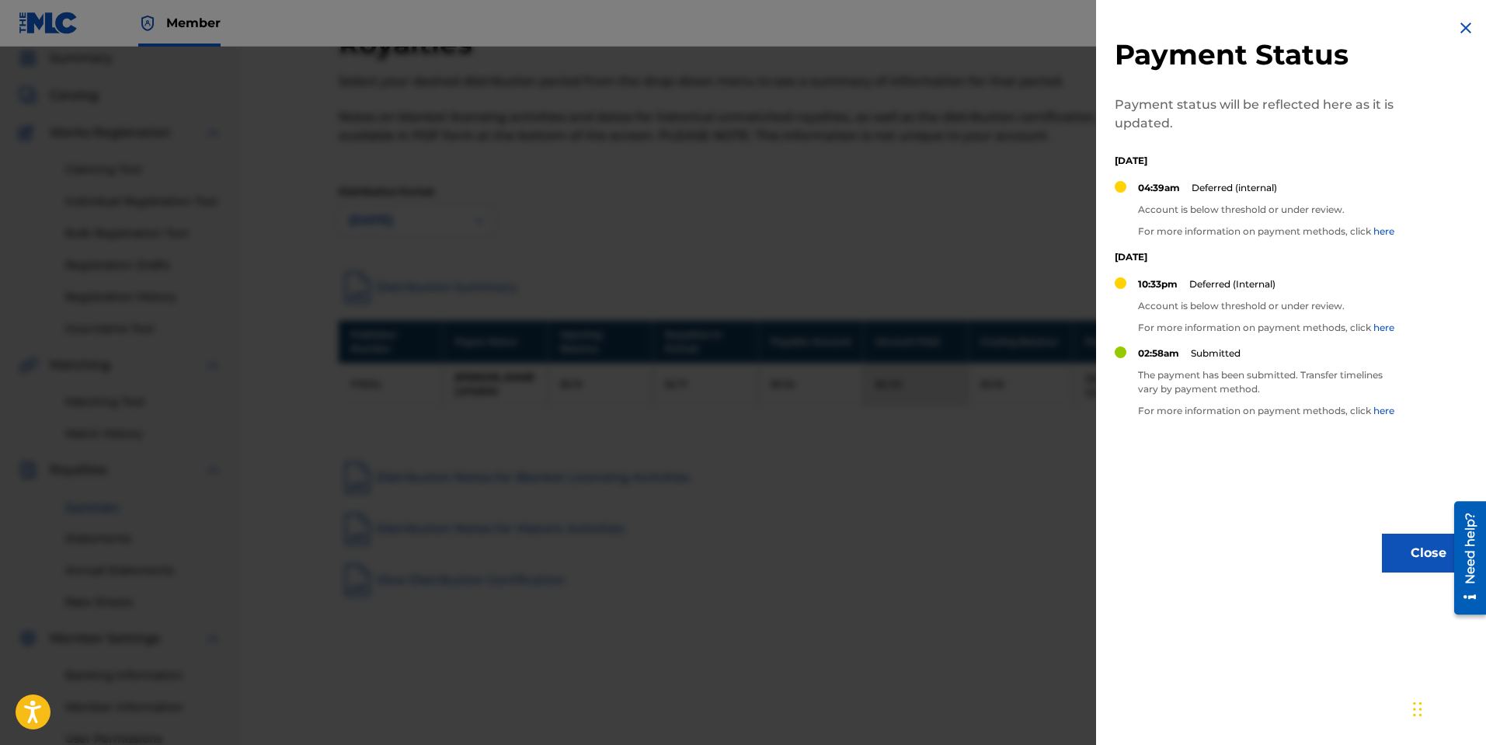
click at [1457, 28] on img at bounding box center [1466, 28] width 19 height 19
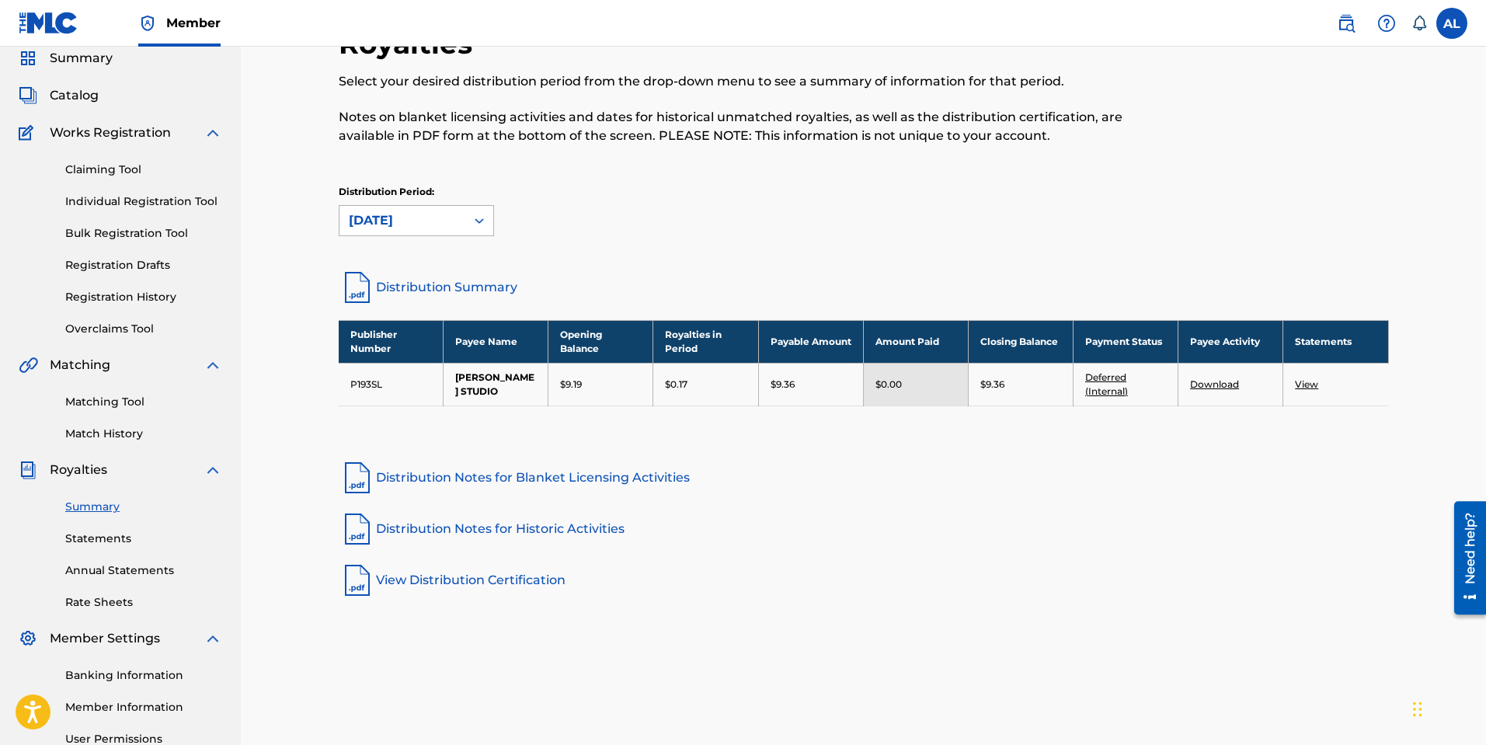
click at [479, 224] on icon at bounding box center [480, 221] width 16 height 16
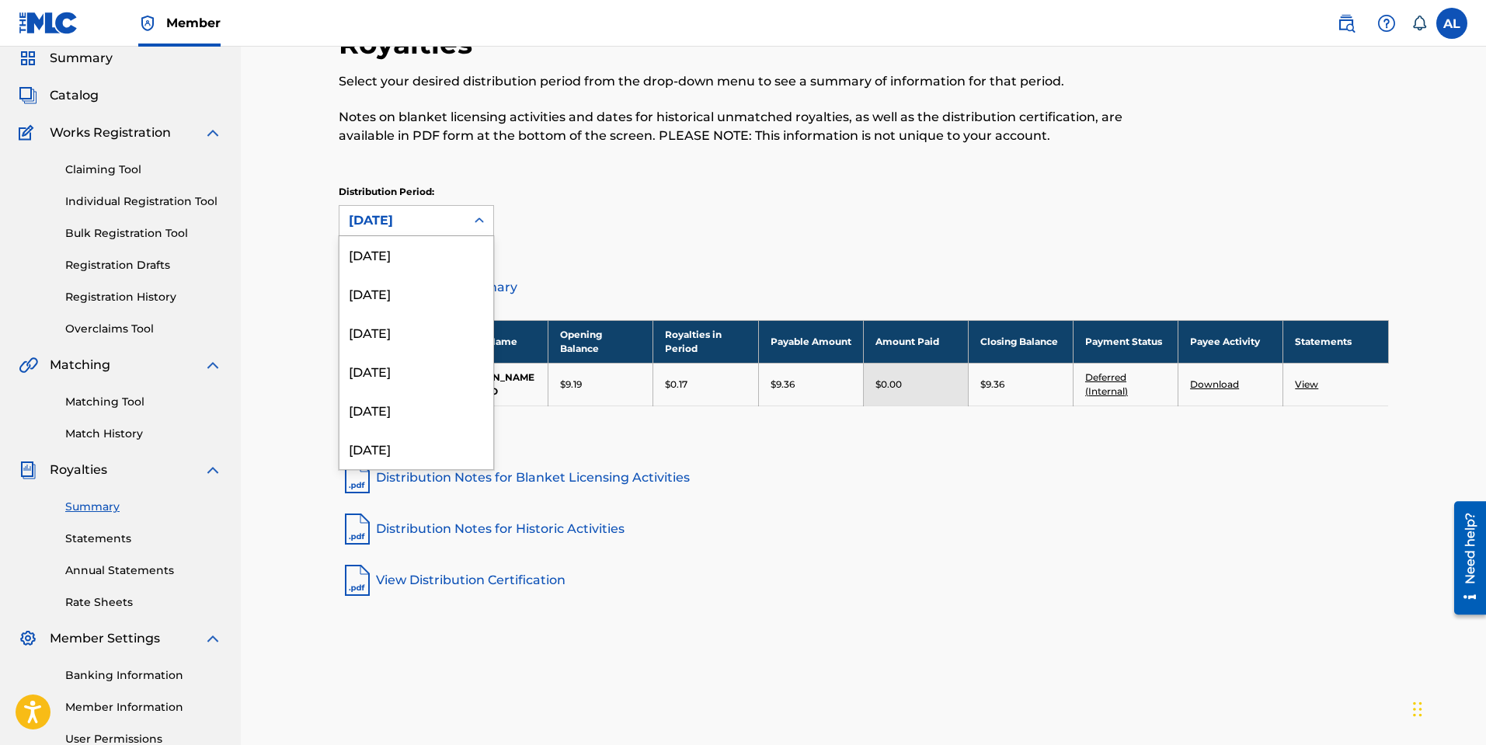
scroll to position [234, 0]
click at [408, 326] on div "[DATE]" at bounding box center [416, 332] width 154 height 39
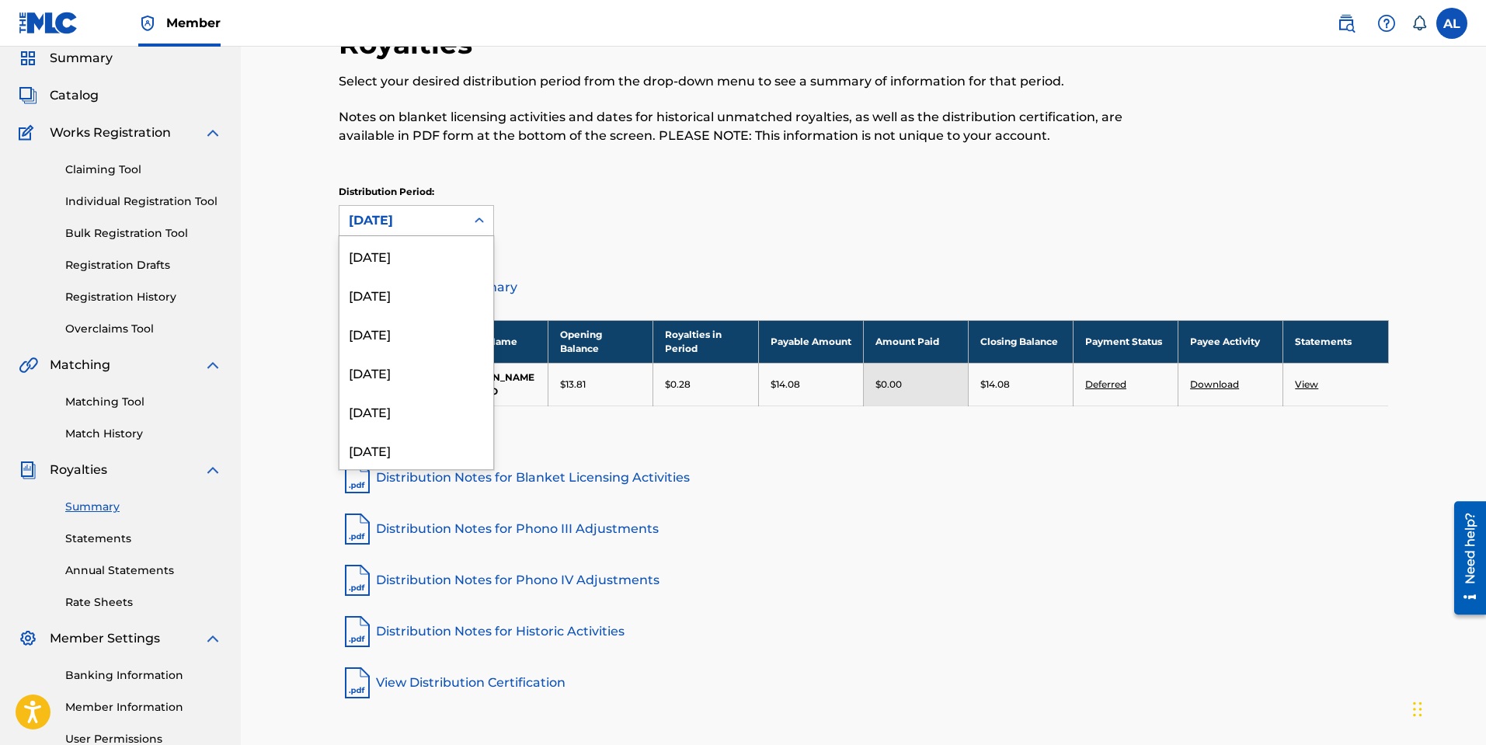
click at [477, 217] on icon at bounding box center [480, 221] width 16 height 16
click at [399, 323] on div "[DATE]" at bounding box center [416, 315] width 154 height 39
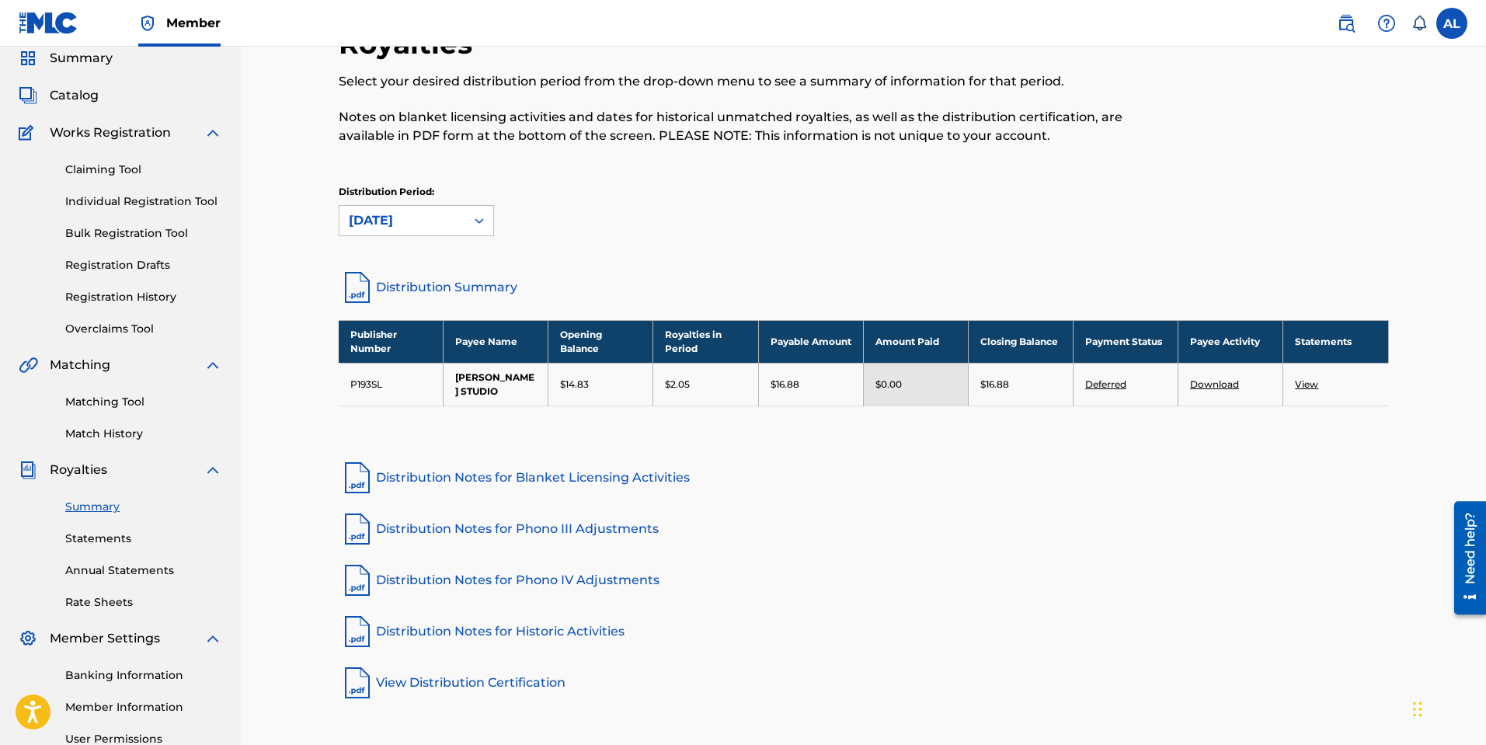
click at [462, 218] on div "[DATE]" at bounding box center [402, 221] width 126 height 30
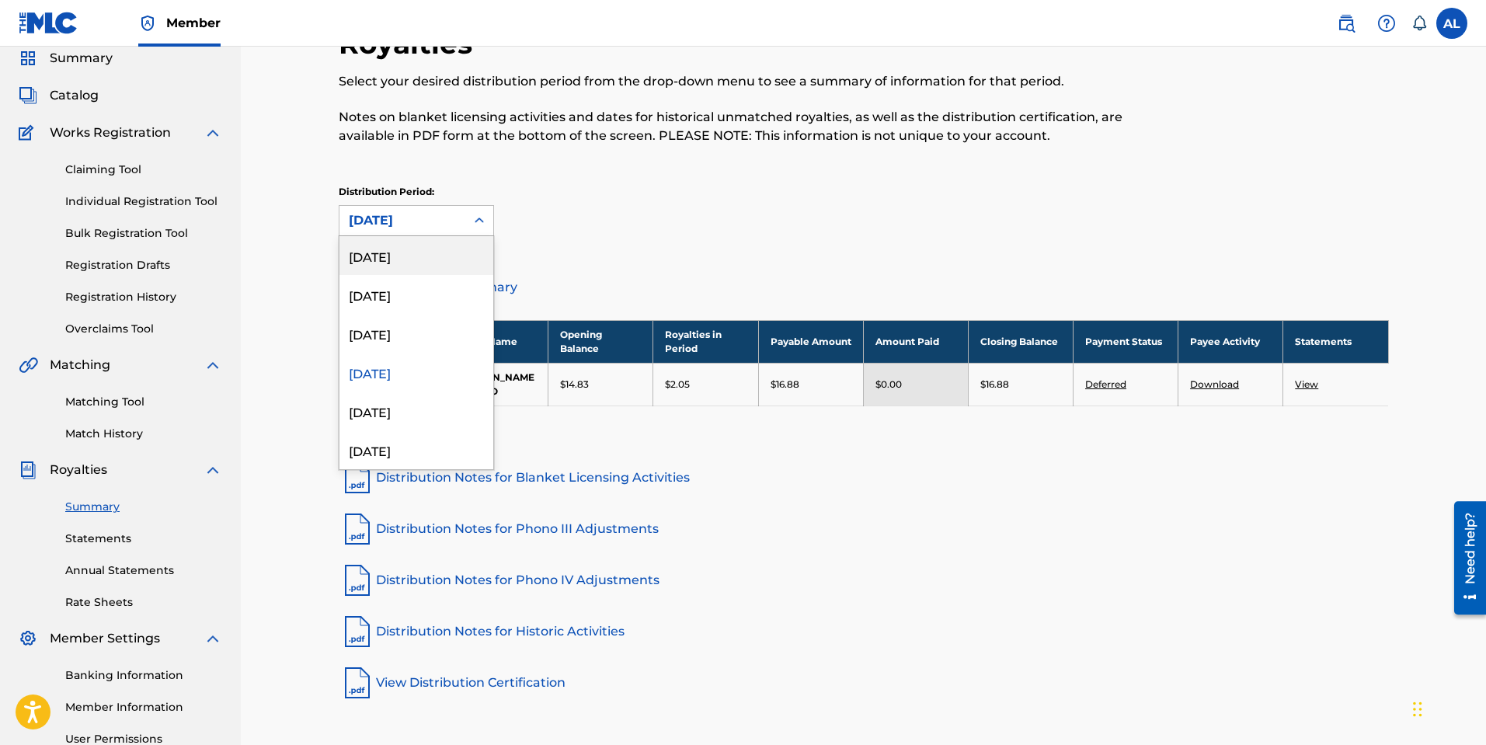
click at [444, 261] on div "[DATE]" at bounding box center [416, 255] width 154 height 39
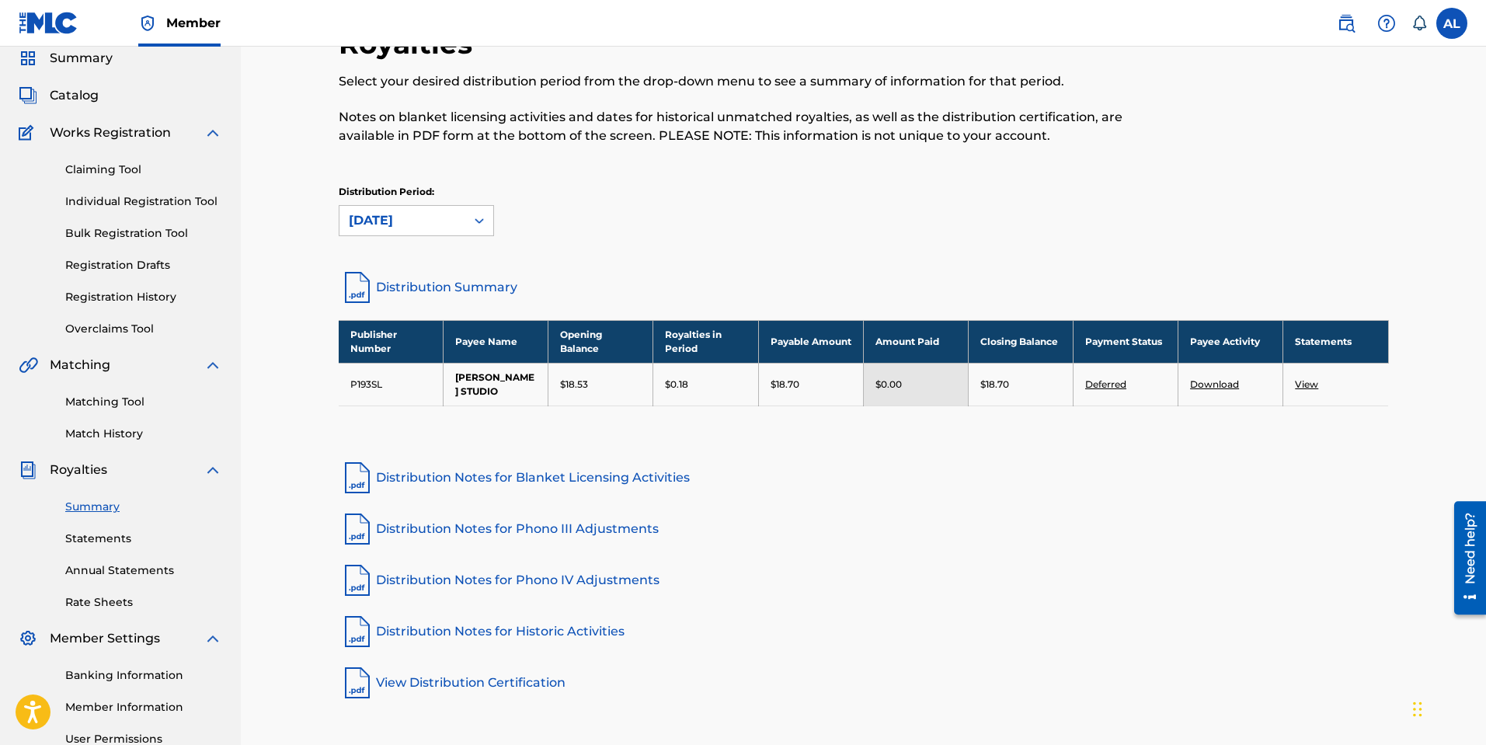
click at [1106, 381] on link "Deferred" at bounding box center [1105, 384] width 41 height 12
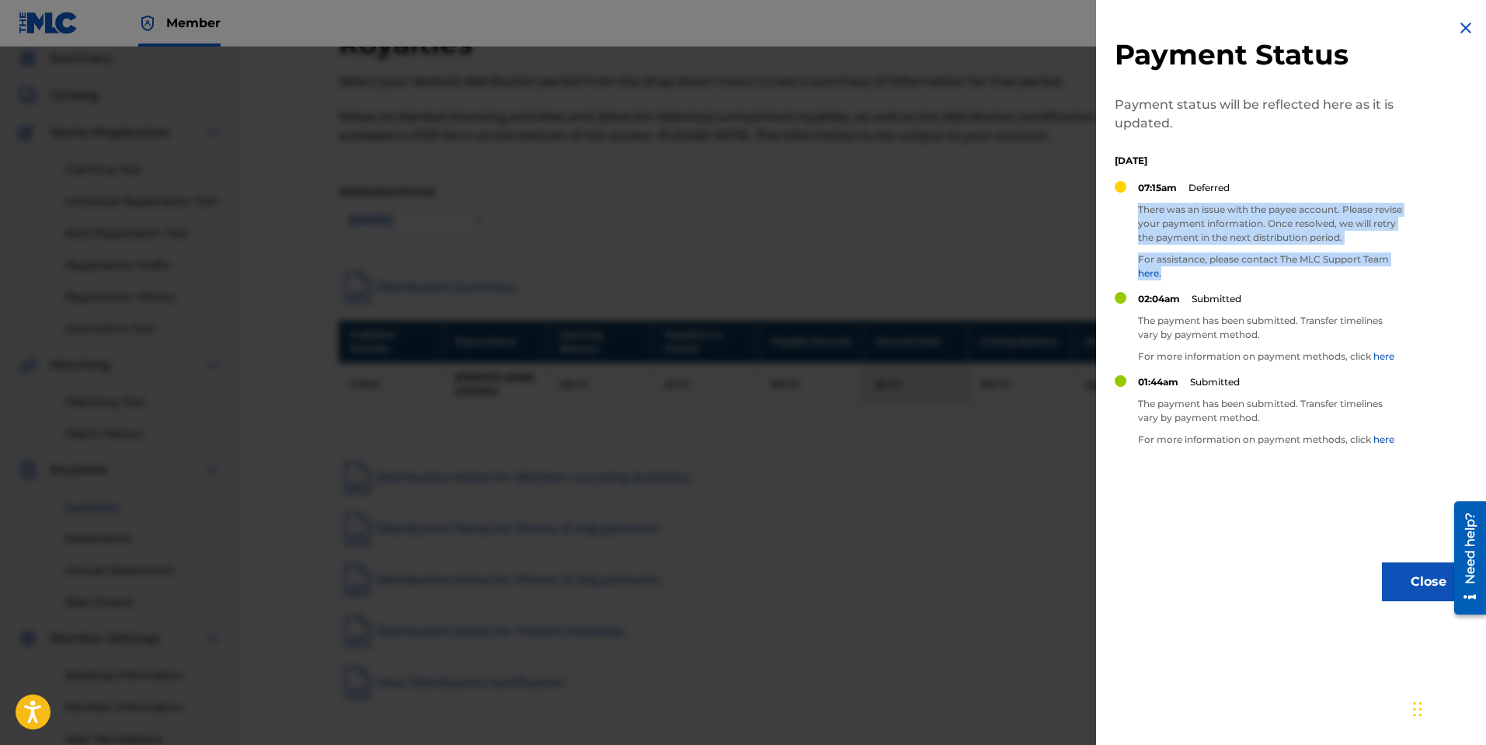
drag, startPoint x: 1140, startPoint y: 207, endPoint x: 1181, endPoint y: 268, distance: 73.3
click at [1181, 268] on div "07:15am Deferred There was an issue with the payee account. Please revise your …" at bounding box center [1270, 236] width 264 height 111
click at [1373, 236] on p "There was an issue with the payee account. Please revise your payment informati…" at bounding box center [1270, 224] width 264 height 42
drag, startPoint x: 1377, startPoint y: 236, endPoint x: 1139, endPoint y: 211, distance: 239.9
click at [1139, 211] on p "There was an issue with the payee account. Please revise your payment informati…" at bounding box center [1270, 224] width 264 height 42
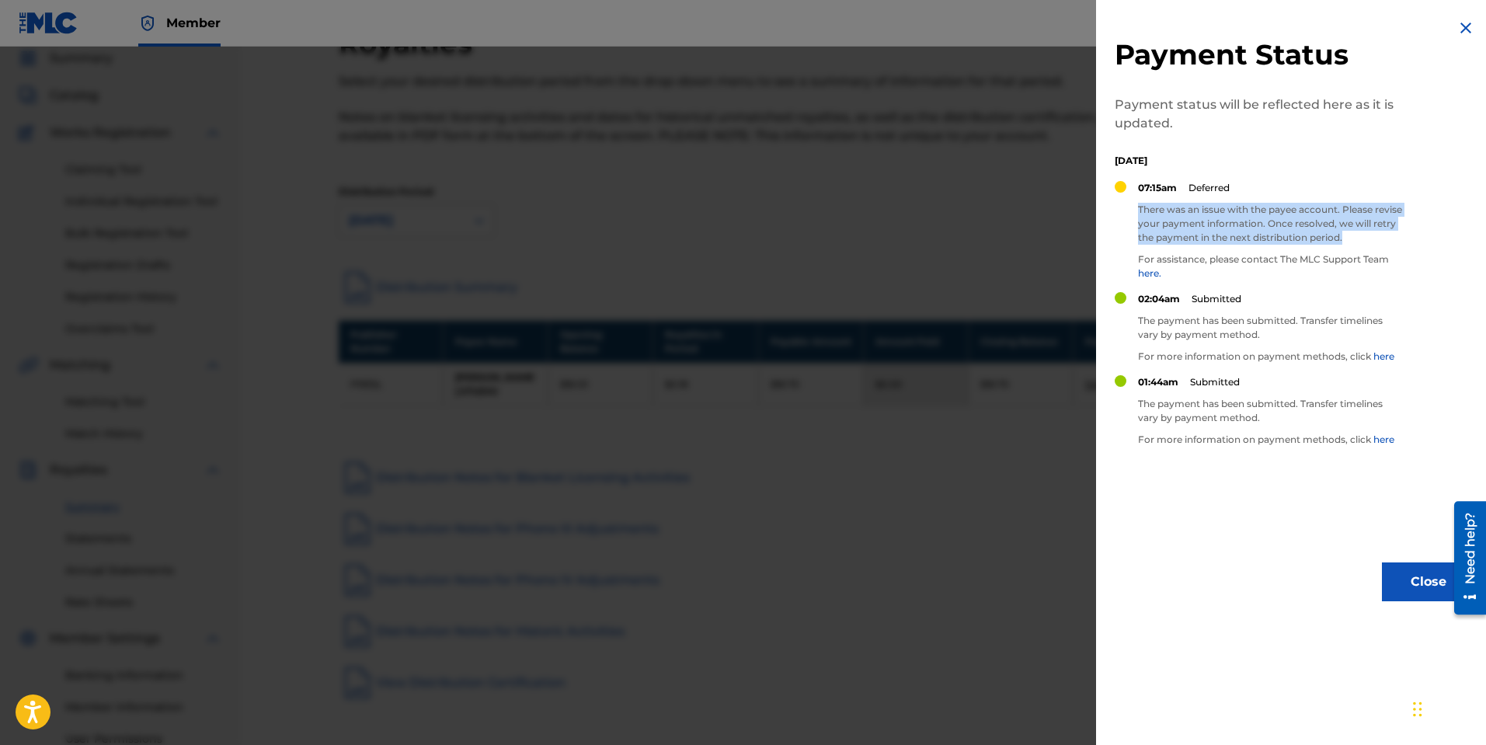
copy p "There was an issue with the payee account. Please revise your payment informati…"
click at [532, 441] on div at bounding box center [743, 419] width 1486 height 745
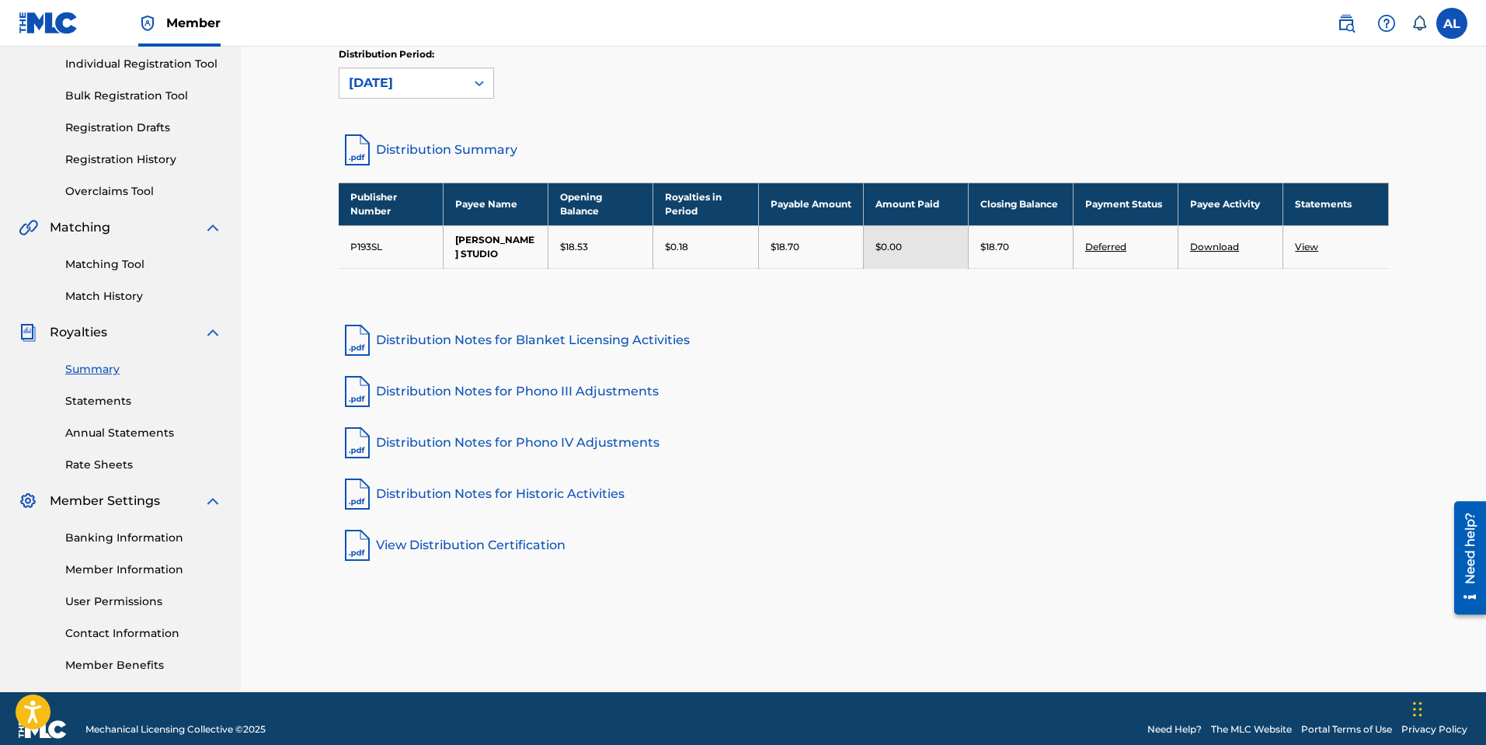
scroll to position [198, 0]
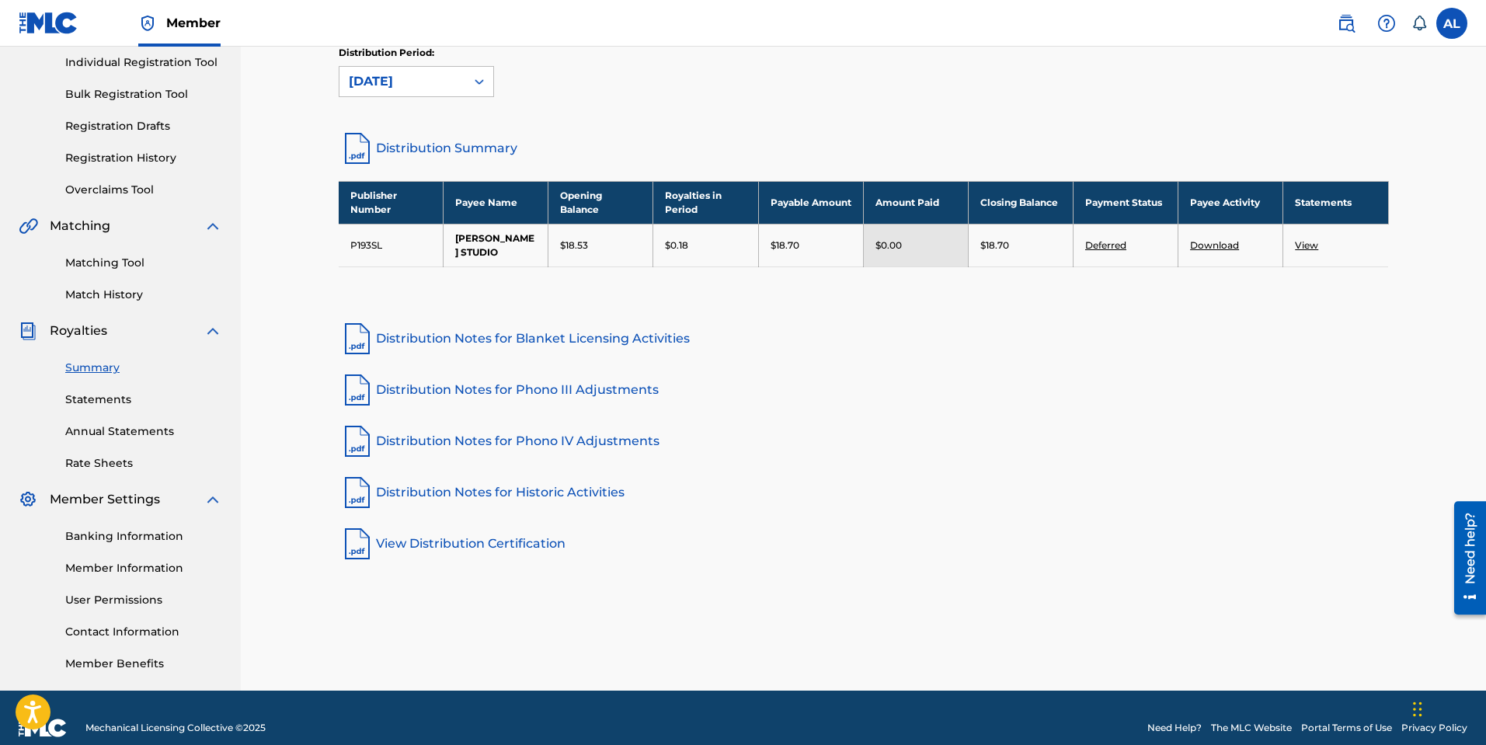
click at [103, 534] on link "Banking Information" at bounding box center [143, 536] width 157 height 16
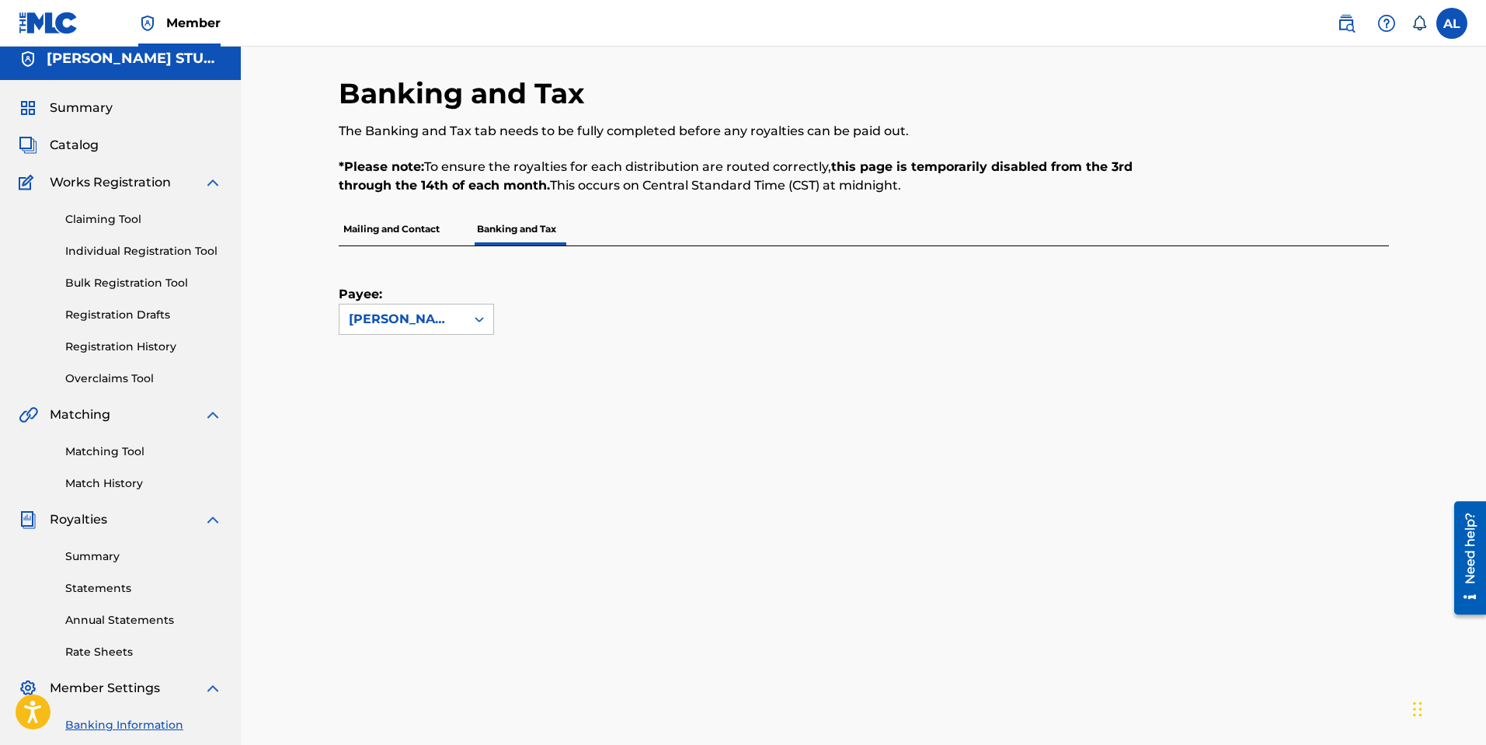
scroll to position [8, 0]
click at [483, 323] on icon at bounding box center [480, 321] width 16 height 16
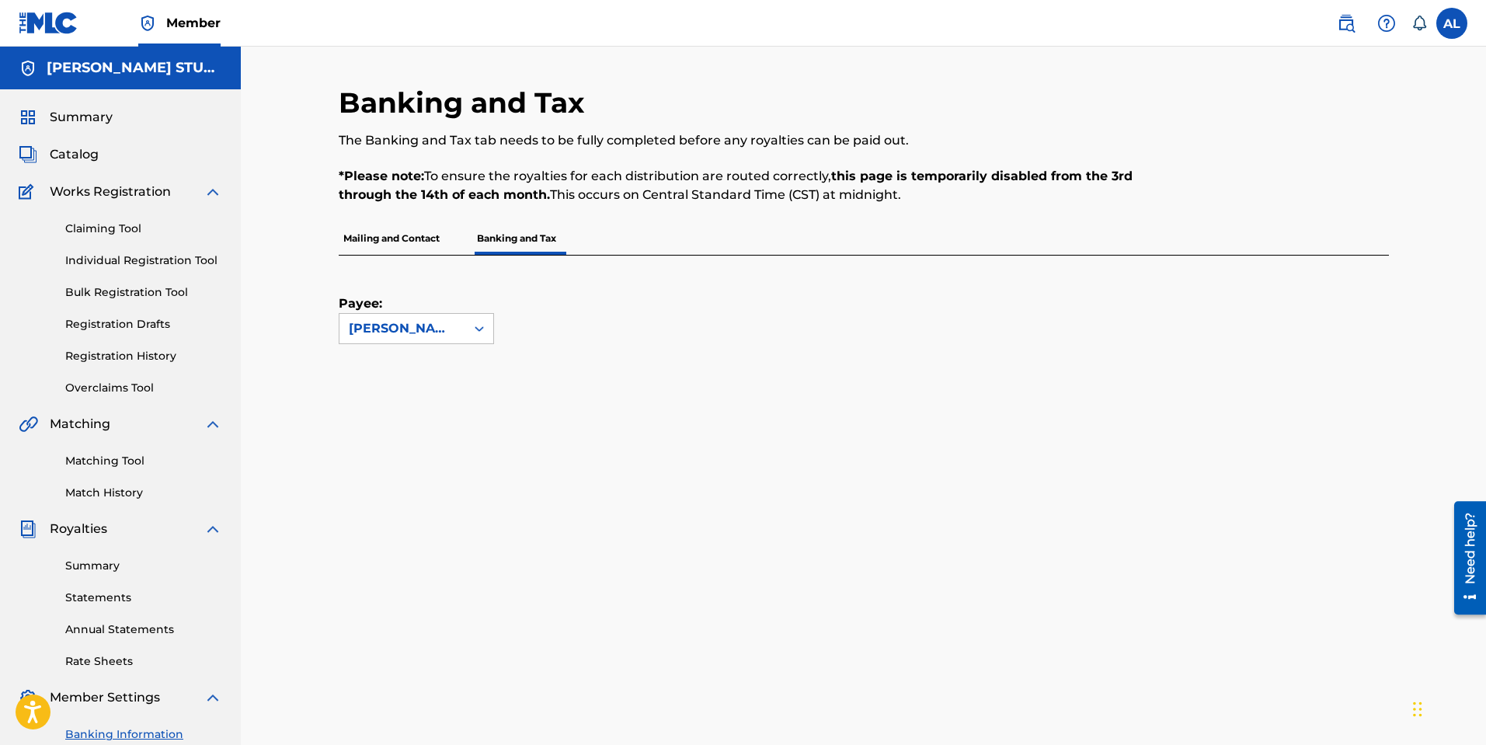
click at [120, 629] on link "Annual Statements" at bounding box center [143, 629] width 157 height 16
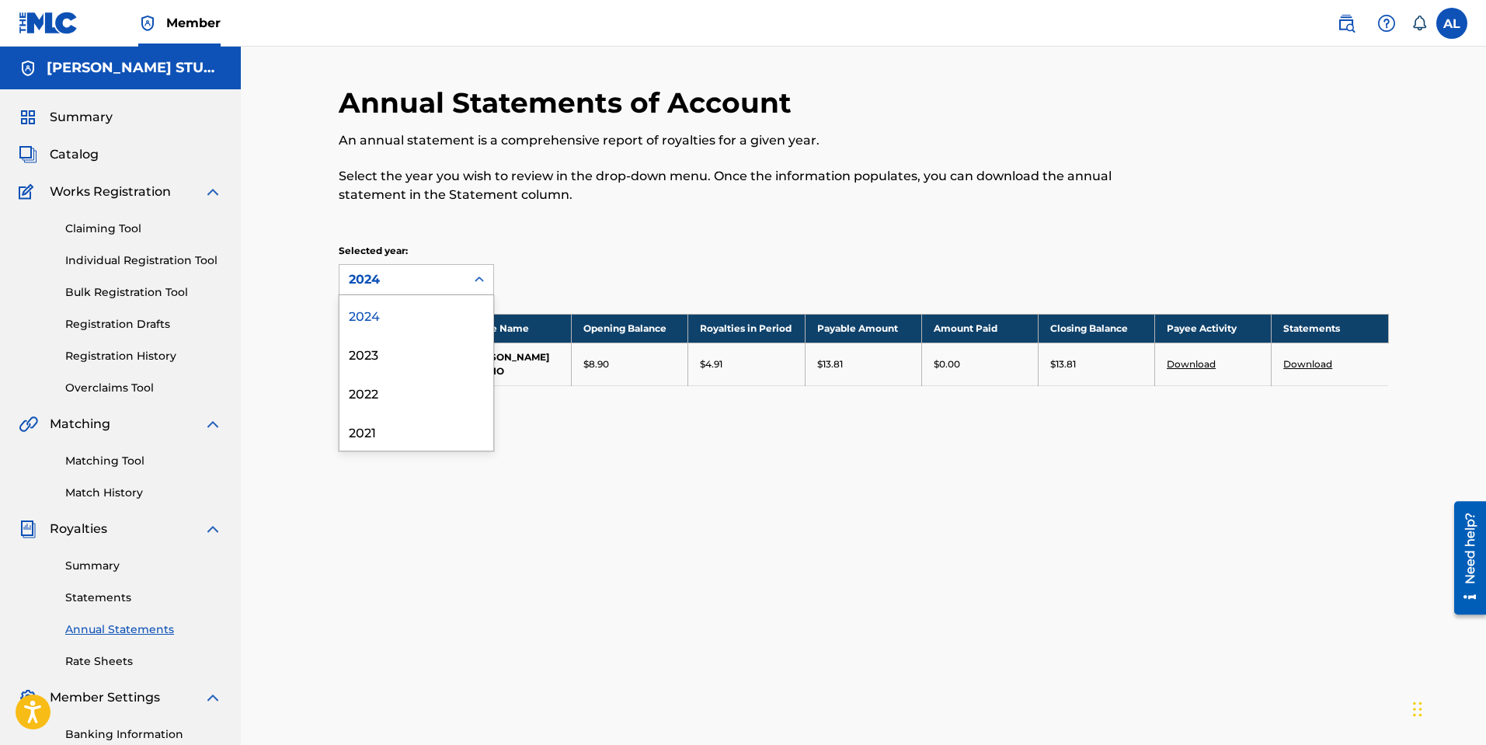
click at [482, 277] on icon at bounding box center [480, 280] width 16 height 16
click at [430, 426] on div "2021" at bounding box center [416, 431] width 154 height 39
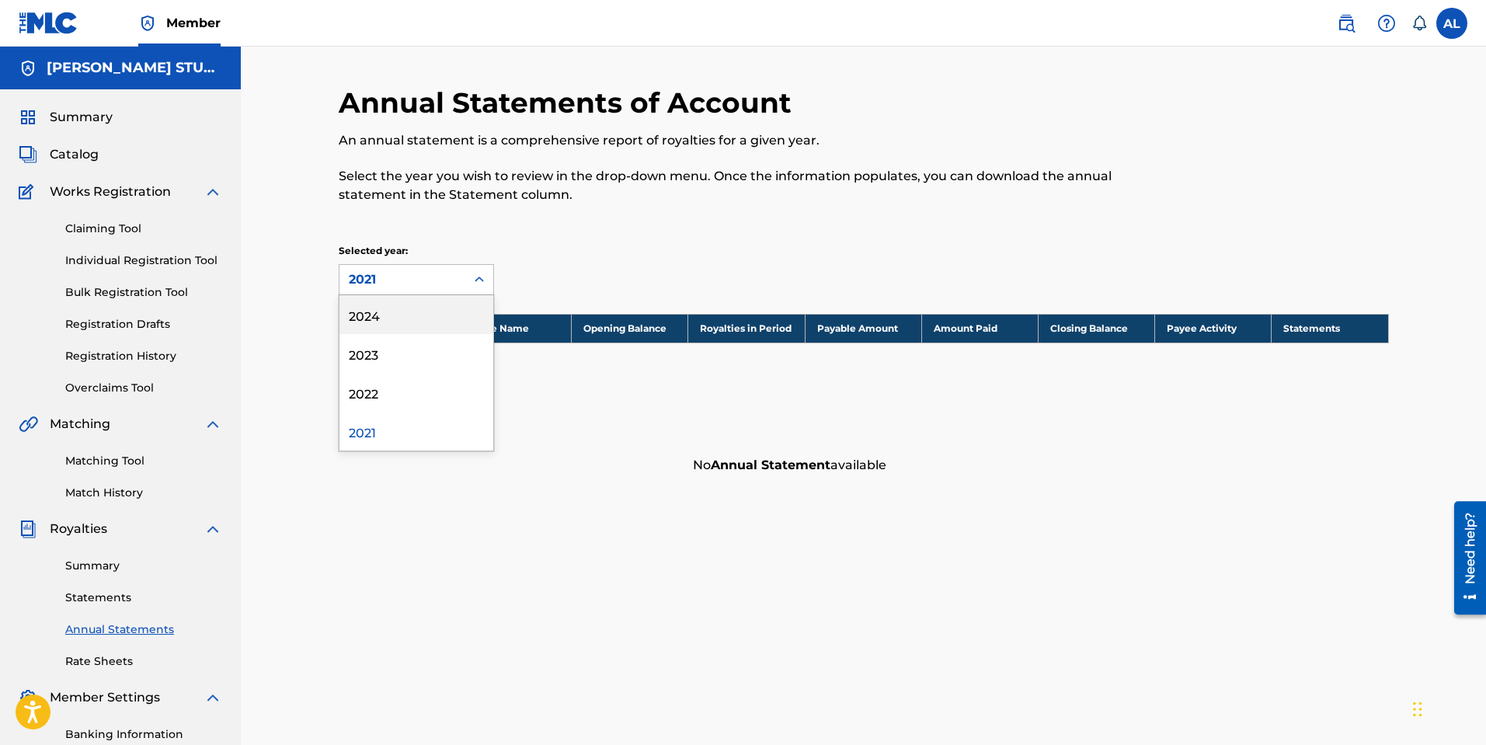
click at [472, 281] on icon at bounding box center [480, 280] width 16 height 16
click at [418, 394] on div "2022" at bounding box center [416, 392] width 154 height 39
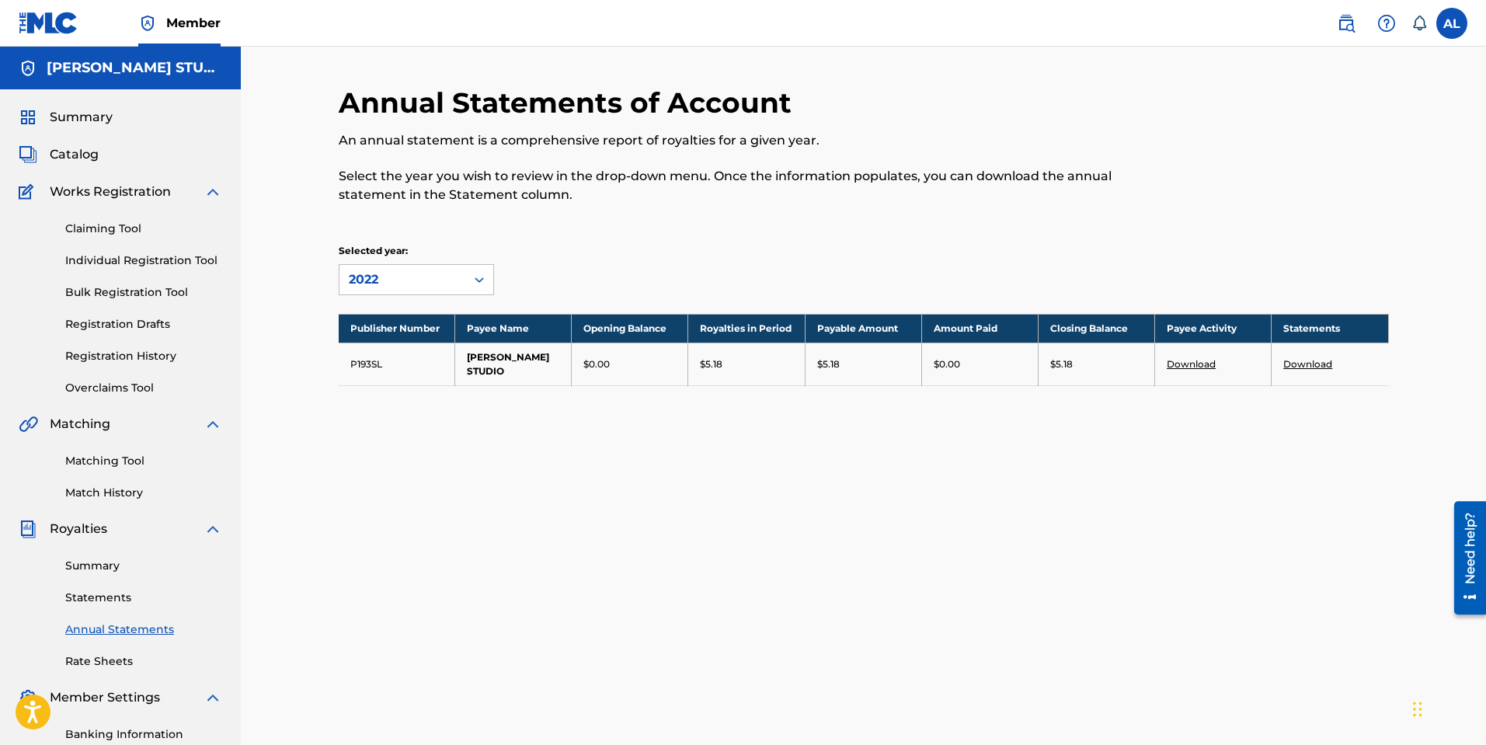
click at [477, 279] on icon at bounding box center [479, 279] width 9 height 5
click at [447, 349] on div "2023" at bounding box center [416, 353] width 154 height 39
click at [477, 280] on icon at bounding box center [479, 279] width 9 height 5
click at [440, 325] on div "2024" at bounding box center [416, 314] width 154 height 39
click at [91, 660] on link "Rate Sheets" at bounding box center [143, 661] width 157 height 16
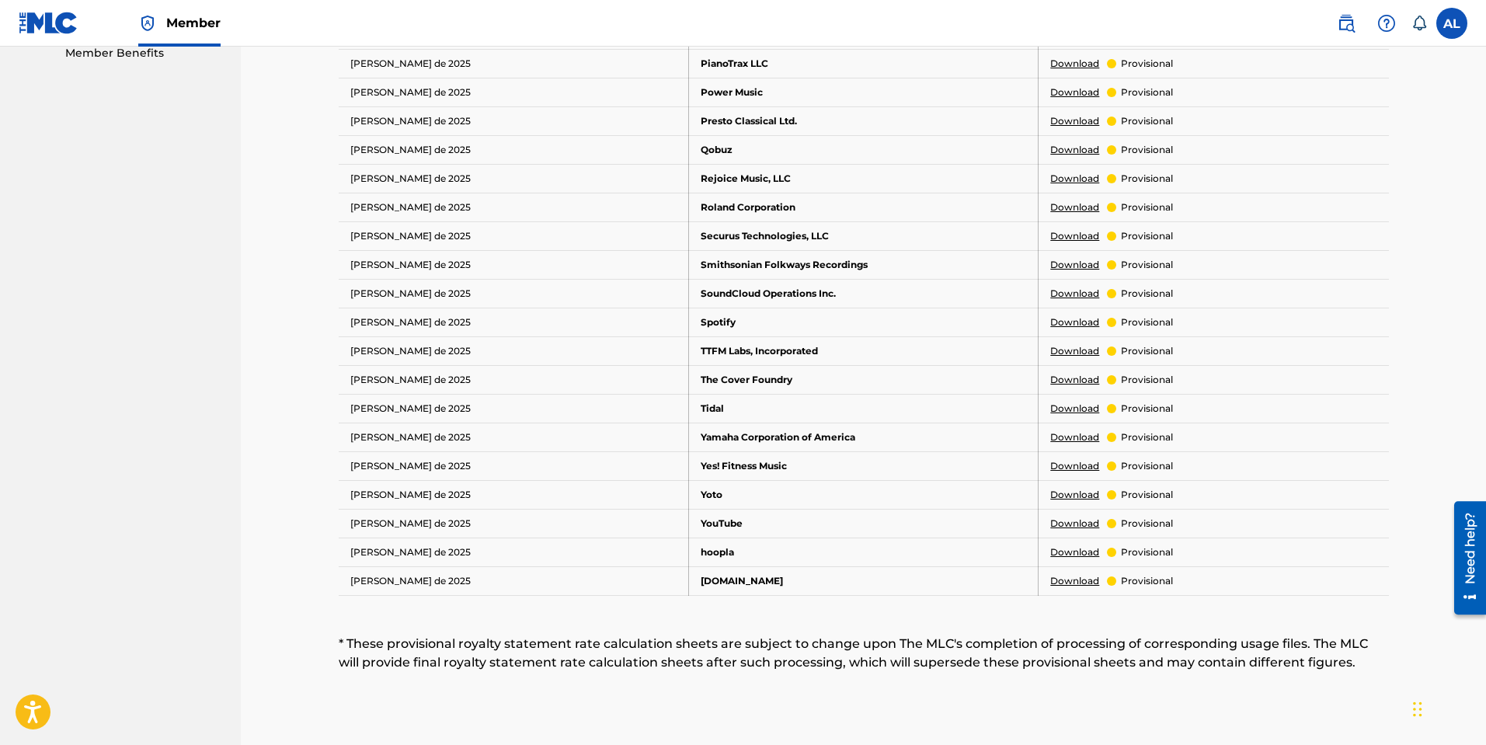
scroll to position [888, 0]
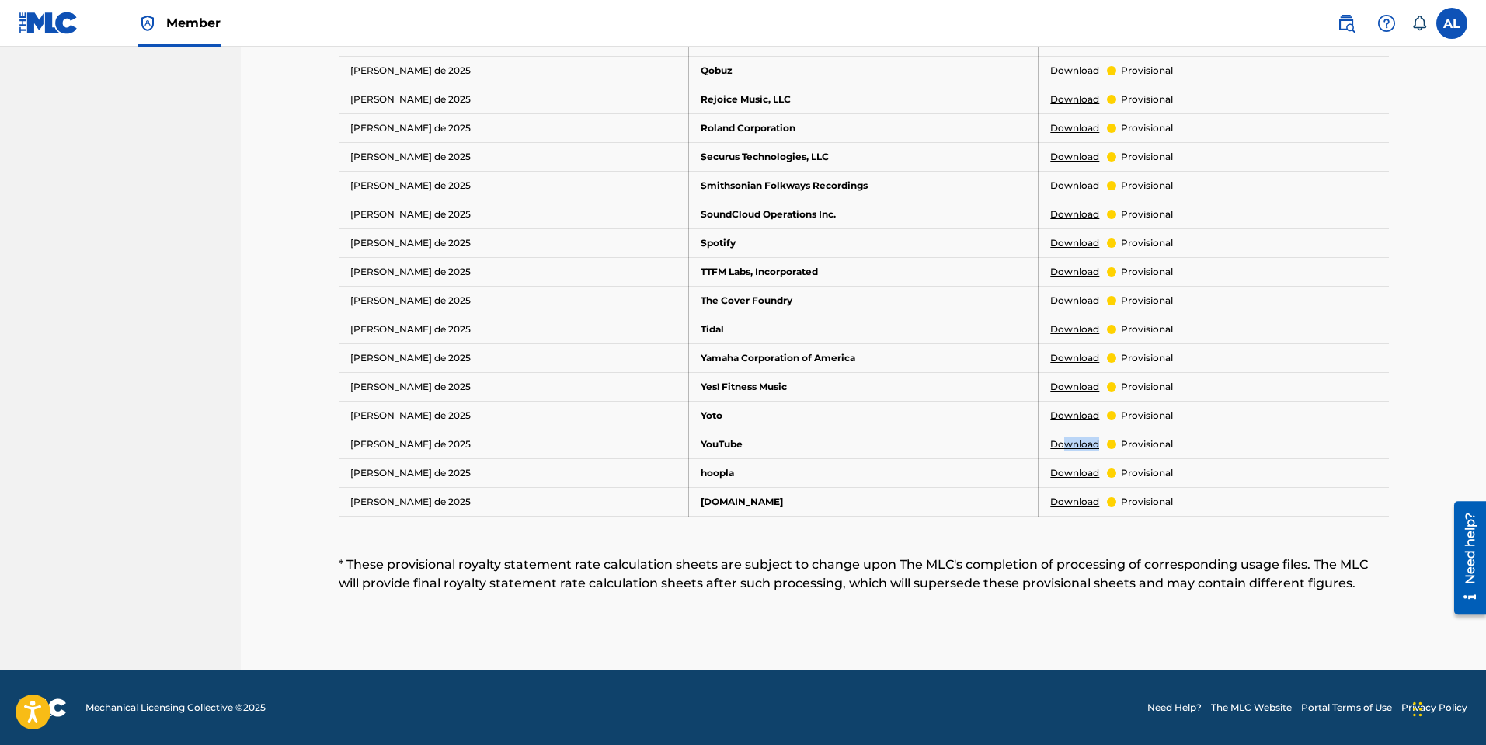
click at [1064, 445] on link "Download" at bounding box center [1074, 444] width 49 height 14
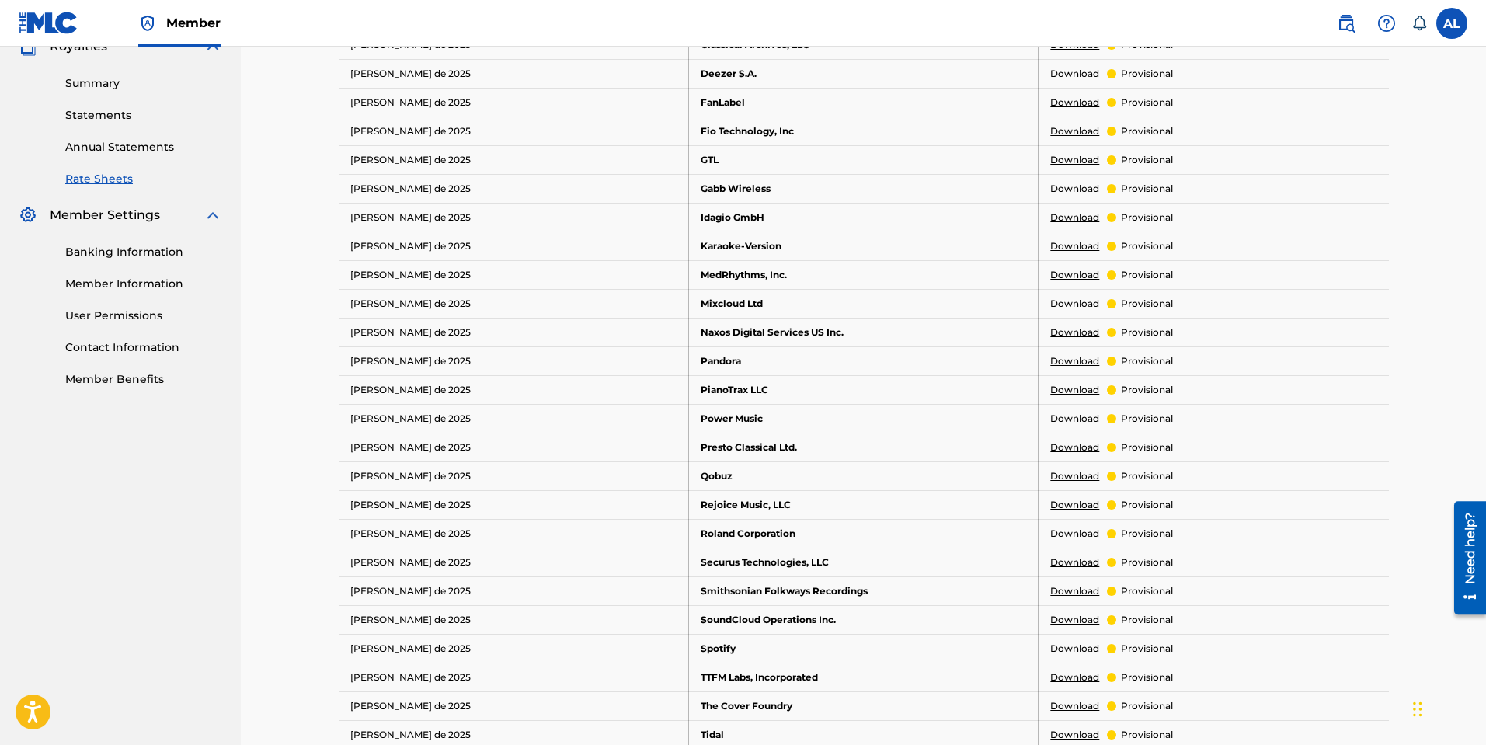
scroll to position [0, 0]
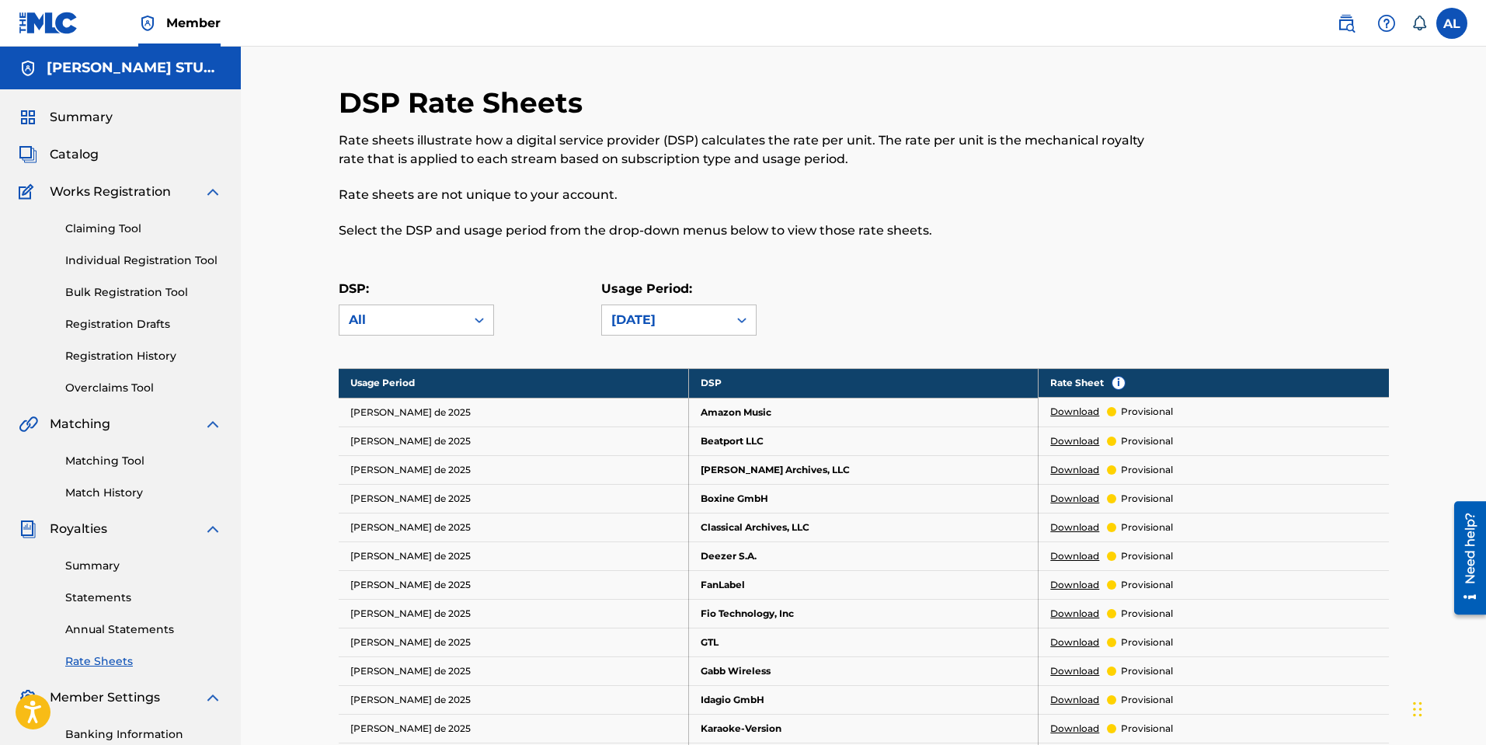
click at [80, 158] on span "Catalog" at bounding box center [74, 154] width 49 height 19
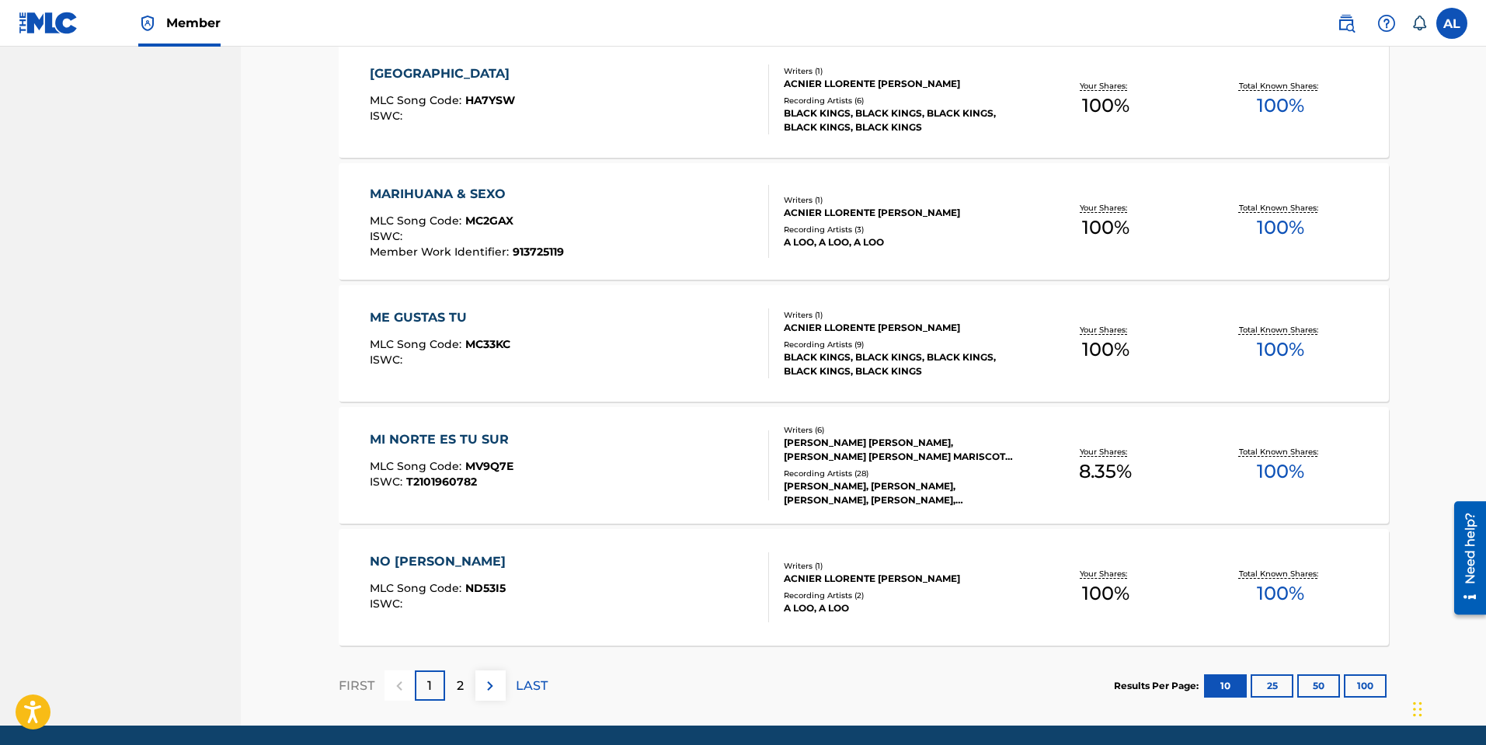
scroll to position [1033, 0]
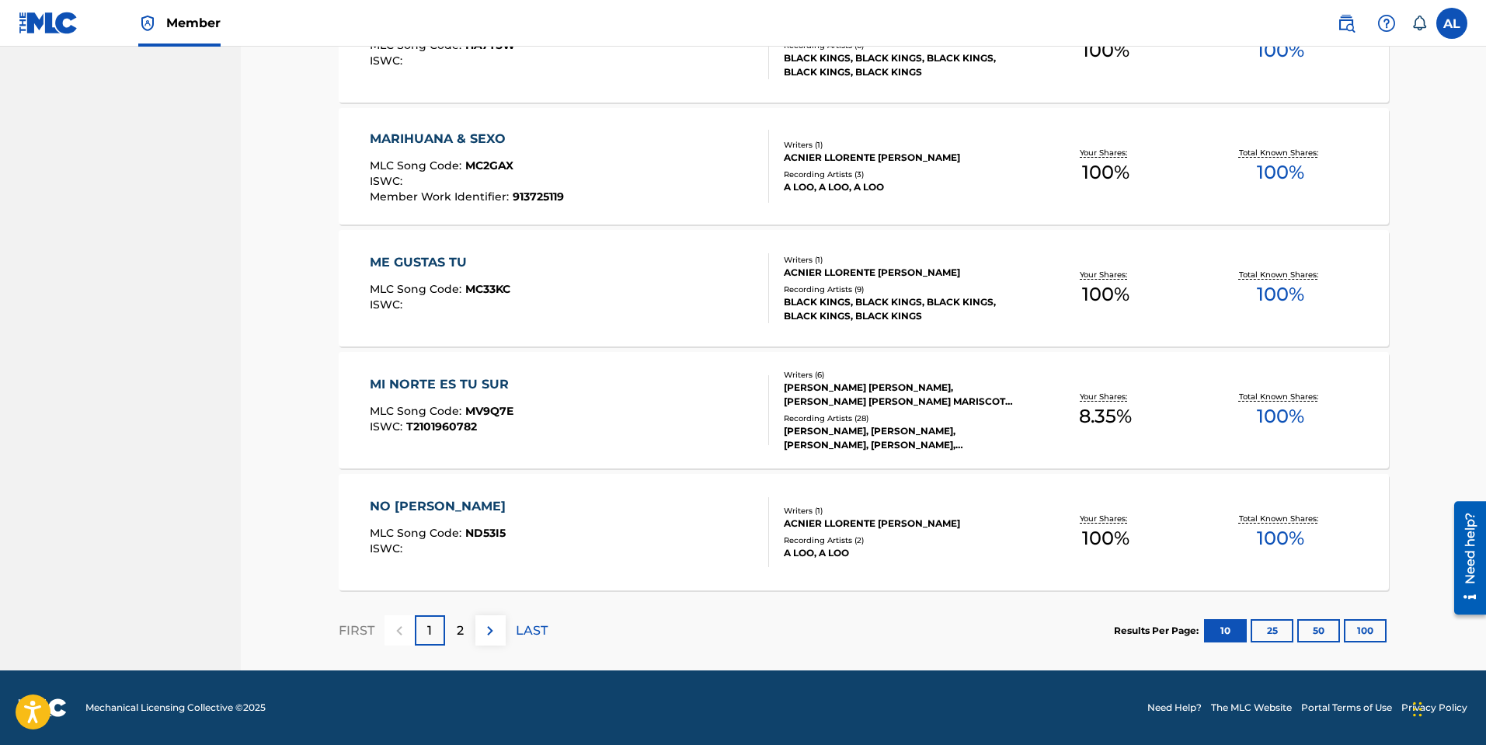
click at [1366, 628] on button "100" at bounding box center [1365, 630] width 43 height 23
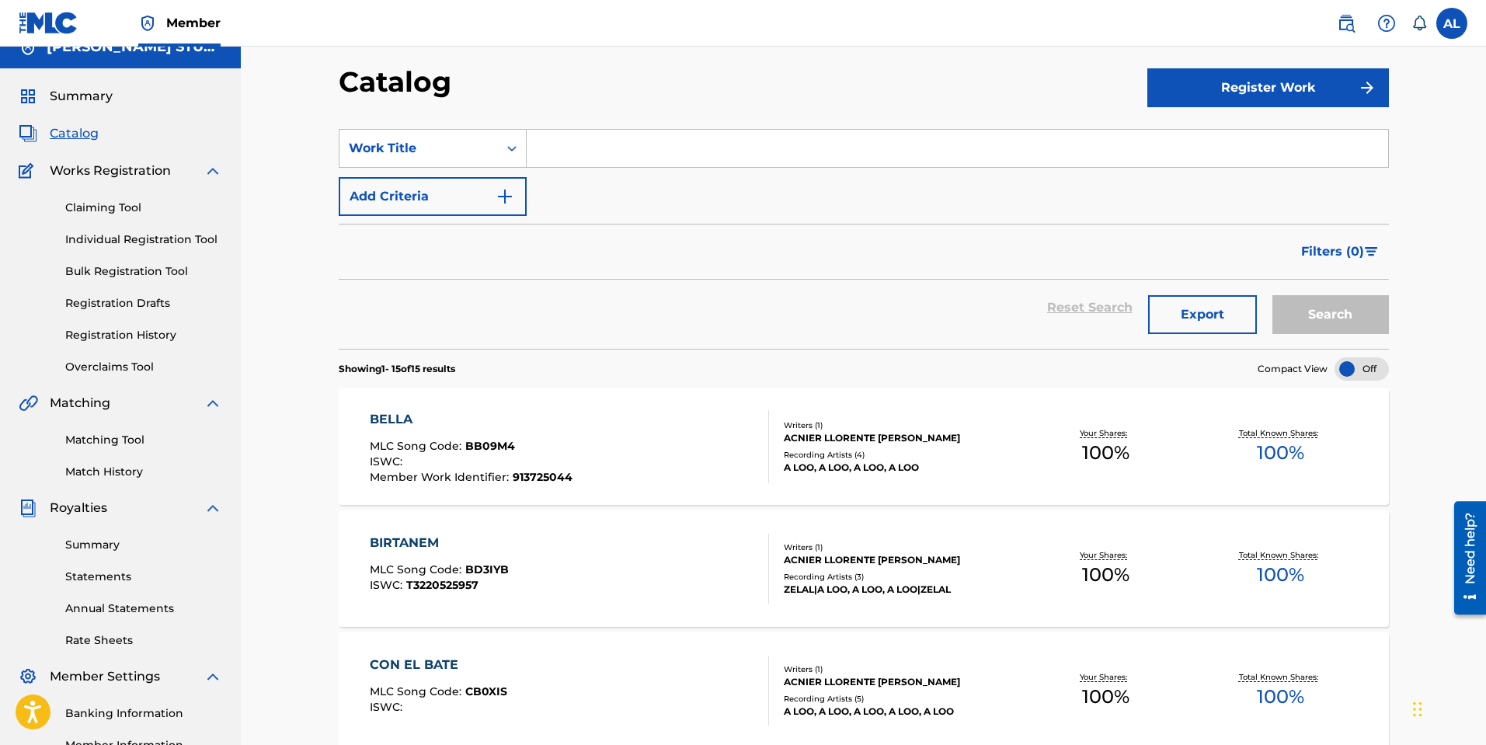
scroll to position [23, 0]
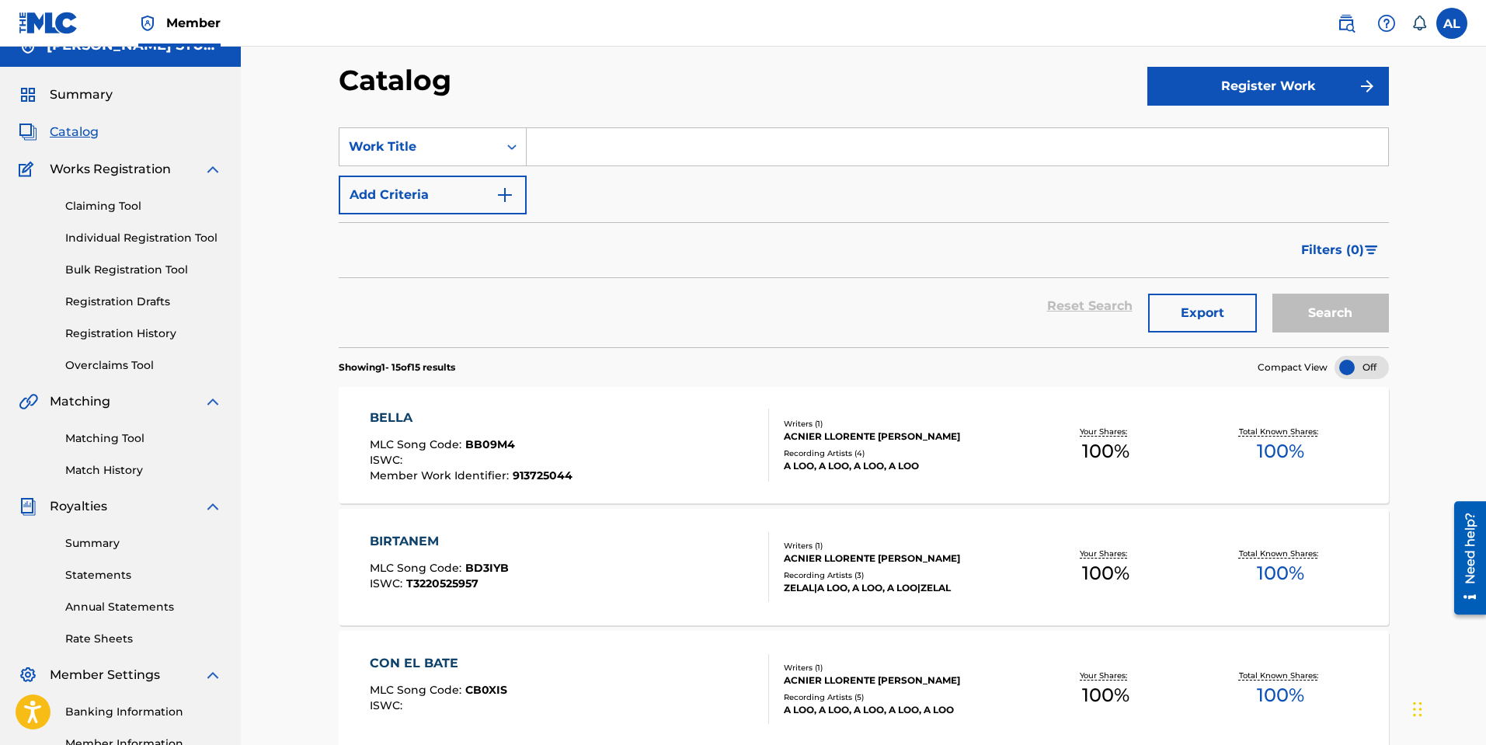
click at [93, 94] on span "Summary" at bounding box center [81, 94] width 63 height 19
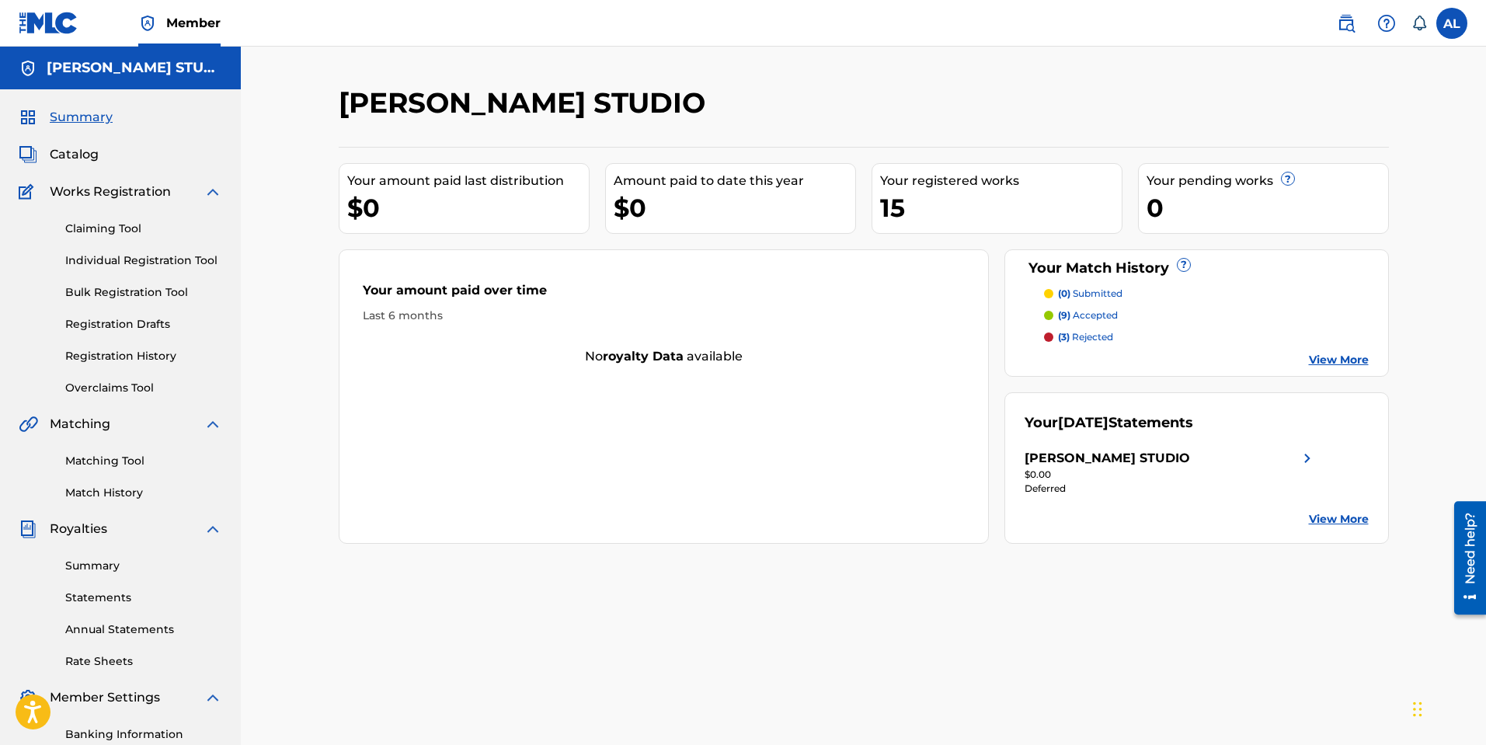
click at [1305, 459] on img at bounding box center [1307, 458] width 19 height 19
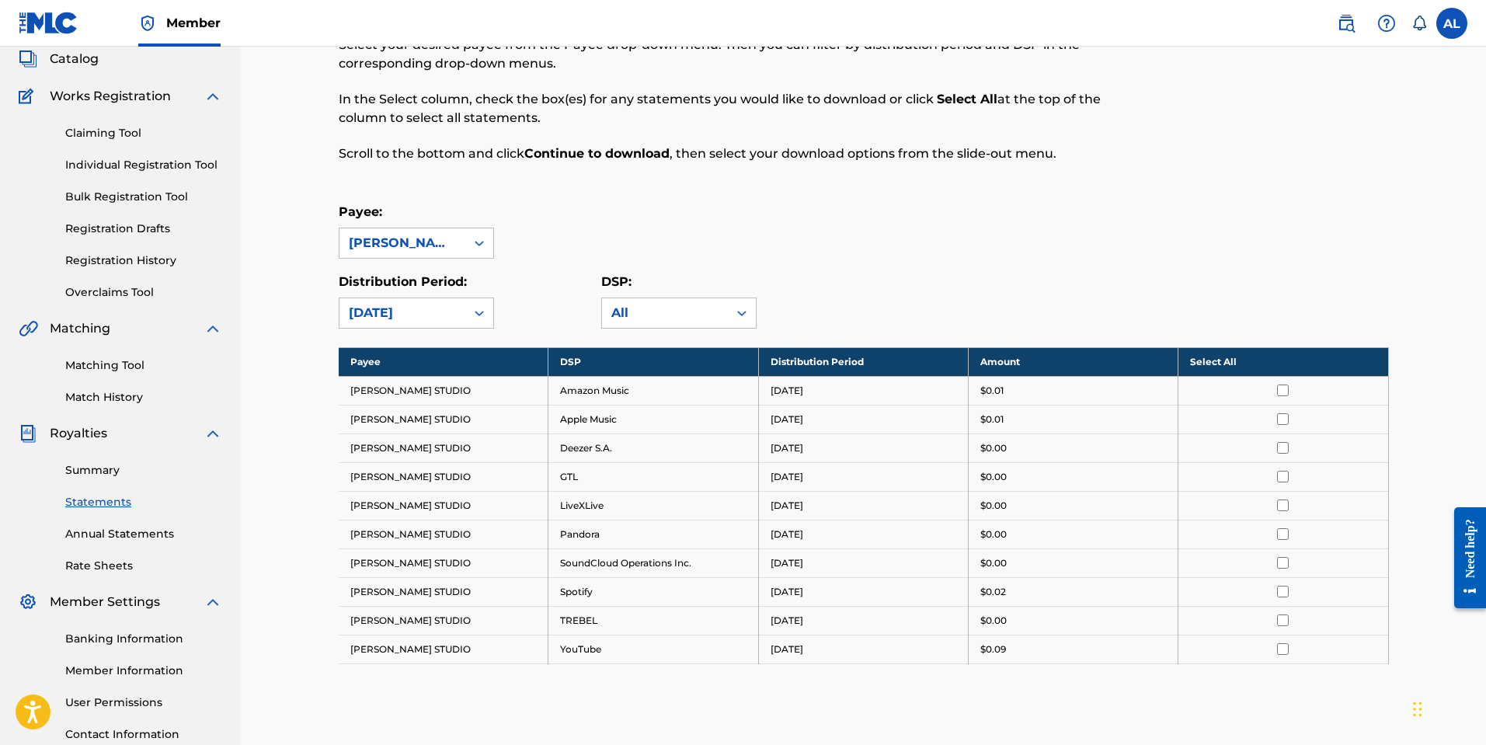
scroll to position [96, 0]
click at [102, 472] on link "Summary" at bounding box center [143, 469] width 157 height 16
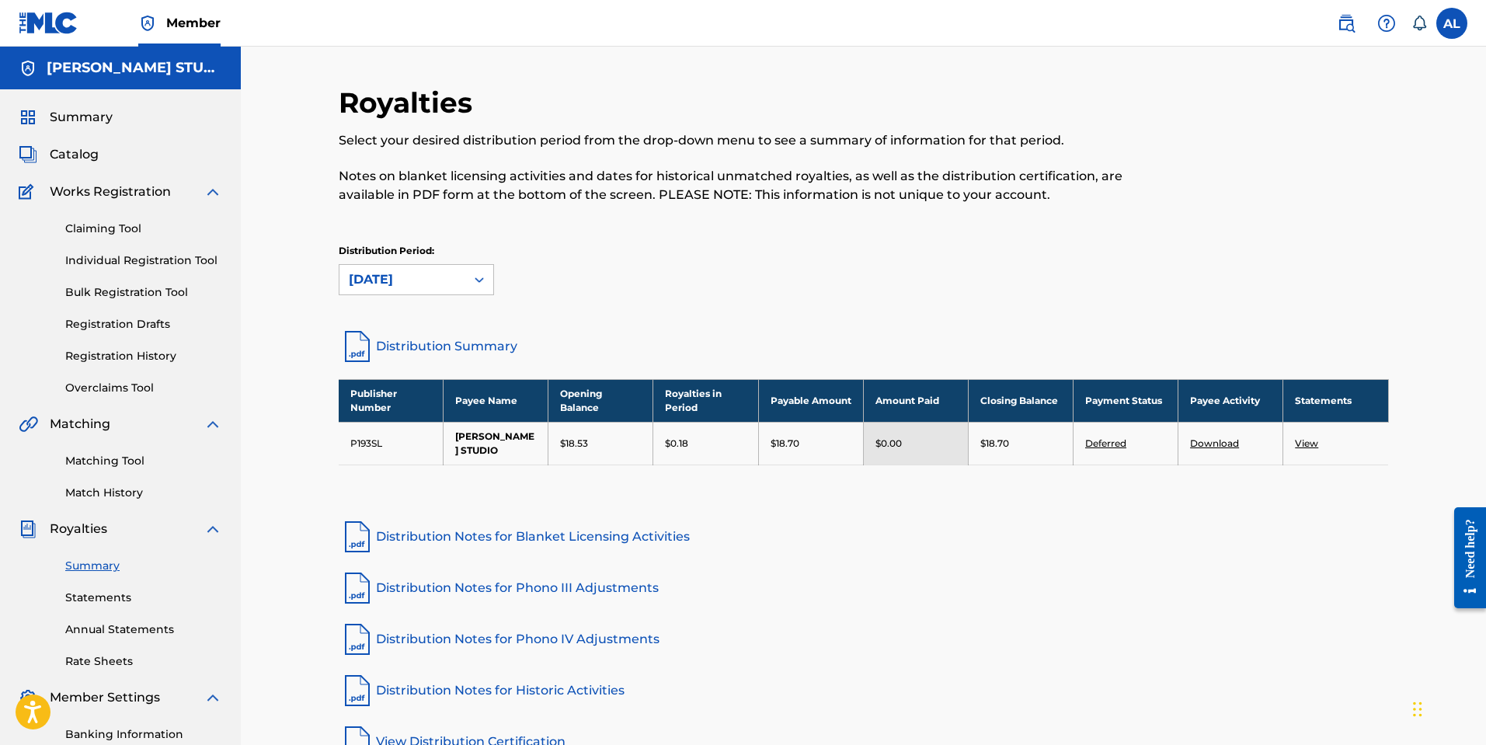
click at [1305, 440] on link "View" at bounding box center [1306, 443] width 23 height 12
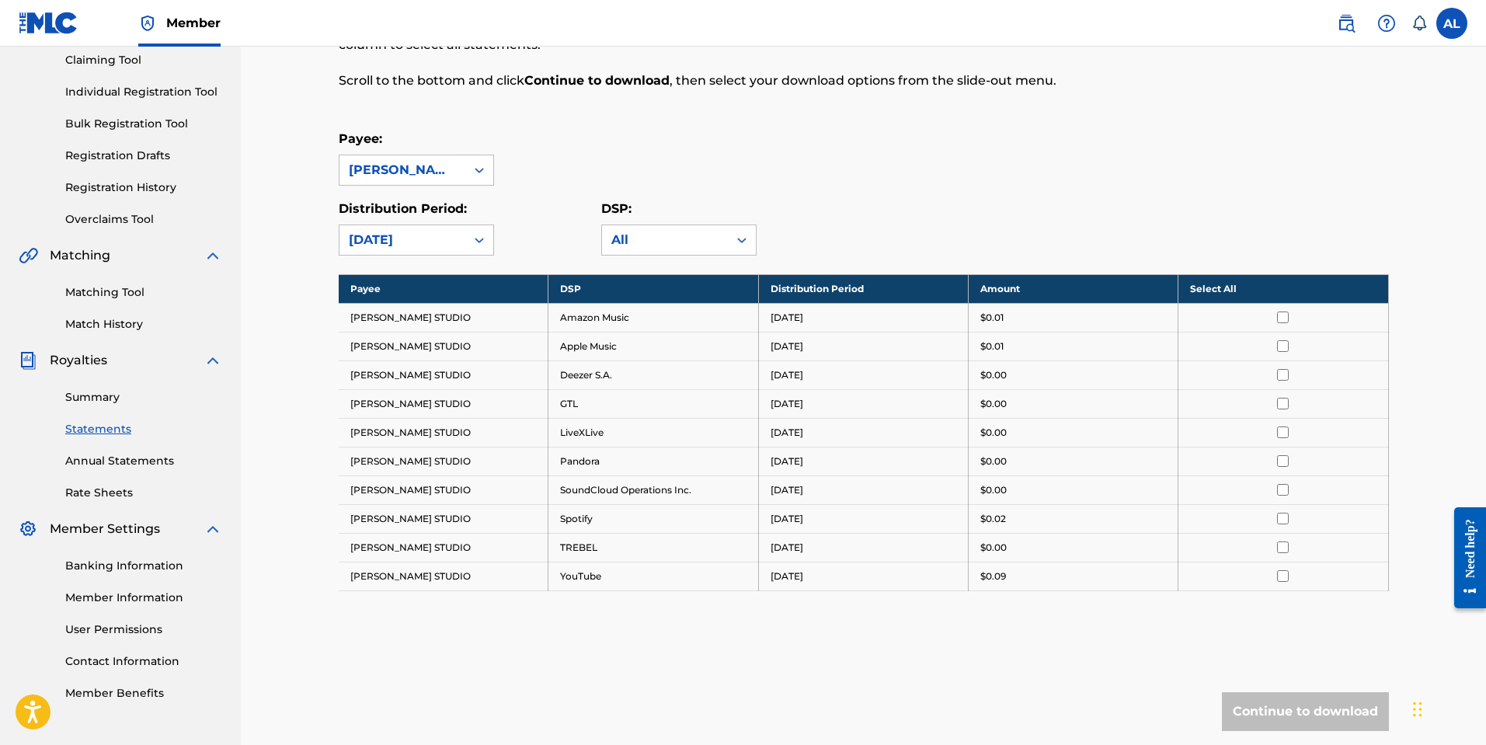
scroll to position [170, 0]
